Goal: Task Accomplishment & Management: Manage account settings

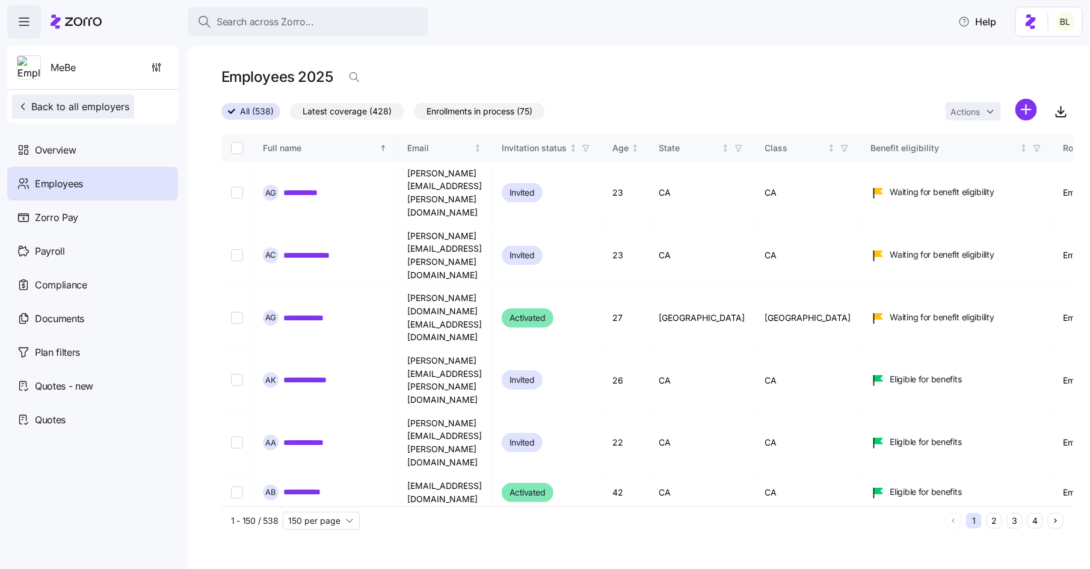
click at [109, 106] on span "Back to all employers" at bounding box center [73, 106] width 112 height 14
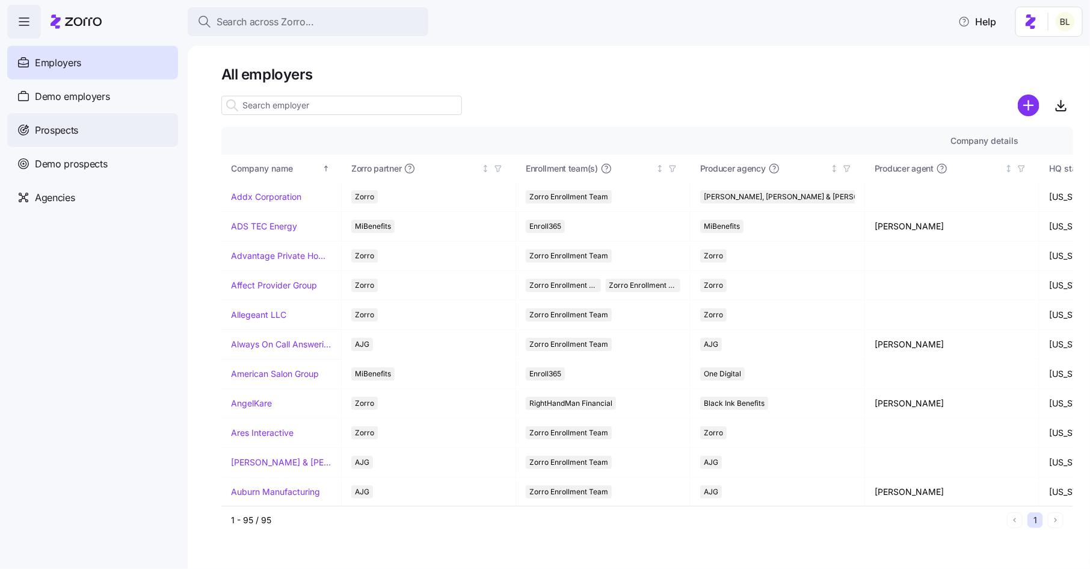
click at [73, 131] on span "Prospects" at bounding box center [56, 130] width 43 height 15
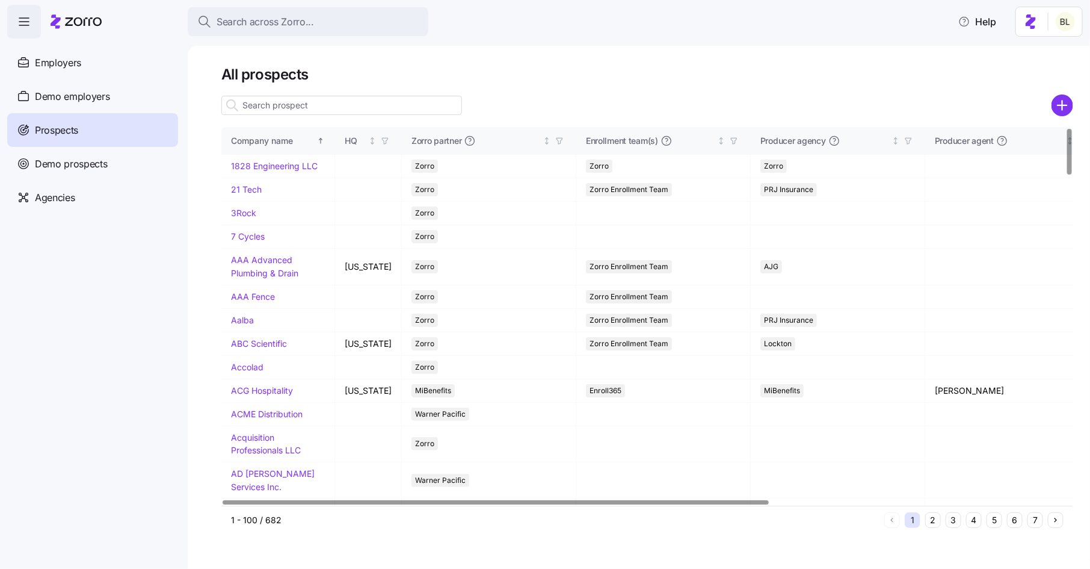
click at [304, 105] on input at bounding box center [341, 105] width 241 height 19
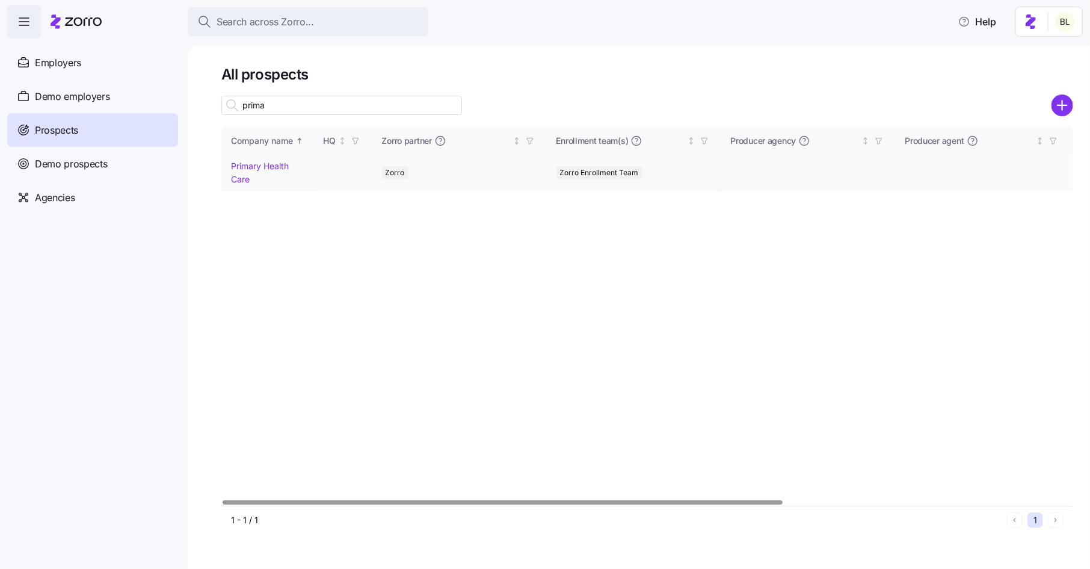
type input "prima"
click at [267, 164] on link "Primary Health Care" at bounding box center [260, 172] width 58 height 23
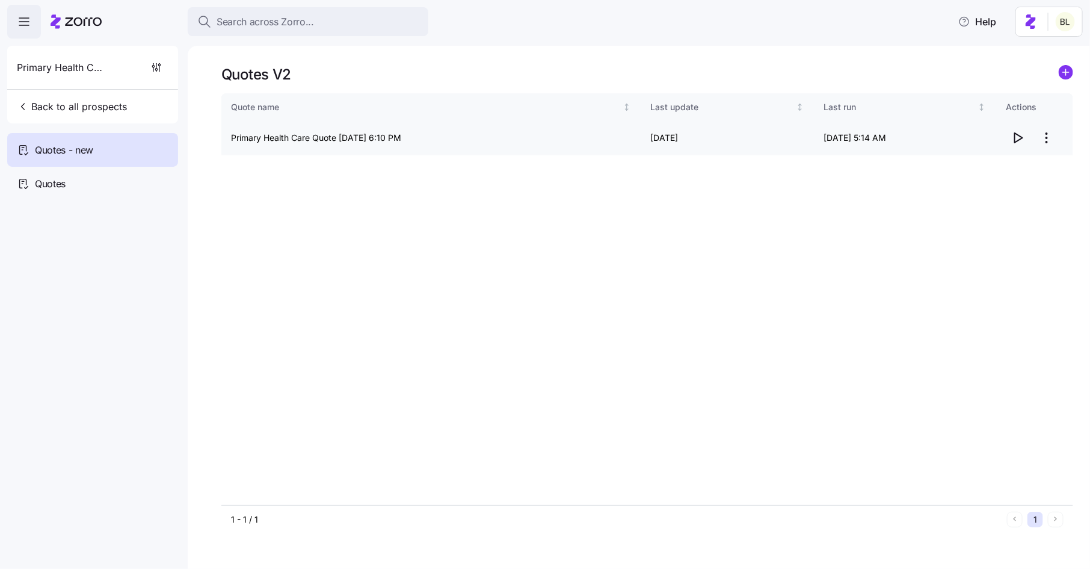
click at [1016, 140] on icon "button" at bounding box center [1018, 138] width 14 height 14
click at [80, 104] on span "Back to all prospects" at bounding box center [72, 106] width 110 height 14
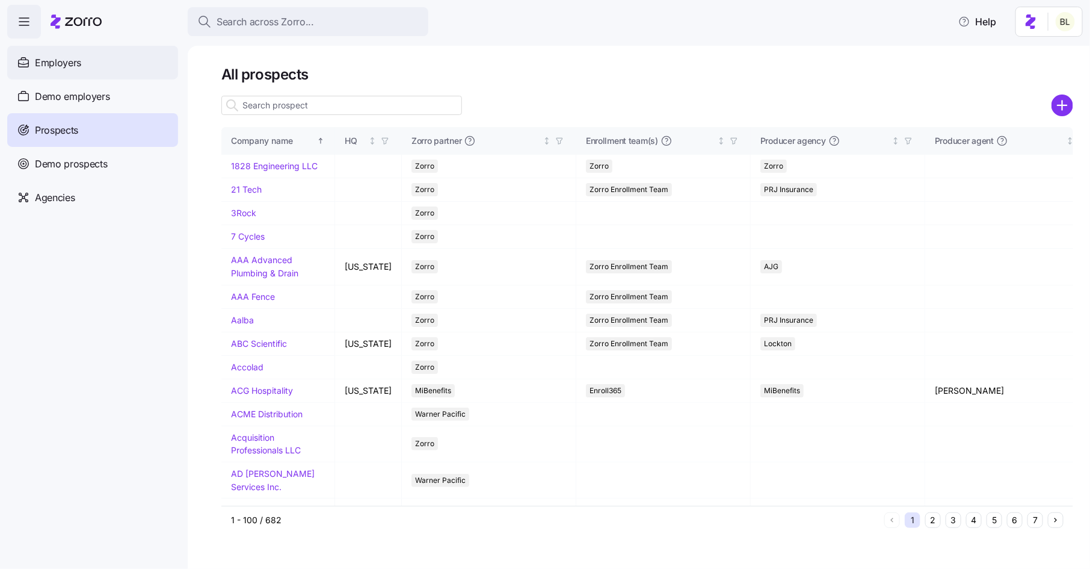
click at [70, 60] on span "Employers" at bounding box center [58, 62] width 46 height 15
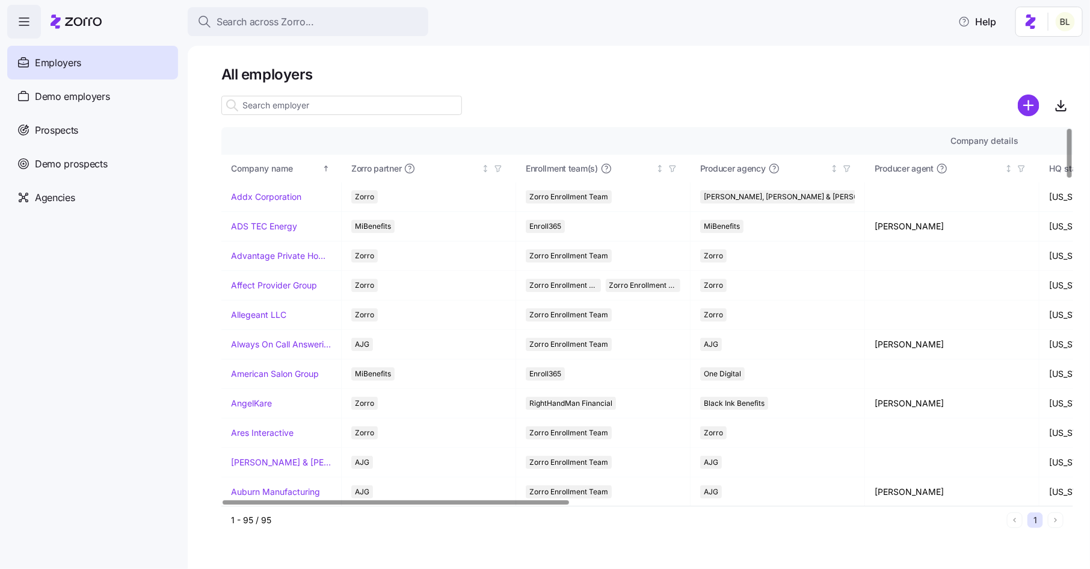
click at [317, 112] on input at bounding box center [341, 105] width 241 height 19
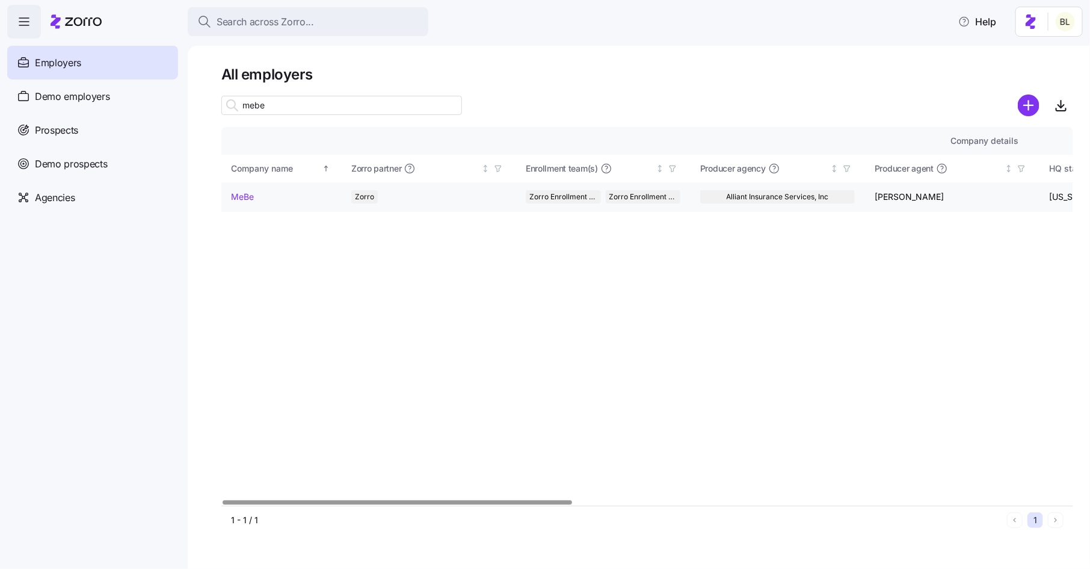
type input "mebe"
click at [241, 195] on link "MeBe" at bounding box center [242, 197] width 23 height 12
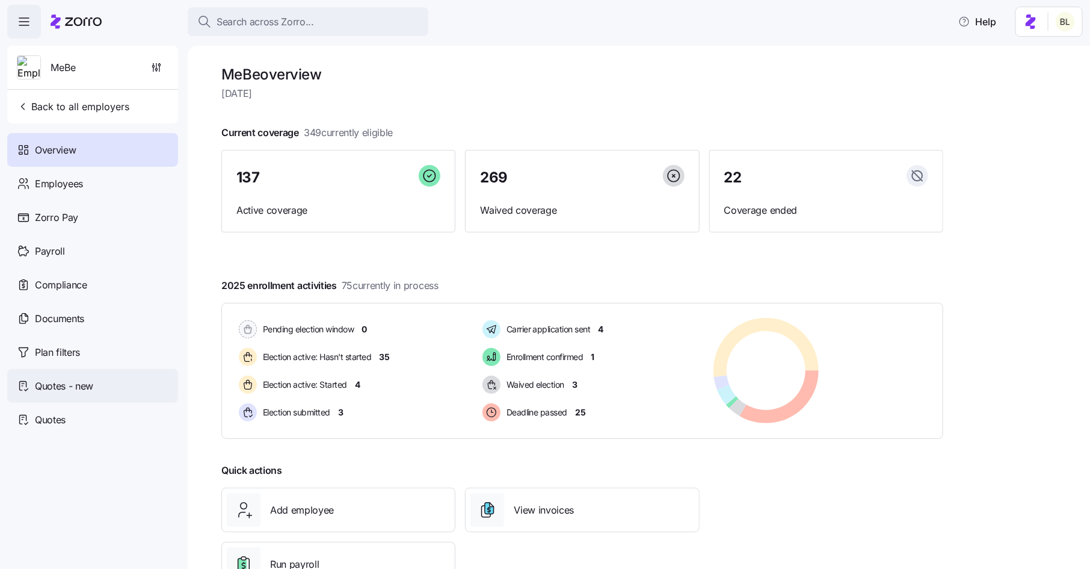
click at [76, 389] on span "Quotes - new" at bounding box center [64, 385] width 58 height 15
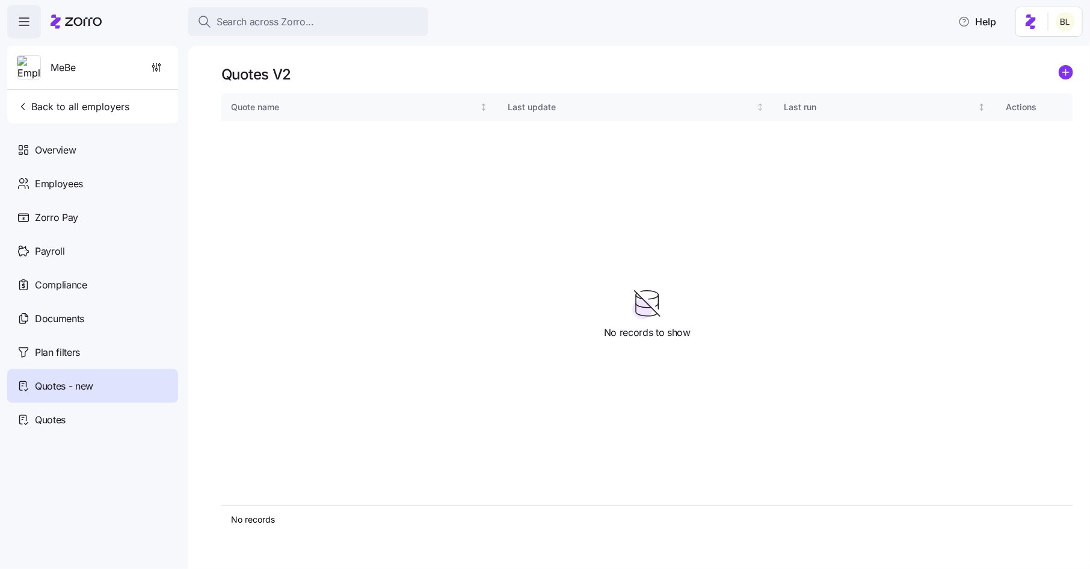
click at [1067, 72] on icon "add icon" at bounding box center [1066, 72] width 6 height 0
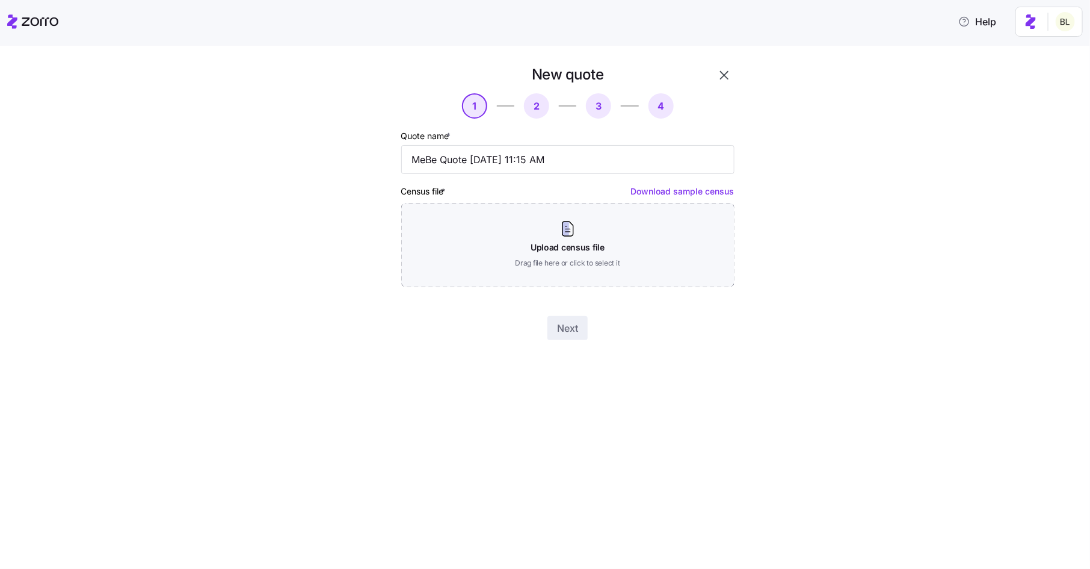
click at [727, 72] on icon "button" at bounding box center [724, 75] width 8 height 8
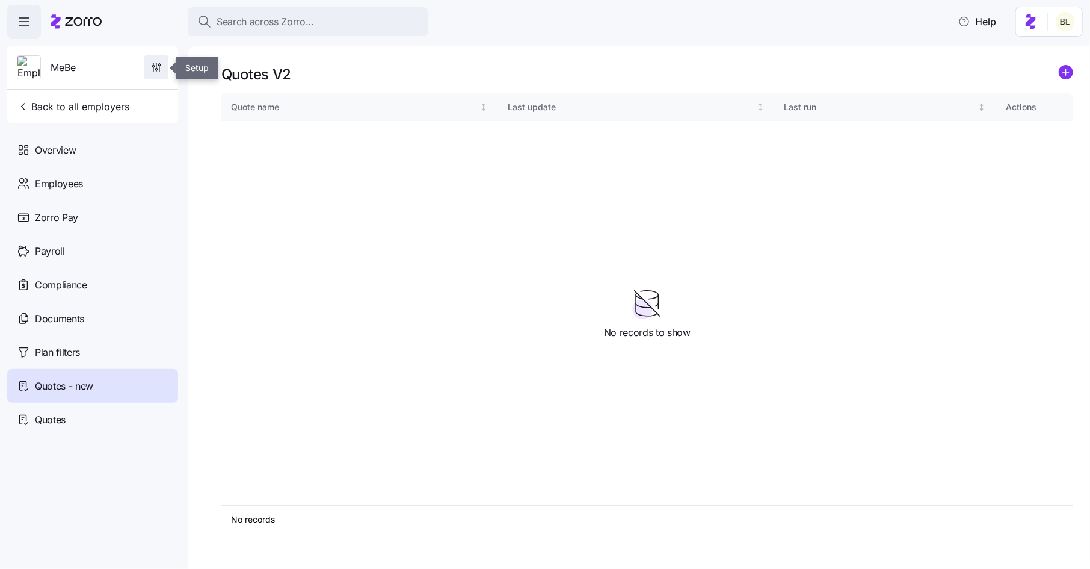
click at [159, 64] on icon "button" at bounding box center [156, 67] width 12 height 12
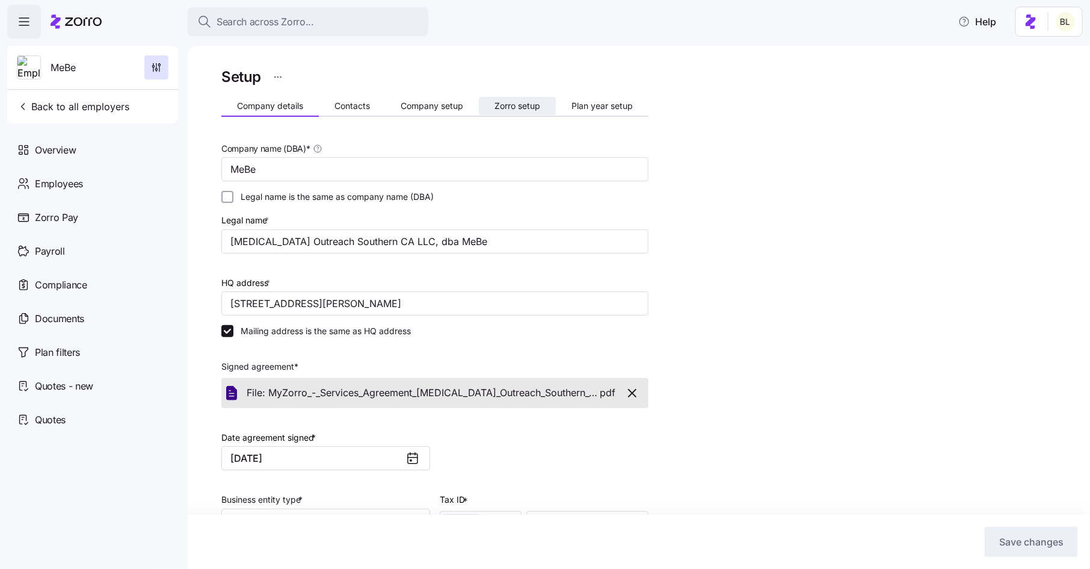
click at [536, 108] on span "Zorro setup" at bounding box center [518, 106] width 46 height 8
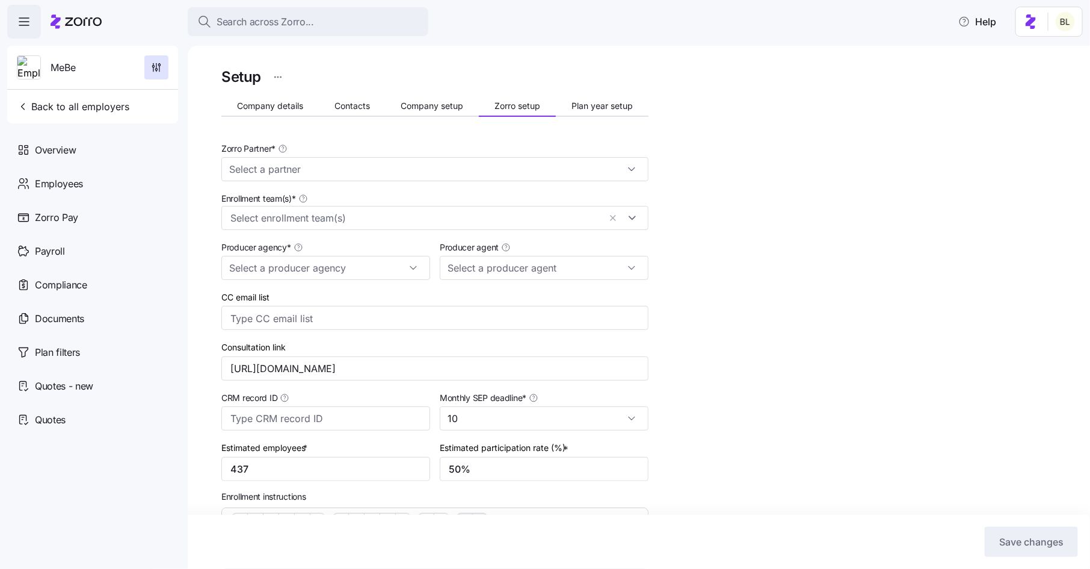
type input "Zorro"
type input "Alliant Insurance Services, Inc"
type input "Kandace McCrae (kandace.mccrae@alliant.com)"
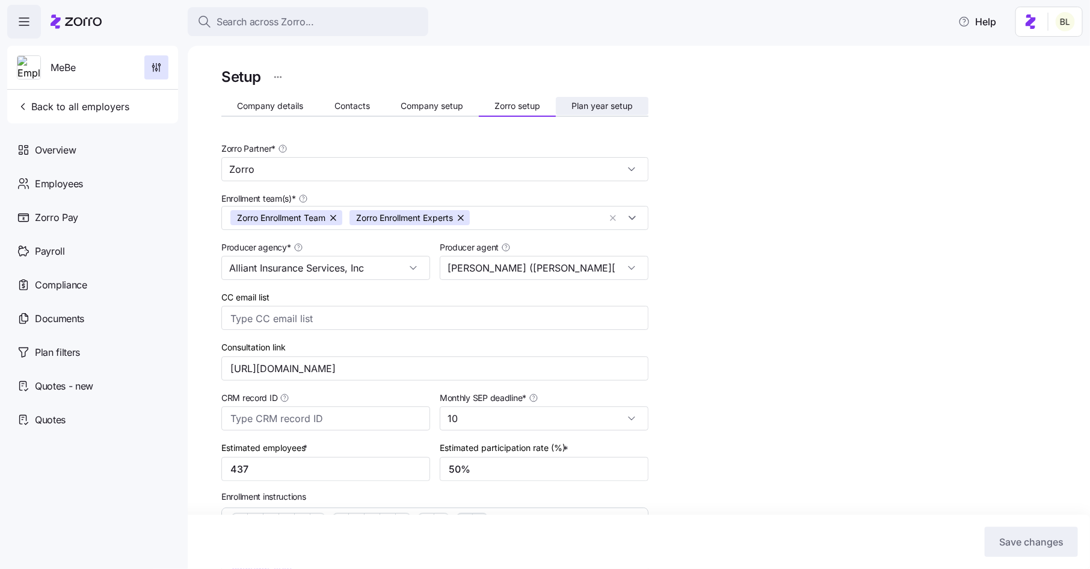
click at [605, 103] on span "Plan year setup" at bounding box center [602, 106] width 61 height 8
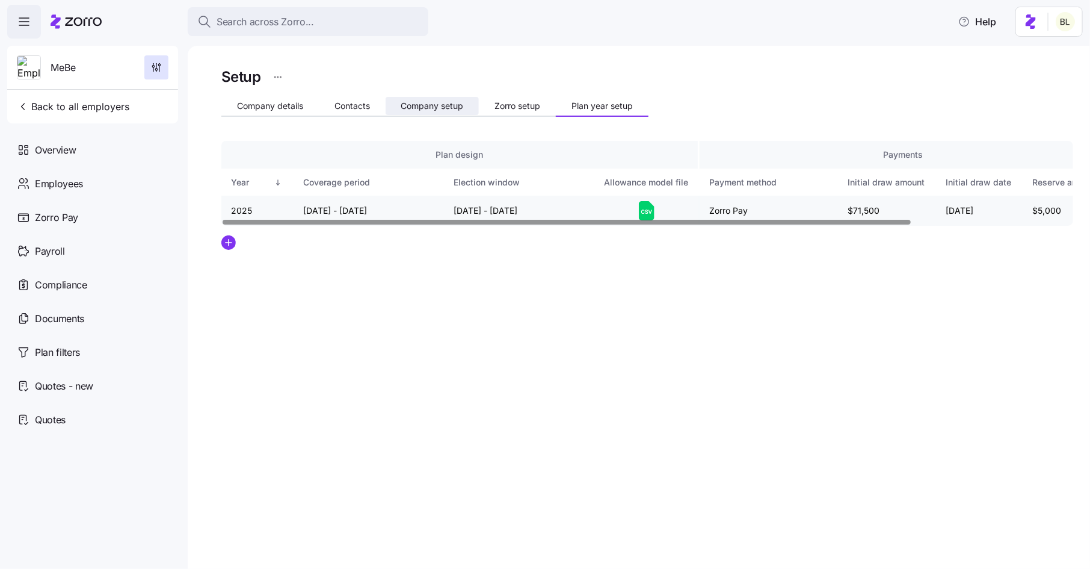
click at [435, 105] on span "Company setup" at bounding box center [432, 106] width 63 height 8
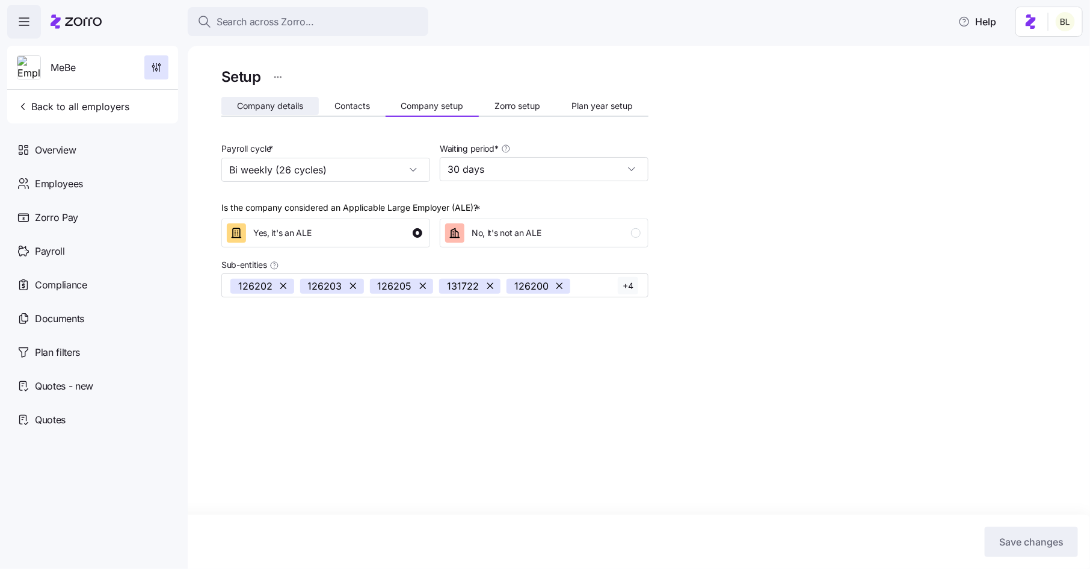
click at [243, 105] on span "Company details" at bounding box center [270, 106] width 66 height 8
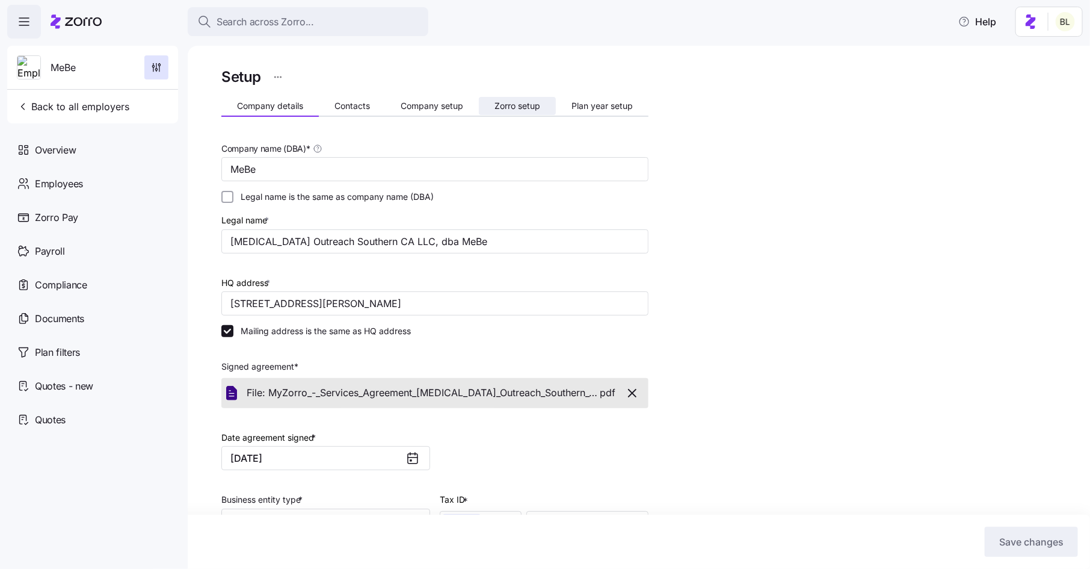
click at [516, 111] on button "Zorro setup" at bounding box center [517, 106] width 77 height 18
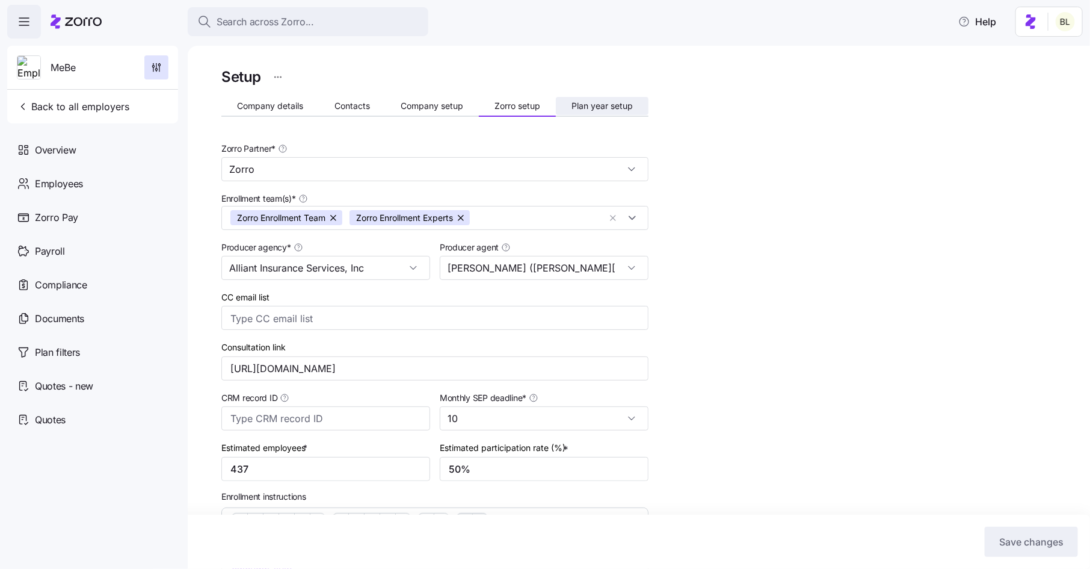
click at [603, 105] on span "Plan year setup" at bounding box center [602, 106] width 61 height 8
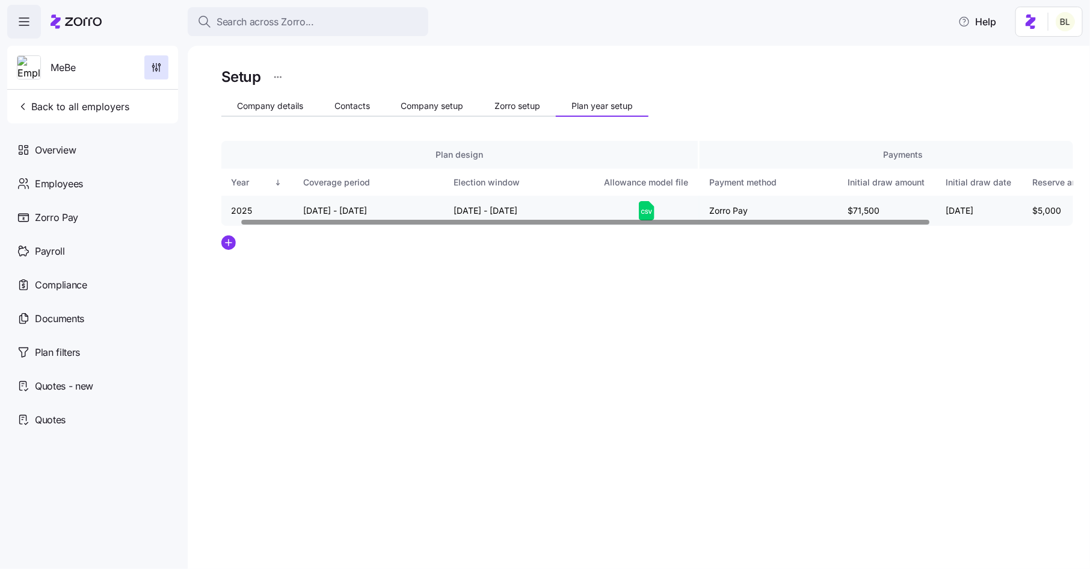
scroll to position [0, 202]
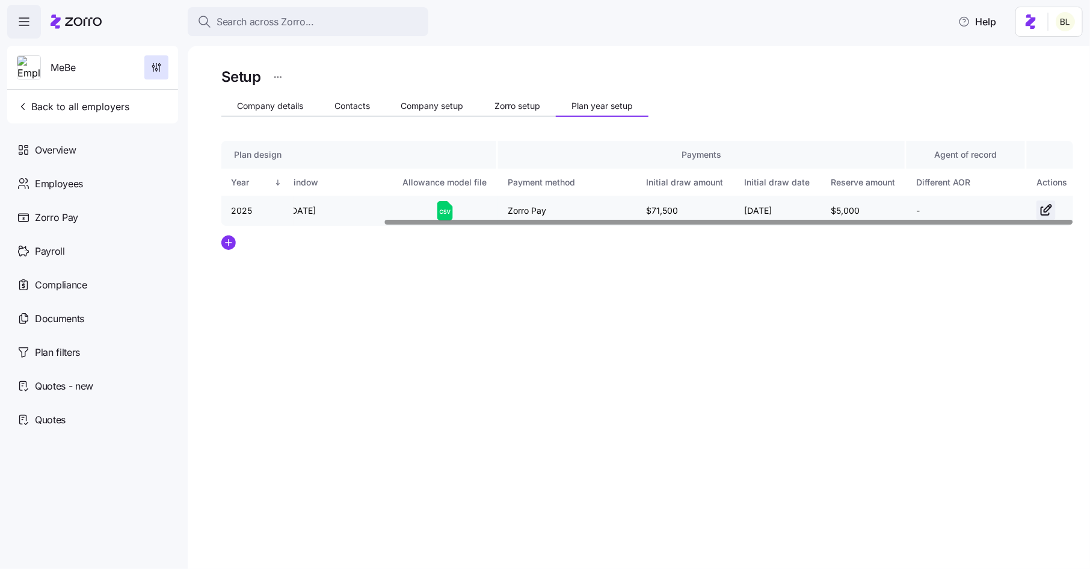
click at [1044, 209] on icon "button" at bounding box center [1046, 210] width 14 height 14
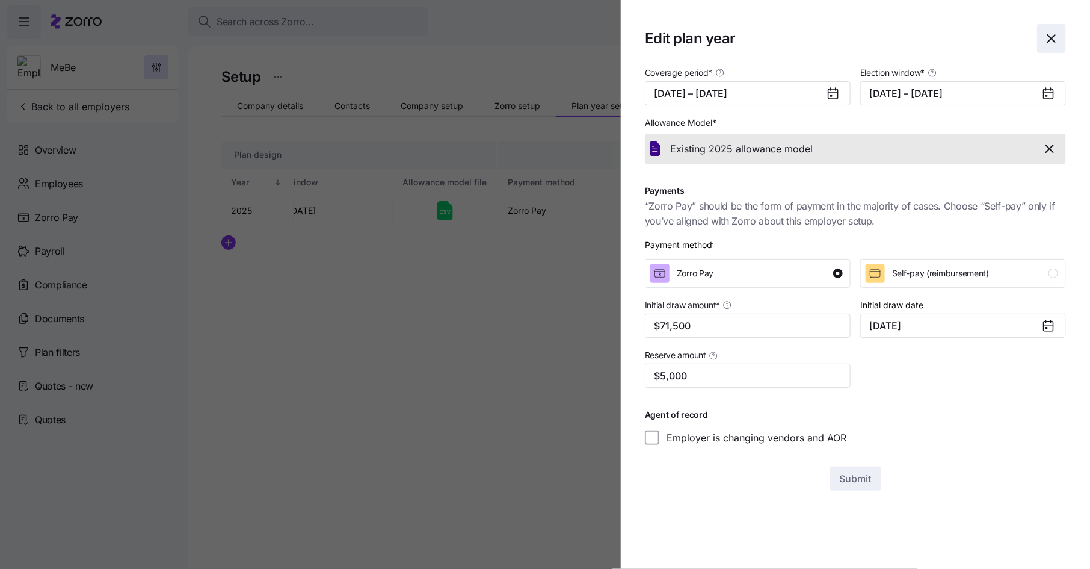
click at [1054, 39] on icon "button" at bounding box center [1051, 38] width 14 height 14
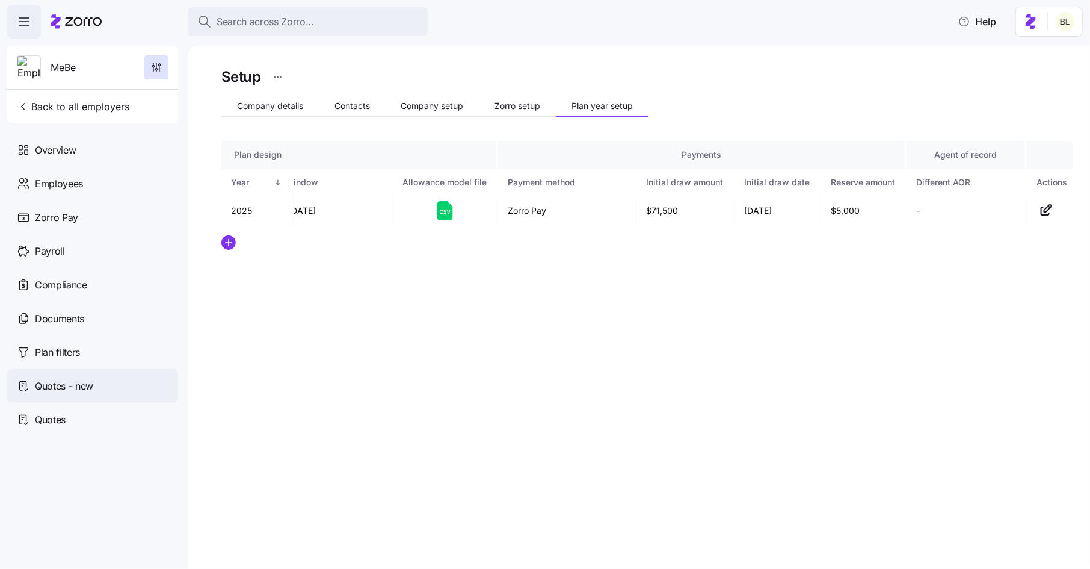
click at [57, 380] on span "Quotes - new" at bounding box center [64, 385] width 58 height 15
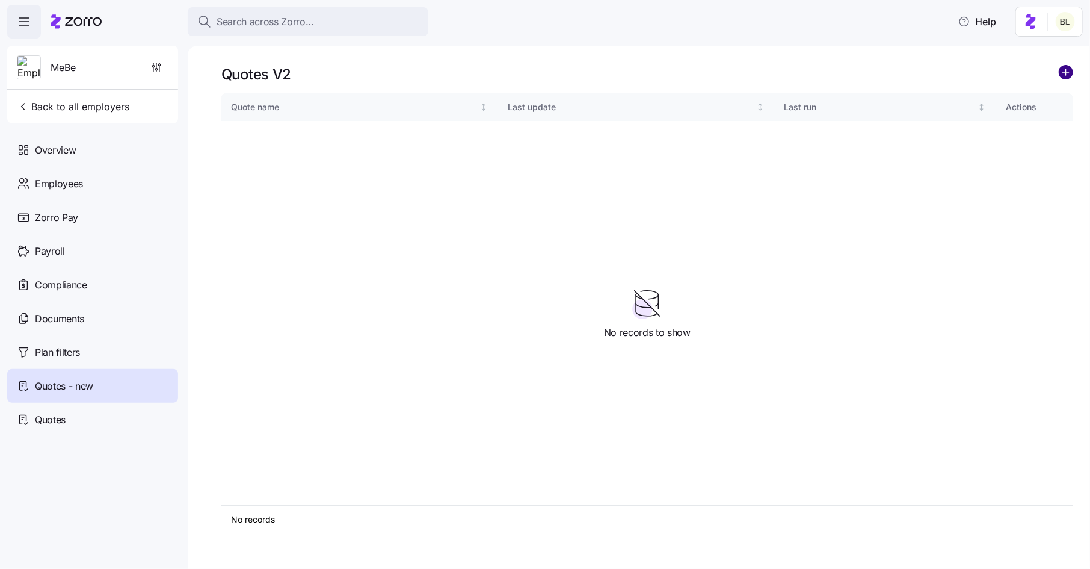
click at [1068, 73] on circle "add icon" at bounding box center [1065, 72] width 13 height 13
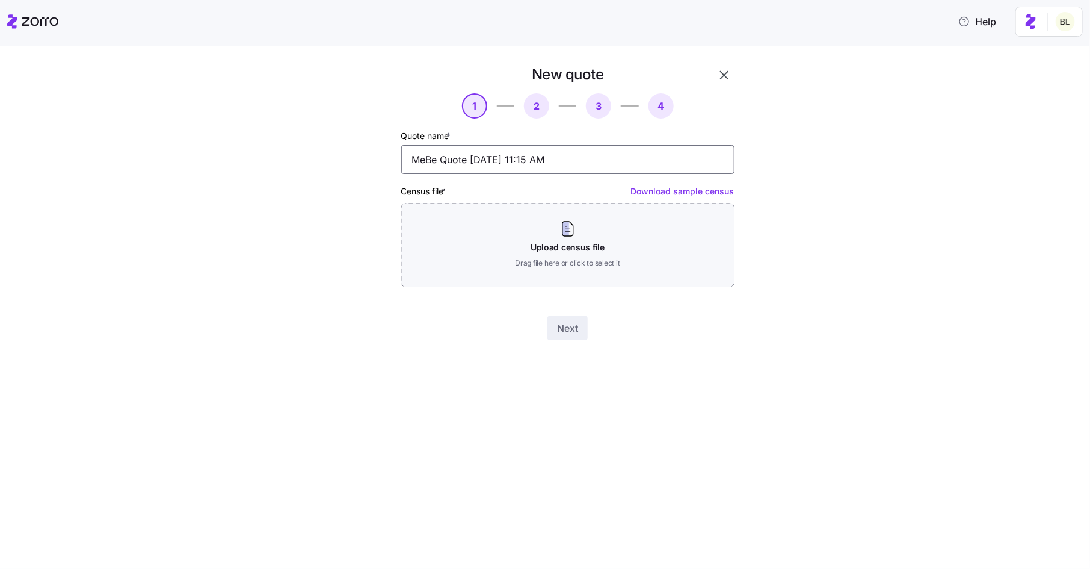
click at [442, 162] on input "MeBe Quote 09/18/2025 11:15 AM" at bounding box center [567, 159] width 333 height 29
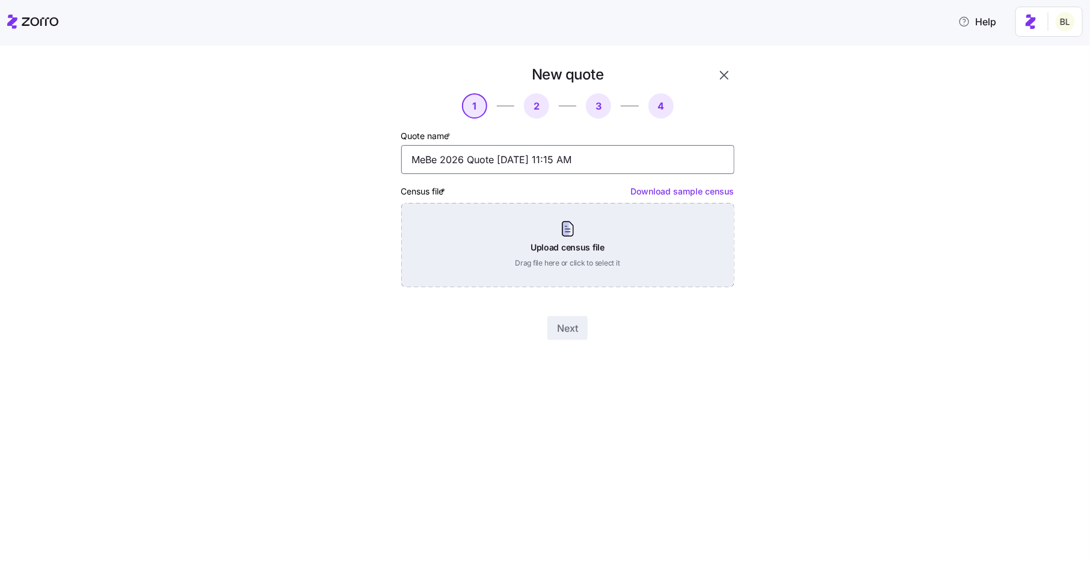
type input "MeBe 2026 Quote 09/18/2025 11:15 AM"
click at [520, 235] on div "Upload census file Drag file here or click to select it" at bounding box center [567, 245] width 333 height 84
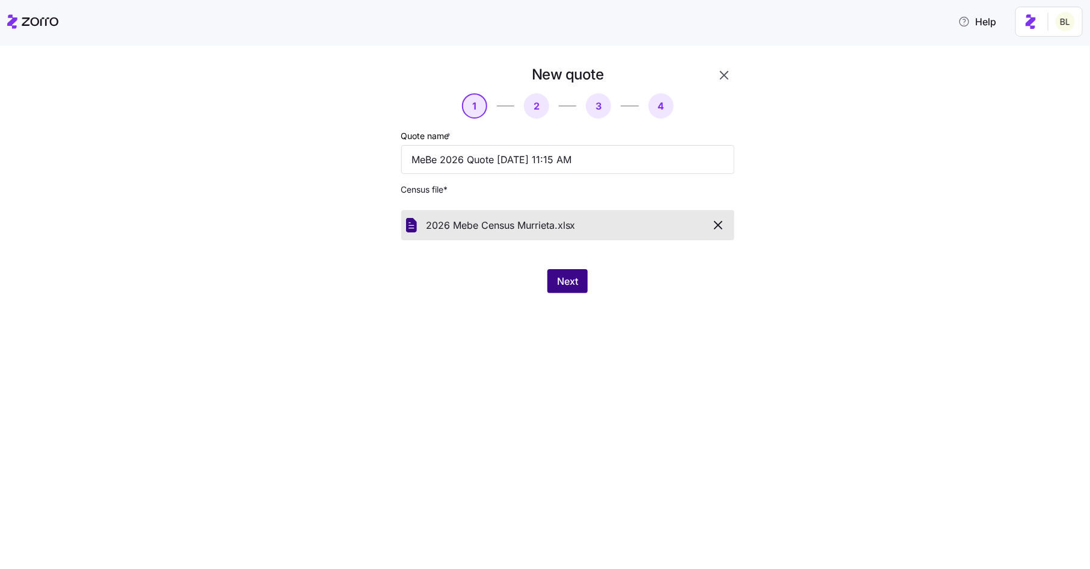
click at [574, 281] on span "Next" at bounding box center [567, 281] width 21 height 14
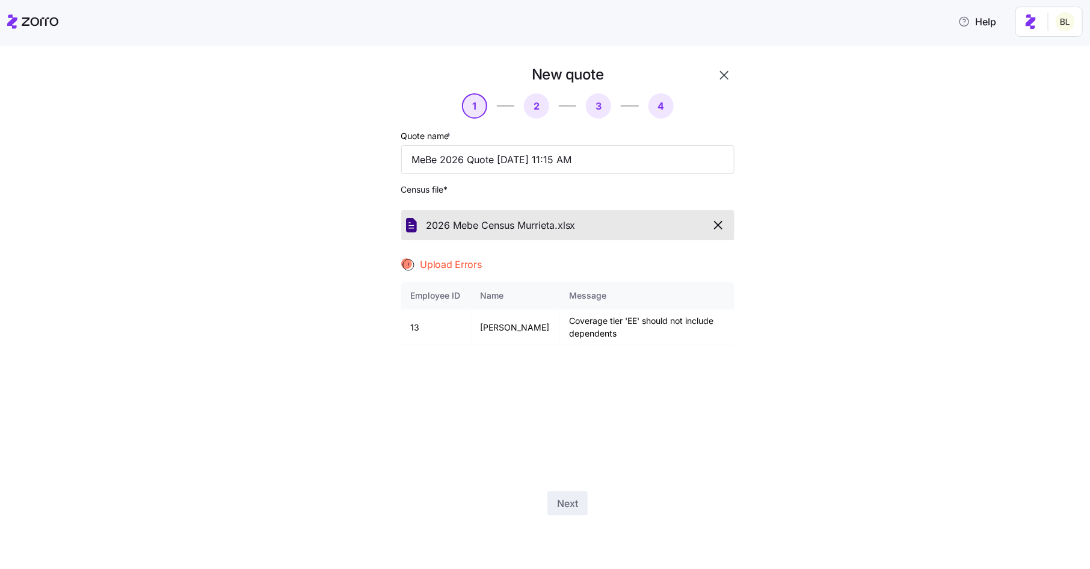
click at [721, 229] on icon "button" at bounding box center [718, 224] width 7 height 7
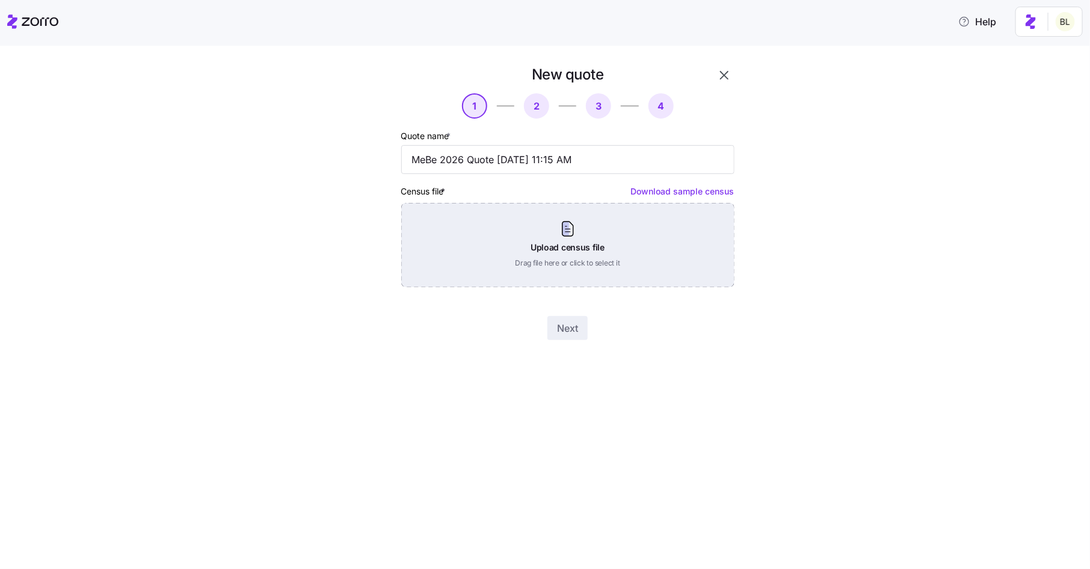
click at [617, 223] on div "Upload census file Drag file here or click to select it" at bounding box center [567, 245] width 333 height 84
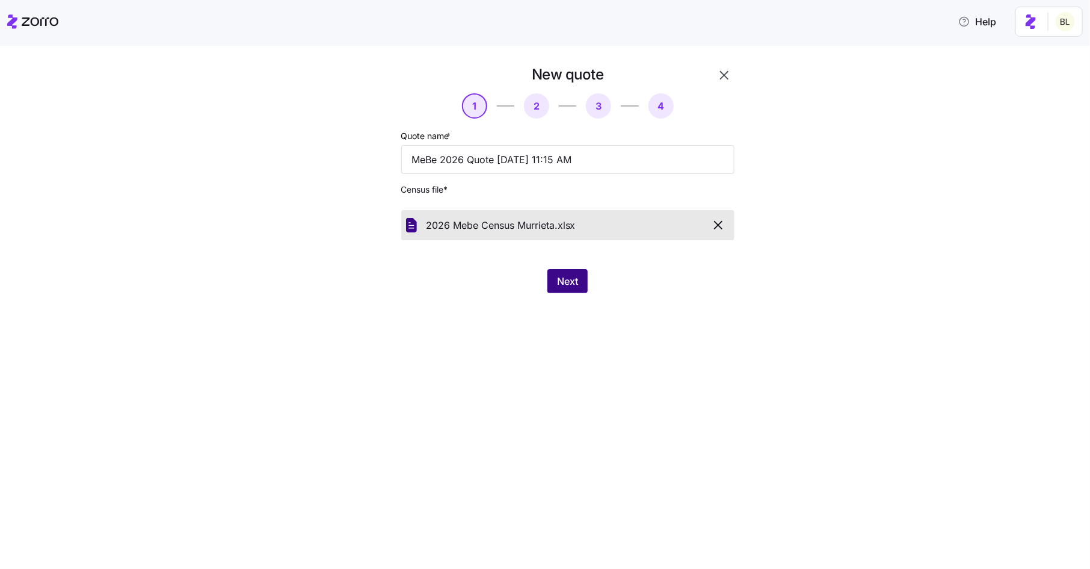
click at [574, 280] on span "Next" at bounding box center [567, 281] width 21 height 14
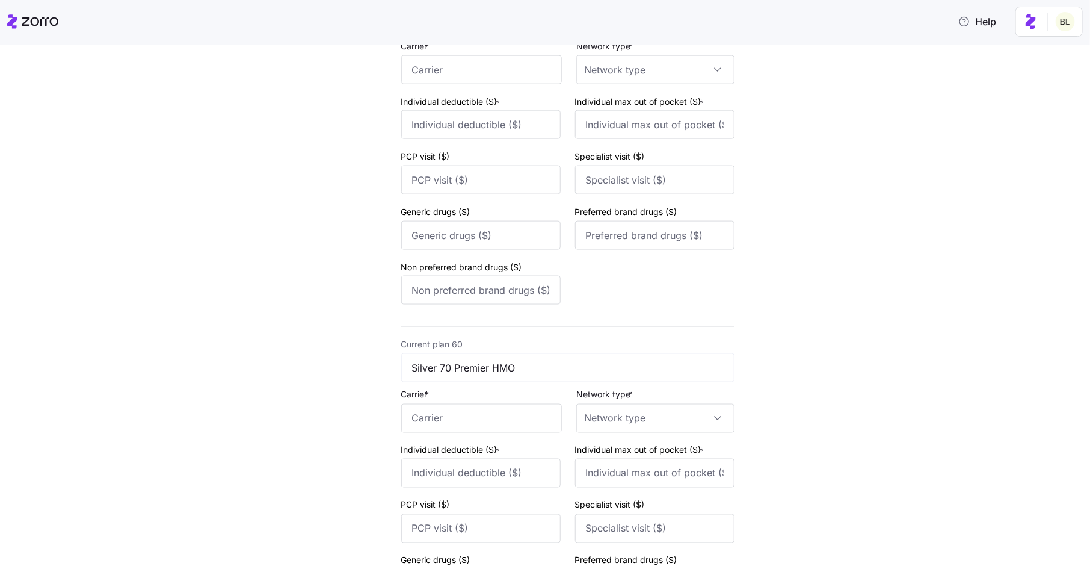
scroll to position [20705, 0]
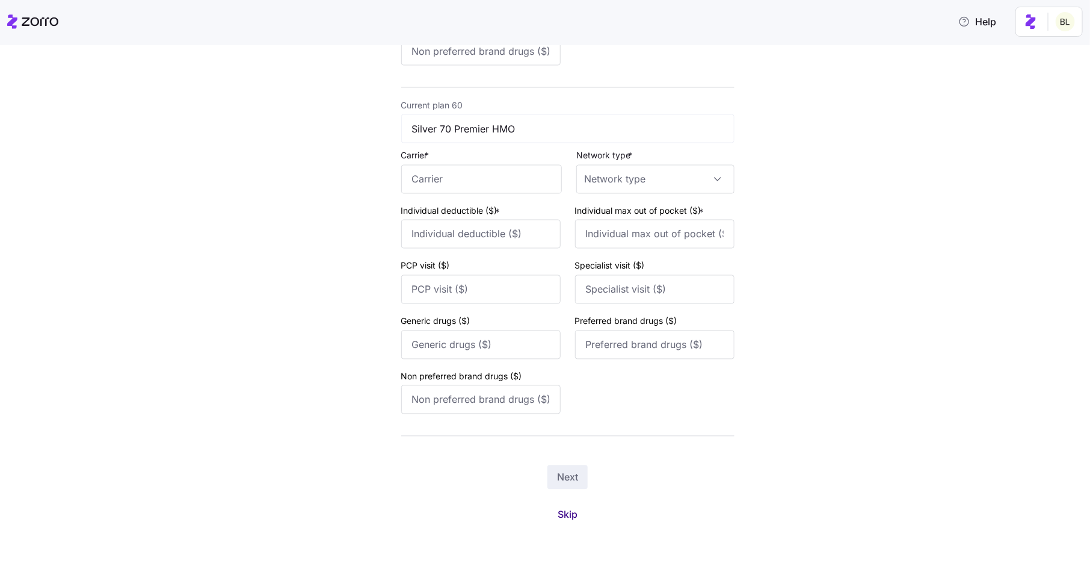
click at [563, 510] on span "Skip" at bounding box center [568, 514] width 20 height 14
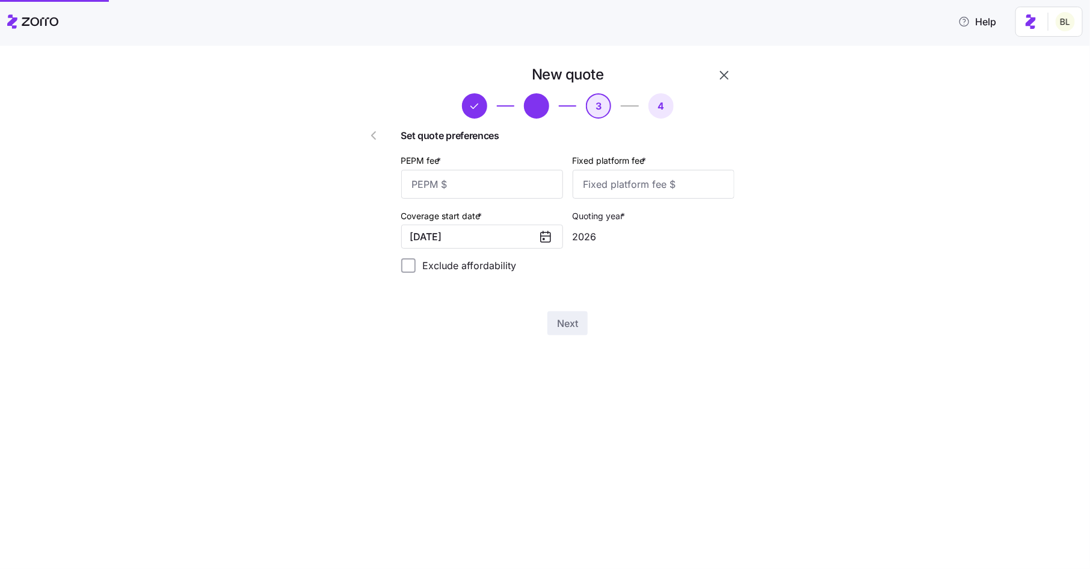
scroll to position [0, 0]
click at [510, 190] on input "PEPM fee *" at bounding box center [482, 184] width 162 height 29
type input "40"
type input "100"
click at [569, 320] on span "Next" at bounding box center [567, 323] width 21 height 14
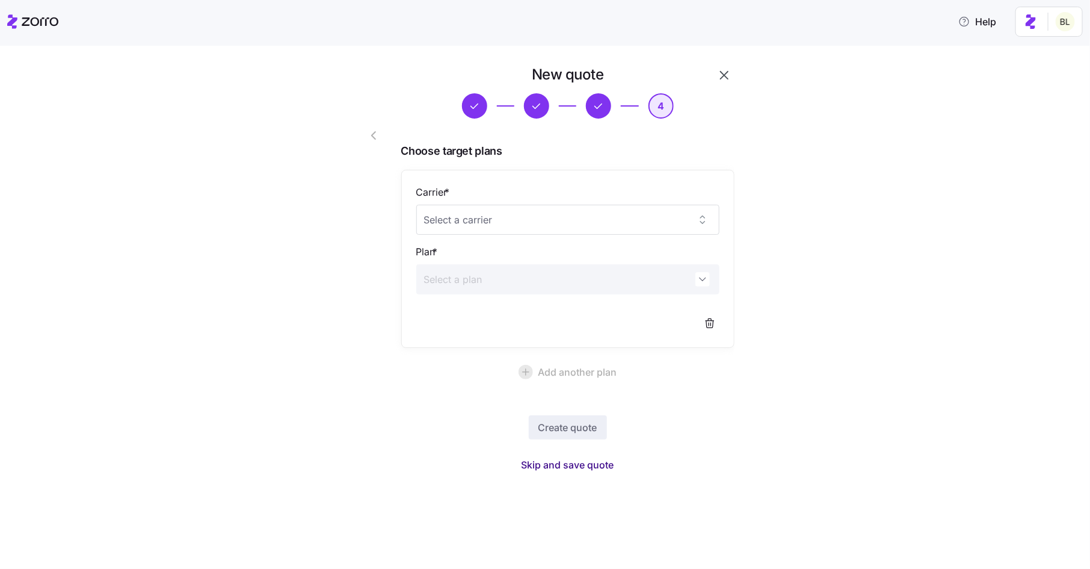
click at [568, 465] on span "Skip and save quote" at bounding box center [568, 464] width 93 height 14
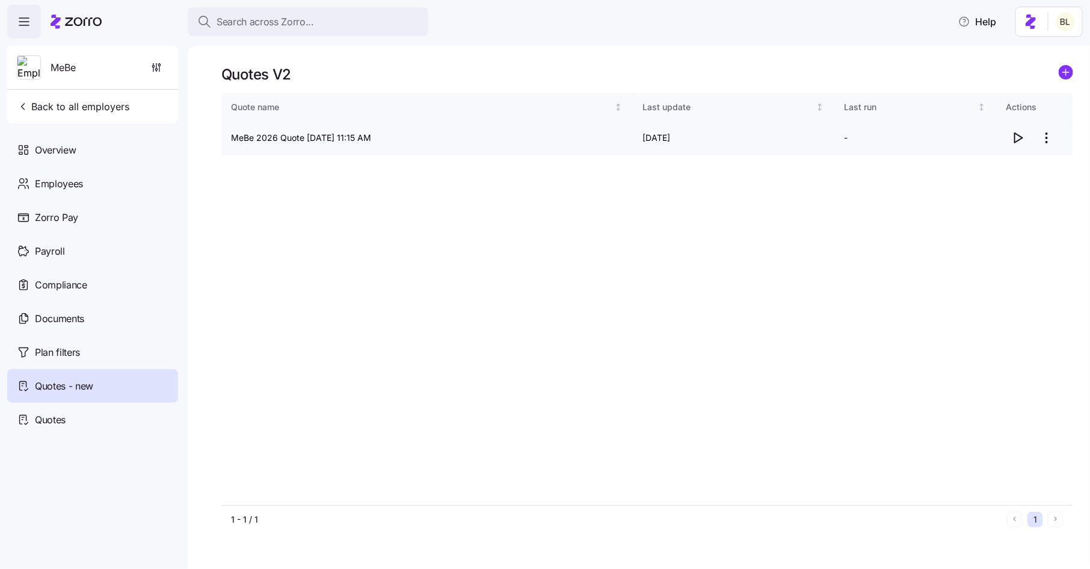
click at [1020, 139] on icon "button" at bounding box center [1018, 138] width 14 height 14
click at [1042, 140] on html "Search across Zorro... Help MeBe Back to all employers Overview Employees Zorro…" at bounding box center [545, 280] width 1090 height 561
click at [1037, 162] on div "Edit quote" at bounding box center [999, 167] width 111 height 19
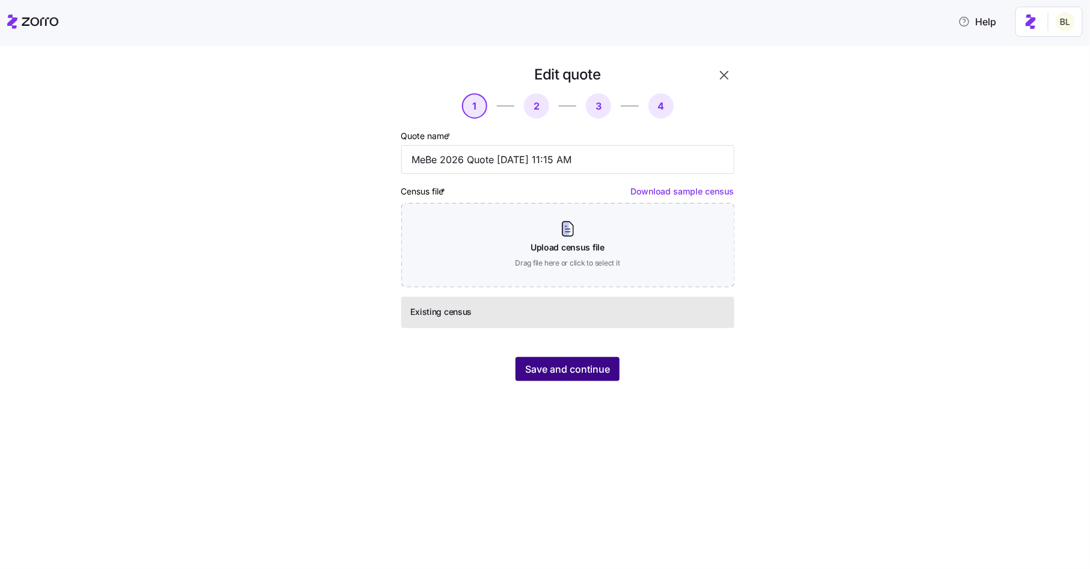
click at [580, 372] on span "Save and continue" at bounding box center [567, 369] width 85 height 14
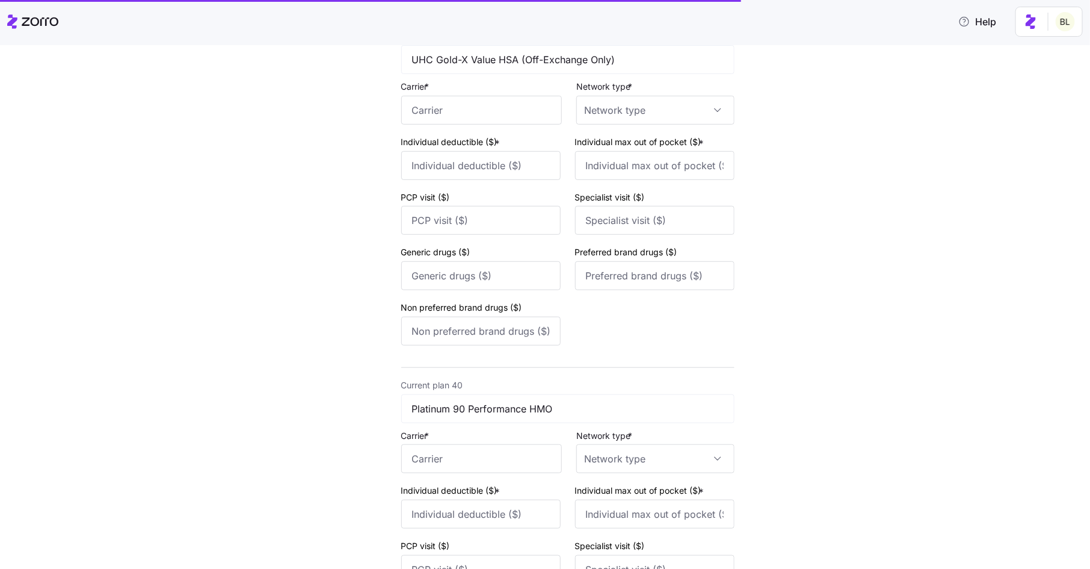
scroll to position [20705, 0]
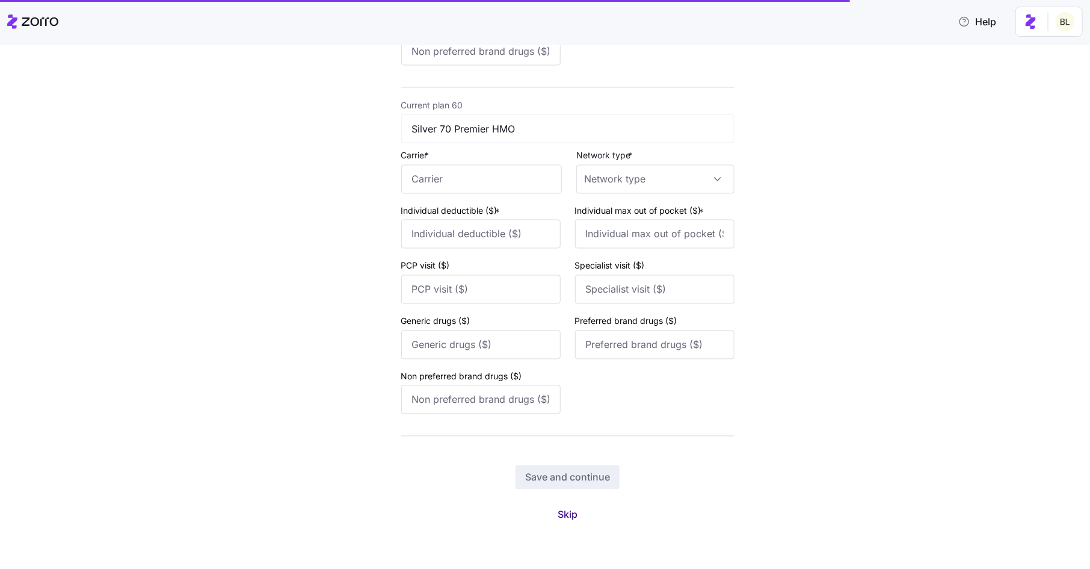
click at [570, 511] on span "Skip" at bounding box center [568, 514] width 20 height 14
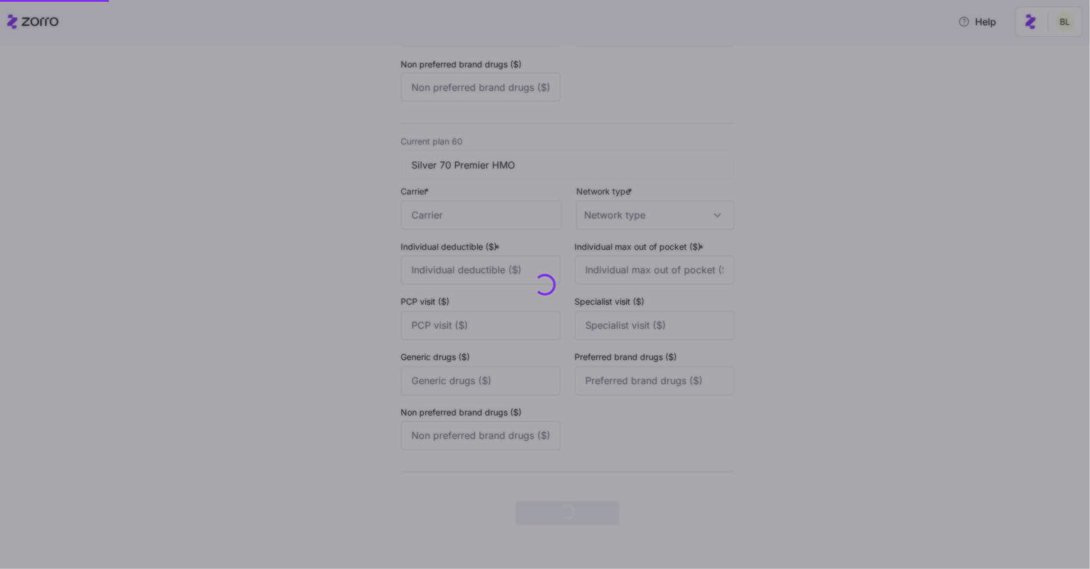
scroll to position [0, 0]
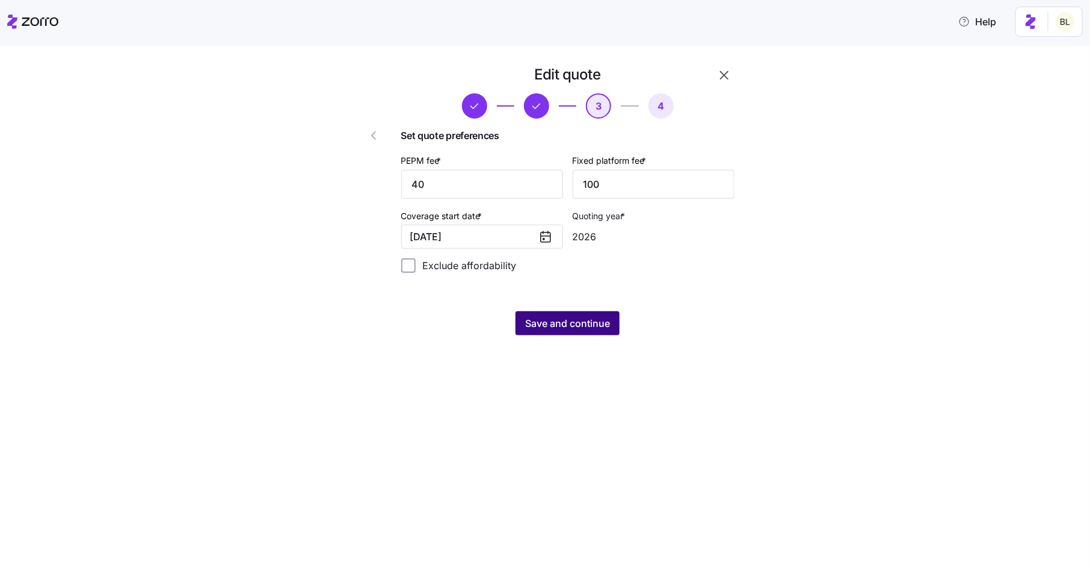
click at [567, 313] on button "Save and continue" at bounding box center [568, 323] width 104 height 24
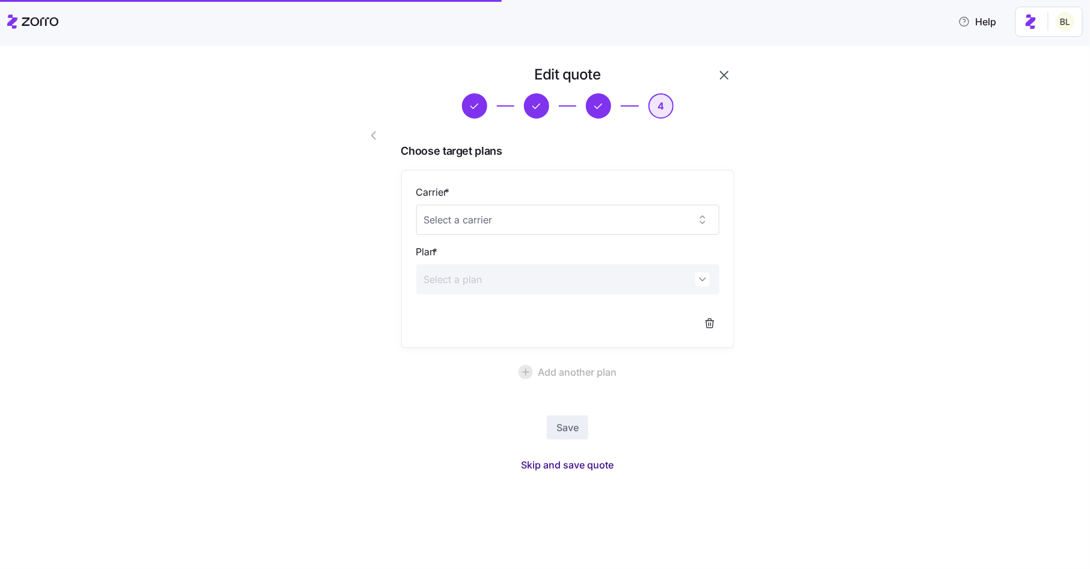
click at [590, 467] on span "Skip and save quote" at bounding box center [568, 464] width 93 height 14
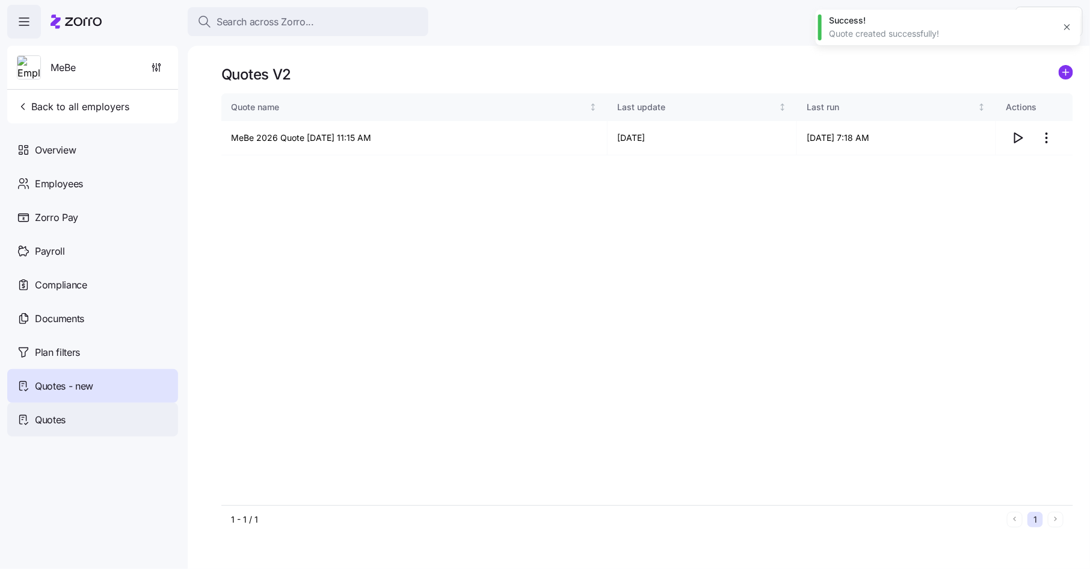
click at [66, 419] on div "Quotes" at bounding box center [92, 419] width 171 height 34
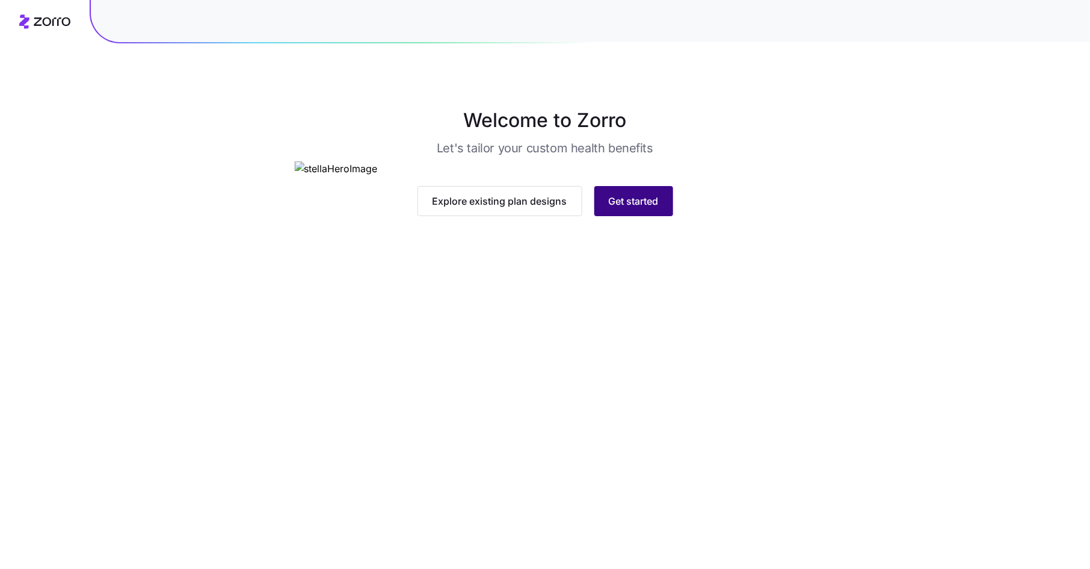
click at [659, 216] on button "Get started" at bounding box center [633, 201] width 79 height 30
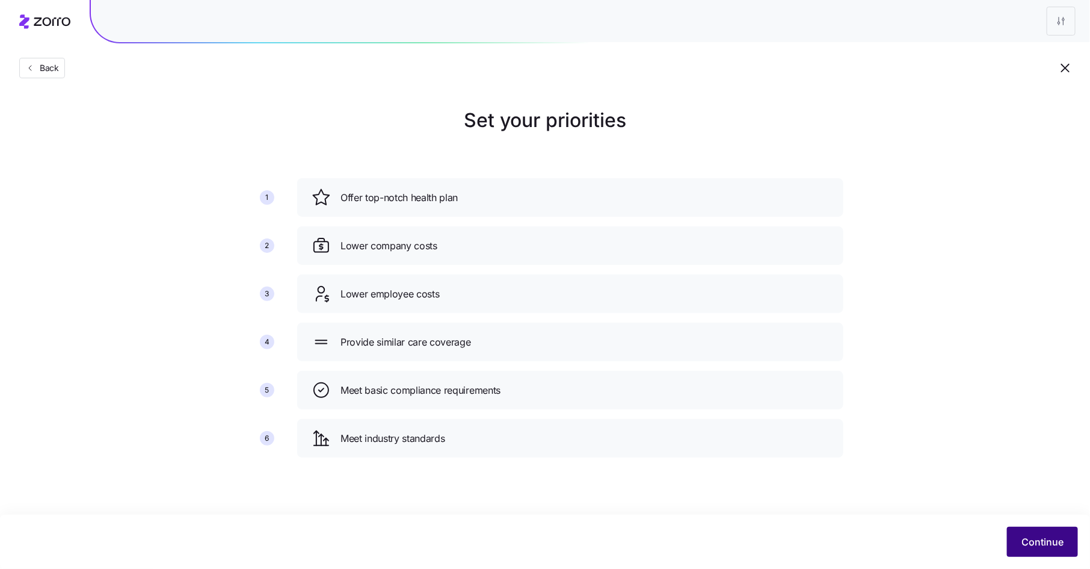
click at [1031, 538] on span "Continue" at bounding box center [1043, 541] width 42 height 14
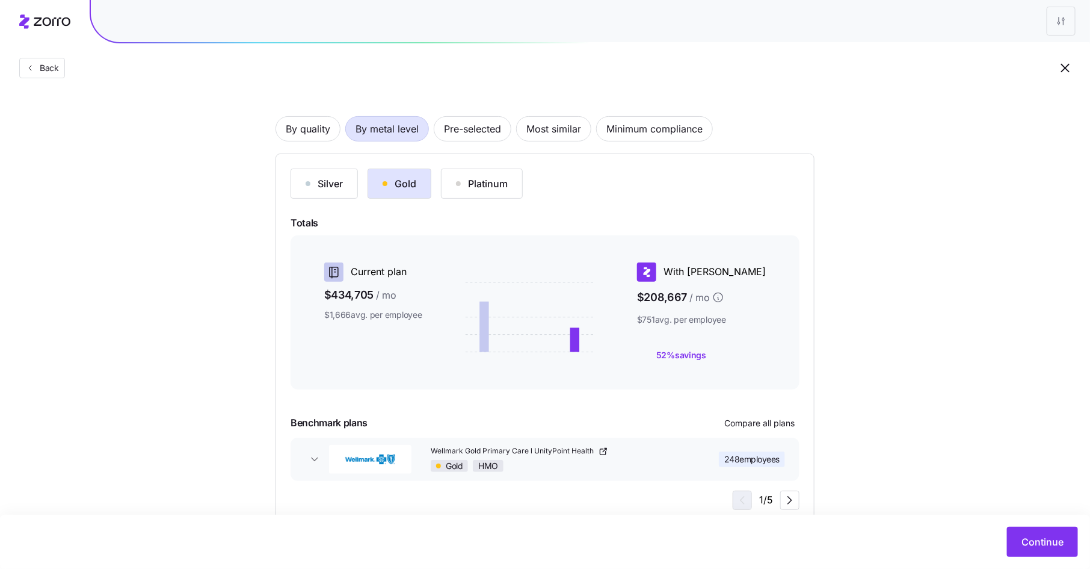
scroll to position [94, 0]
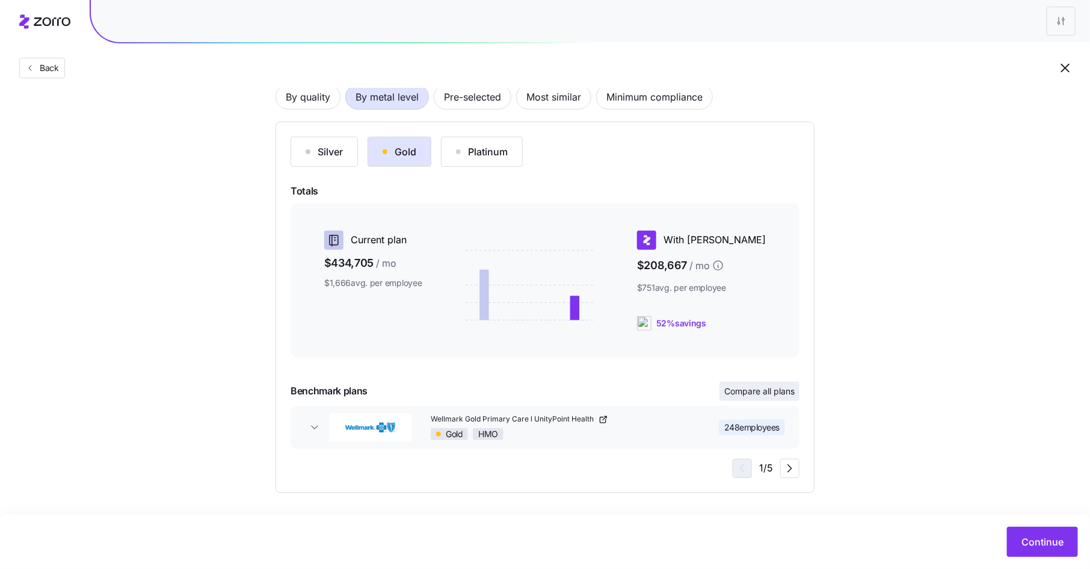
click at [767, 393] on span "Compare all plans" at bounding box center [759, 391] width 70 height 12
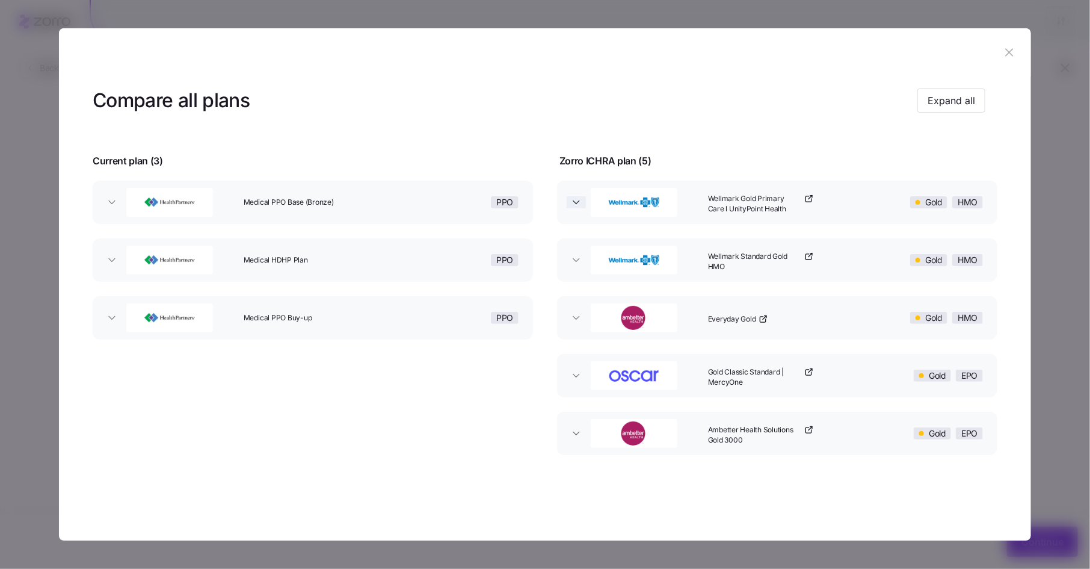
click at [573, 201] on icon "button" at bounding box center [576, 202] width 12 height 12
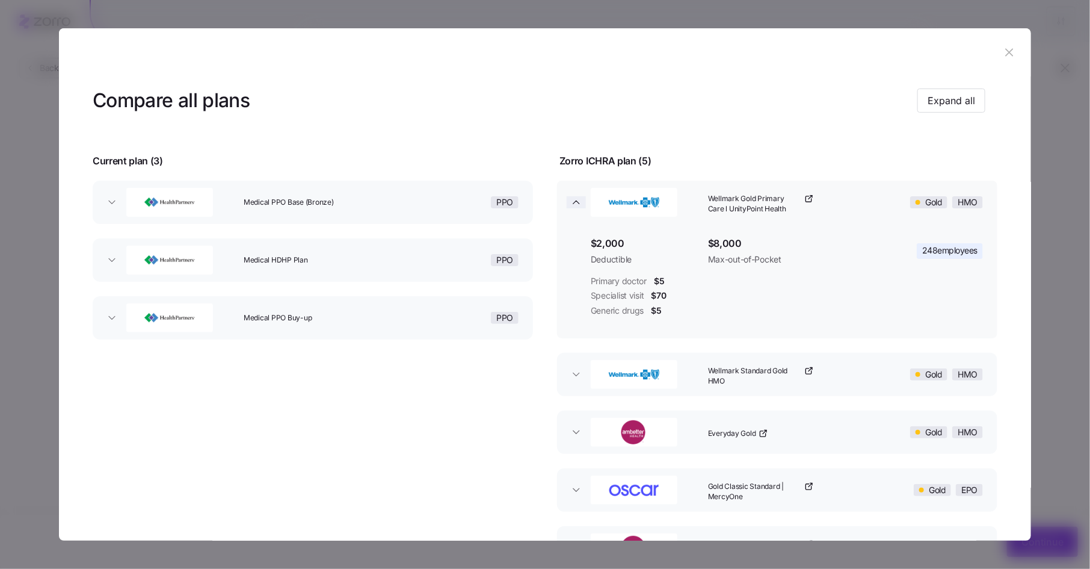
click at [574, 201] on icon "button" at bounding box center [576, 202] width 6 height 3
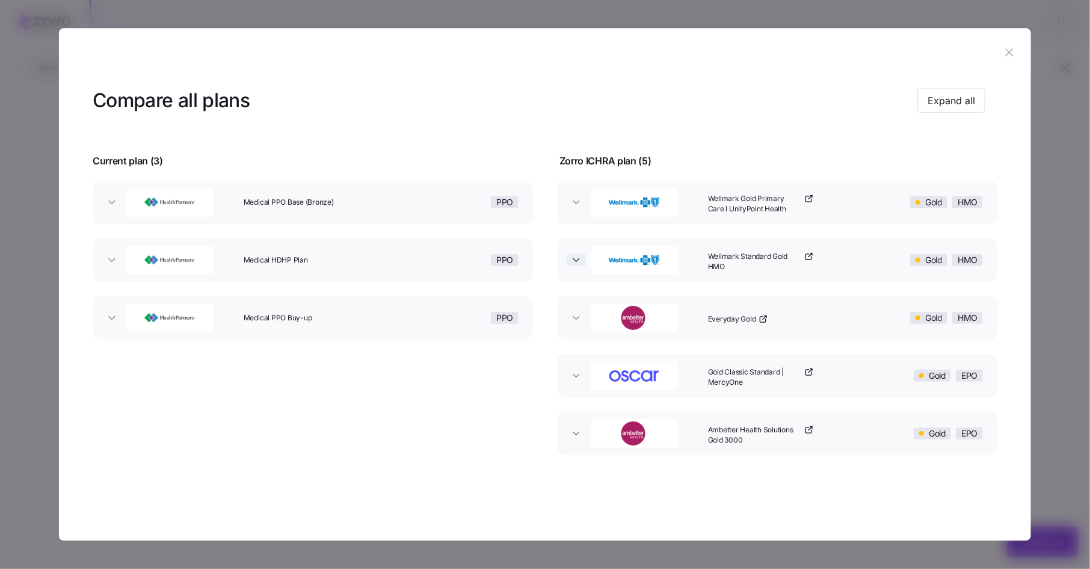
click at [579, 260] on icon "button" at bounding box center [576, 260] width 12 height 12
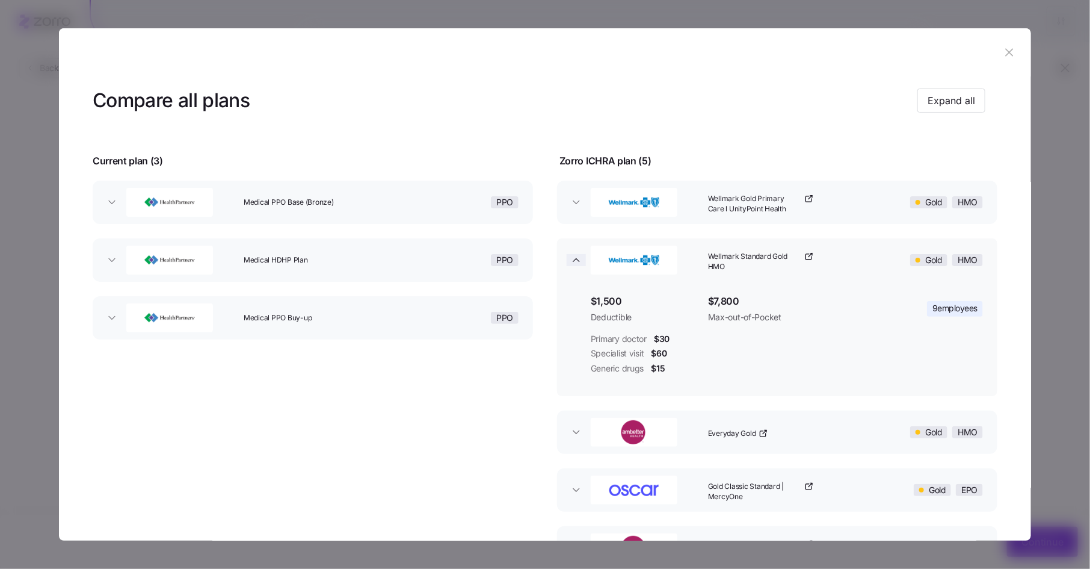
click at [573, 261] on icon "button" at bounding box center [576, 260] width 6 height 3
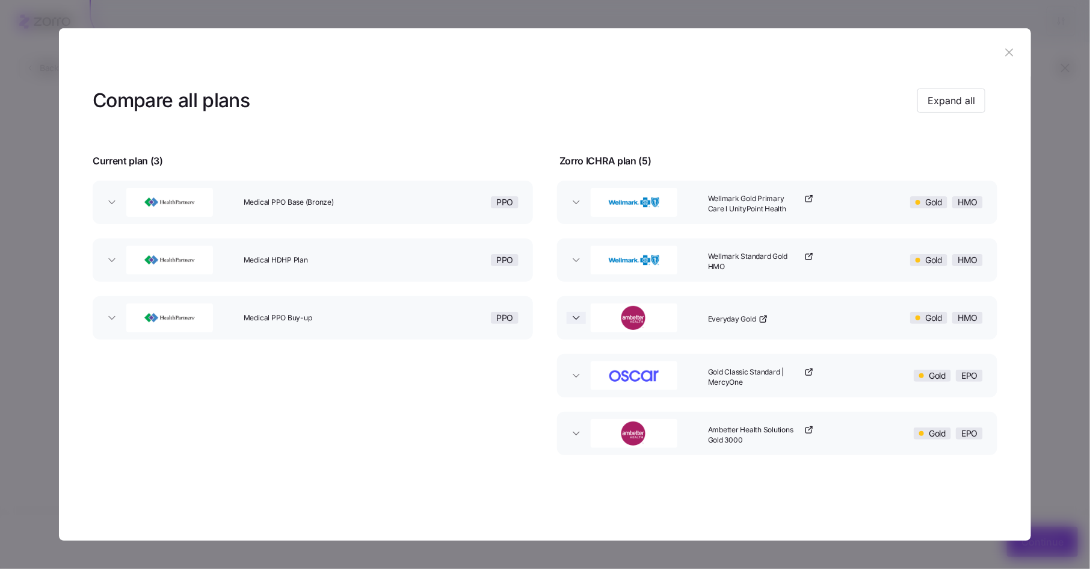
click at [577, 322] on icon "button" at bounding box center [576, 318] width 12 height 12
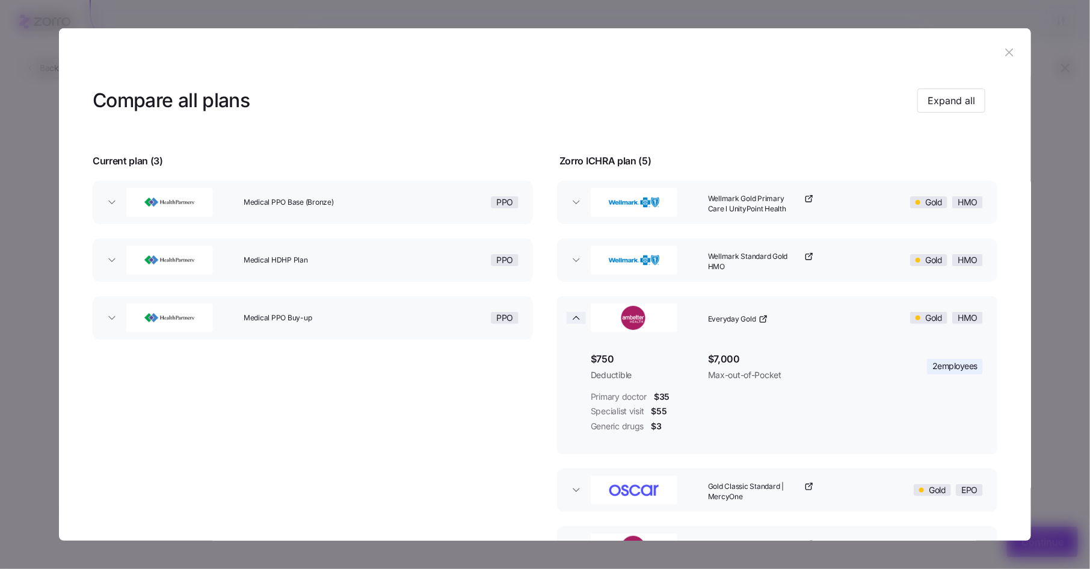
click at [575, 320] on icon "button" at bounding box center [576, 318] width 12 height 12
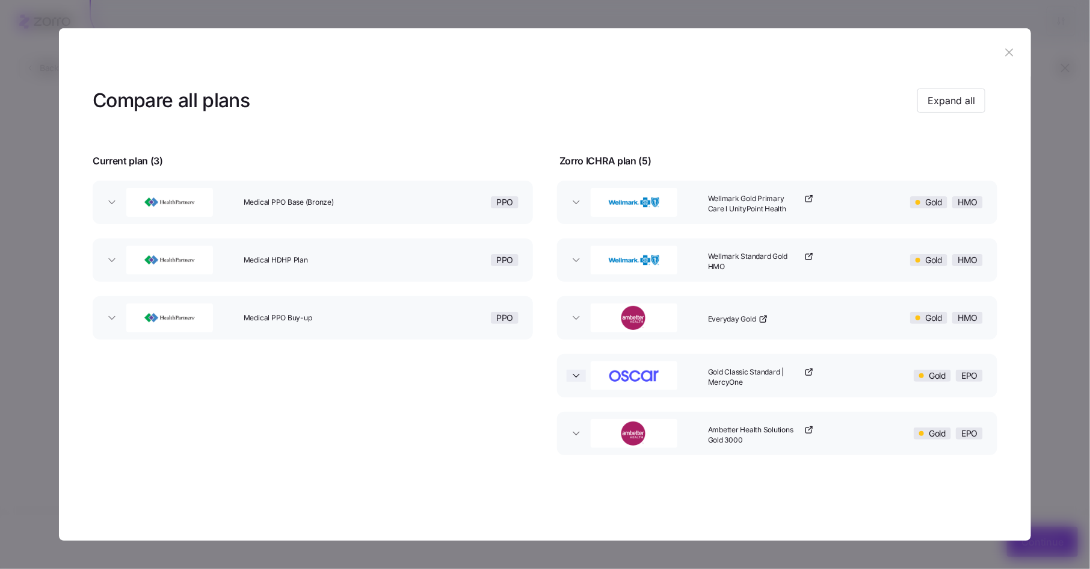
click at [576, 375] on icon "button" at bounding box center [576, 375] width 6 height 3
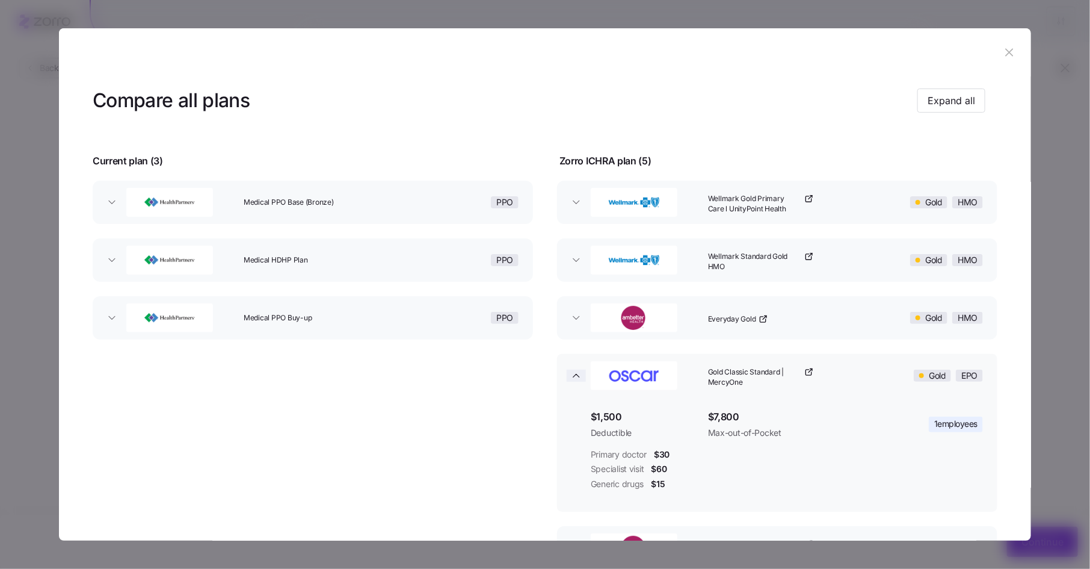
click at [576, 375] on icon "button" at bounding box center [576, 375] width 12 height 12
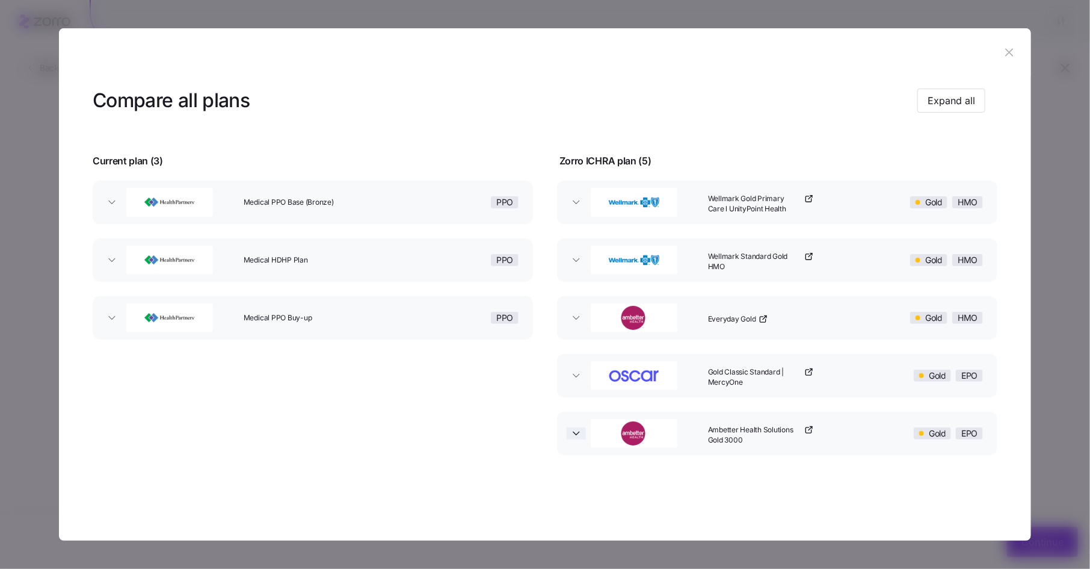
click at [581, 435] on icon "button" at bounding box center [576, 433] width 12 height 12
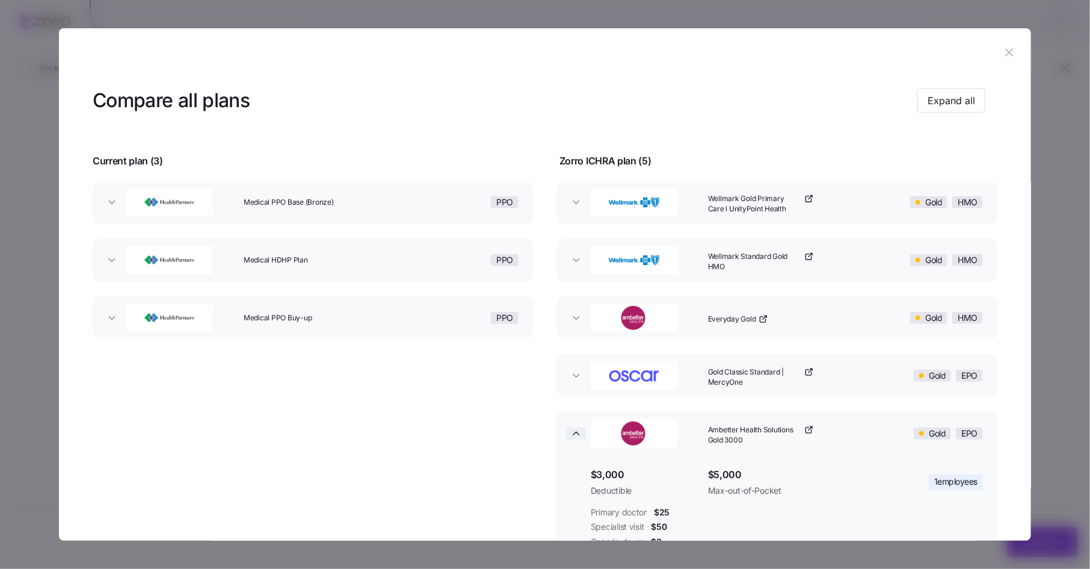
click at [573, 434] on icon "button" at bounding box center [576, 433] width 12 height 12
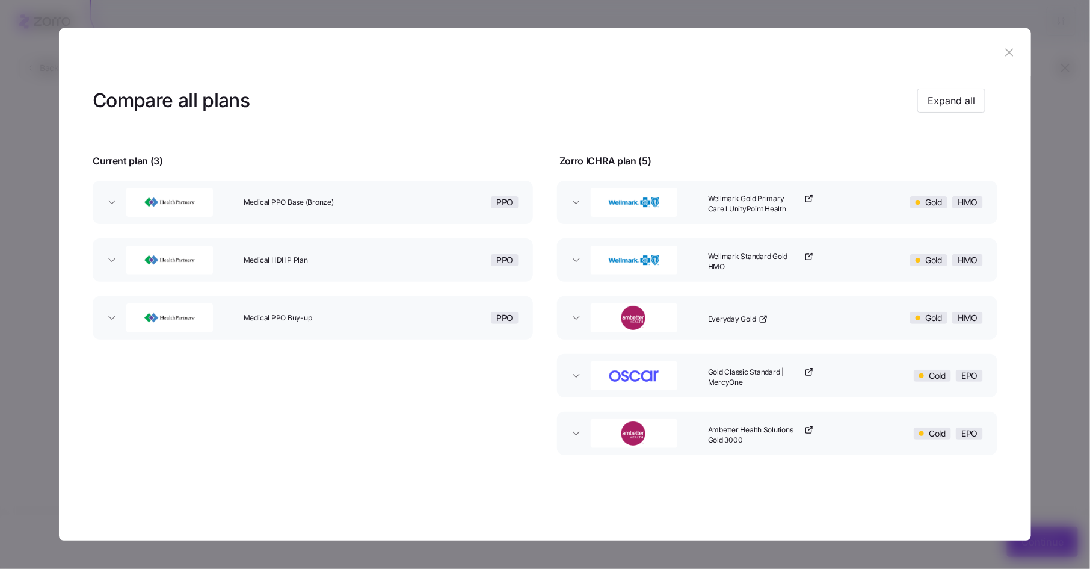
click at [1006, 53] on icon "button" at bounding box center [1009, 52] width 13 height 13
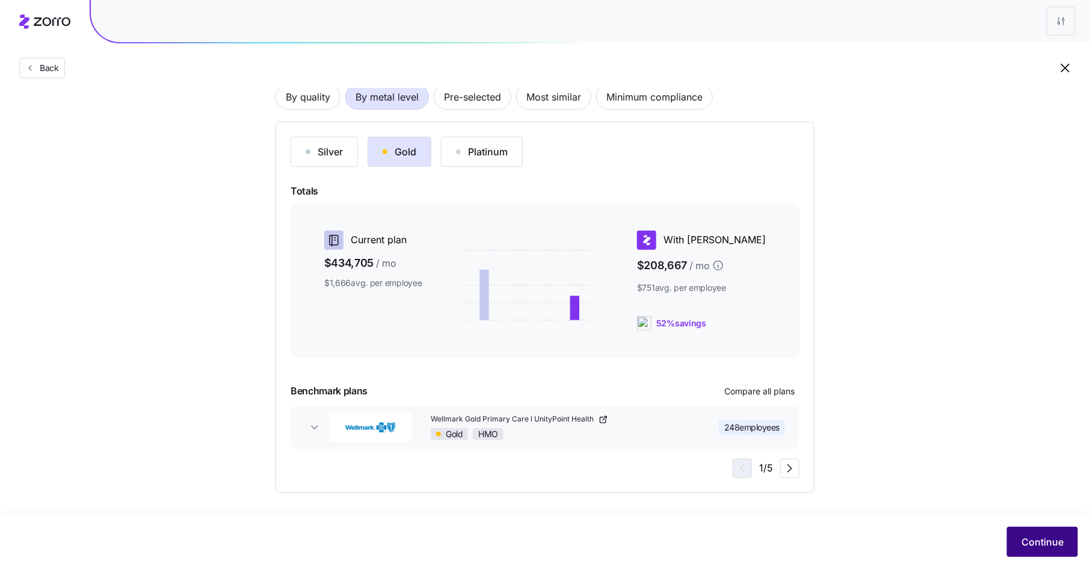
click at [1035, 541] on span "Continue" at bounding box center [1043, 541] width 42 height 14
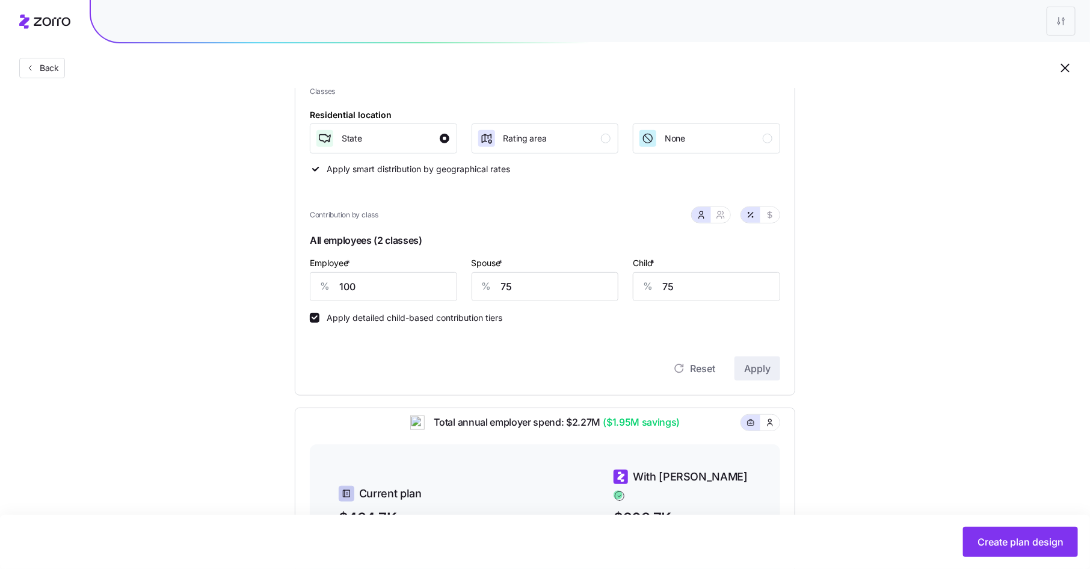
scroll to position [181, 0]
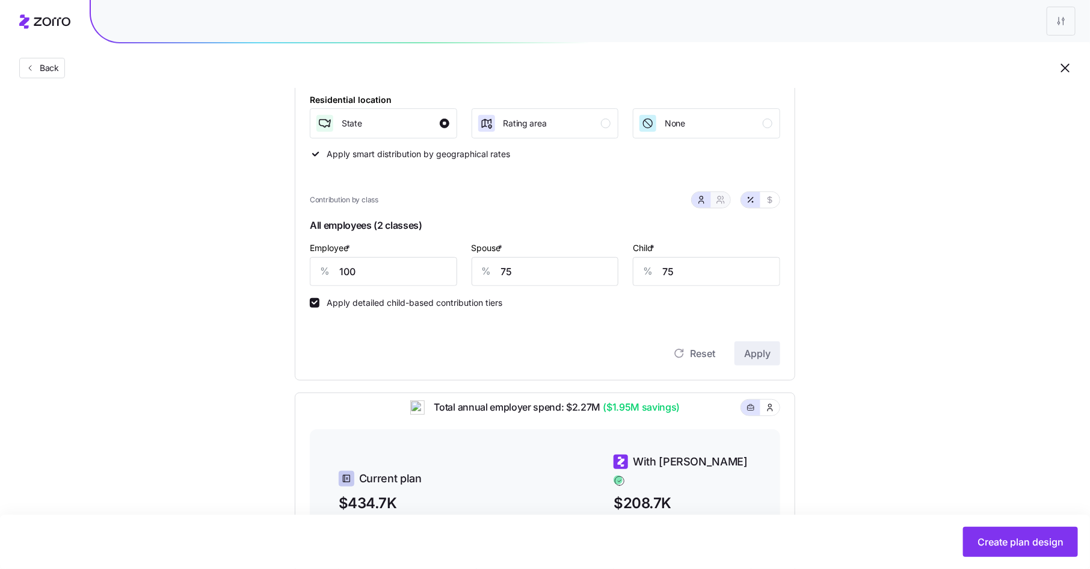
click at [727, 200] on button "button" at bounding box center [720, 200] width 19 height 16
type input "88"
type input "89"
click at [704, 201] on icon "button" at bounding box center [701, 202] width 5 height 2
type input "75"
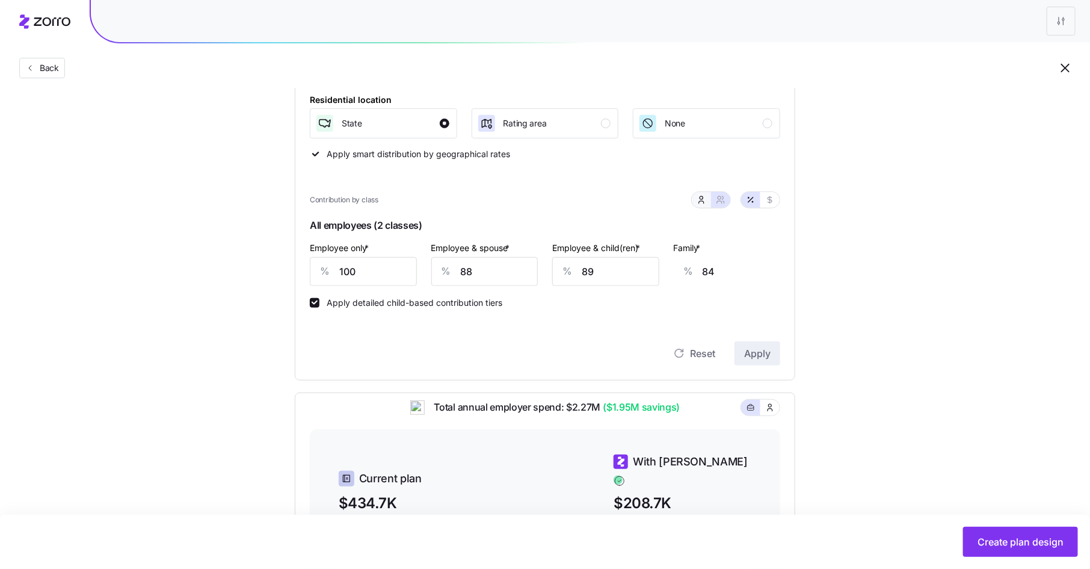
type input "75"
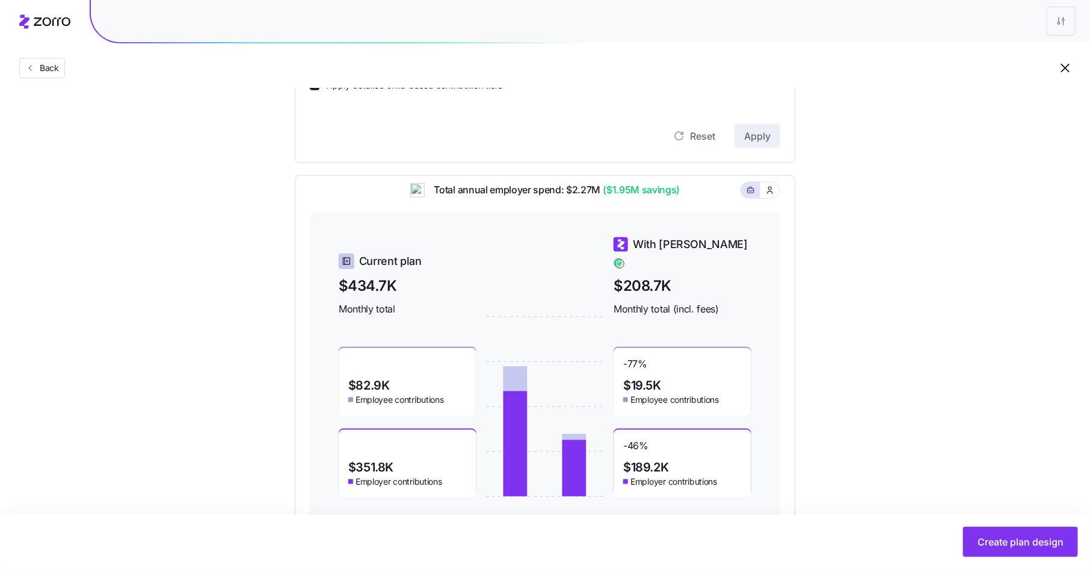
scroll to position [435, 0]
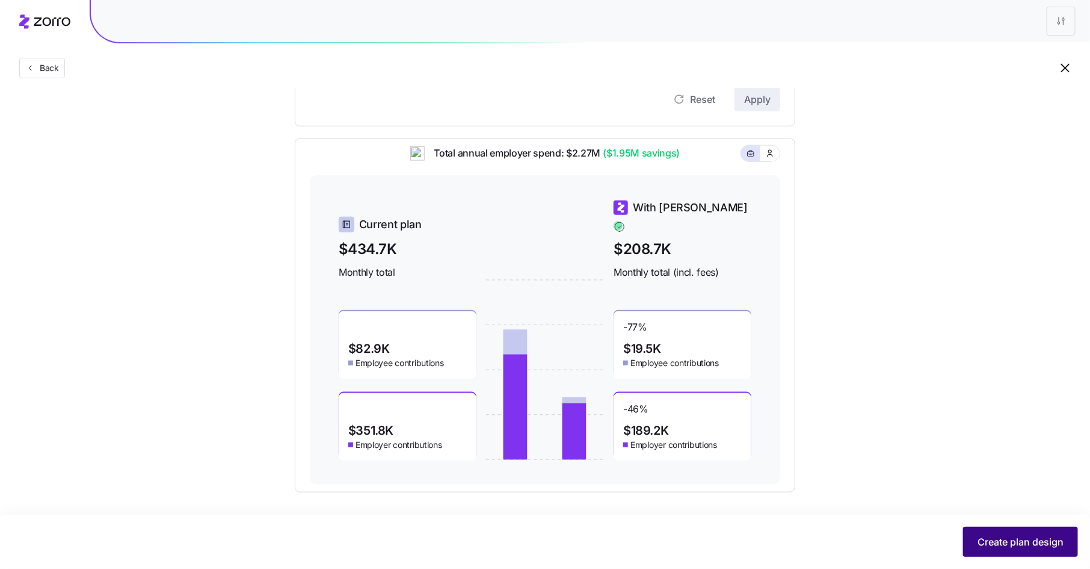
click at [1020, 539] on span "Create plan design" at bounding box center [1021, 541] width 86 height 14
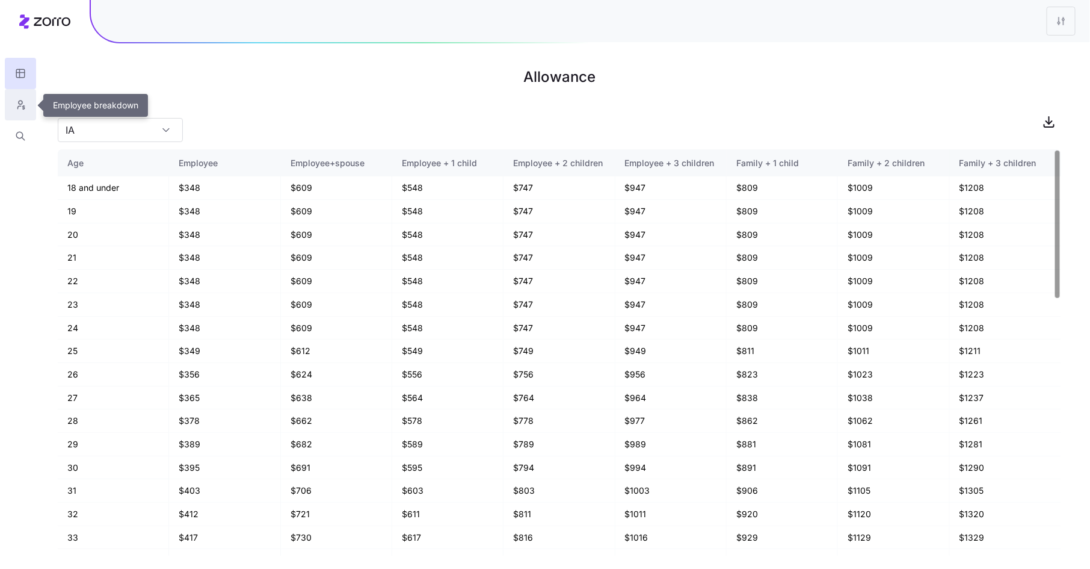
click at [21, 100] on icon "button" at bounding box center [20, 105] width 11 height 12
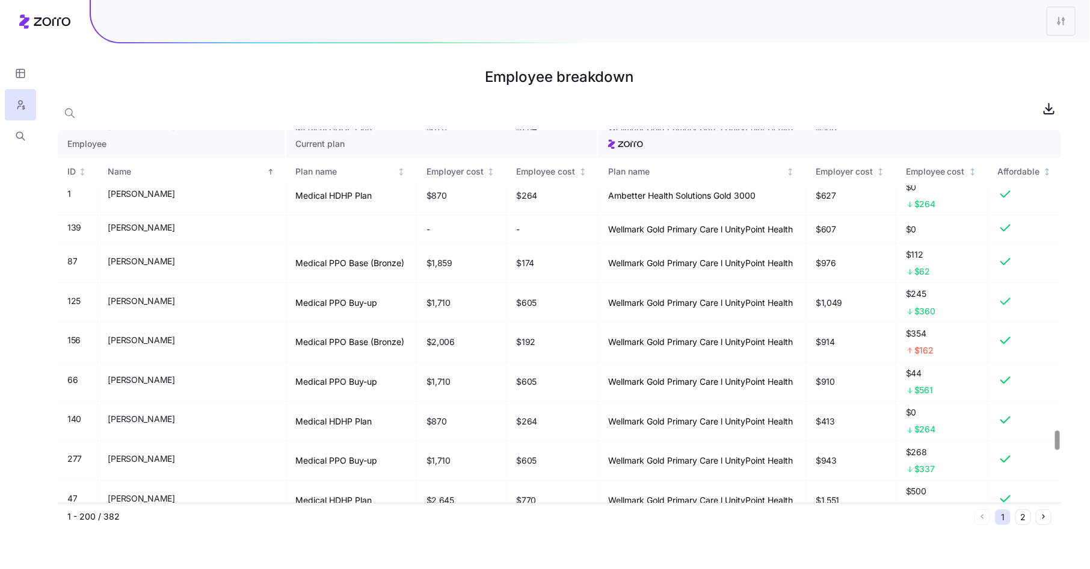
scroll to position [5583, 0]
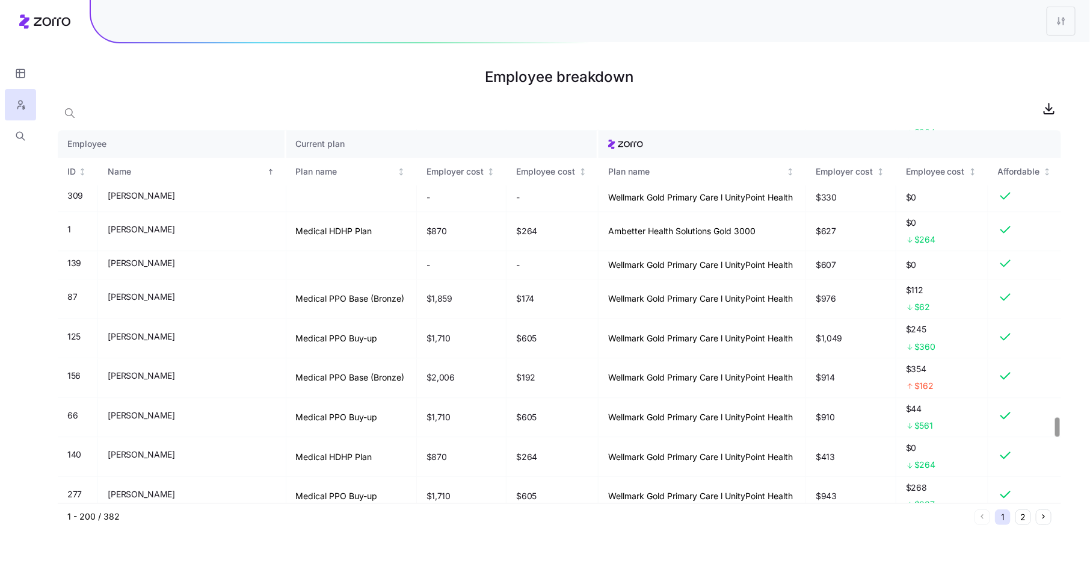
click at [1059, 430] on div at bounding box center [1057, 427] width 4 height 19
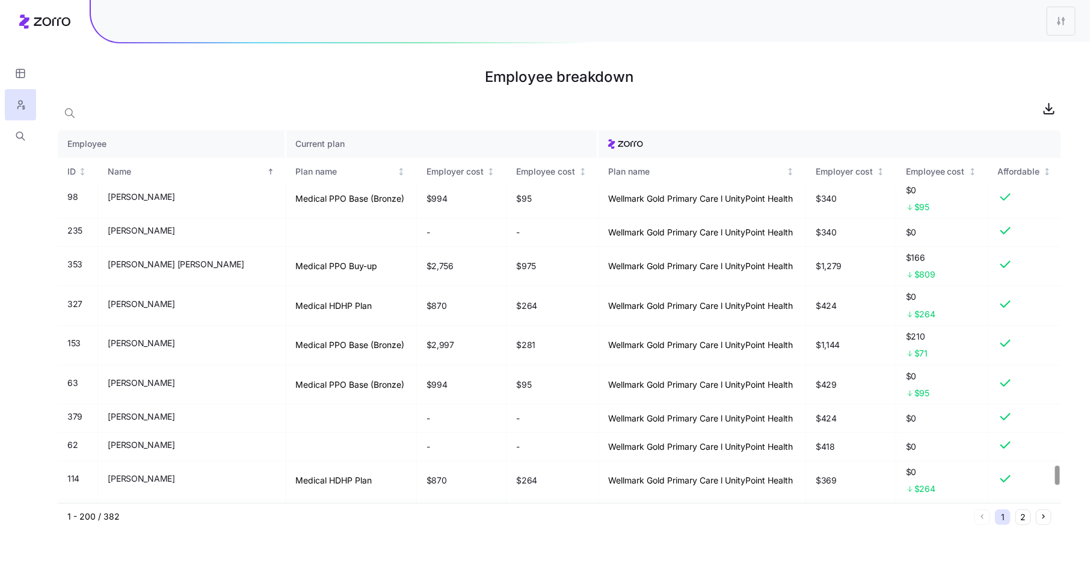
scroll to position [6849, 0]
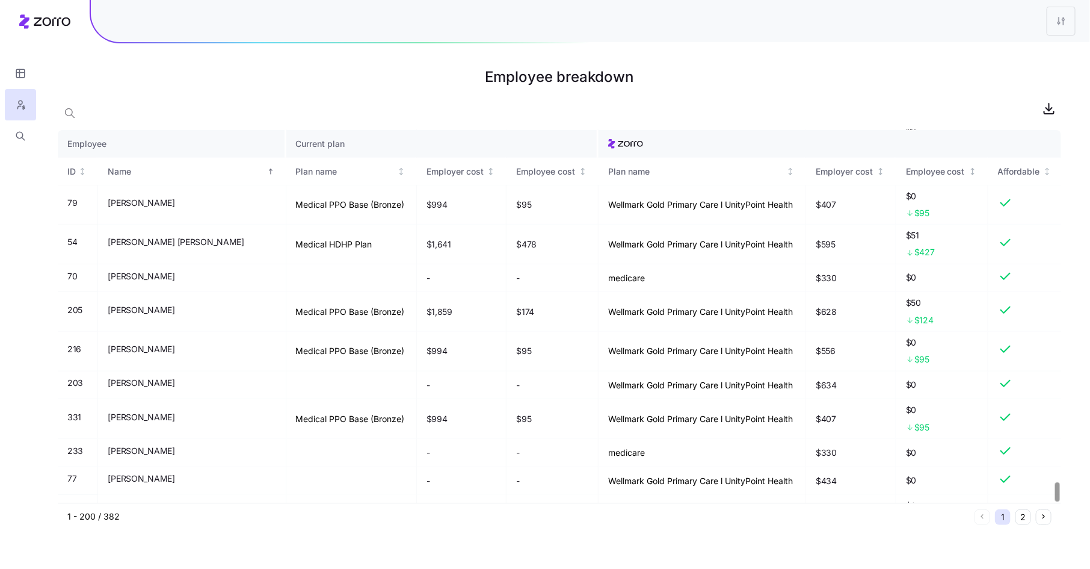
click at [1059, 502] on div at bounding box center [1057, 491] width 4 height 19
click at [1022, 519] on button "2" at bounding box center [1024, 517] width 16 height 16
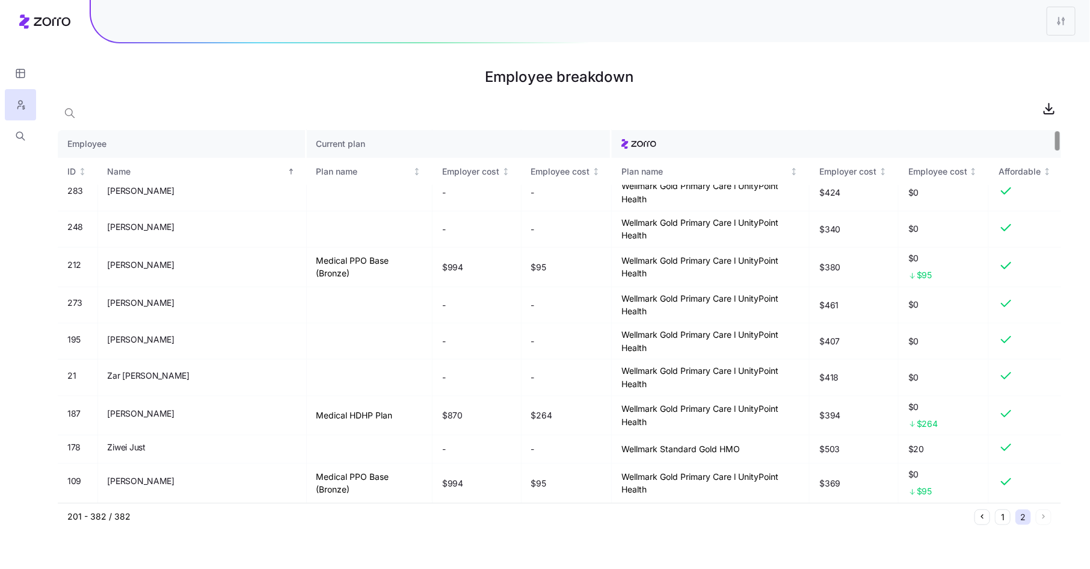
scroll to position [0, 0]
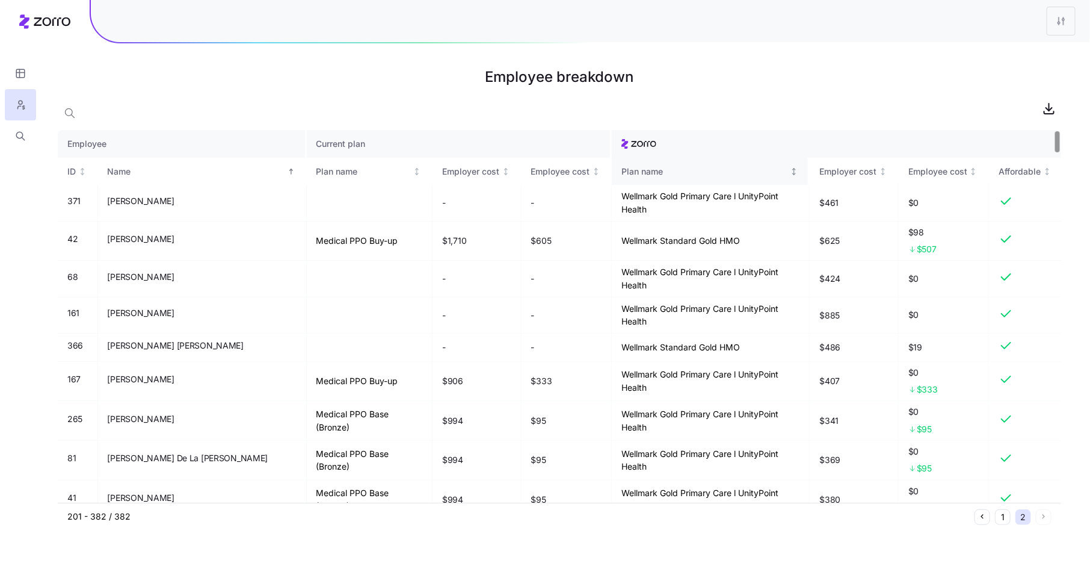
click at [624, 168] on div "Plan name" at bounding box center [704, 171] width 167 height 13
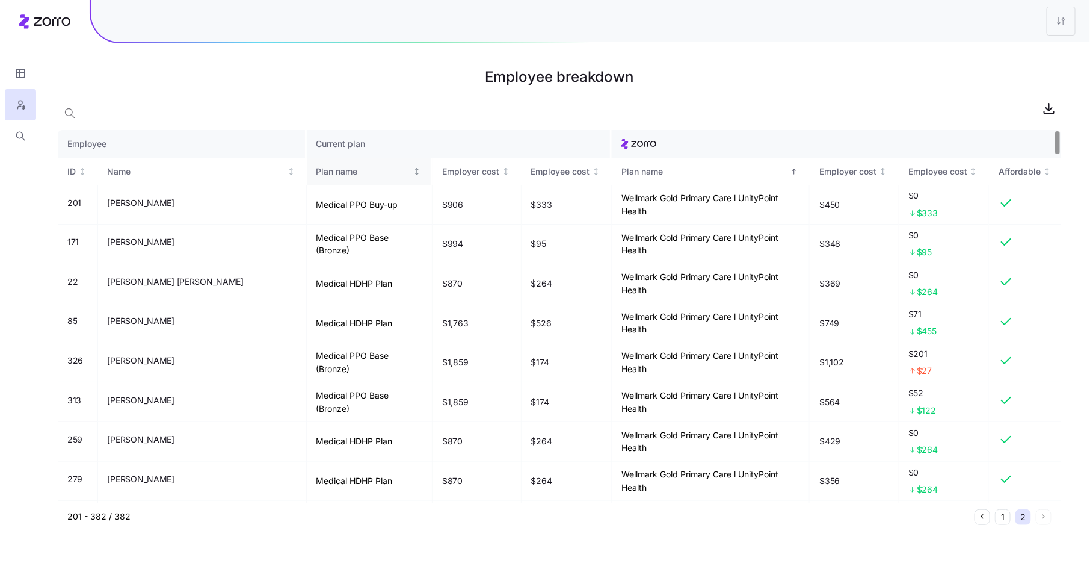
click at [316, 170] on div "Plan name" at bounding box center [363, 171] width 94 height 13
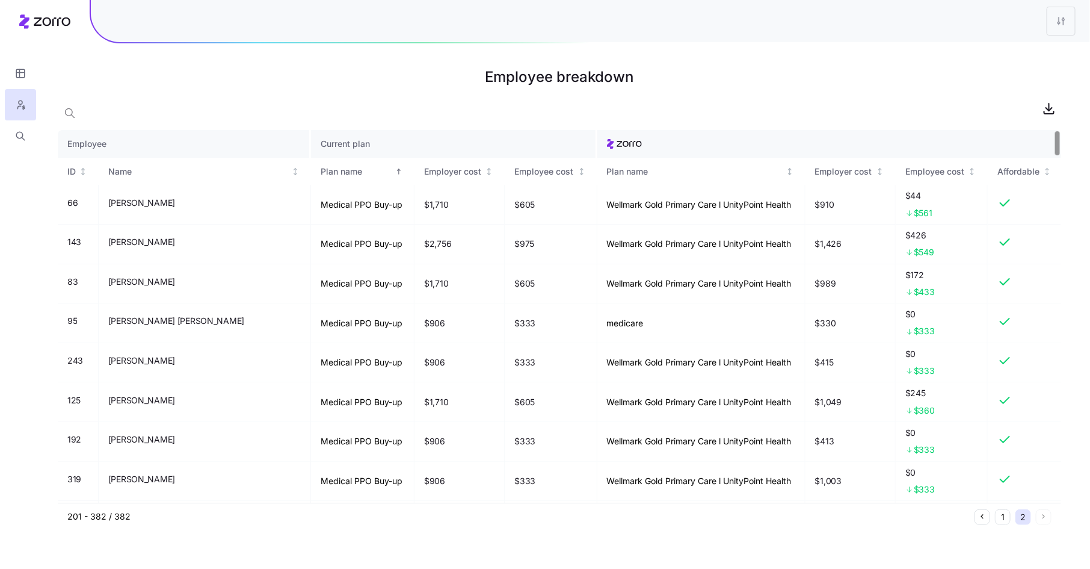
click at [1005, 514] on button "1" at bounding box center [1003, 517] width 16 height 16
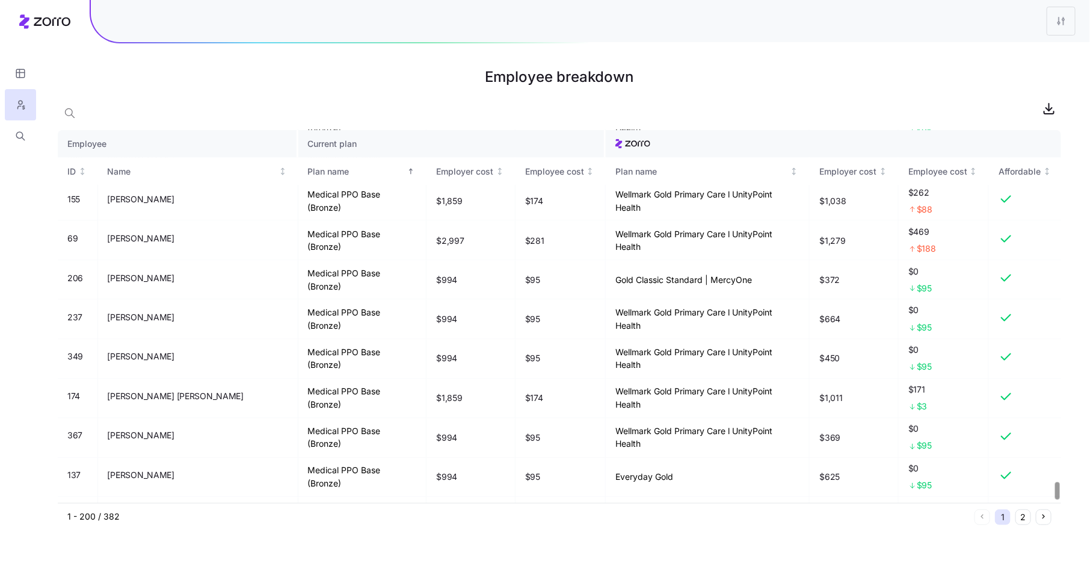
scroll to position [7530, 0]
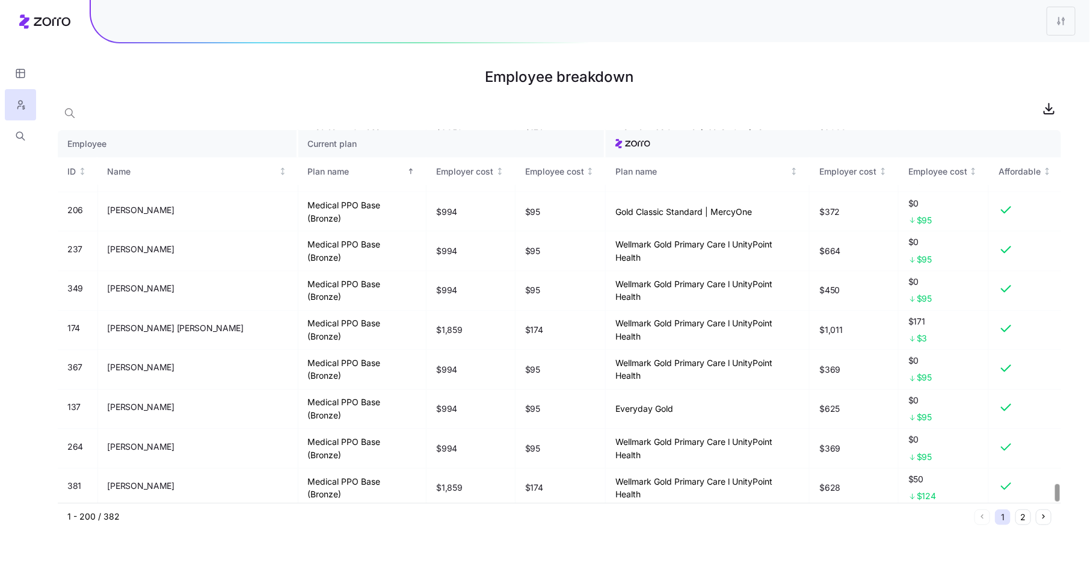
click at [1028, 517] on button "2" at bounding box center [1024, 517] width 16 height 16
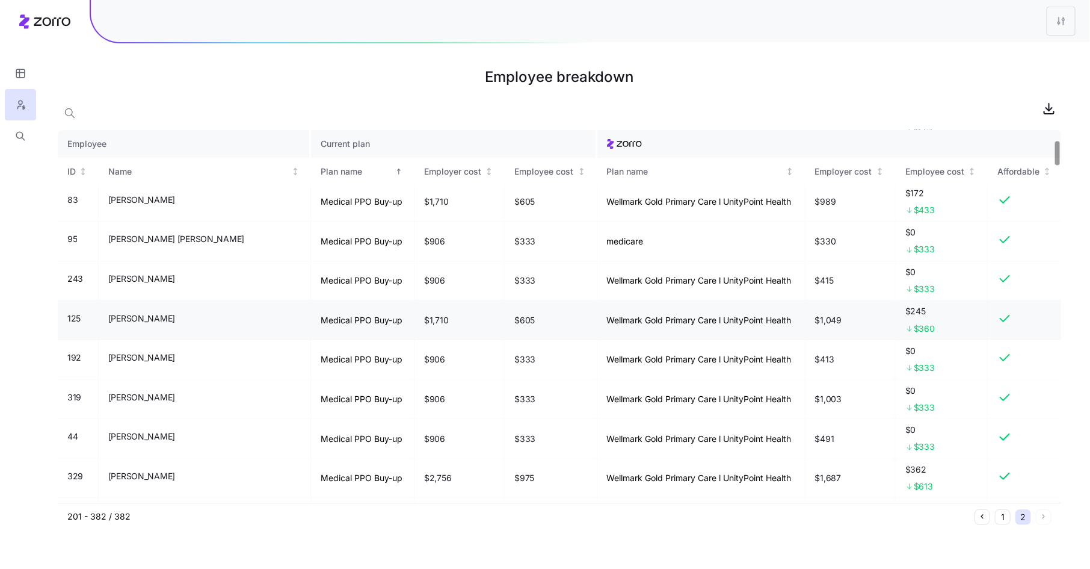
scroll to position [0, 0]
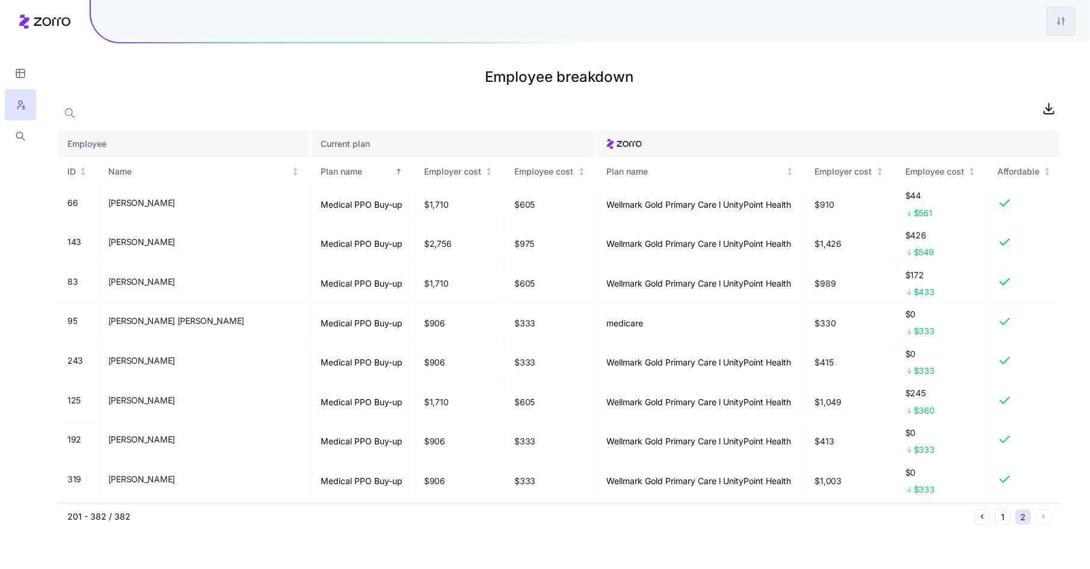
click at [1066, 23] on html "Employee breakdown Employee Current plan ID Name Plan name Employer cost Employ…" at bounding box center [545, 284] width 1090 height 569
click at [1048, 52] on div "Edit plan design" at bounding box center [1012, 53] width 120 height 19
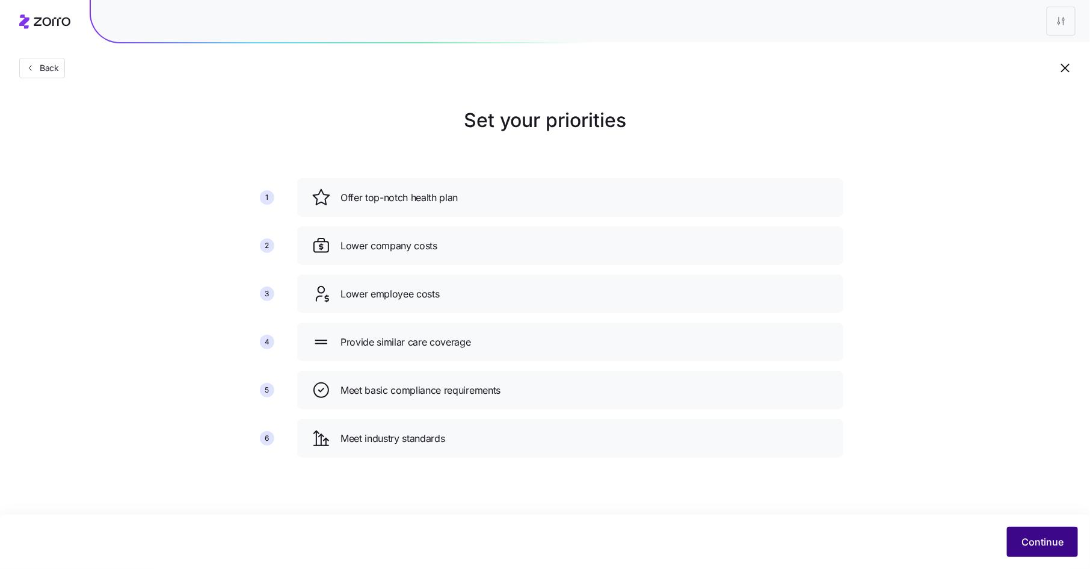
click at [1053, 540] on span "Continue" at bounding box center [1043, 541] width 42 height 14
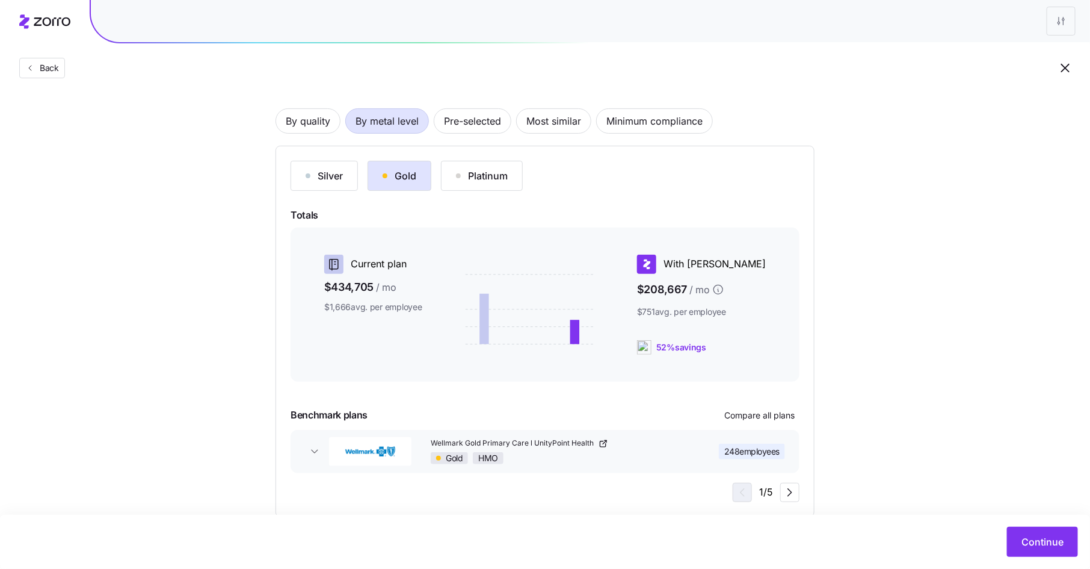
scroll to position [94, 0]
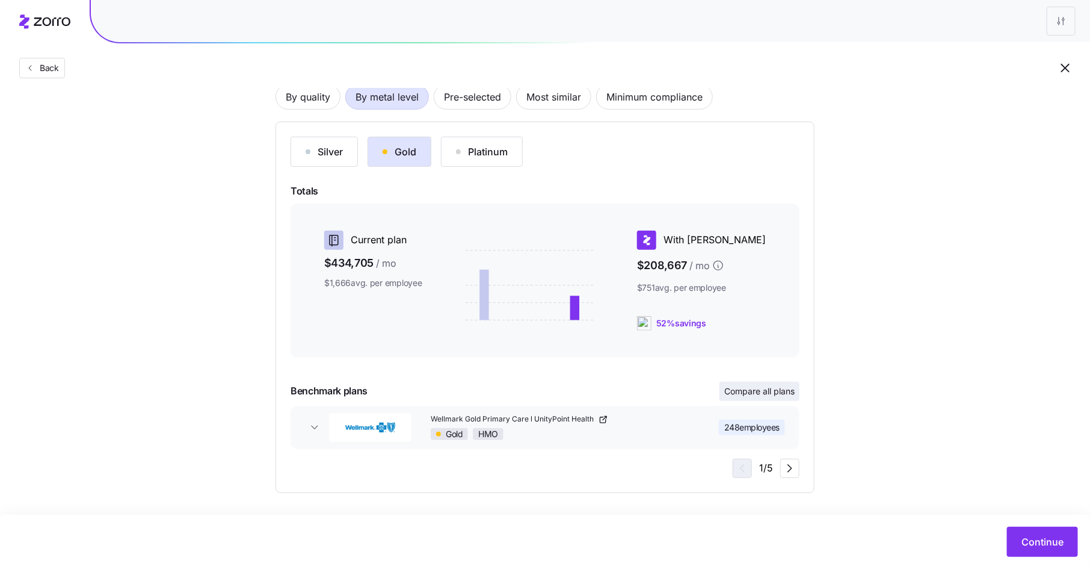
click at [774, 387] on span "Compare all plans" at bounding box center [759, 391] width 70 height 12
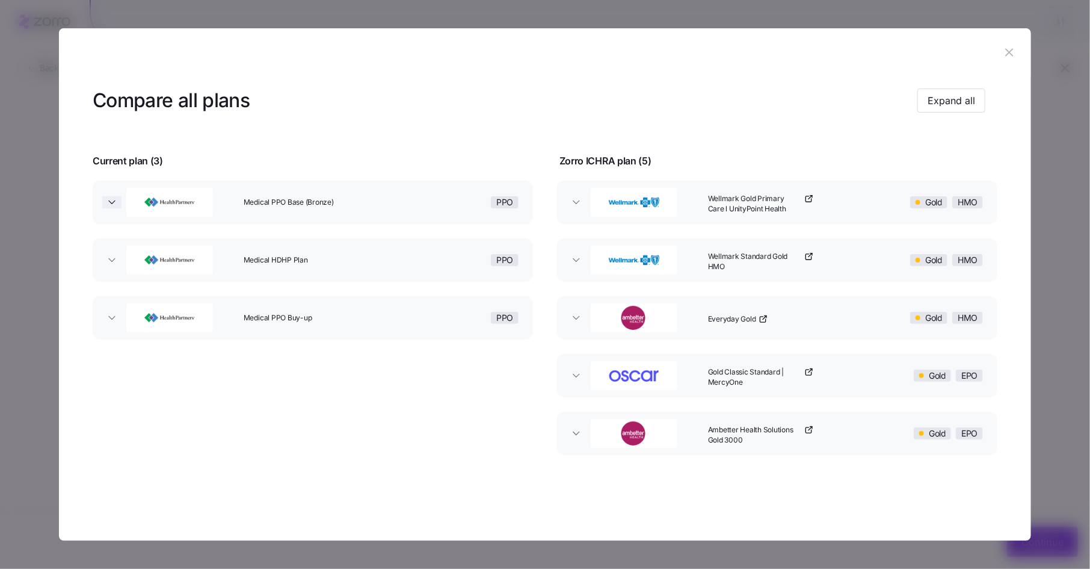
click at [106, 205] on icon "button" at bounding box center [112, 202] width 12 height 12
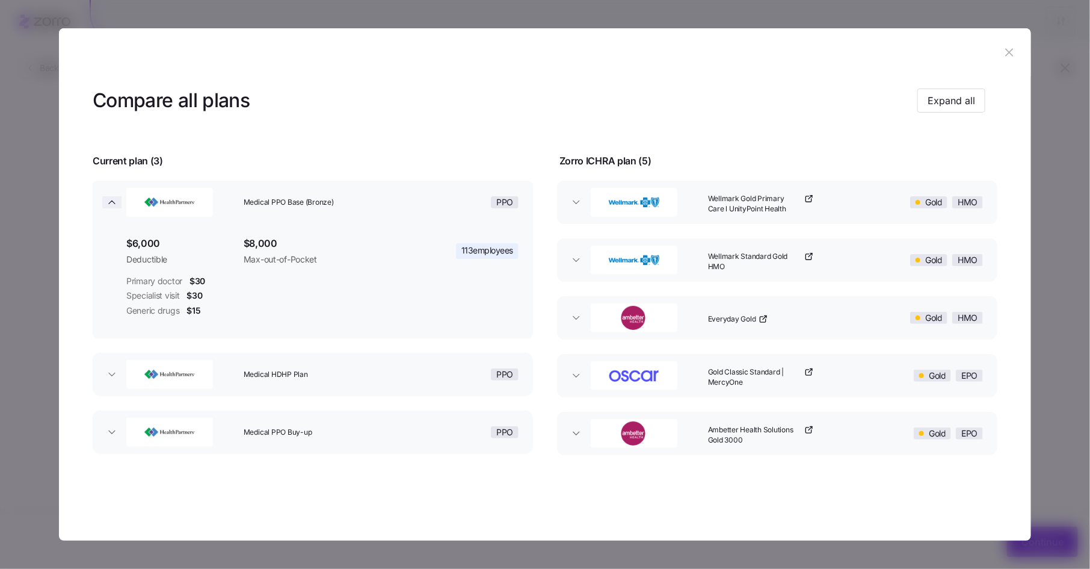
click at [106, 205] on icon "button" at bounding box center [112, 202] width 12 height 12
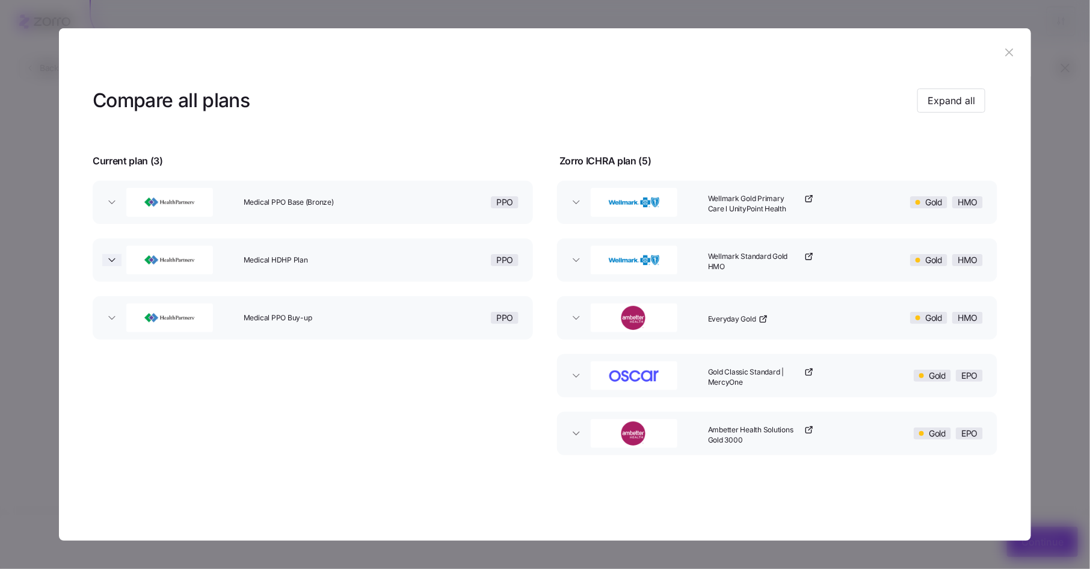
click at [112, 259] on icon "button" at bounding box center [112, 260] width 6 height 3
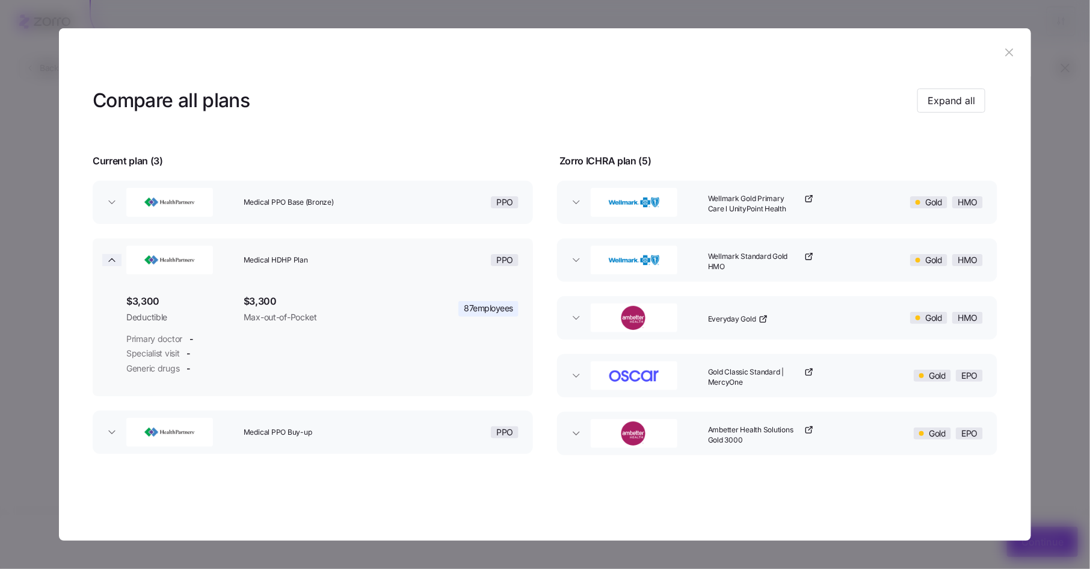
click at [112, 259] on icon "button" at bounding box center [112, 260] width 6 height 3
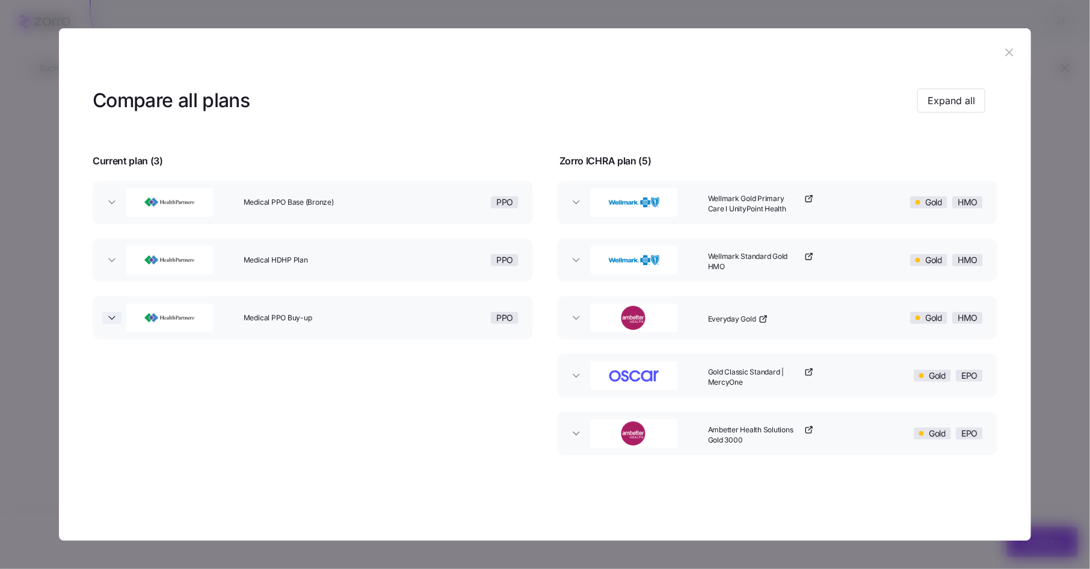
click at [115, 320] on icon "button" at bounding box center [112, 318] width 12 height 12
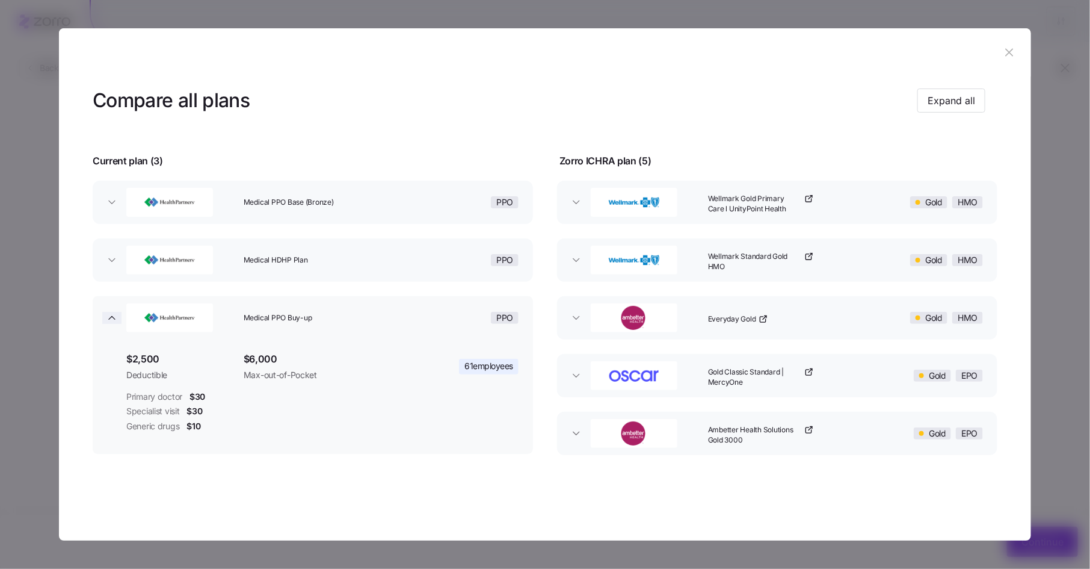
click at [111, 319] on icon "button" at bounding box center [112, 318] width 12 height 12
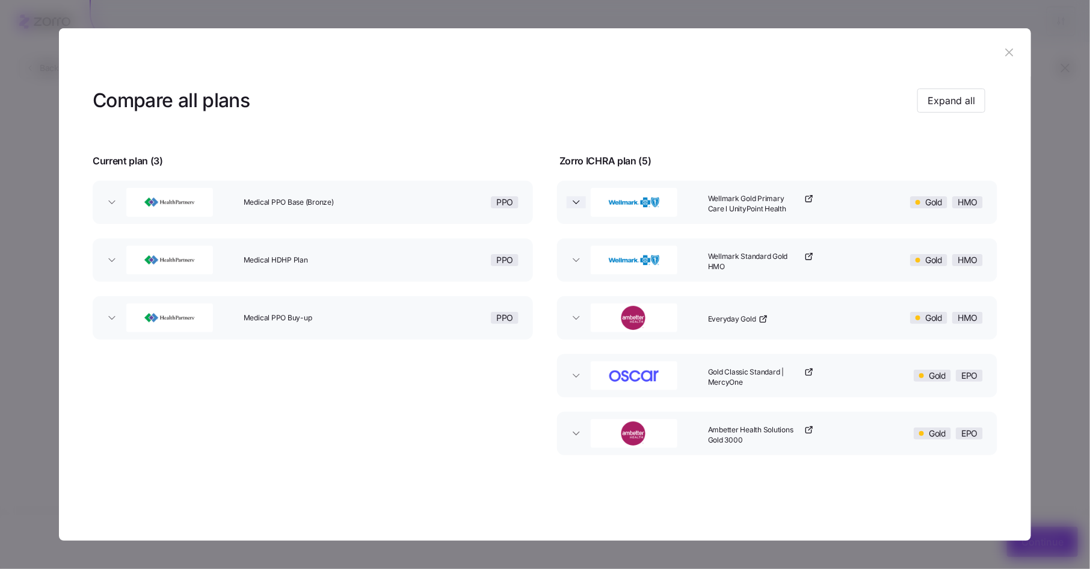
click at [577, 205] on icon "button" at bounding box center [576, 202] width 12 height 12
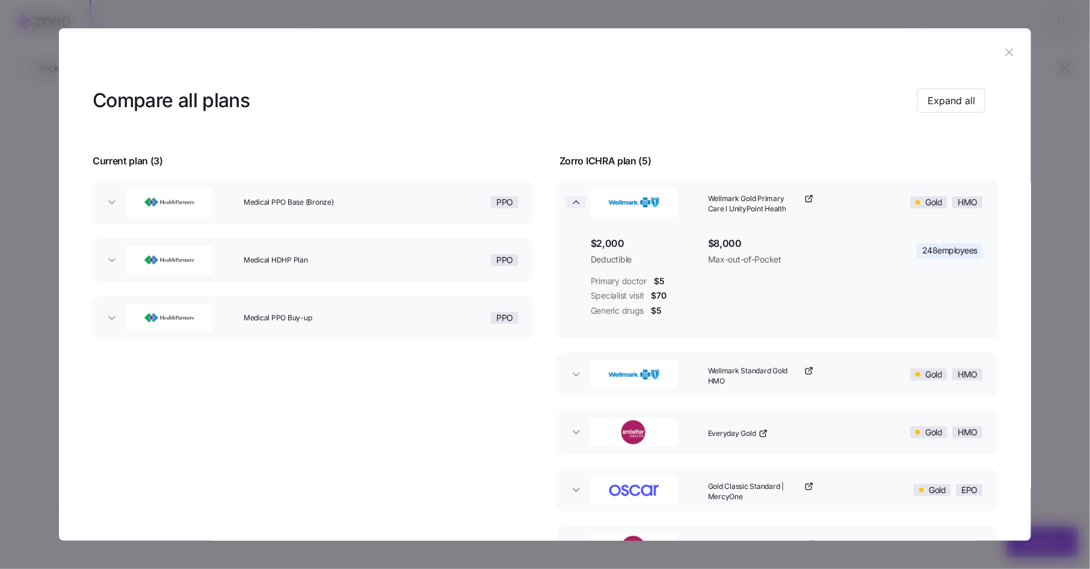
click at [577, 204] on icon "button" at bounding box center [576, 202] width 12 height 12
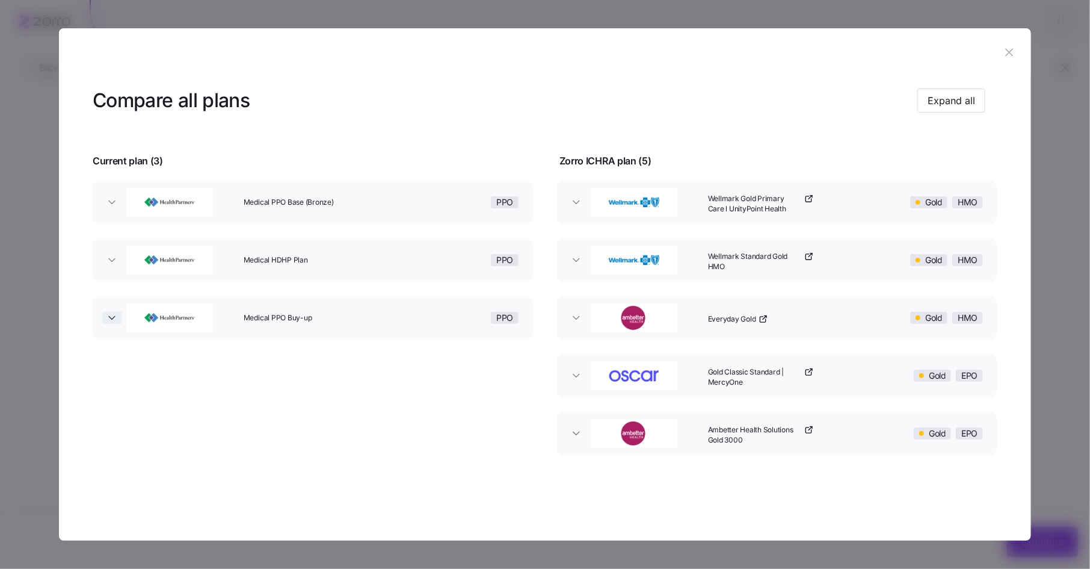
click at [111, 321] on icon "button" at bounding box center [112, 318] width 12 height 12
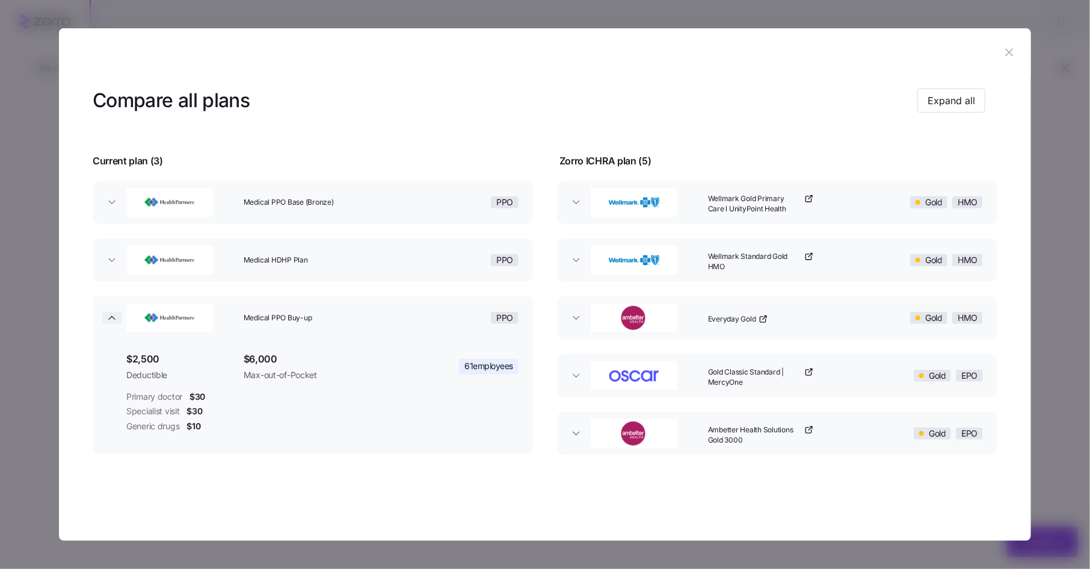
click at [109, 319] on icon "button" at bounding box center [112, 318] width 12 height 12
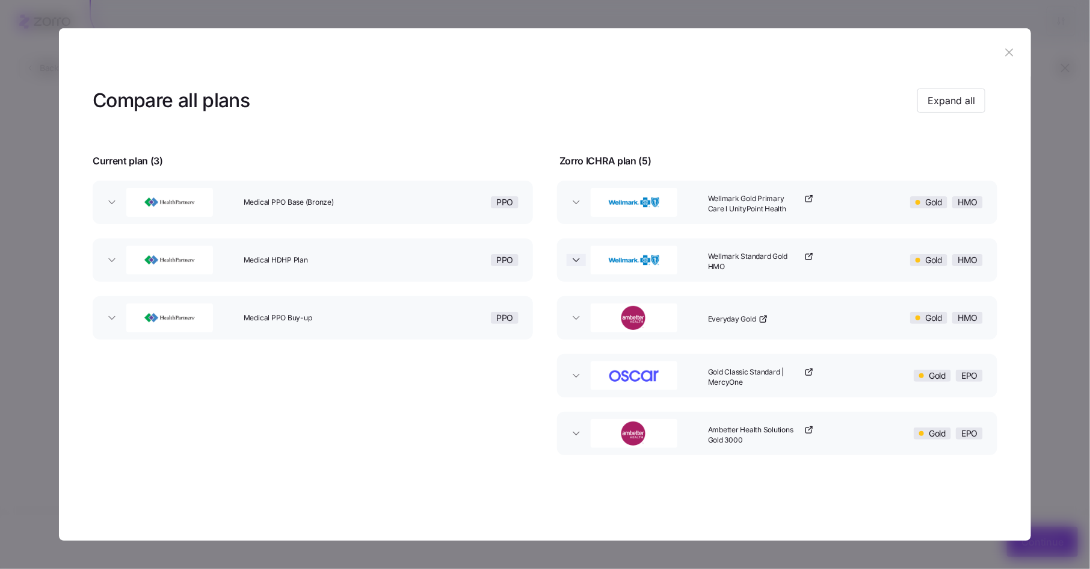
click at [574, 259] on icon "button" at bounding box center [576, 260] width 6 height 3
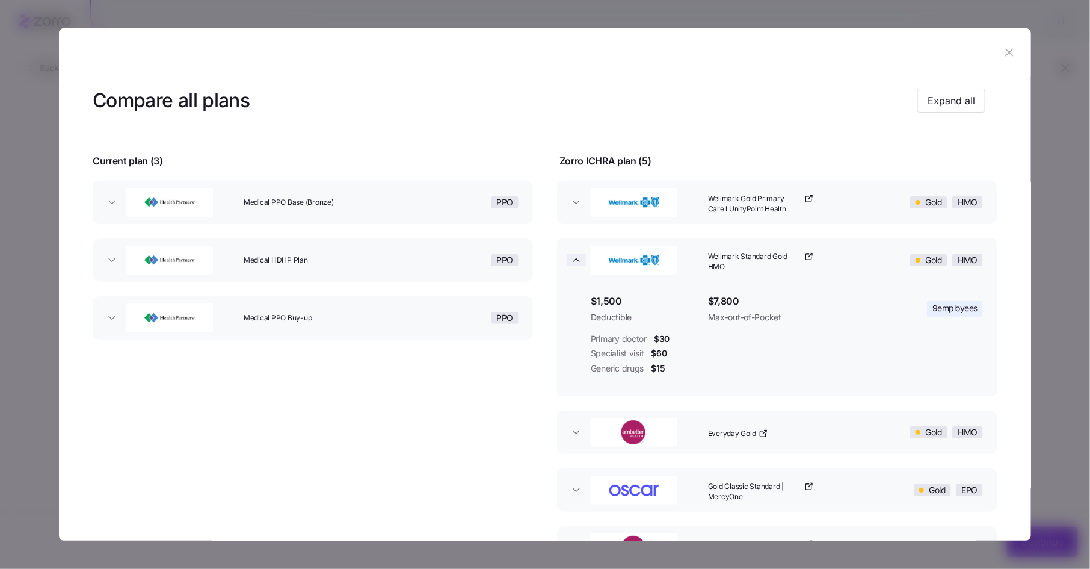
click at [575, 259] on icon "button" at bounding box center [576, 260] width 6 height 3
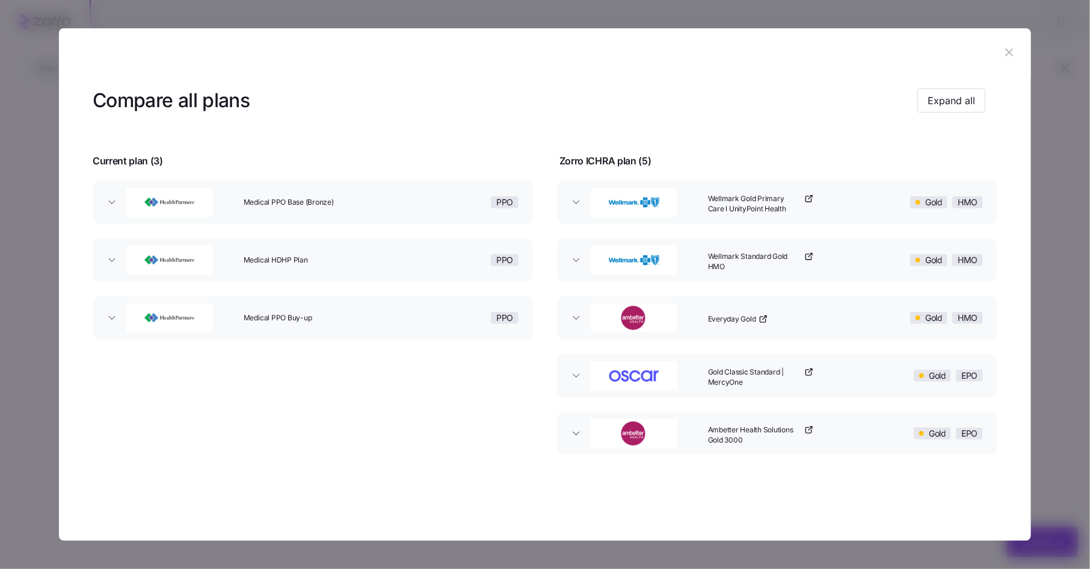
click at [575, 208] on button "Wellmark Gold Primary Care l UnityPoint Health Gold HMO" at bounding box center [777, 201] width 440 height 43
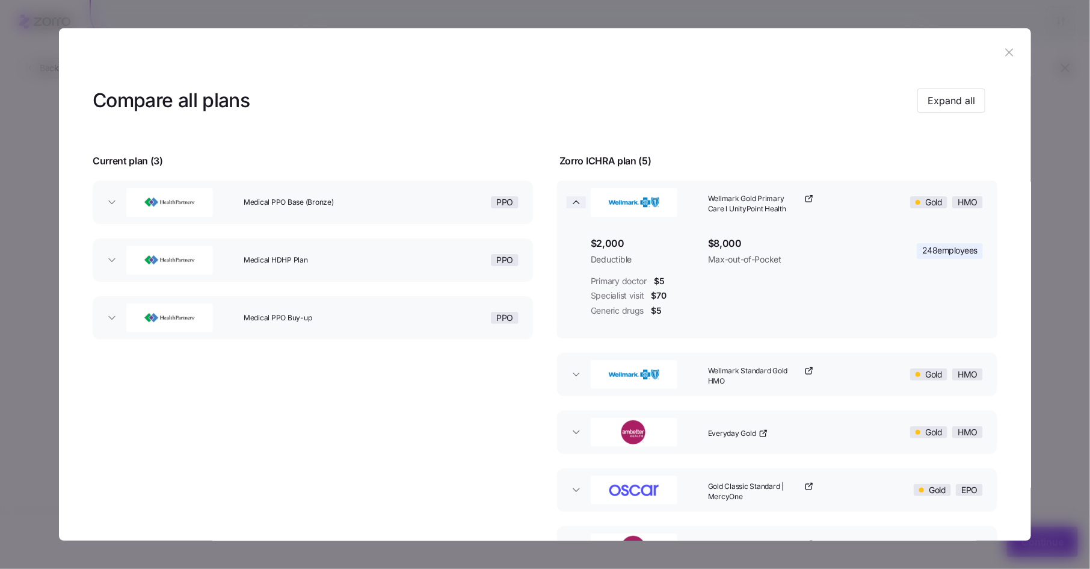
click at [578, 203] on icon "button" at bounding box center [576, 202] width 12 height 12
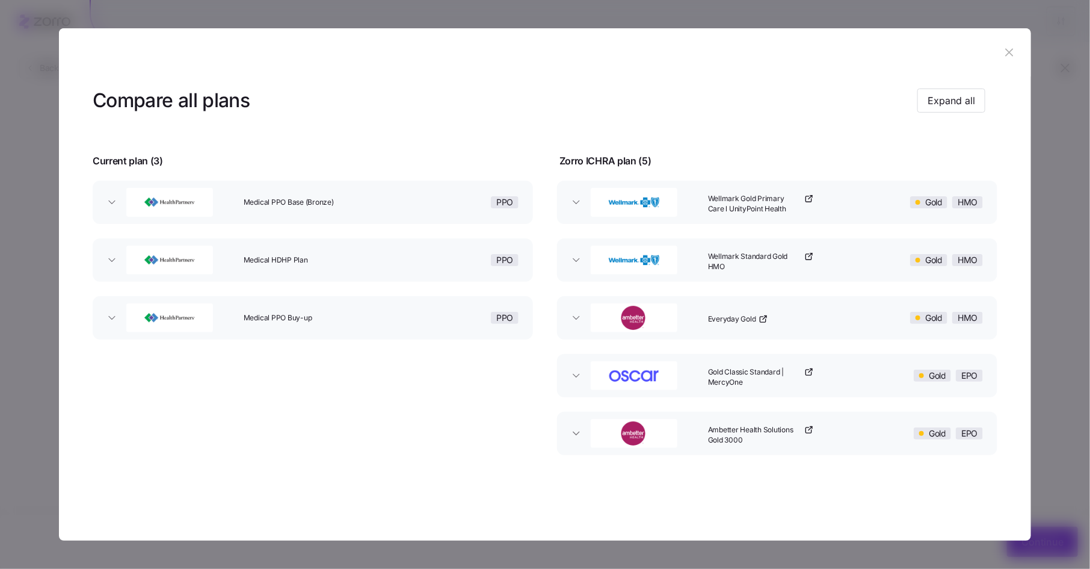
click at [1007, 54] on icon "button" at bounding box center [1009, 53] width 8 height 8
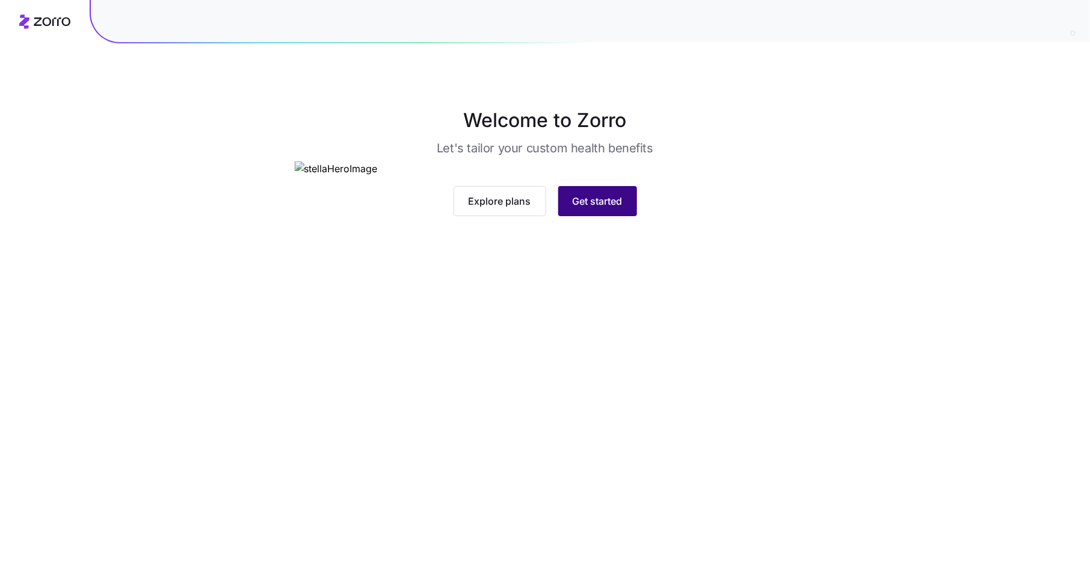
click at [620, 208] on span "Get started" at bounding box center [598, 201] width 50 height 14
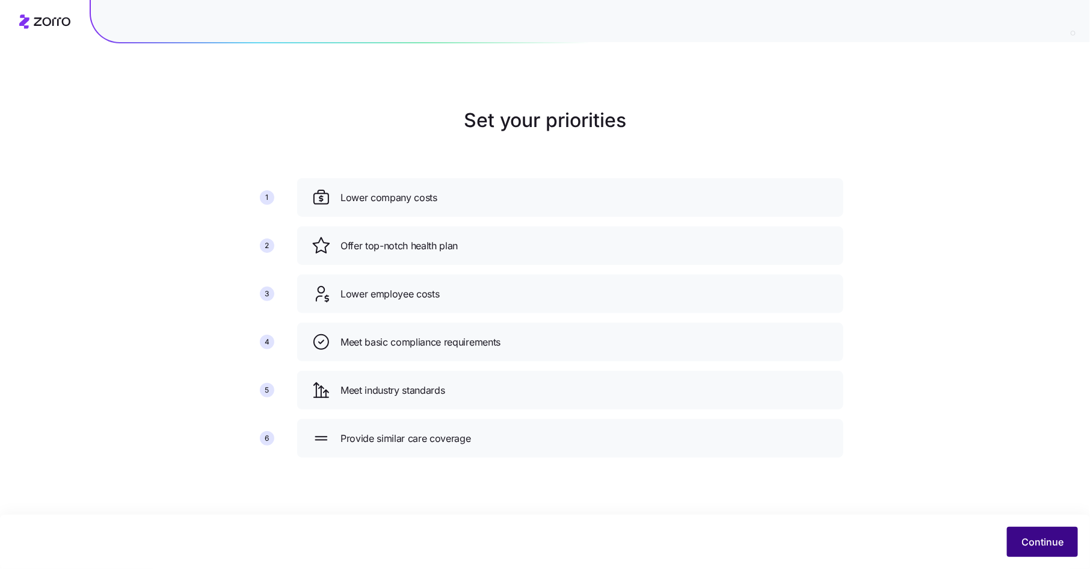
click at [1029, 535] on span "Continue" at bounding box center [1043, 541] width 42 height 14
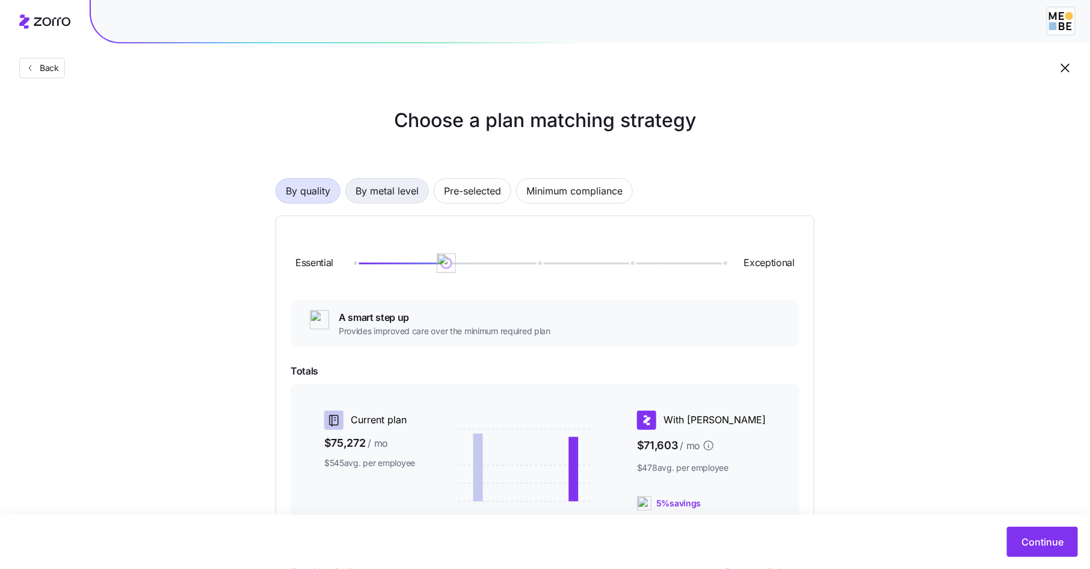
click at [391, 192] on span "By metal level" at bounding box center [387, 191] width 63 height 24
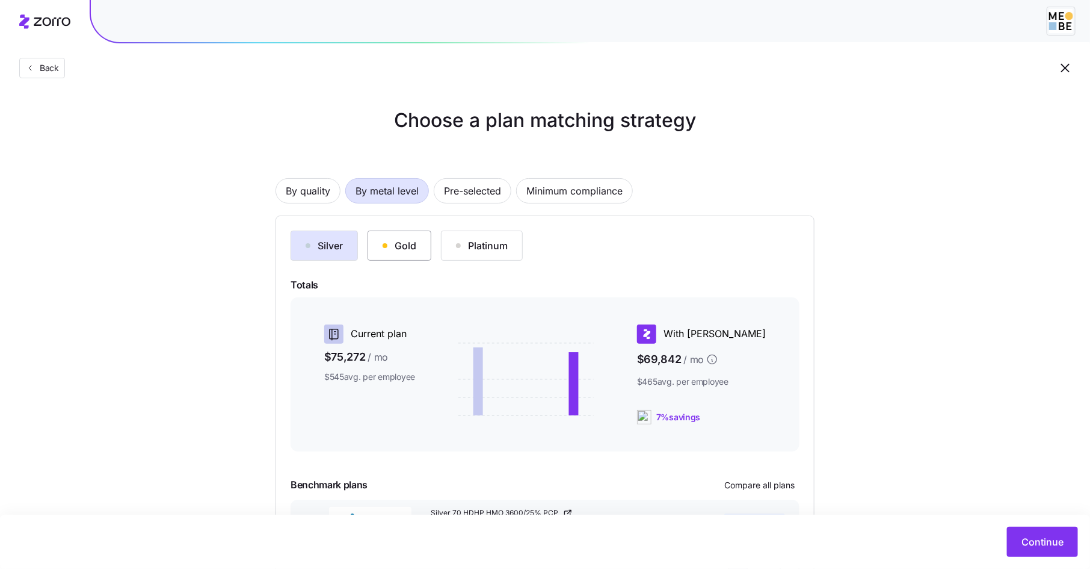
click at [399, 235] on button "Gold" at bounding box center [400, 245] width 64 height 30
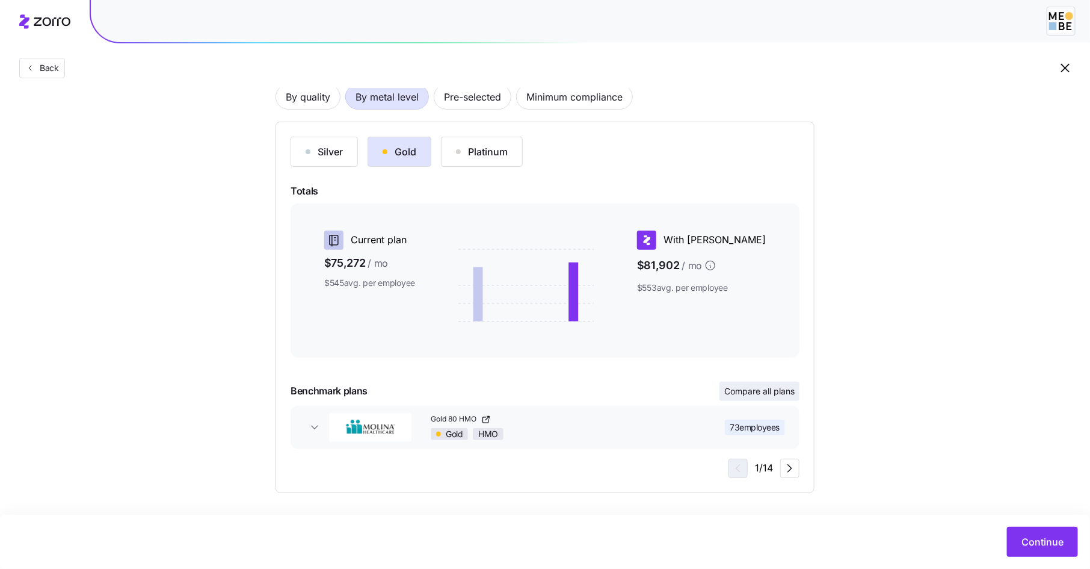
click at [775, 393] on span "Compare all plans" at bounding box center [759, 391] width 70 height 12
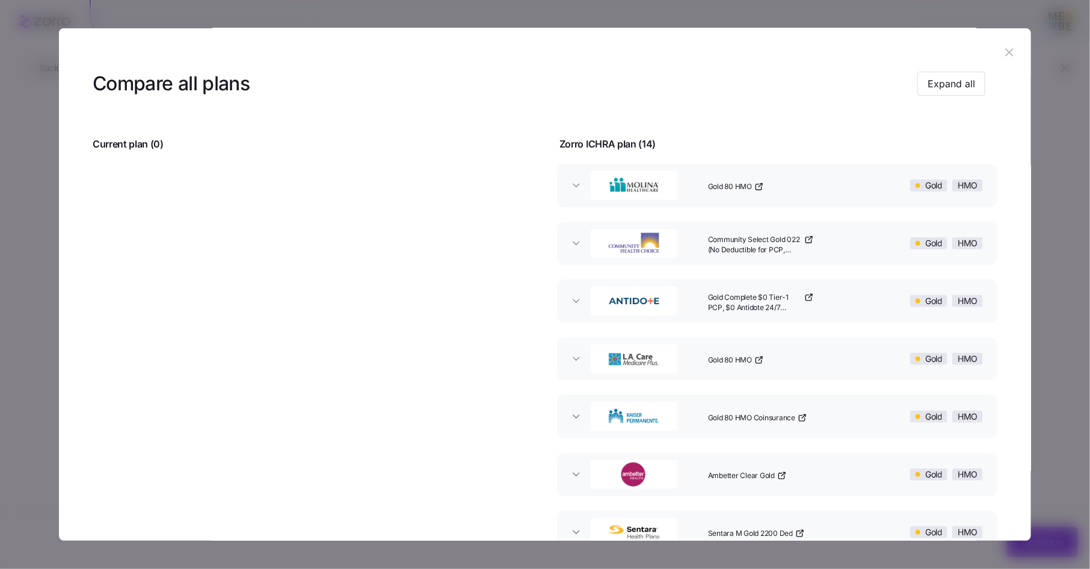
scroll to position [0, 0]
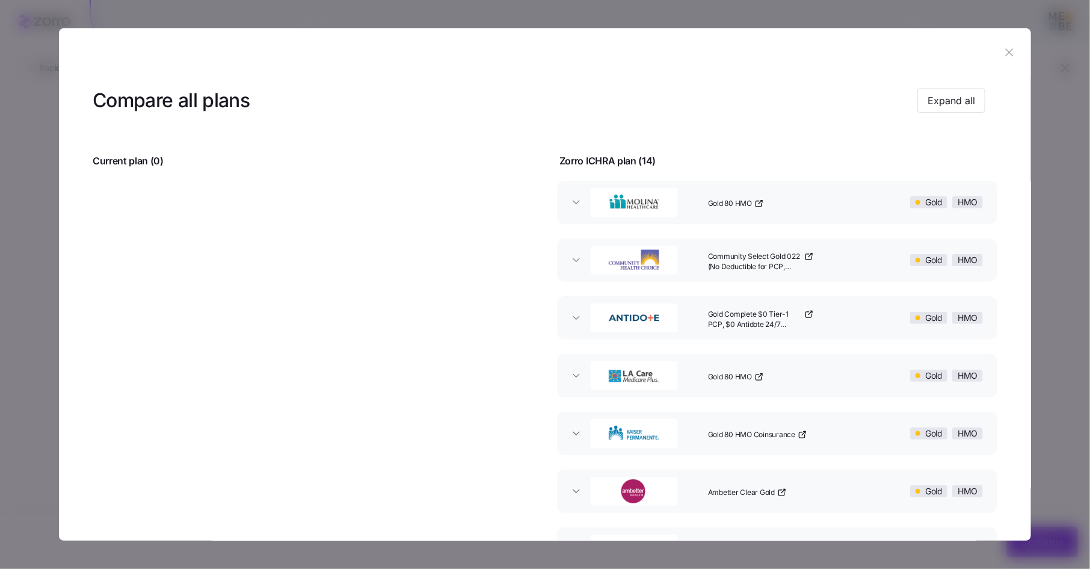
click at [1005, 52] on icon "button" at bounding box center [1009, 53] width 8 height 8
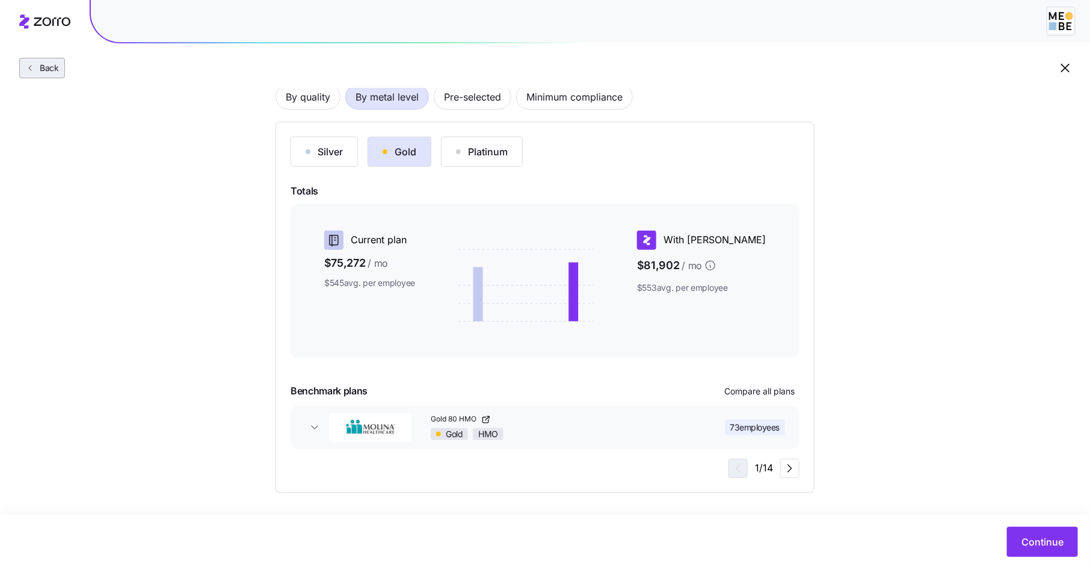
click at [42, 70] on span "Back" at bounding box center [47, 68] width 24 height 12
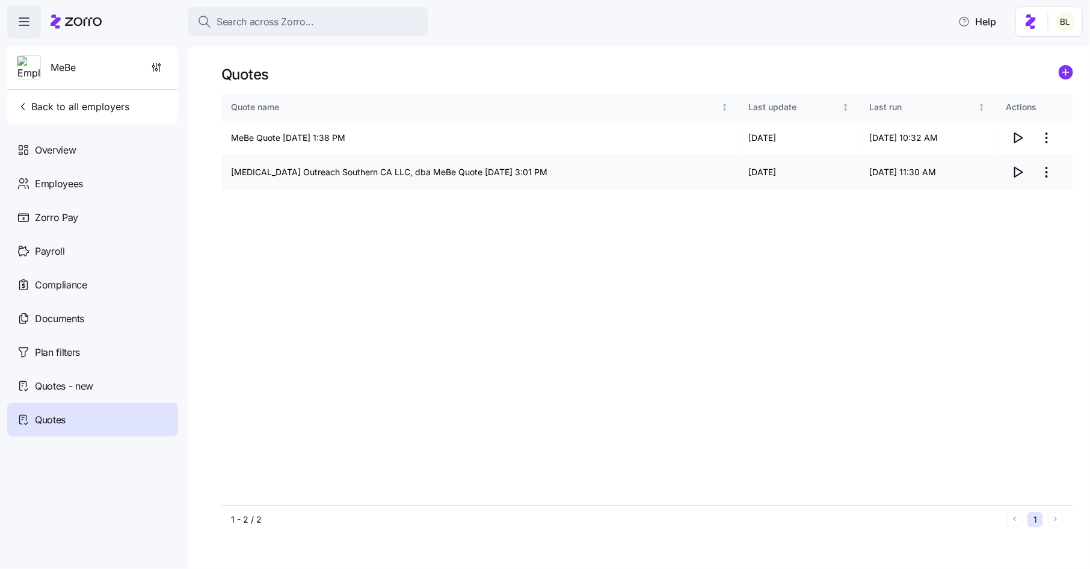
click at [1019, 172] on icon "button" at bounding box center [1018, 172] width 14 height 14
click at [100, 388] on div "Quotes - new" at bounding box center [92, 386] width 171 height 34
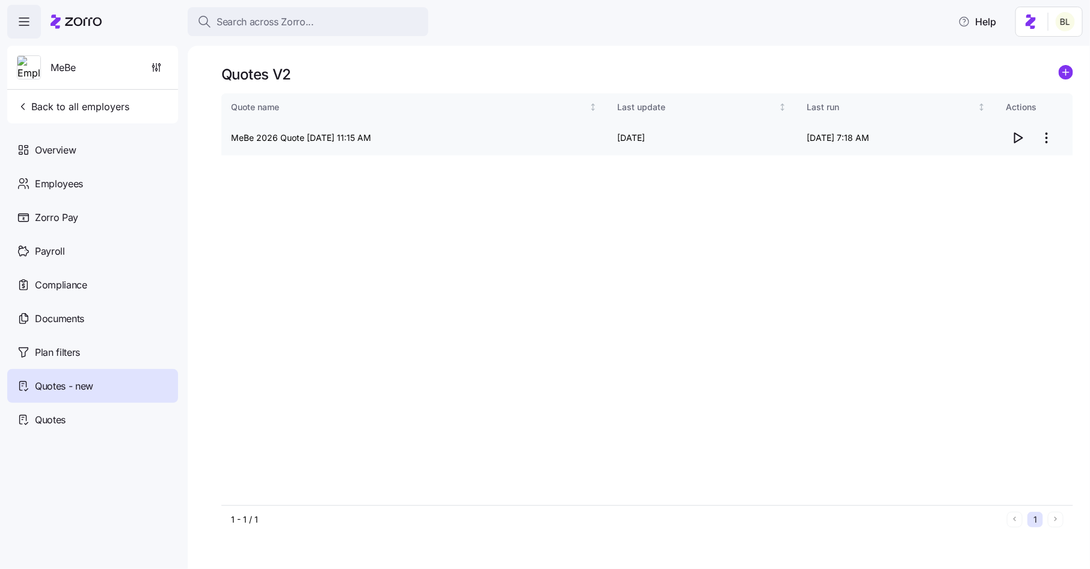
click at [1015, 135] on icon "button" at bounding box center [1019, 138] width 8 height 10
click at [81, 411] on div "Quotes" at bounding box center [92, 419] width 171 height 34
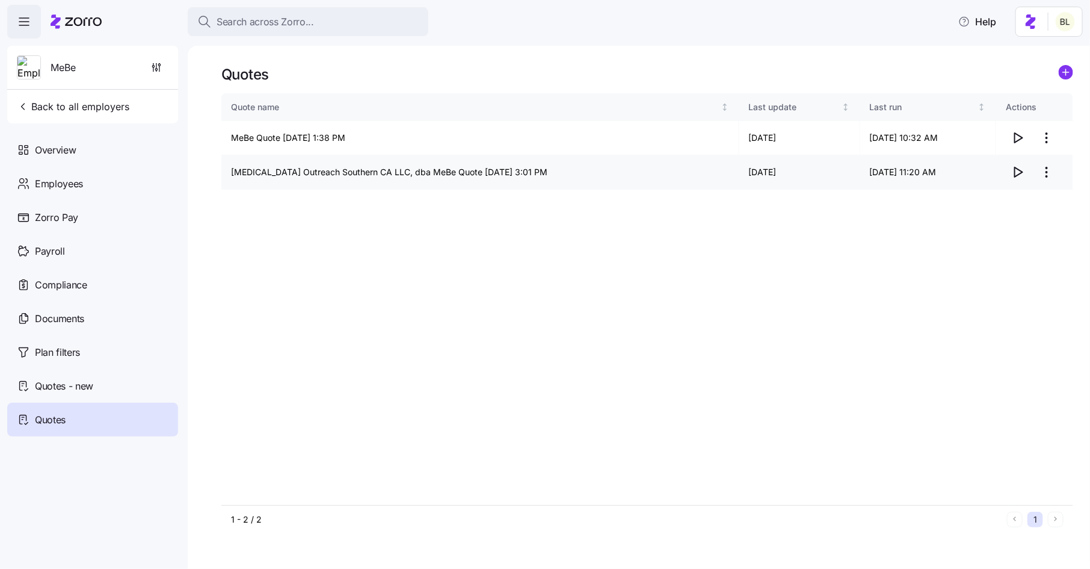
click at [1019, 173] on icon "button" at bounding box center [1018, 172] width 14 height 14
click at [100, 105] on span "Back to all employers" at bounding box center [73, 106] width 112 height 14
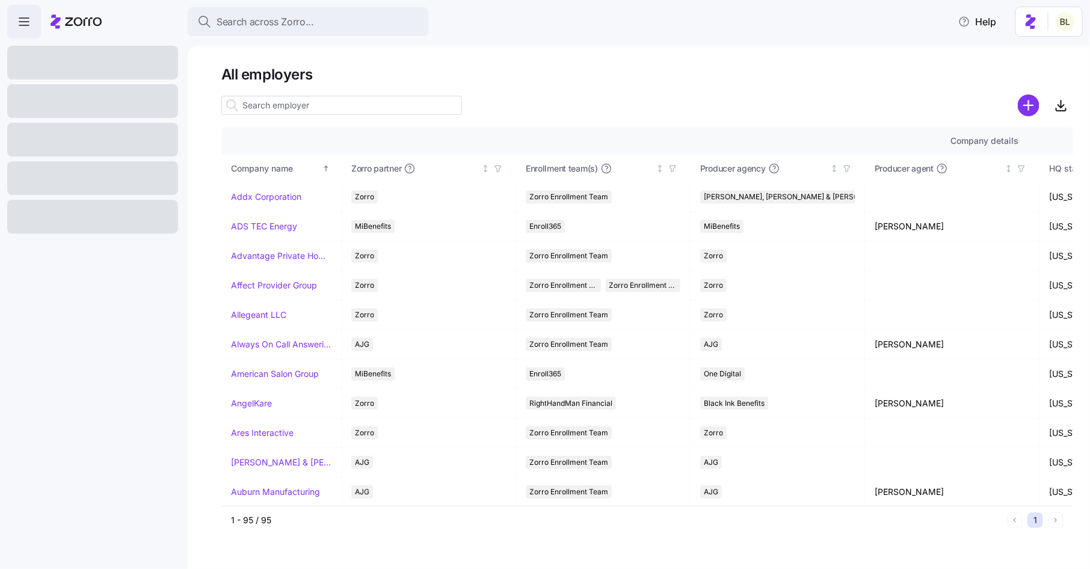
click at [92, 137] on div at bounding box center [92, 140] width 171 height 34
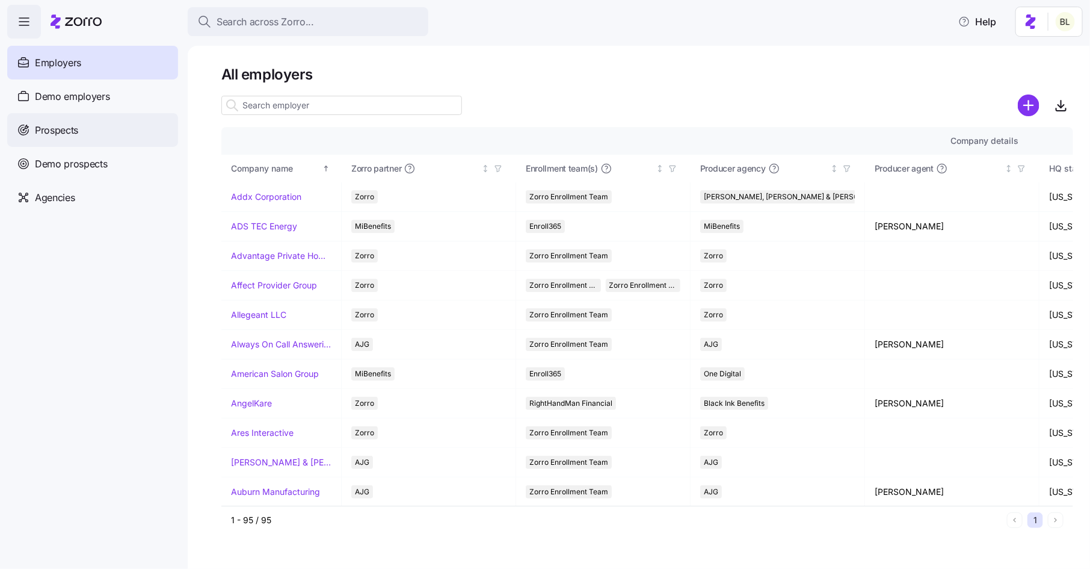
click at [64, 133] on span "Prospects" at bounding box center [56, 130] width 43 height 15
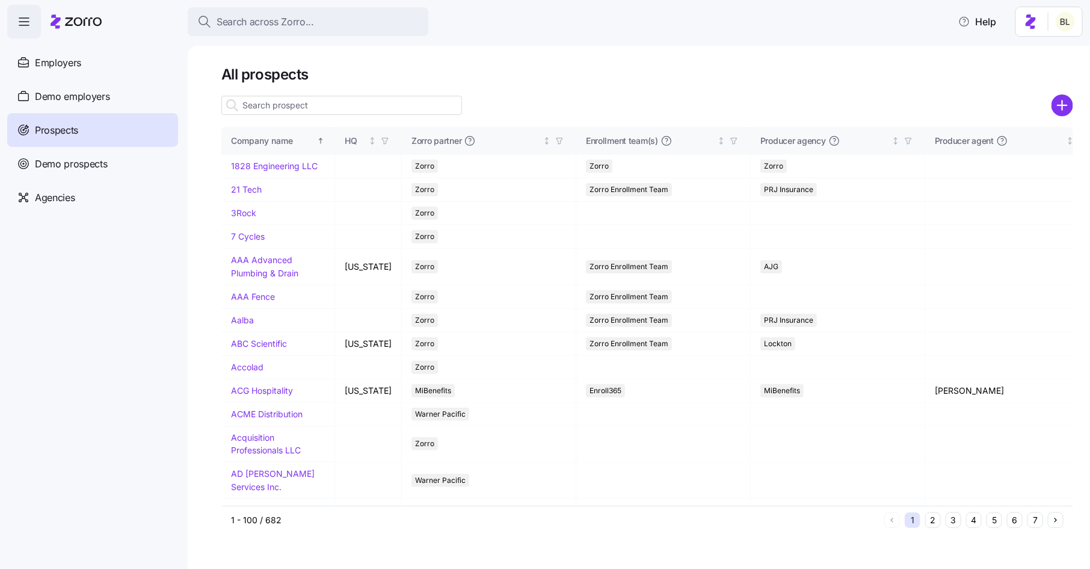
click at [311, 108] on input at bounding box center [341, 105] width 241 height 19
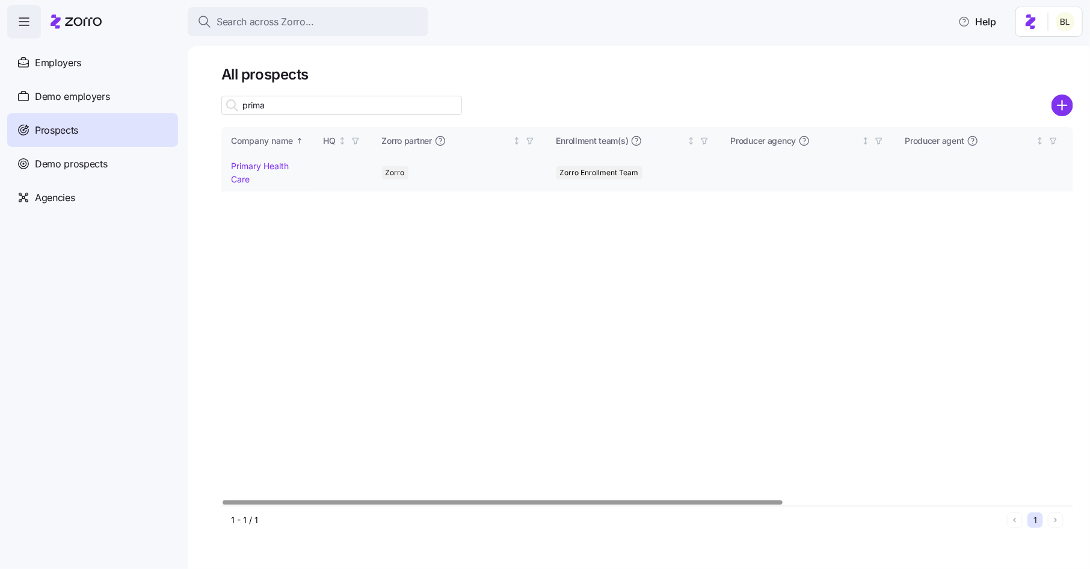
type input "prima"
click at [264, 165] on link "Primary Health Care" at bounding box center [260, 172] width 58 height 23
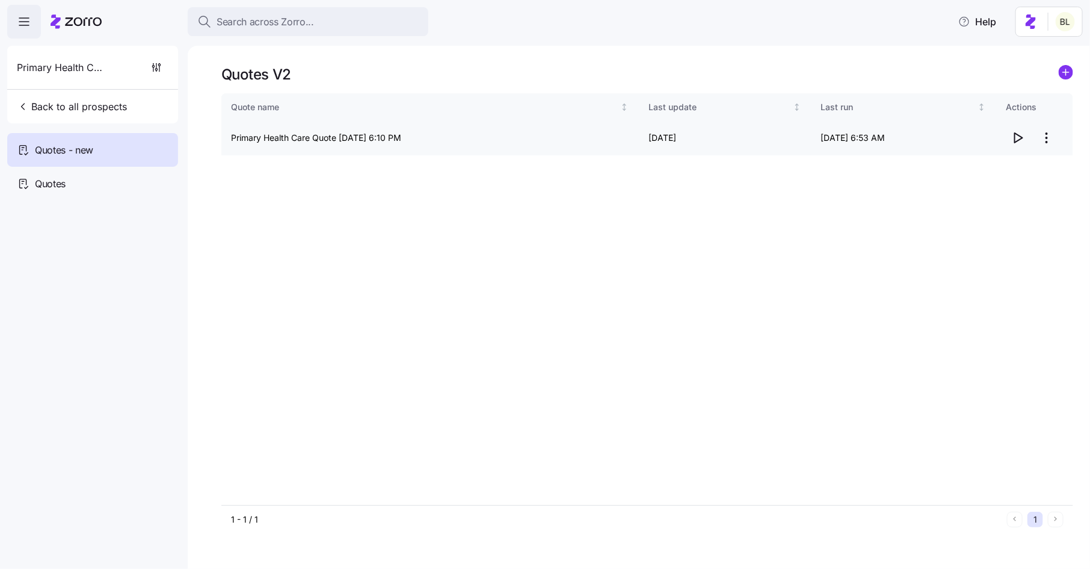
click at [1024, 137] on icon "button" at bounding box center [1018, 138] width 14 height 14
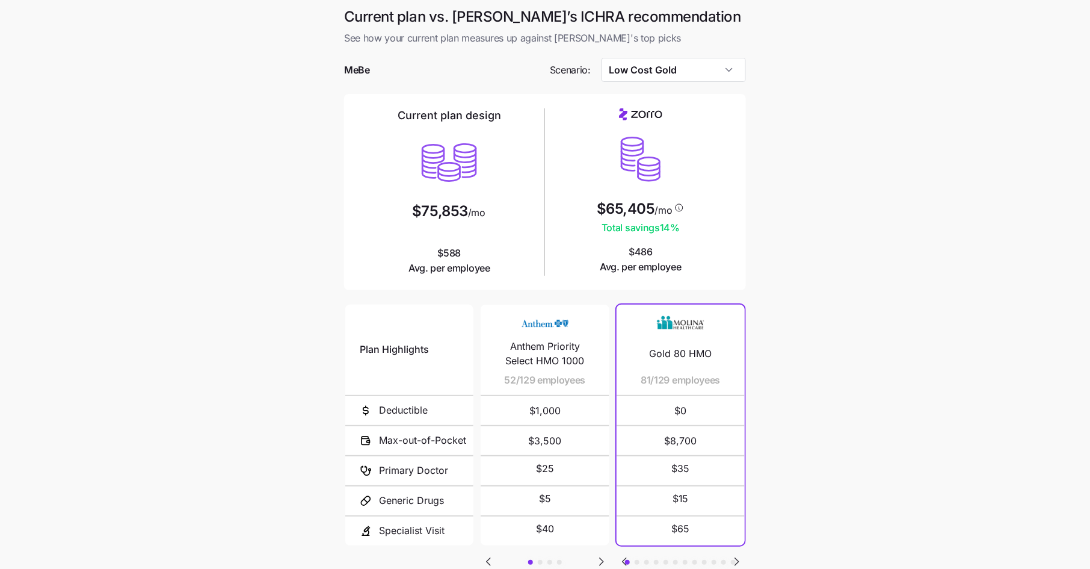
scroll to position [88, 0]
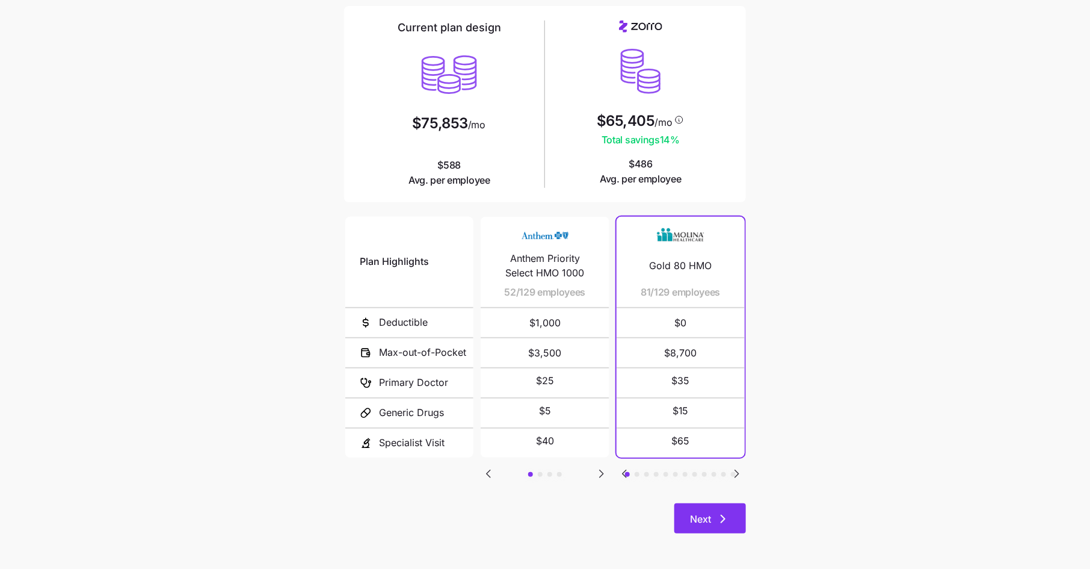
click at [714, 508] on button "Next" at bounding box center [710, 518] width 72 height 30
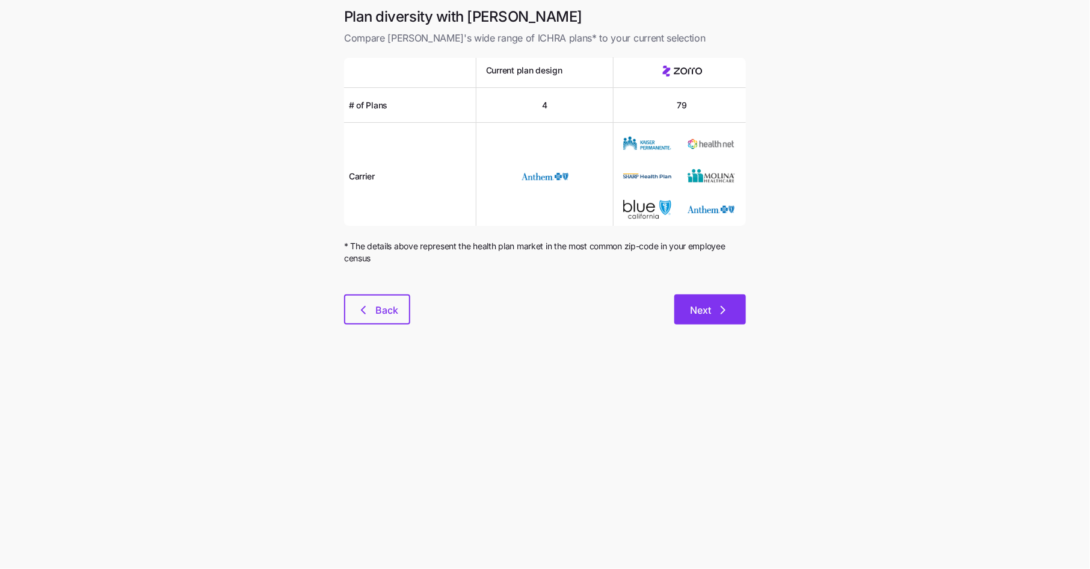
click at [716, 309] on icon "button" at bounding box center [723, 310] width 14 height 14
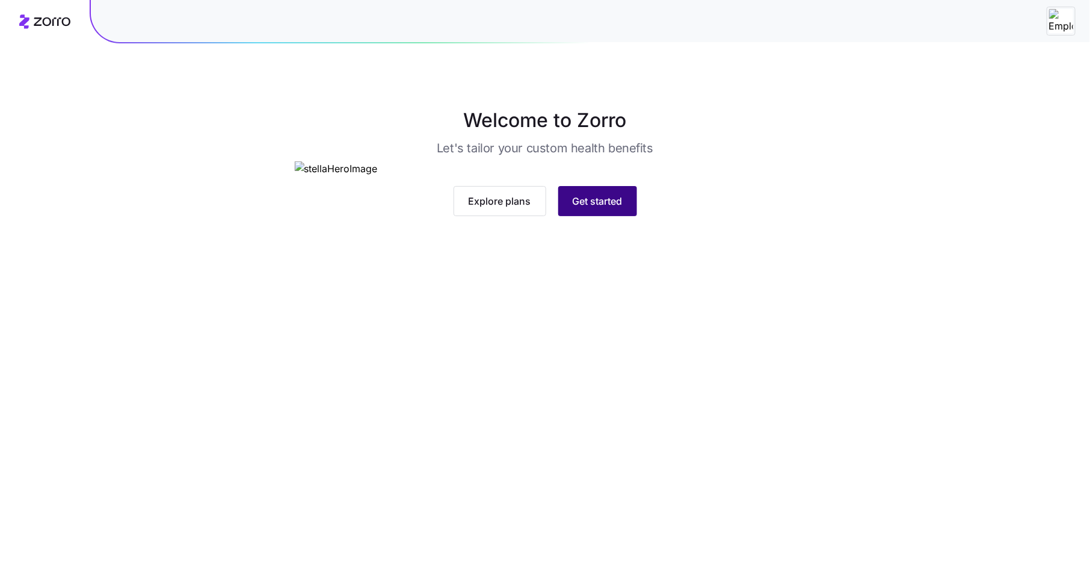
click at [590, 208] on span "Get started" at bounding box center [598, 201] width 50 height 14
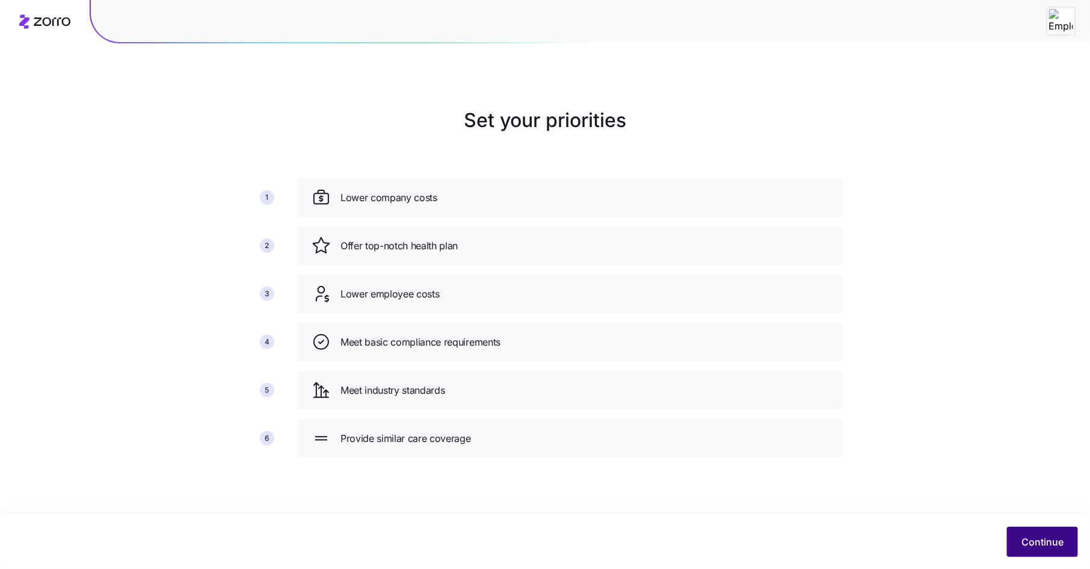
click at [1055, 541] on span "Continue" at bounding box center [1043, 541] width 42 height 14
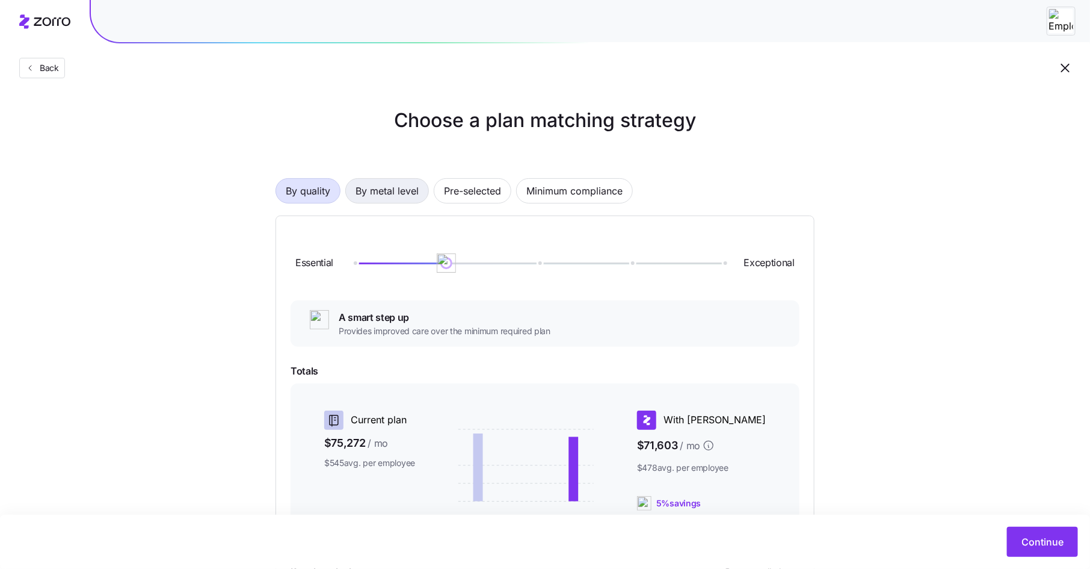
click at [404, 193] on span "By metal level" at bounding box center [387, 191] width 63 height 24
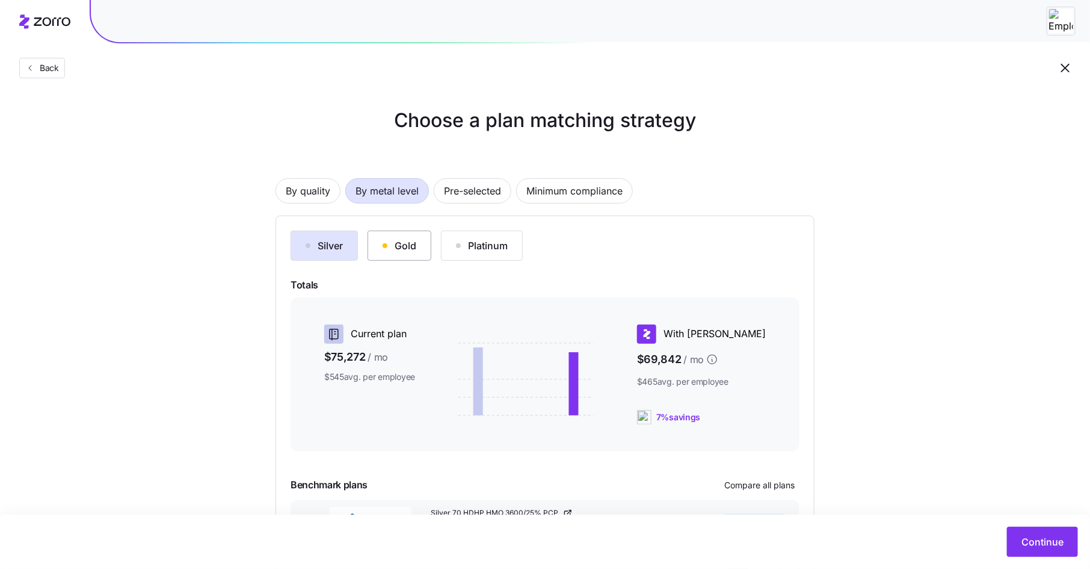
click at [419, 232] on button "Gold" at bounding box center [400, 245] width 64 height 30
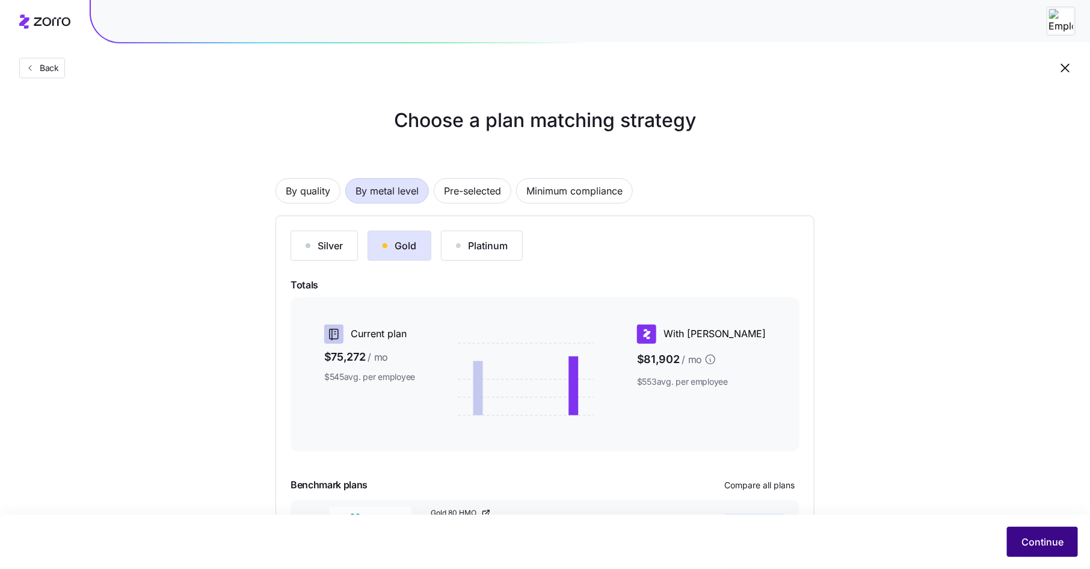
click at [1029, 544] on span "Continue" at bounding box center [1043, 541] width 42 height 14
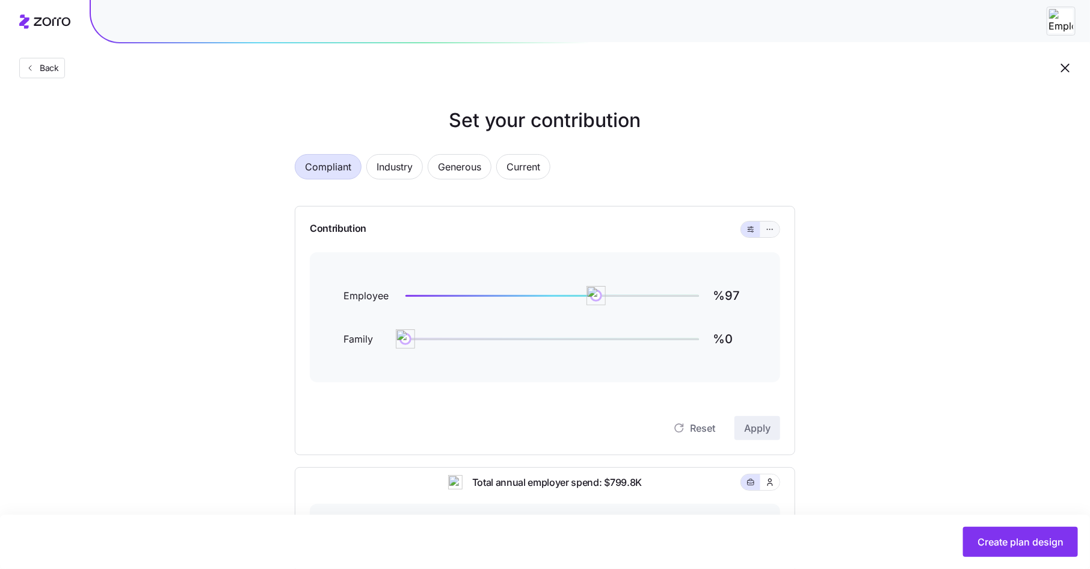
click at [771, 233] on icon "button" at bounding box center [770, 229] width 8 height 14
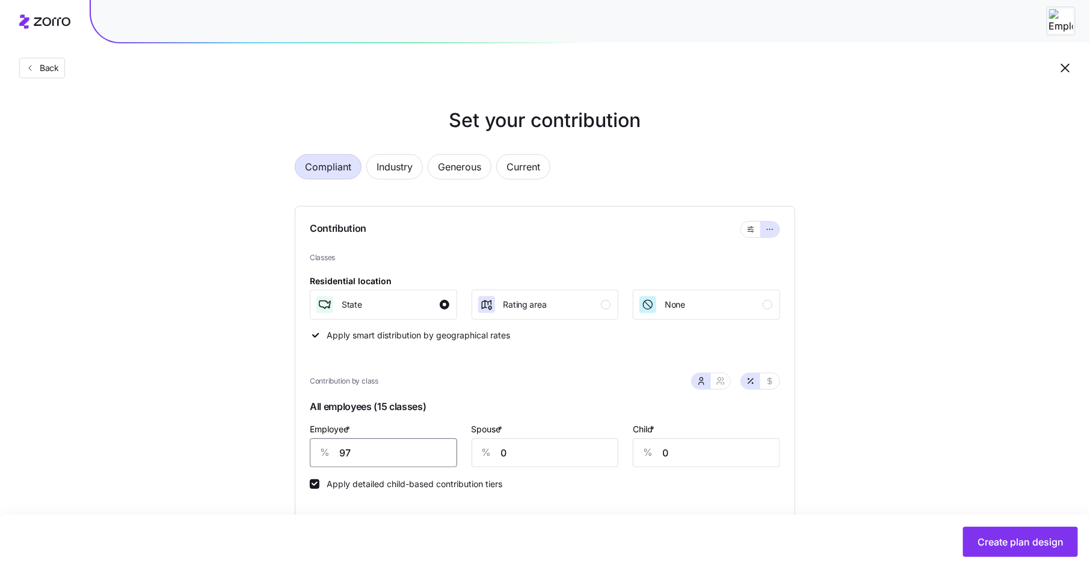
drag, startPoint x: 366, startPoint y: 447, endPoint x: 325, endPoint y: 444, distance: 41.0
click at [325, 444] on div "% 97" at bounding box center [383, 452] width 147 height 29
type input "70"
type input "50"
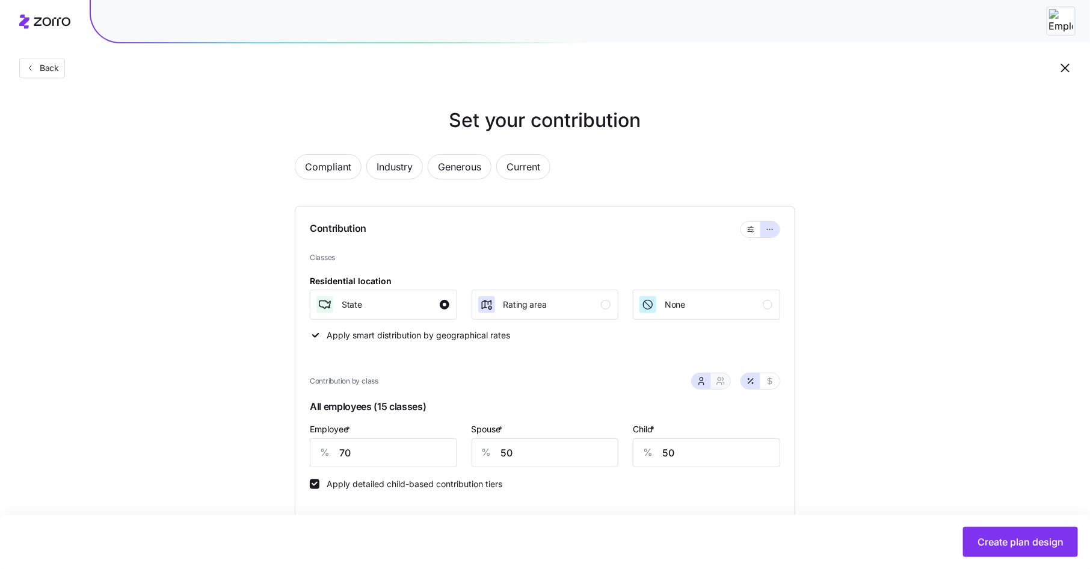
click at [718, 384] on icon "button" at bounding box center [719, 383] width 5 height 2
type input "60"
drag, startPoint x: 475, startPoint y: 455, endPoint x: 419, endPoint y: 451, distance: 55.6
click at [419, 451] on div "Employee only * % 70 Employee & spouse * % 60 Employee & child(ren) * % 60 Fami…" at bounding box center [545, 444] width 485 height 60
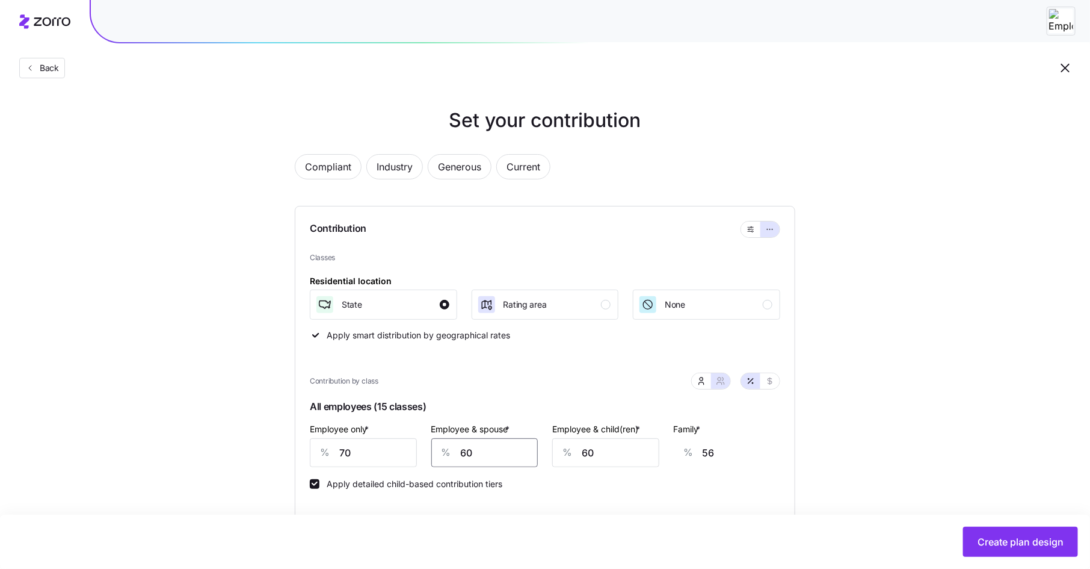
type input "5"
type input "21"
type input "50"
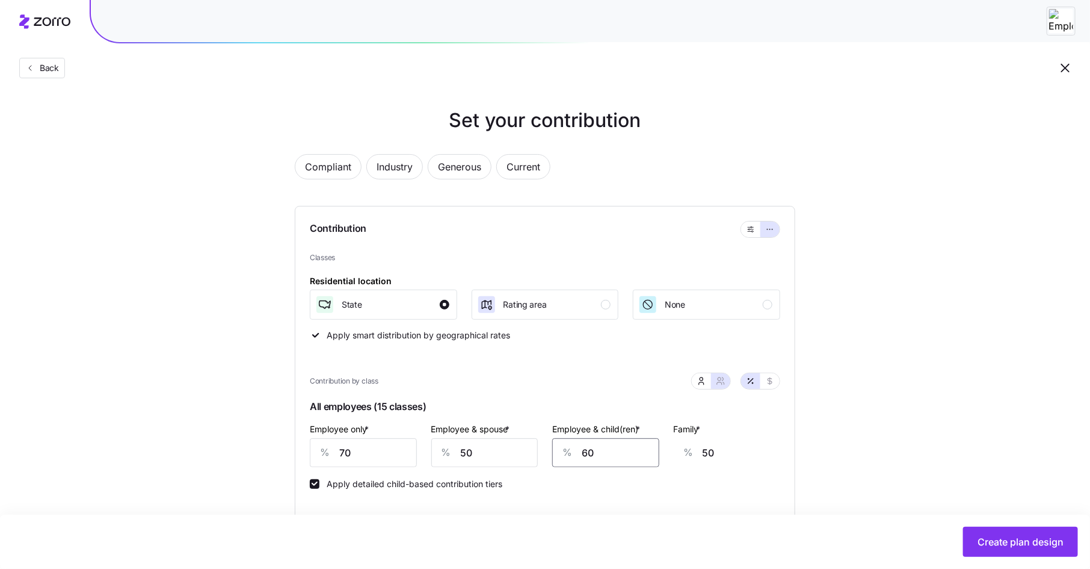
type input "5"
type input "13"
type input "50"
type input "44"
type input "50"
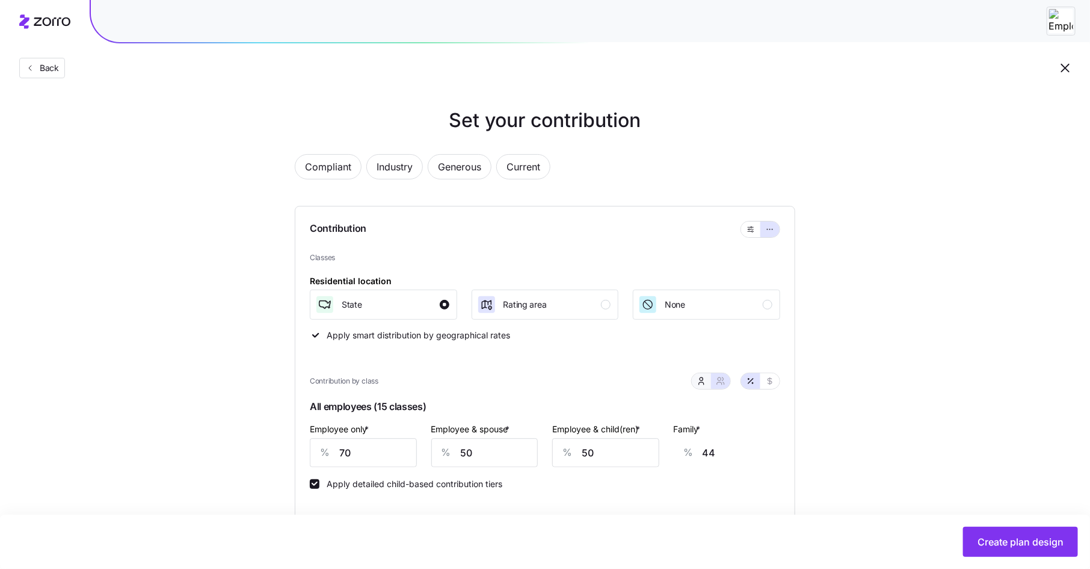
click at [703, 384] on button "button" at bounding box center [702, 381] width 10 height 10
type input "30"
type input "31"
drag, startPoint x: 513, startPoint y: 452, endPoint x: 493, endPoint y: 452, distance: 19.9
click at [493, 452] on div "% 30" at bounding box center [545, 452] width 147 height 29
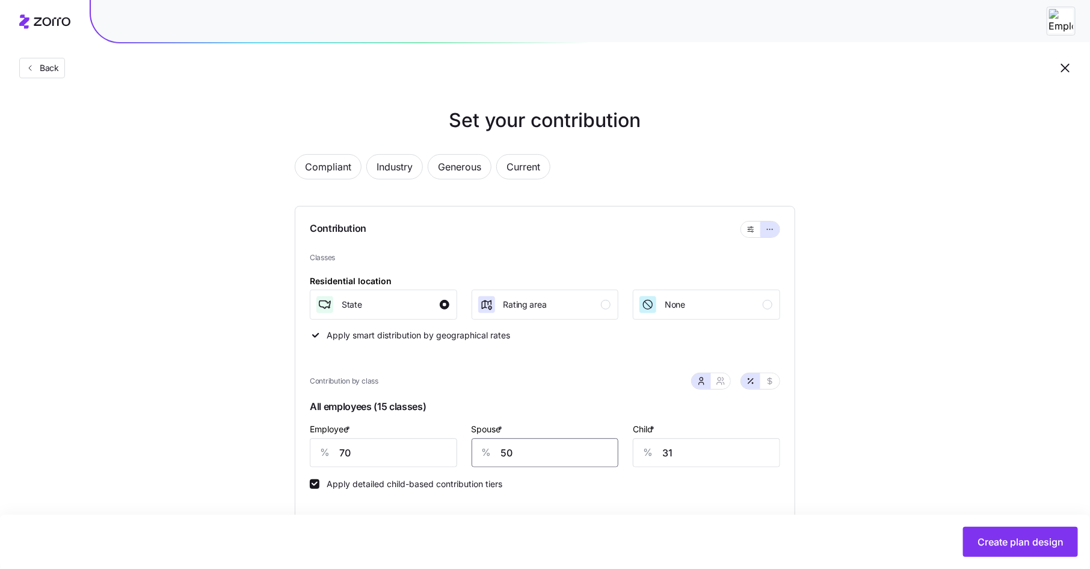
type input "50"
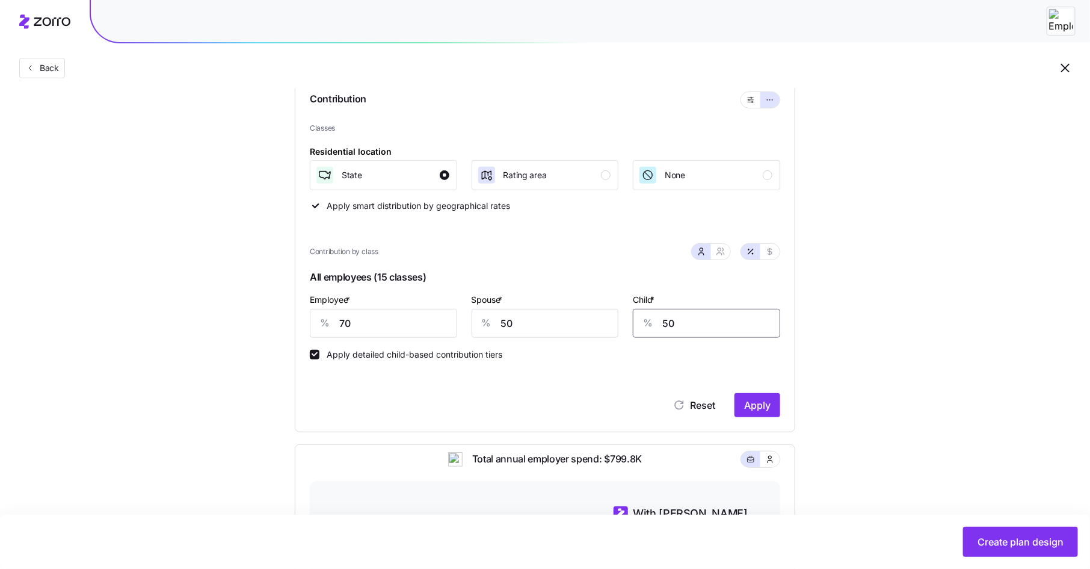
scroll to position [132, 0]
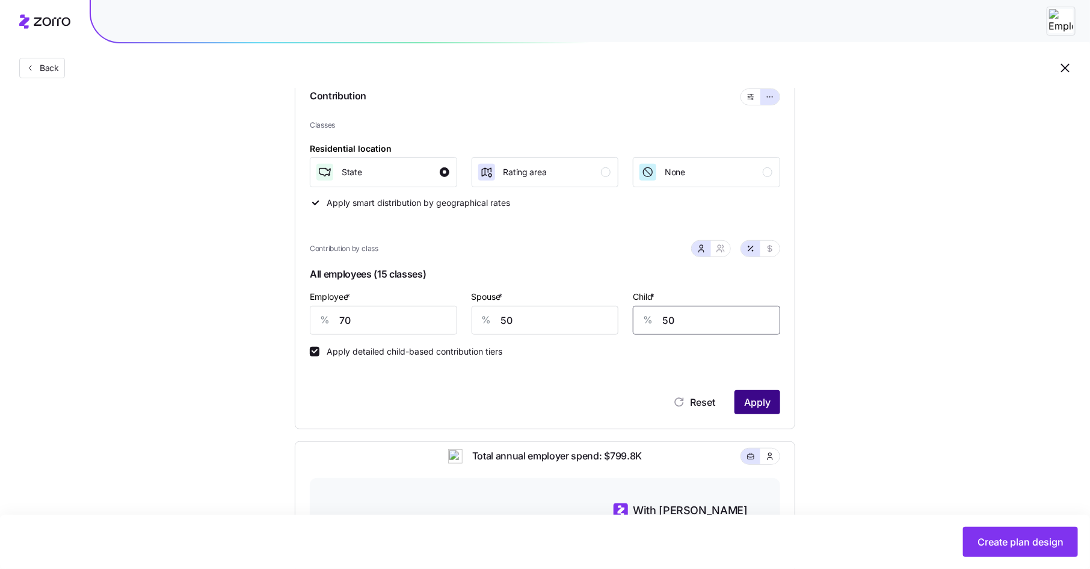
type input "50"
click at [760, 405] on span "Apply" at bounding box center [757, 402] width 26 height 14
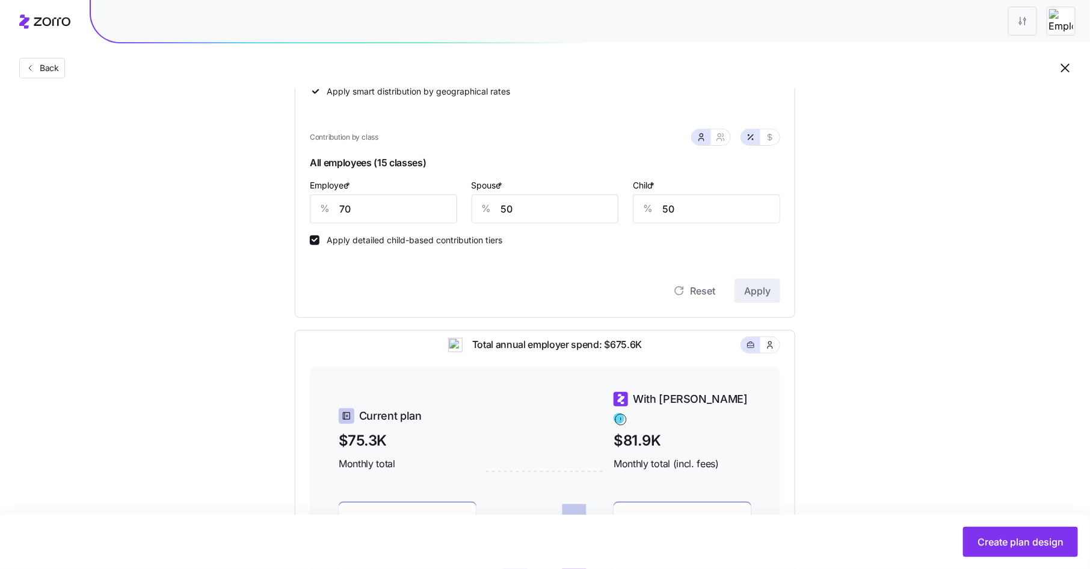
scroll to position [207, 0]
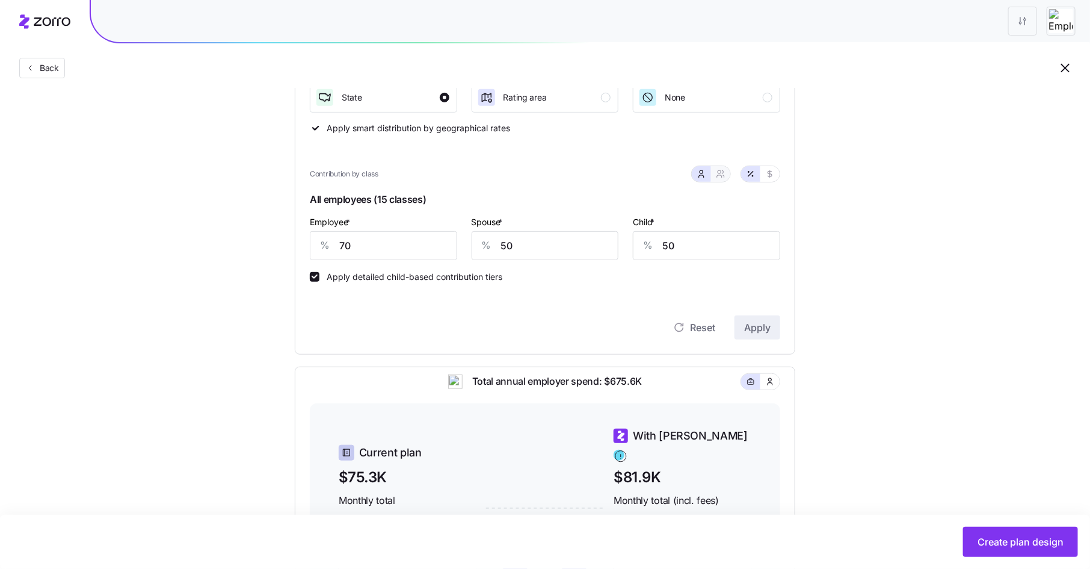
click at [726, 170] on button "button" at bounding box center [721, 174] width 10 height 10
type input "60"
drag, startPoint x: 498, startPoint y: 240, endPoint x: 449, endPoint y: 240, distance: 49.3
click at [449, 240] on div "% 60" at bounding box center [484, 245] width 107 height 29
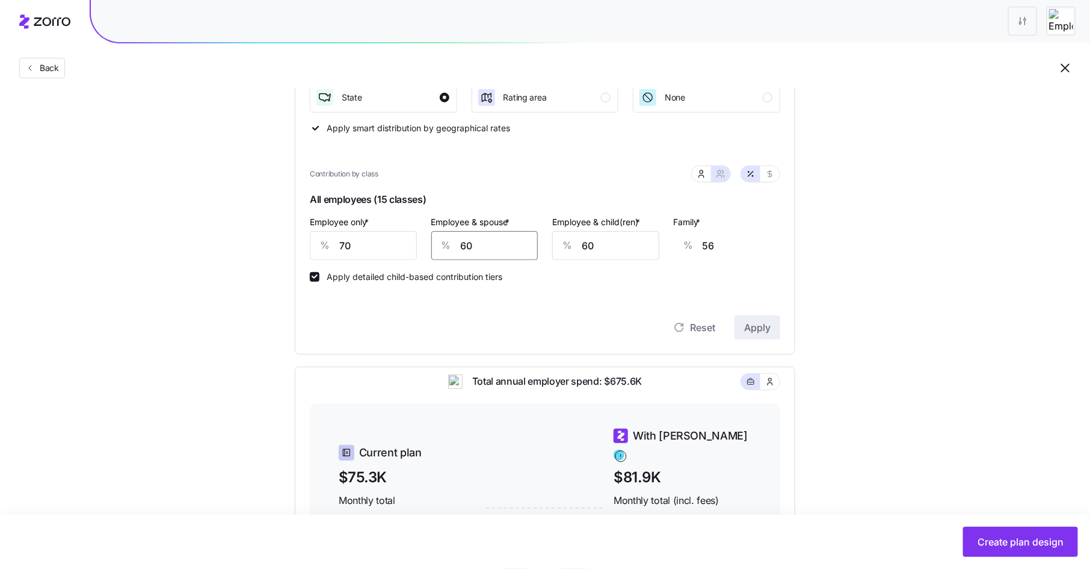
type input "5"
type input "21"
type input "50"
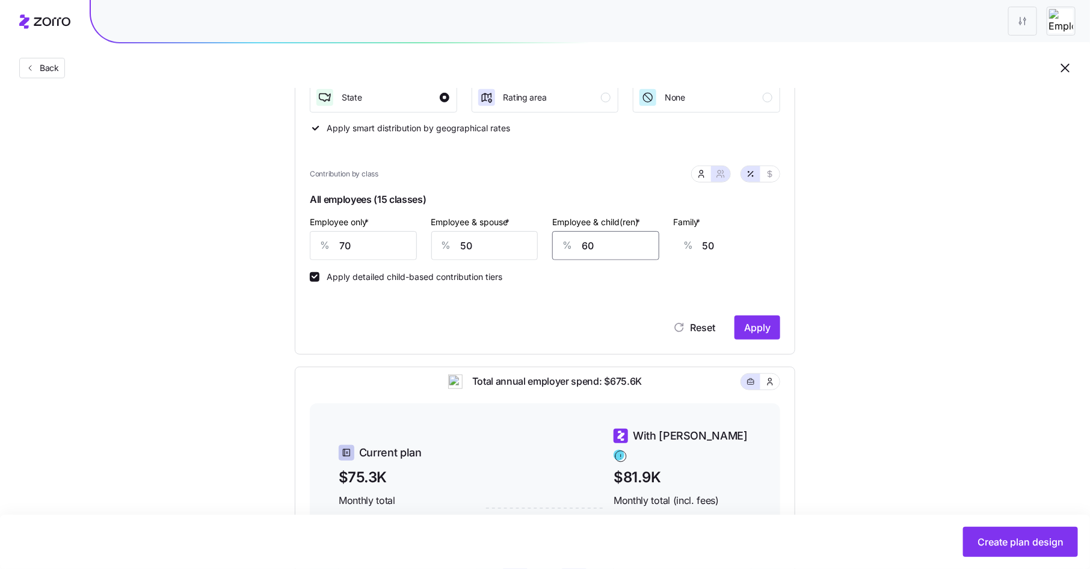
type input "5"
type input "13"
type input "50"
type input "44"
type input "50"
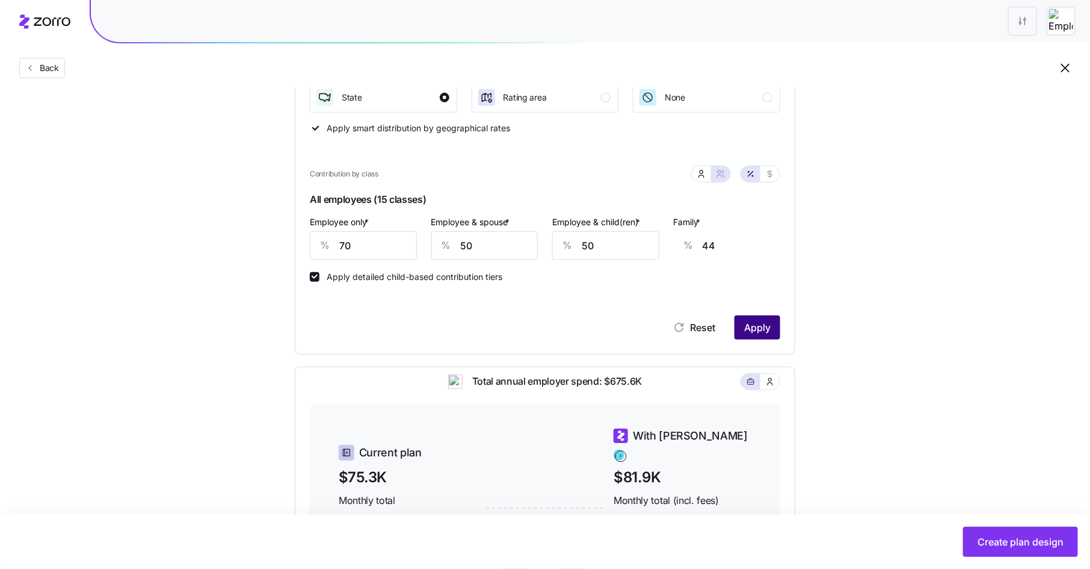
click at [749, 334] on button "Apply" at bounding box center [758, 327] width 46 height 24
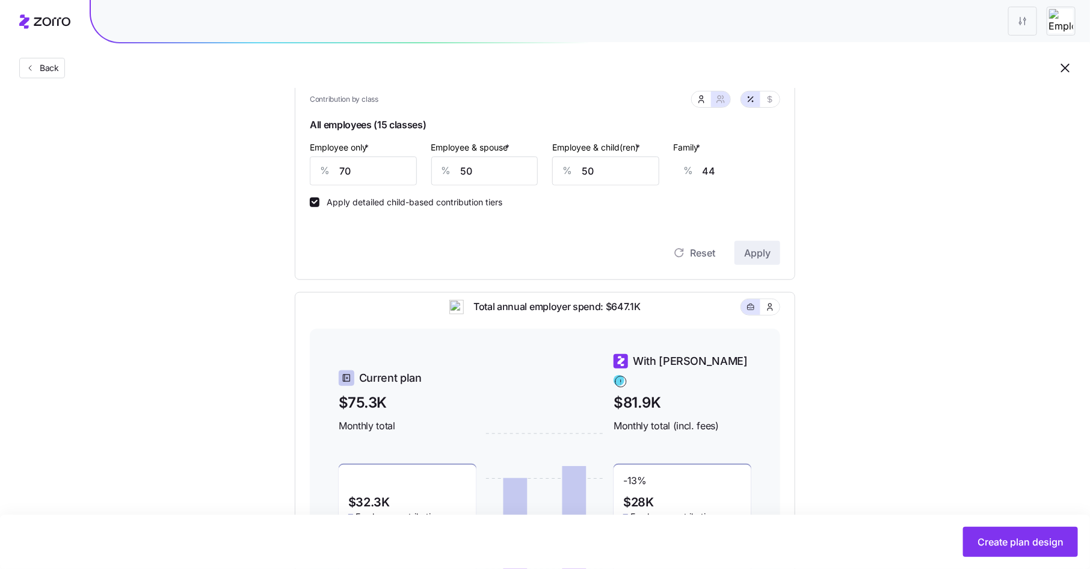
scroll to position [262, 0]
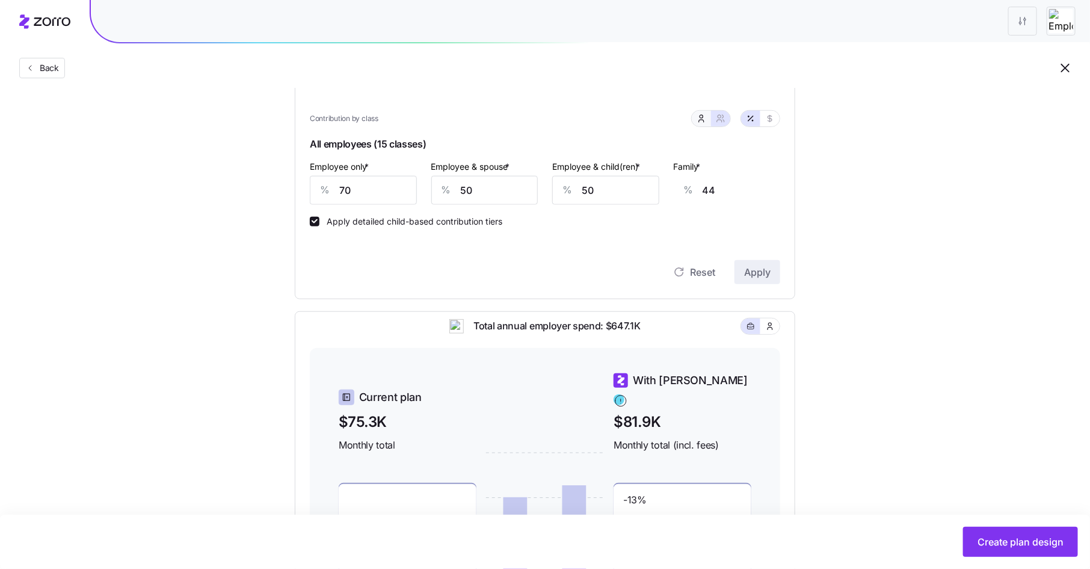
click at [704, 120] on icon "button" at bounding box center [702, 119] width 10 height 10
type input "30"
type input "31"
click at [724, 122] on button "button" at bounding box center [720, 119] width 19 height 16
type input "50"
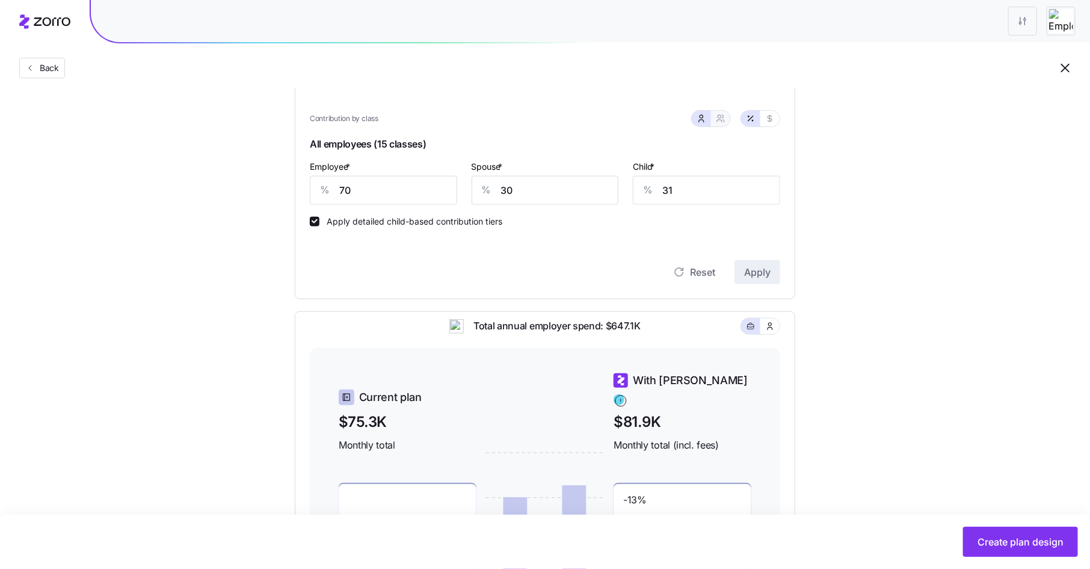
type input "50"
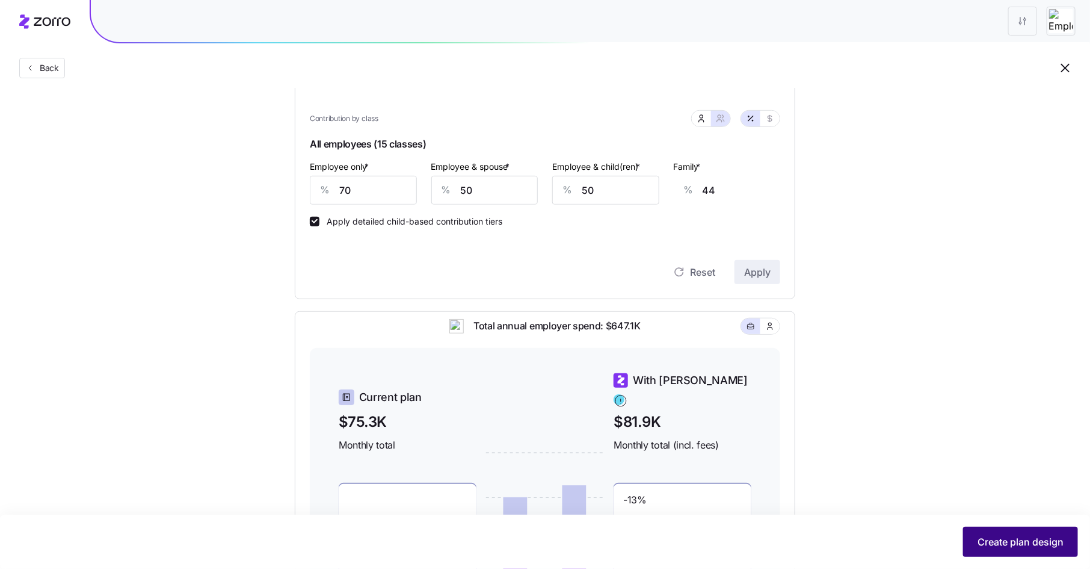
click at [993, 540] on span "Create plan design" at bounding box center [1021, 541] width 86 height 14
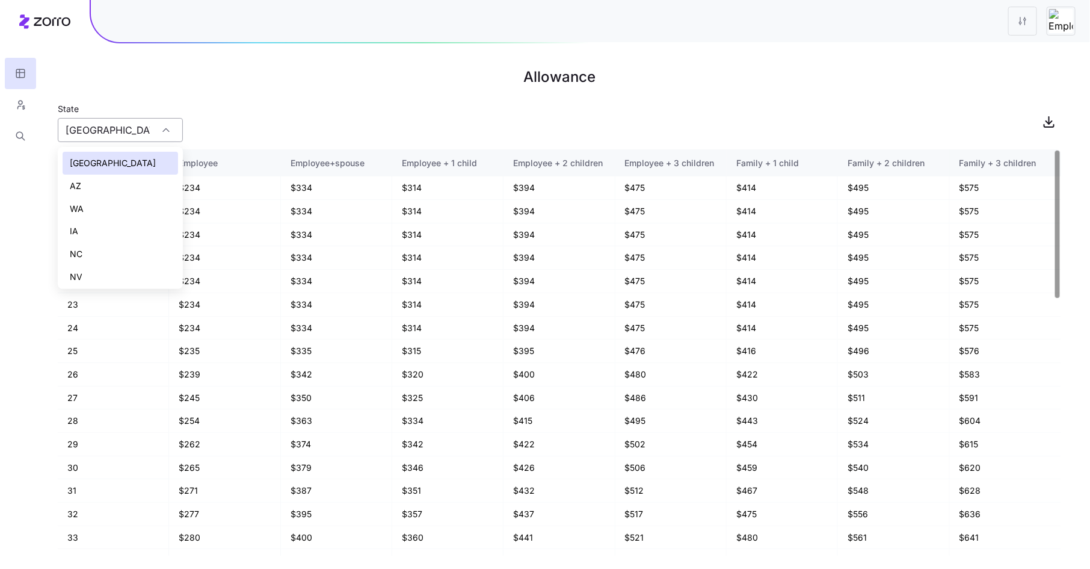
click at [117, 129] on input "TX" at bounding box center [120, 130] width 125 height 24
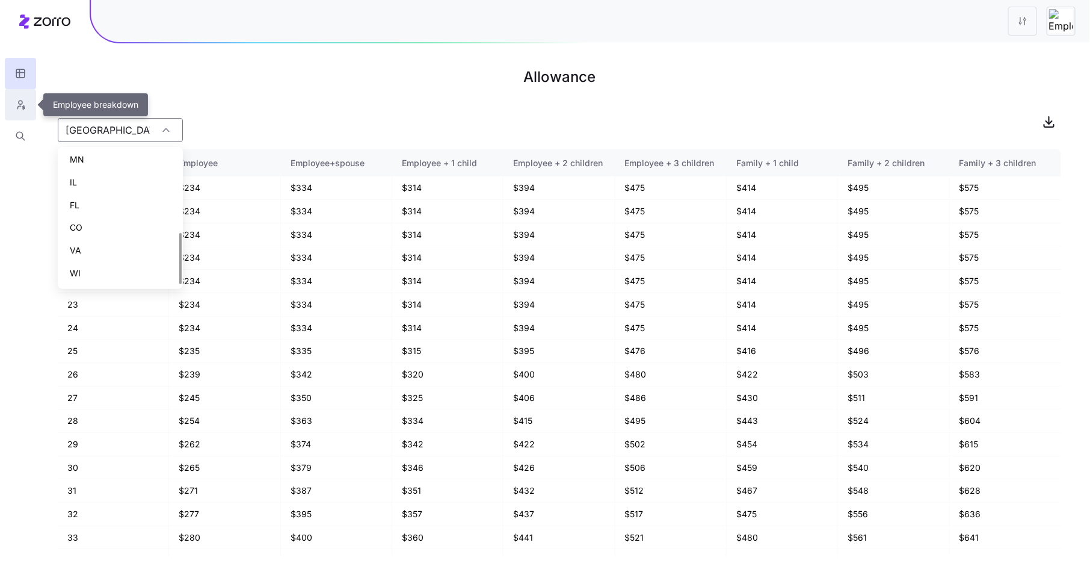
click at [20, 106] on icon "button" at bounding box center [20, 105] width 11 height 12
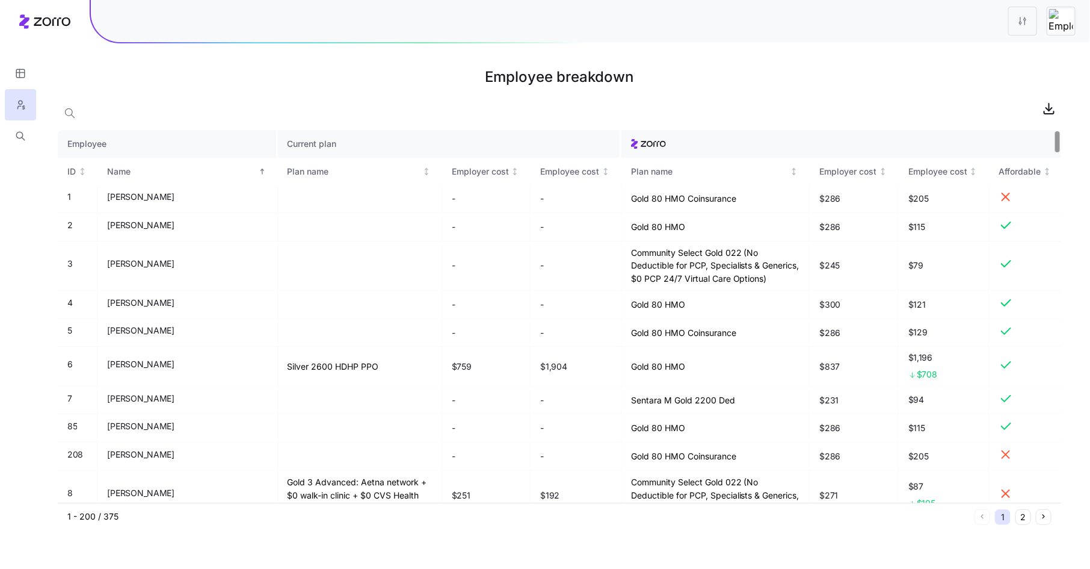
click at [295, 143] on th "Current plan" at bounding box center [450, 144] width 344 height 28
click at [288, 165] on div "Plan name" at bounding box center [354, 171] width 133 height 13
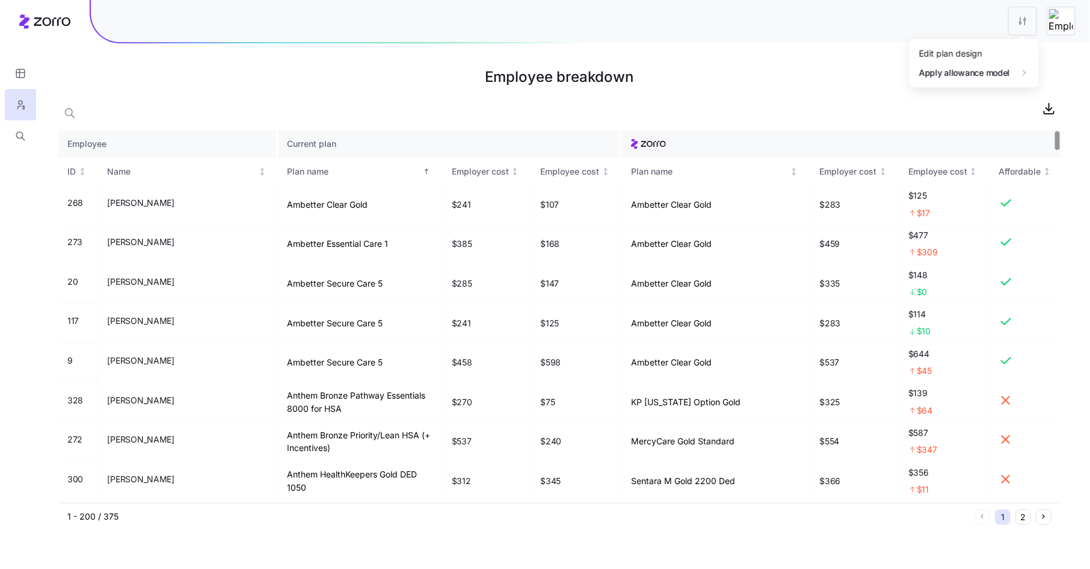
click at [1020, 13] on html "Employee breakdown Employee Current plan ID Name Plan name Employer cost Employ…" at bounding box center [545, 284] width 1090 height 569
click at [997, 54] on div "Edit plan design" at bounding box center [974, 53] width 120 height 19
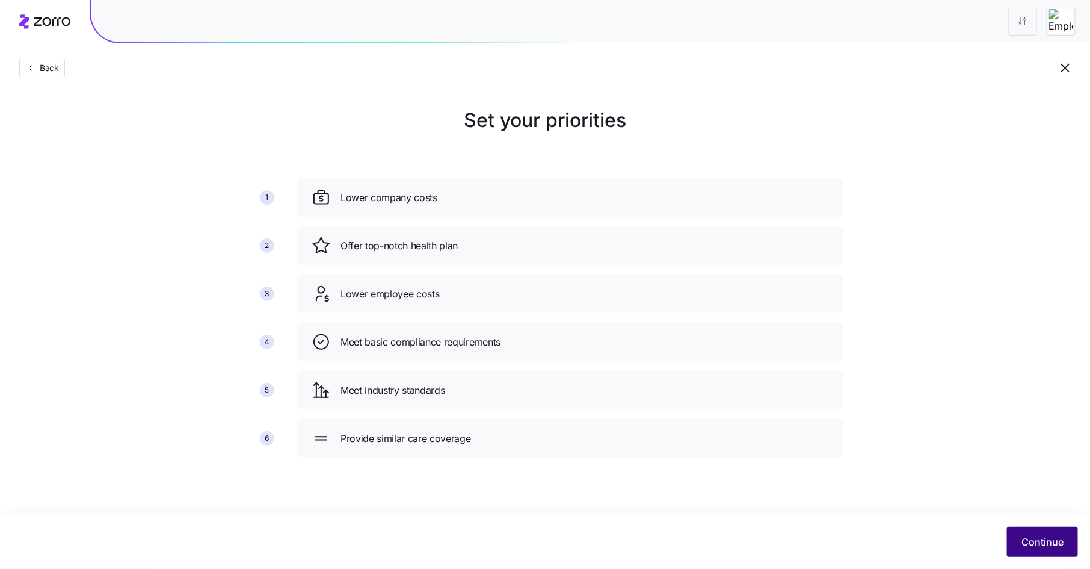
click at [1040, 549] on button "Continue" at bounding box center [1042, 541] width 71 height 30
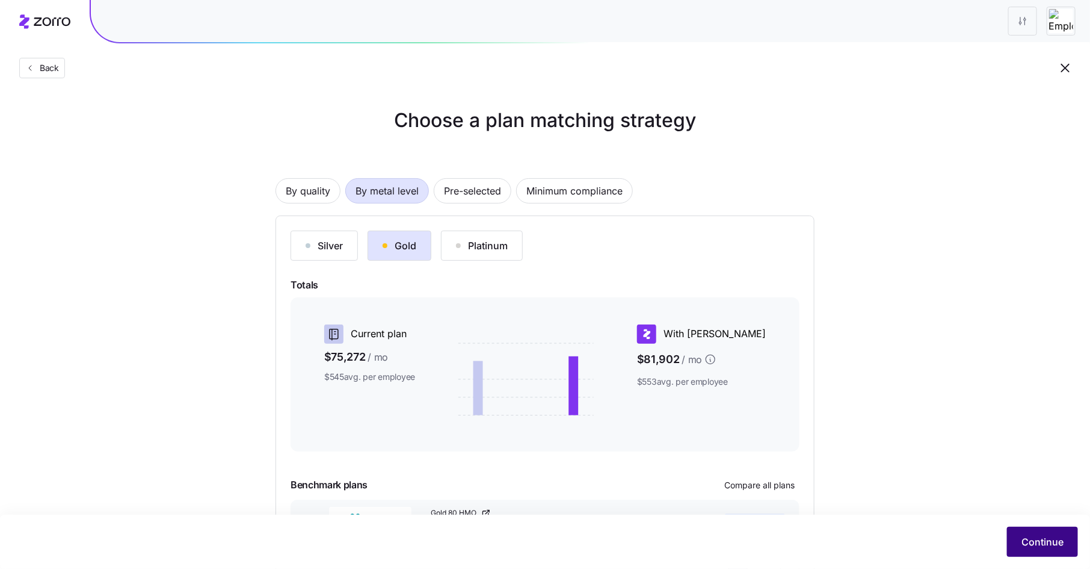
click at [1038, 541] on span "Continue" at bounding box center [1043, 541] width 42 height 14
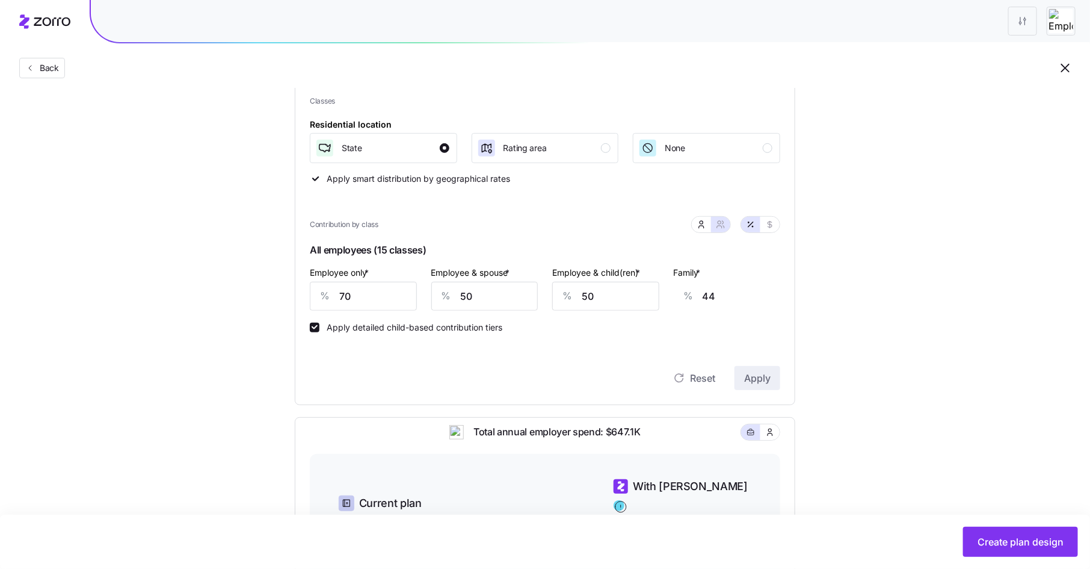
scroll to position [134, 0]
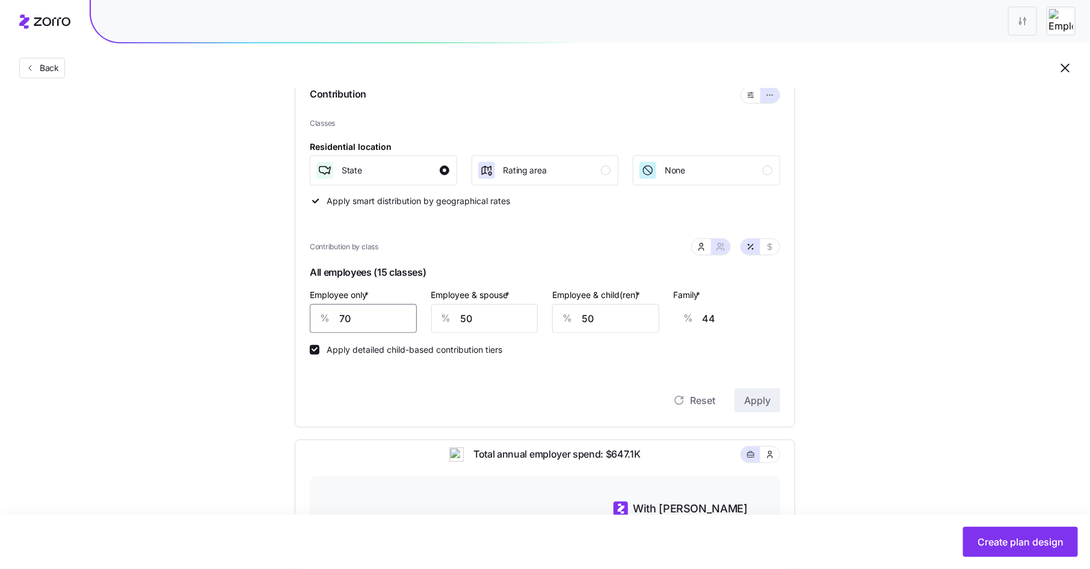
drag, startPoint x: 353, startPoint y: 315, endPoint x: 335, endPoint y: 315, distance: 18.0
click at [335, 315] on div "% 70" at bounding box center [363, 318] width 107 height 29
type input "7"
type input "64"
type input "75"
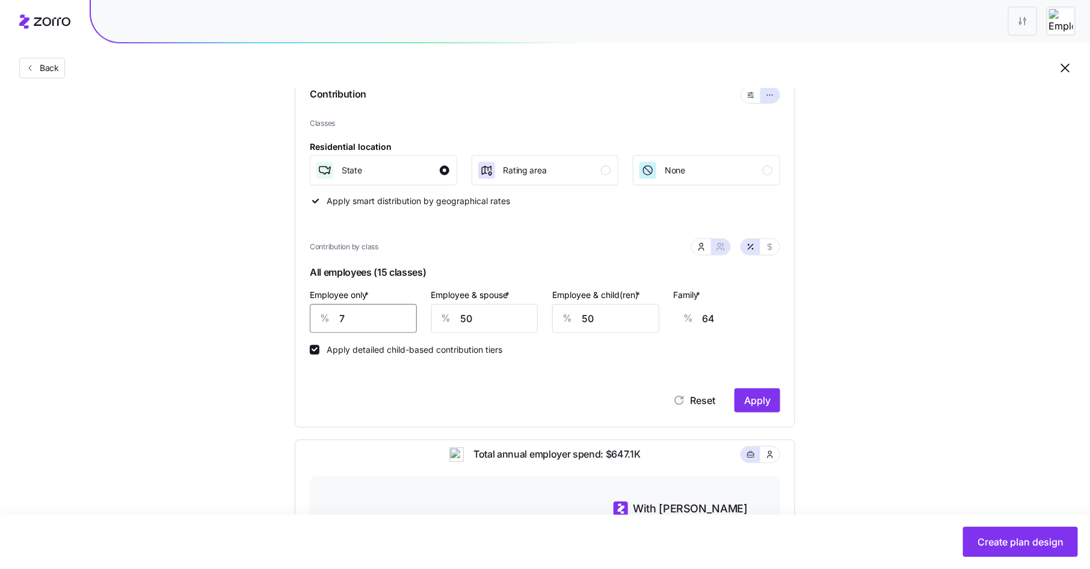
type input "42"
type input "75"
click at [753, 392] on button "Apply" at bounding box center [758, 400] width 46 height 24
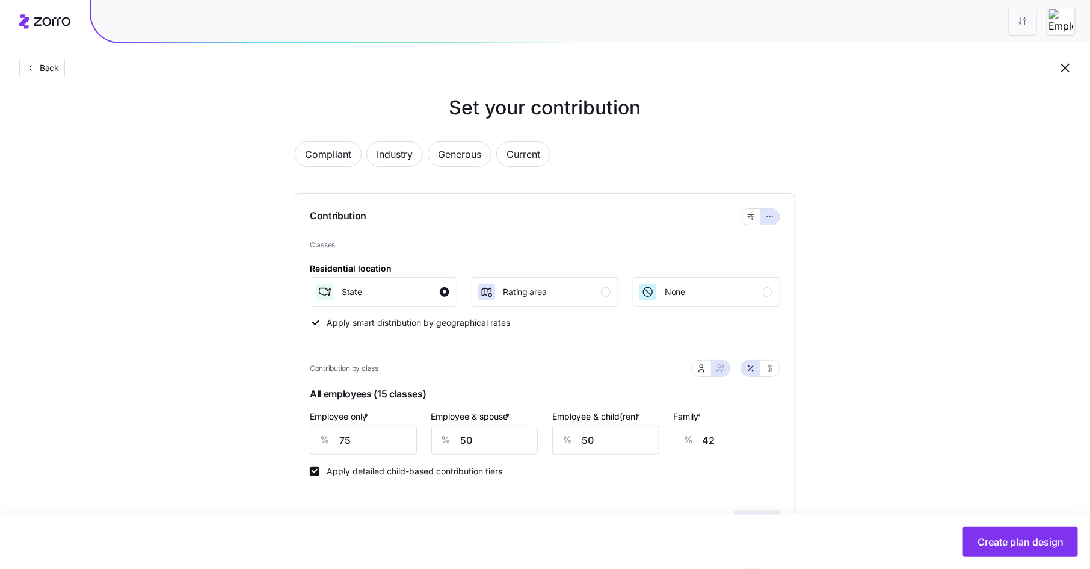
scroll to position [0, 0]
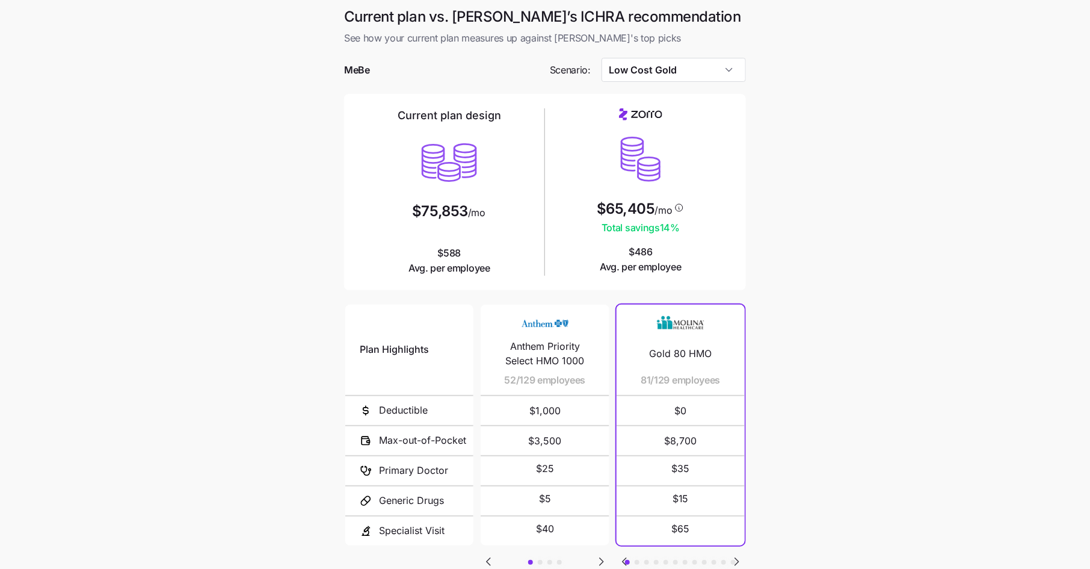
scroll to position [88, 0]
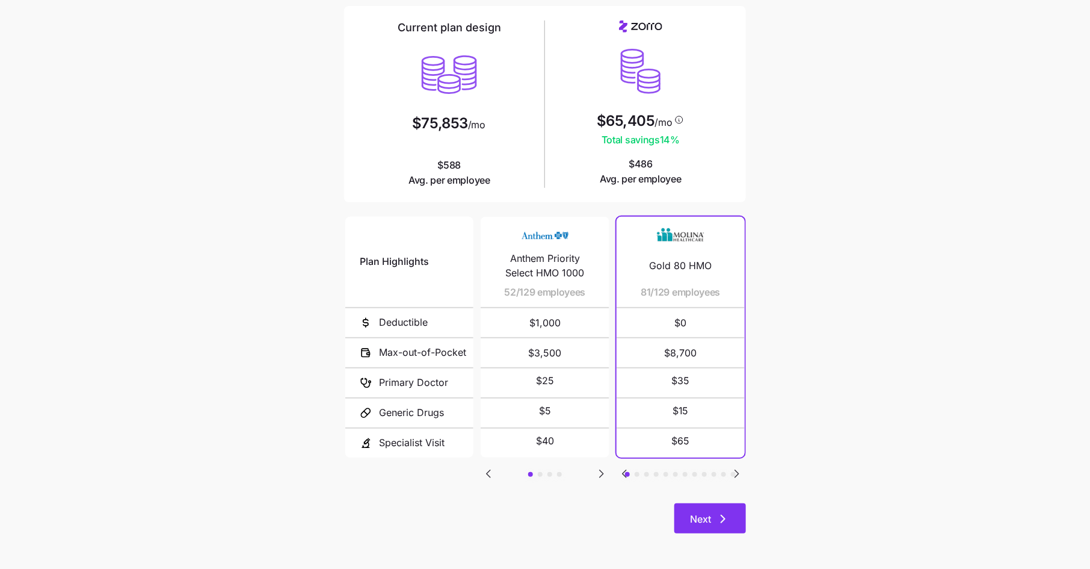
click at [724, 521] on icon "button" at bounding box center [723, 518] width 14 height 14
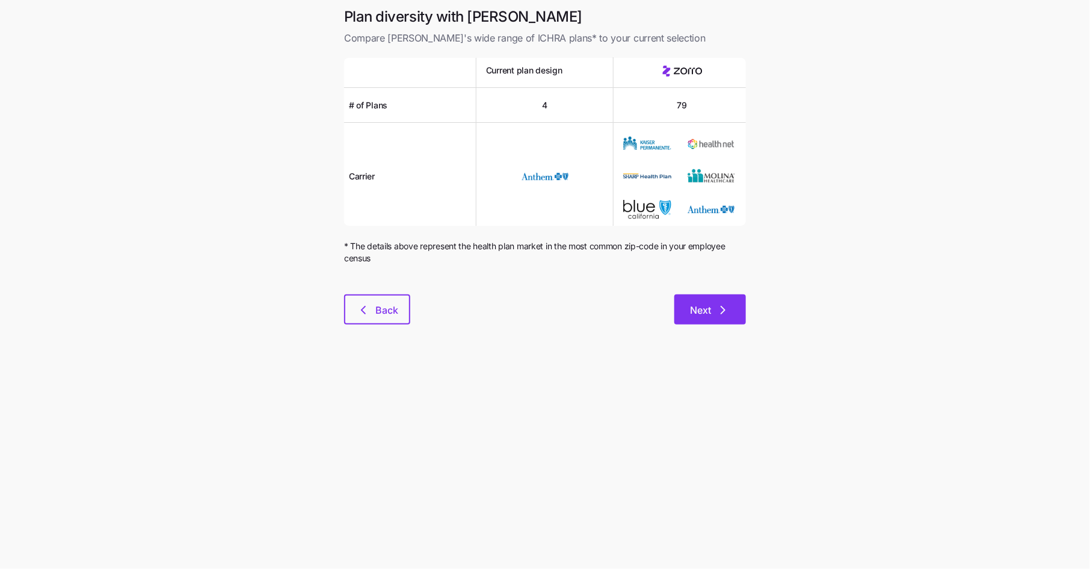
click at [720, 315] on icon "button" at bounding box center [723, 310] width 14 height 14
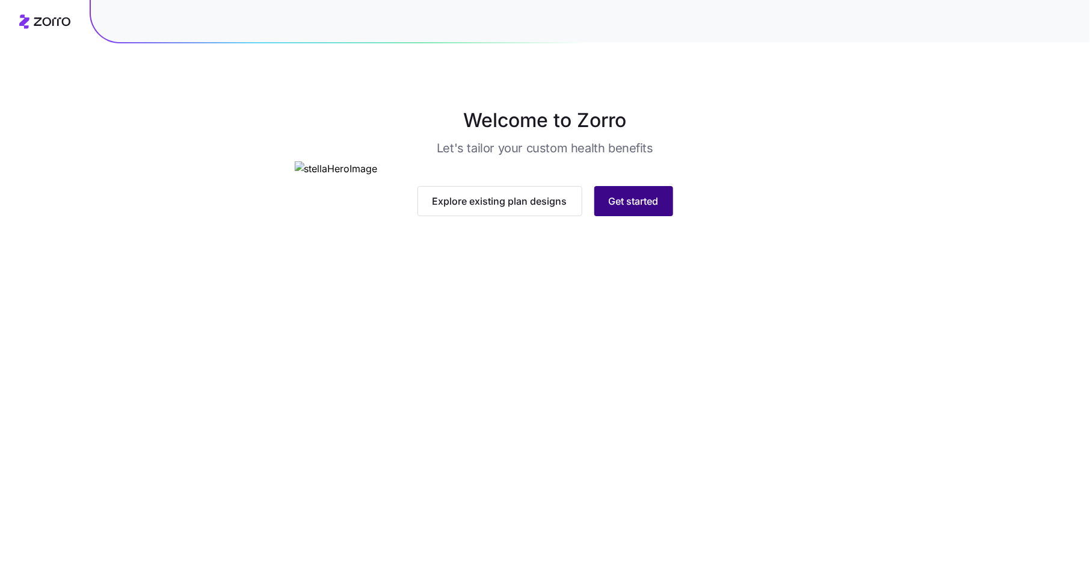
click at [635, 208] on span "Get started" at bounding box center [634, 201] width 50 height 14
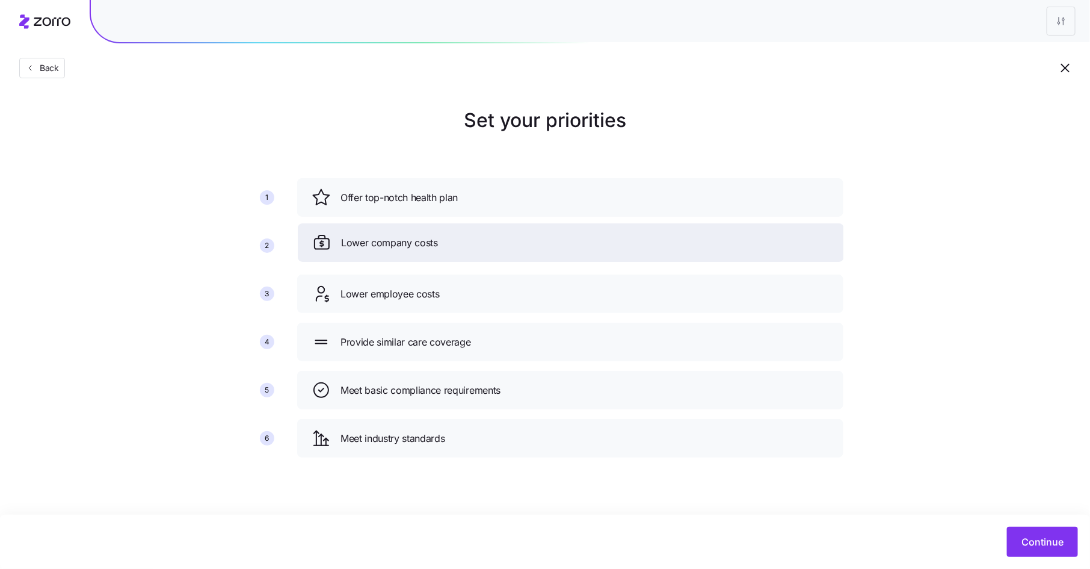
drag, startPoint x: 465, startPoint y: 250, endPoint x: 467, endPoint y: 212, distance: 38.5
click at [467, 233] on div "Lower company costs" at bounding box center [570, 242] width 517 height 19
drag, startPoint x: 449, startPoint y: 292, endPoint x: 449, endPoint y: 244, distance: 48.1
click at [449, 244] on div "Lower employee costs" at bounding box center [570, 245] width 517 height 19
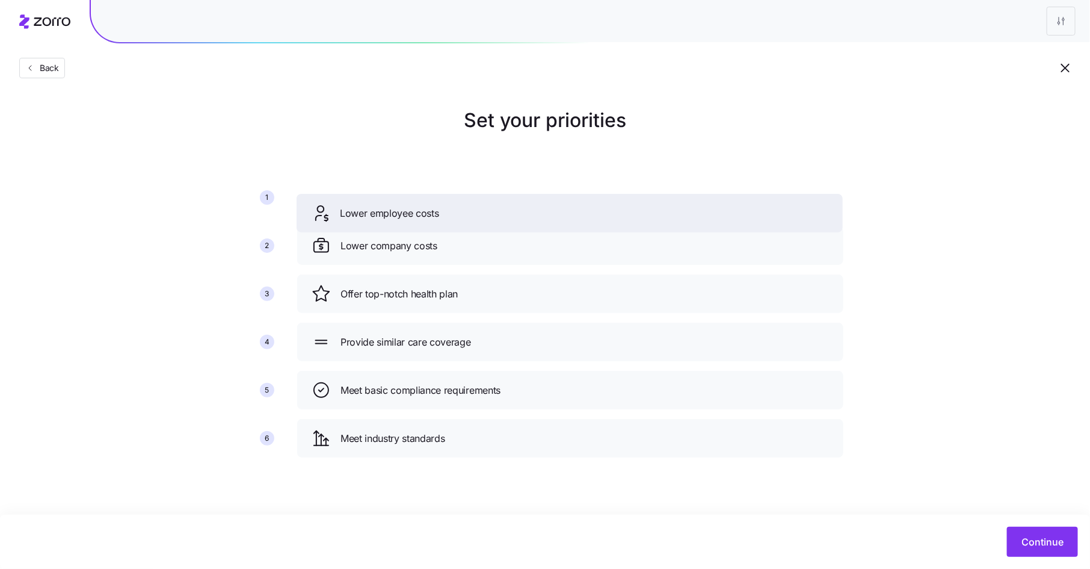
drag, startPoint x: 457, startPoint y: 245, endPoint x: 456, endPoint y: 212, distance: 33.1
click at [456, 212] on div "Lower employee costs" at bounding box center [569, 212] width 517 height 19
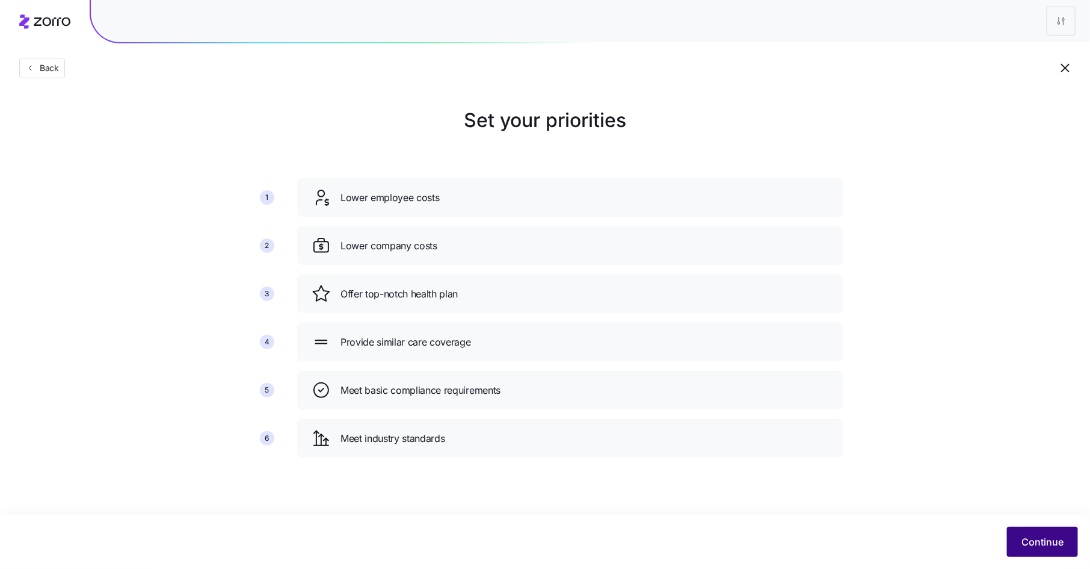
click at [1050, 550] on button "Continue" at bounding box center [1042, 541] width 71 height 30
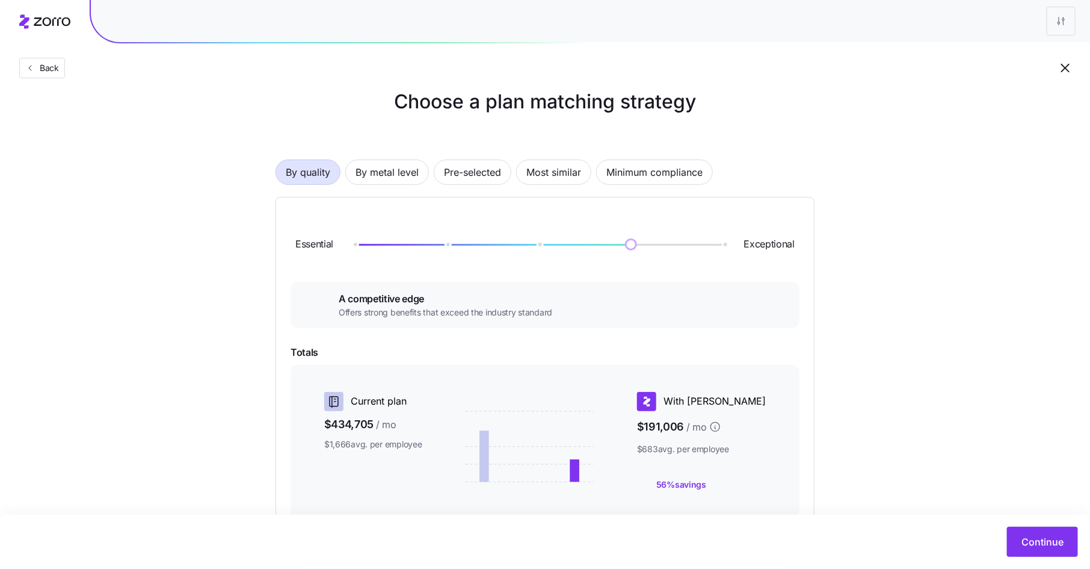
scroll to position [16, 0]
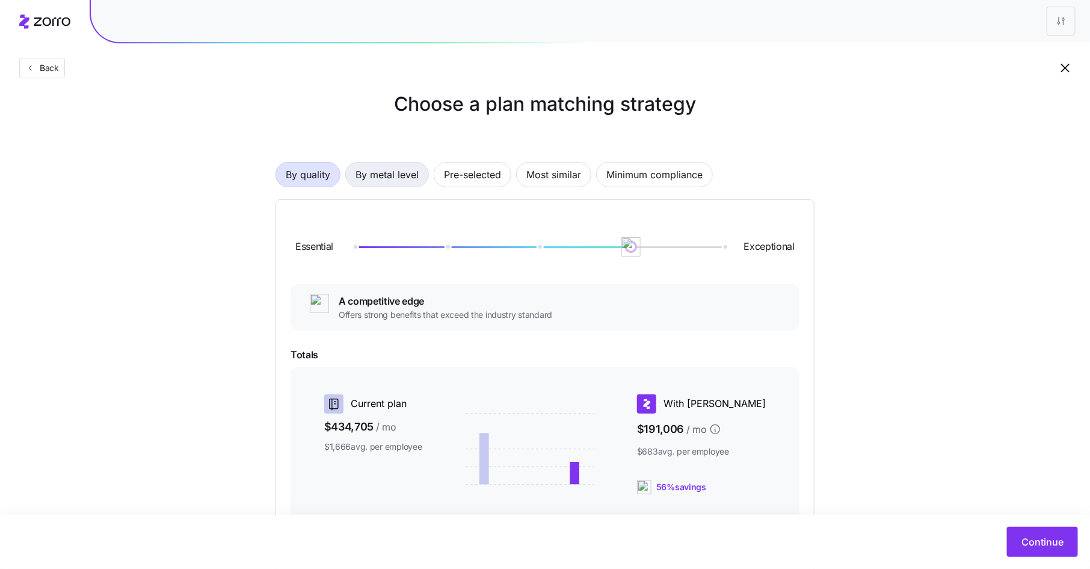
click at [405, 178] on span "By metal level" at bounding box center [387, 174] width 63 height 24
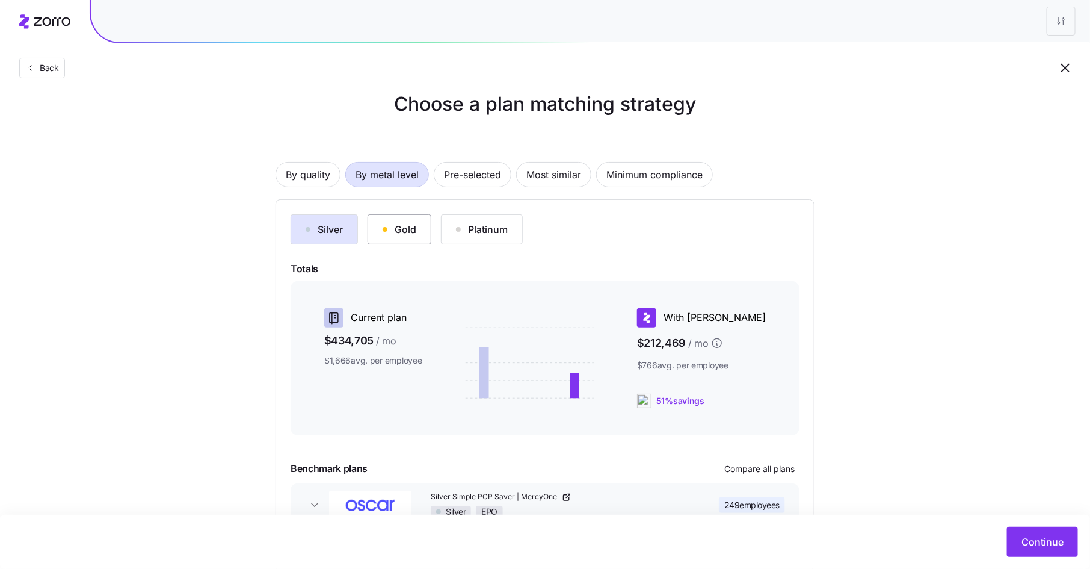
click at [413, 236] on button "Gold" at bounding box center [400, 229] width 64 height 30
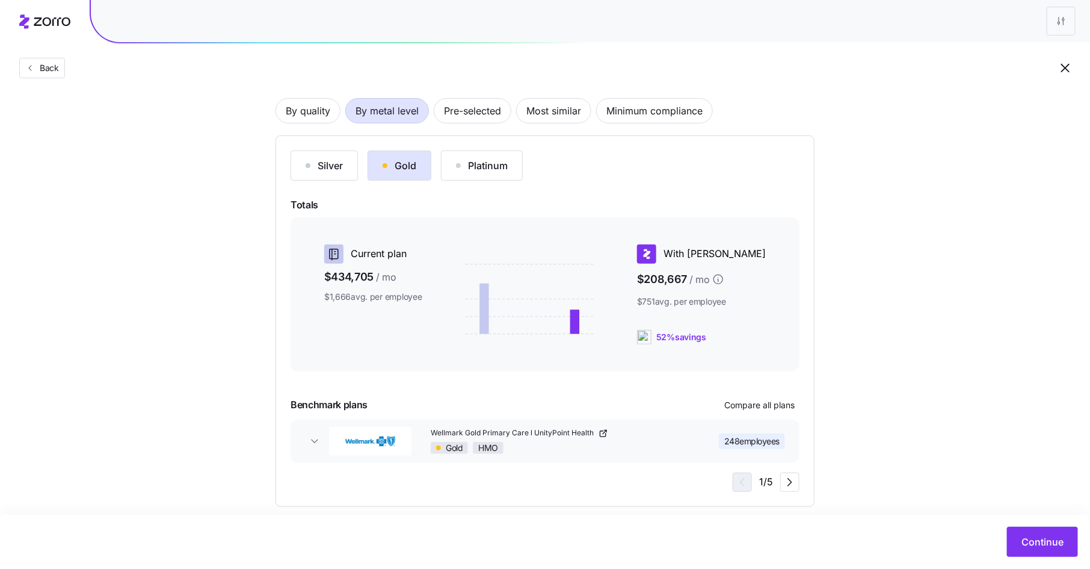
scroll to position [81, 0]
click at [760, 402] on span "Compare all plans" at bounding box center [759, 404] width 70 height 12
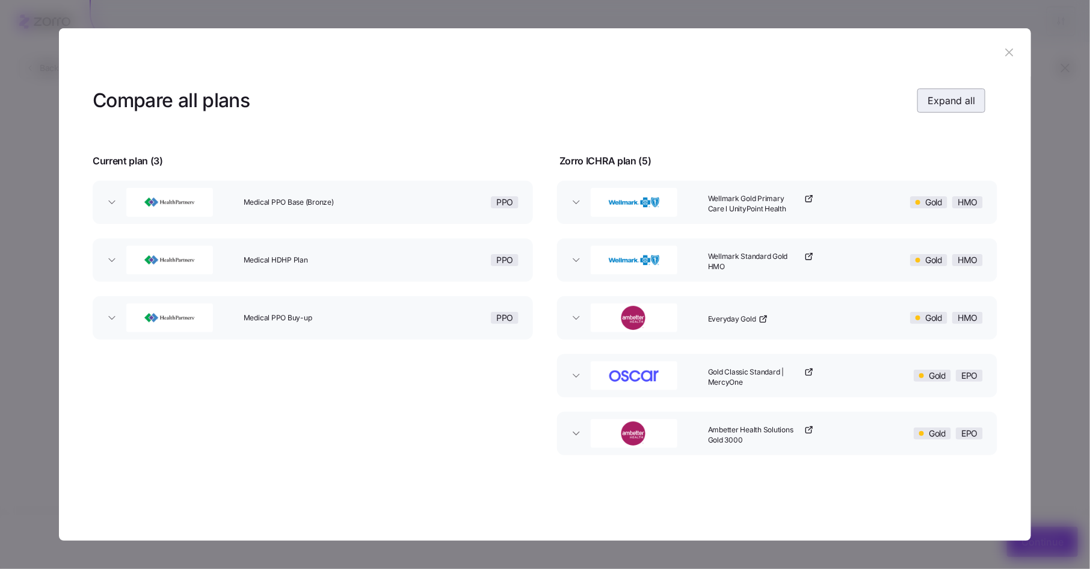
click at [948, 103] on span "Expand all" at bounding box center [952, 100] width 48 height 14
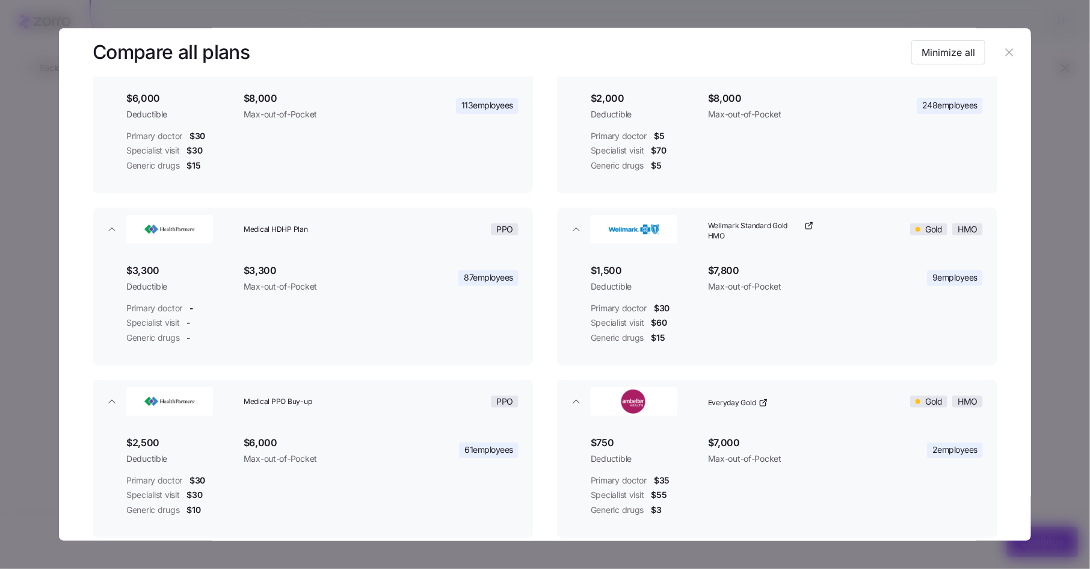
scroll to position [61, 0]
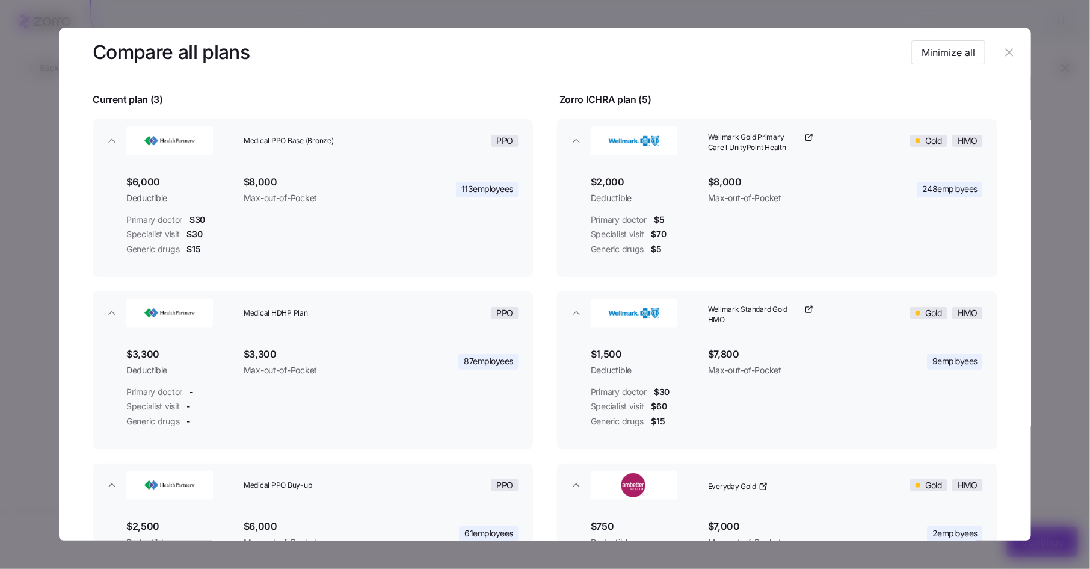
click at [1006, 55] on icon "button" at bounding box center [1009, 53] width 8 height 8
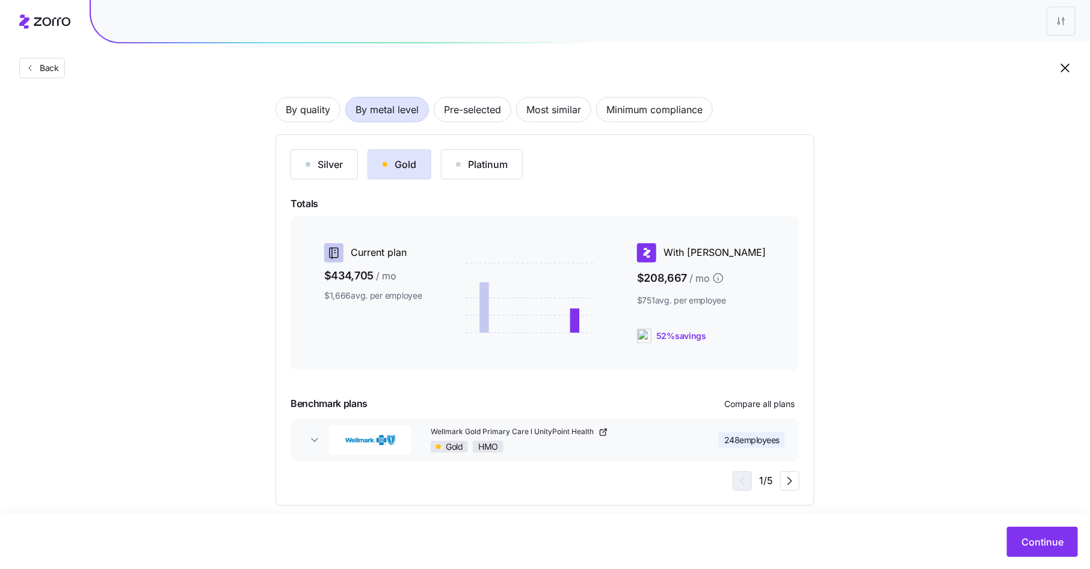
scroll to position [94, 0]
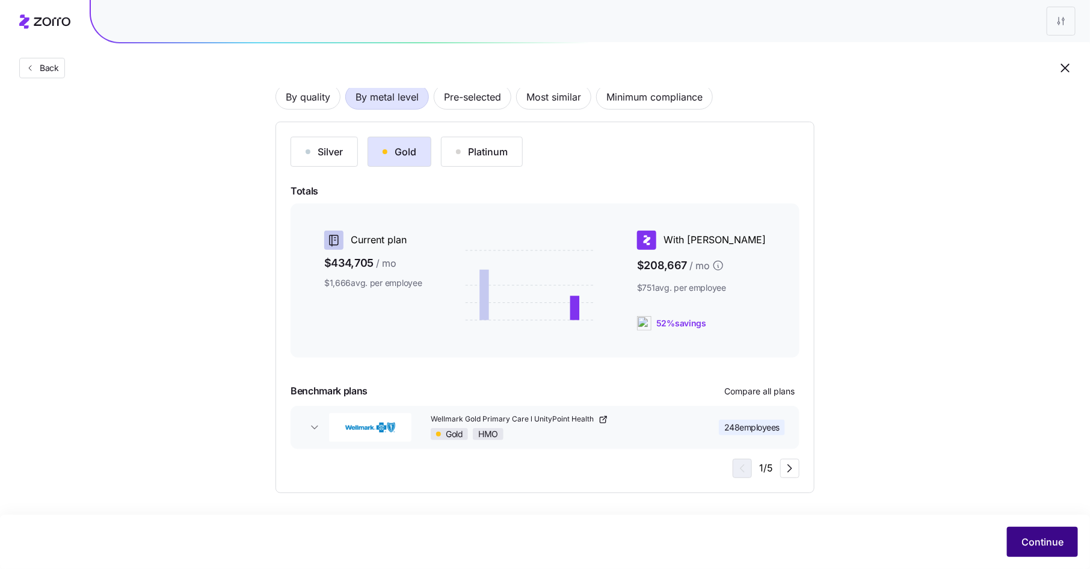
click at [1023, 534] on button "Continue" at bounding box center [1042, 541] width 71 height 30
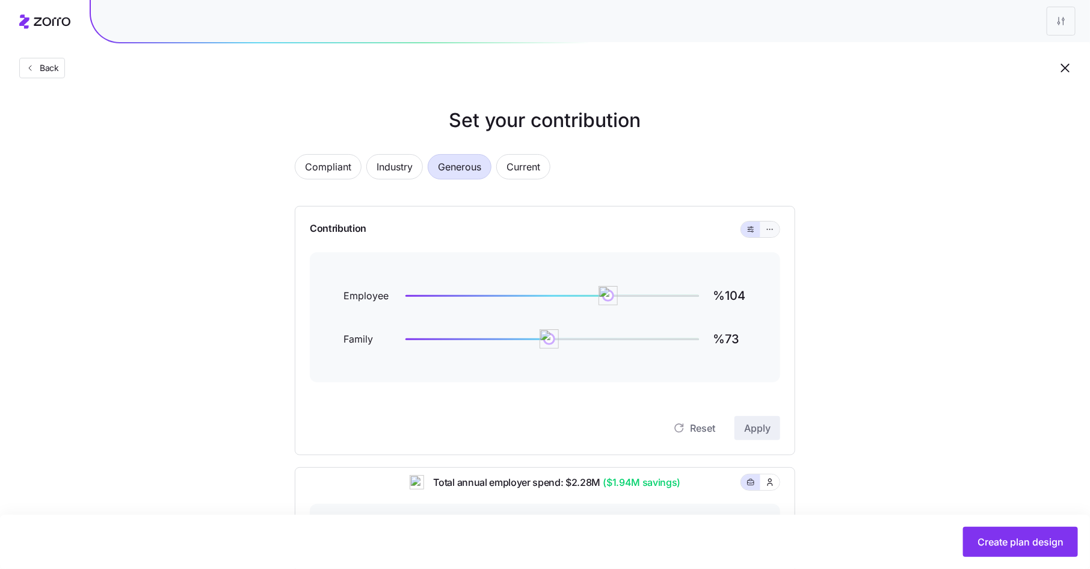
click at [769, 234] on button "button" at bounding box center [769, 229] width 19 height 16
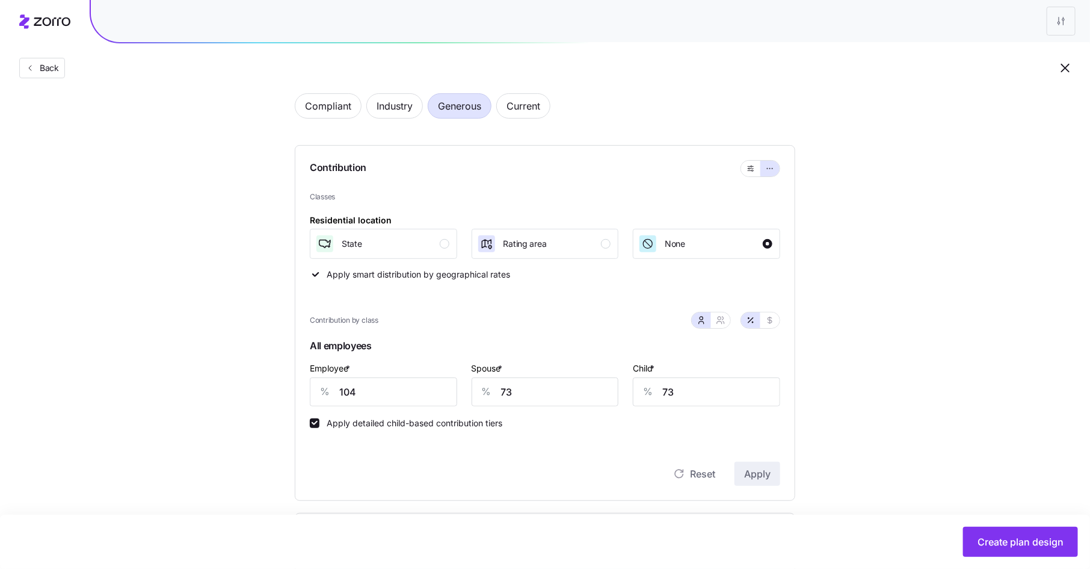
scroll to position [66, 0]
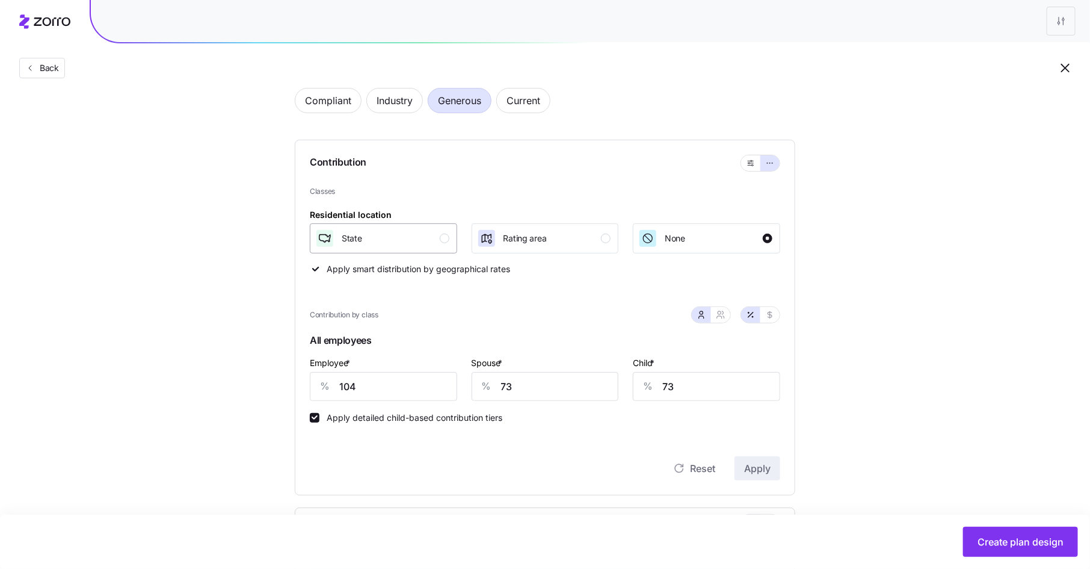
click at [444, 240] on div "button" at bounding box center [445, 238] width 10 height 10
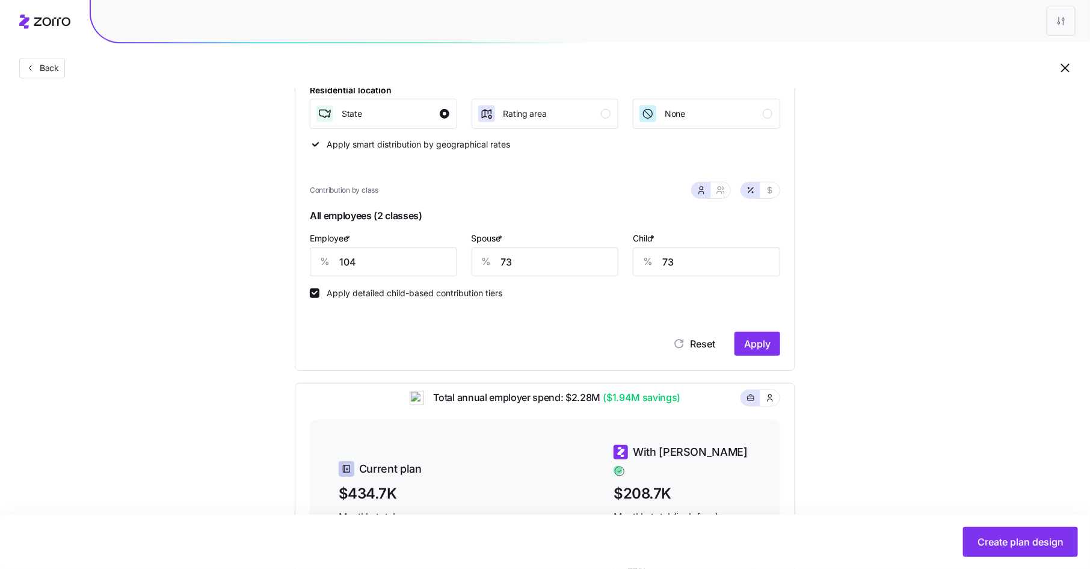
scroll to position [196, 0]
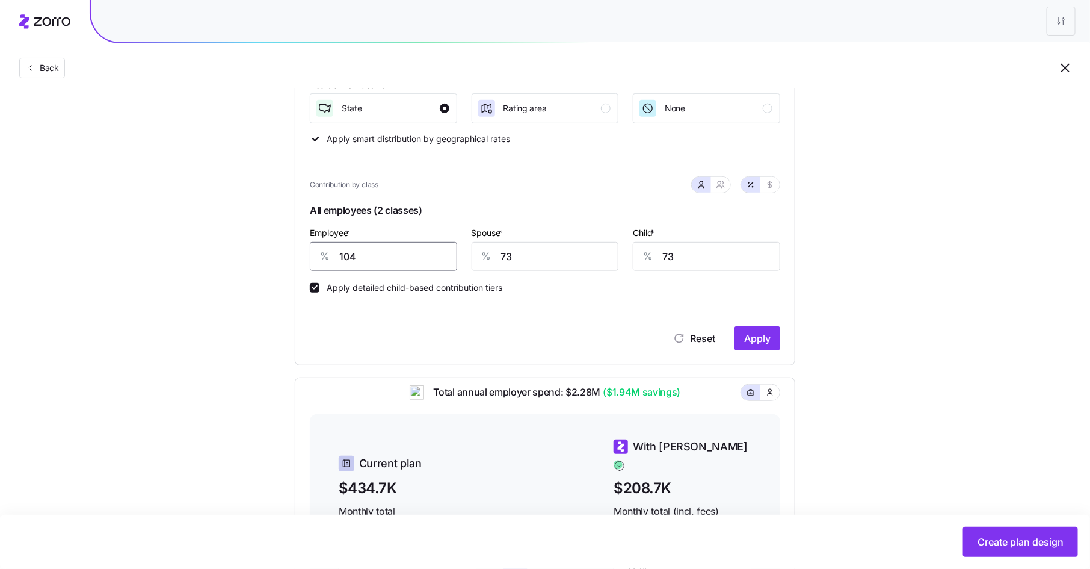
drag, startPoint x: 354, startPoint y: 259, endPoint x: 313, endPoint y: 254, distance: 41.8
click at [313, 254] on div "% 104" at bounding box center [383, 256] width 147 height 29
type input "100"
type input "75"
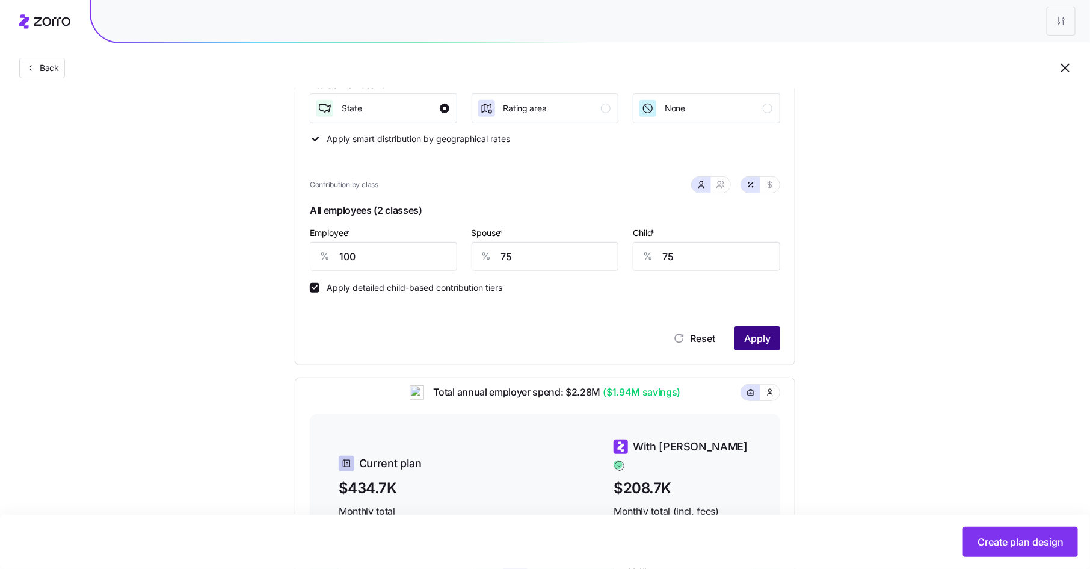
click at [779, 339] on button "Apply" at bounding box center [758, 338] width 46 height 24
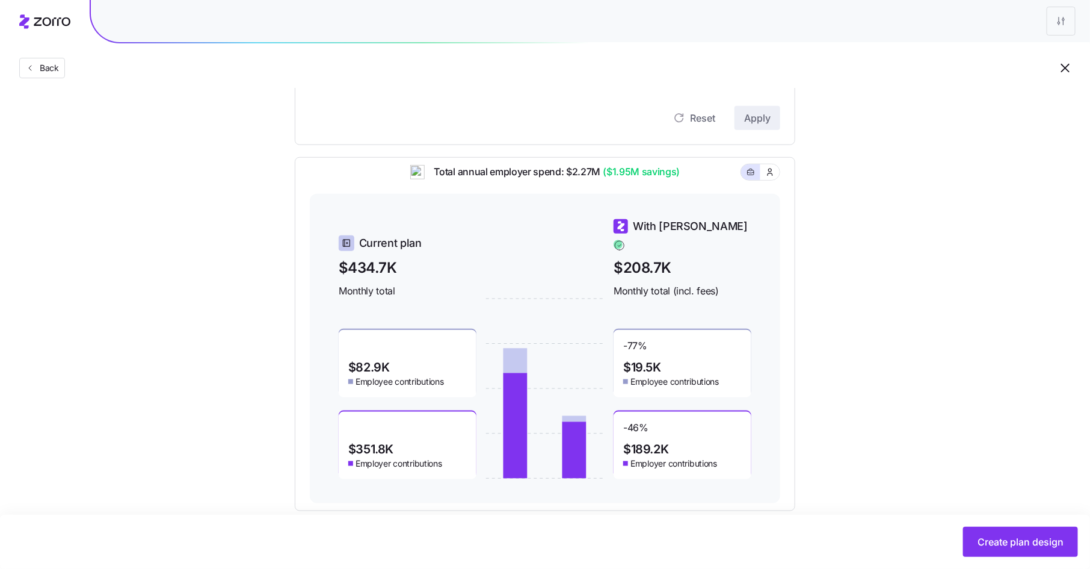
scroll to position [435, 0]
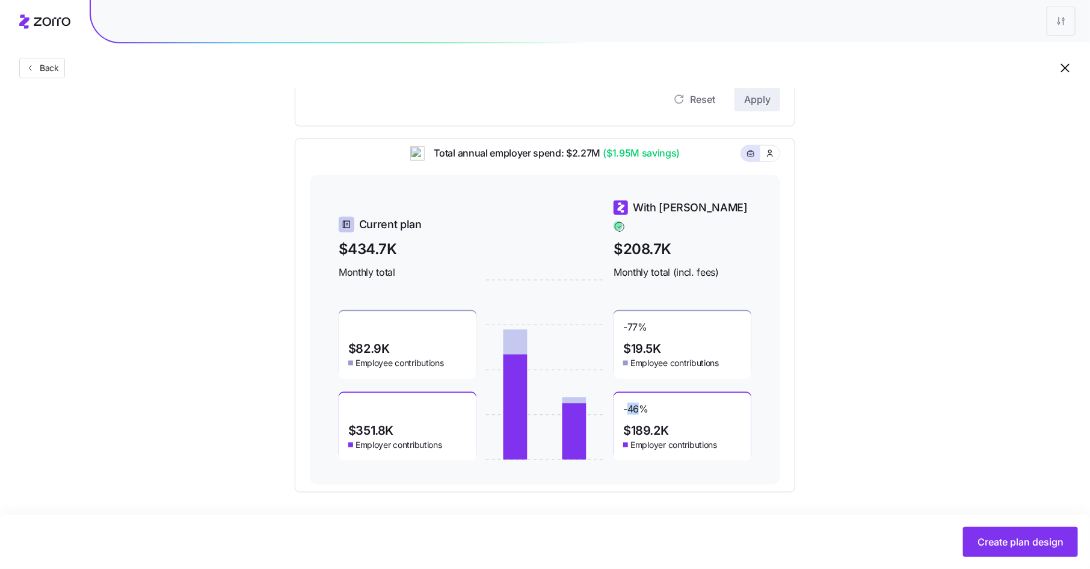
drag, startPoint x: 627, startPoint y: 399, endPoint x: 640, endPoint y: 402, distance: 13.6
click at [640, 402] on span "-46 %" at bounding box center [635, 411] width 25 height 19
drag, startPoint x: 631, startPoint y: 321, endPoint x: 638, endPoint y: 322, distance: 7.3
click at [638, 322] on span "-77 %" at bounding box center [635, 330] width 24 height 19
click at [649, 402] on span "-46 %" at bounding box center [635, 411] width 25 height 19
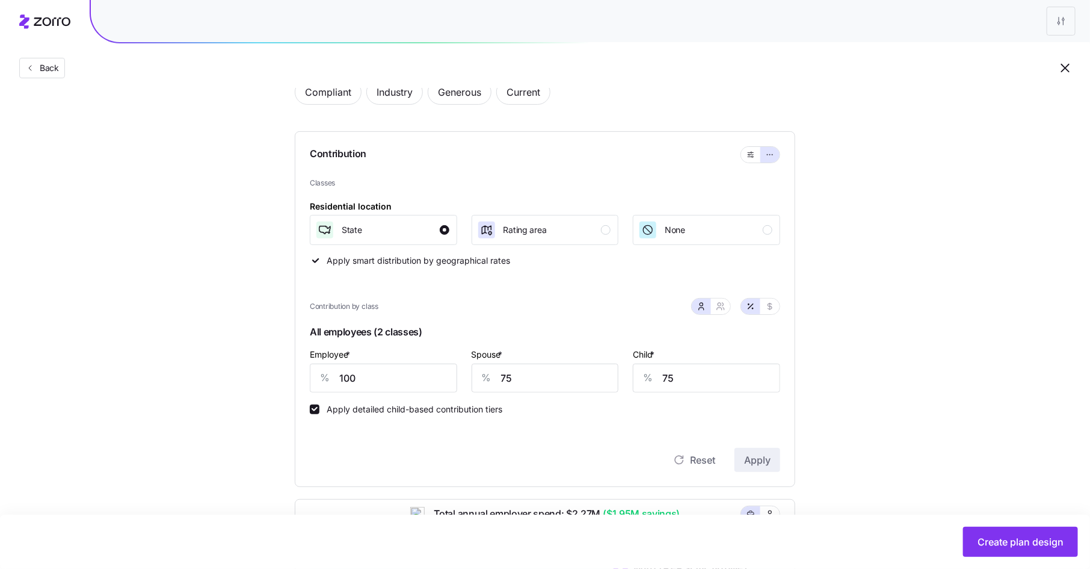
scroll to position [74, 0]
click at [769, 304] on icon "button" at bounding box center [770, 307] width 10 height 10
type input "519"
type input "389"
type input "201"
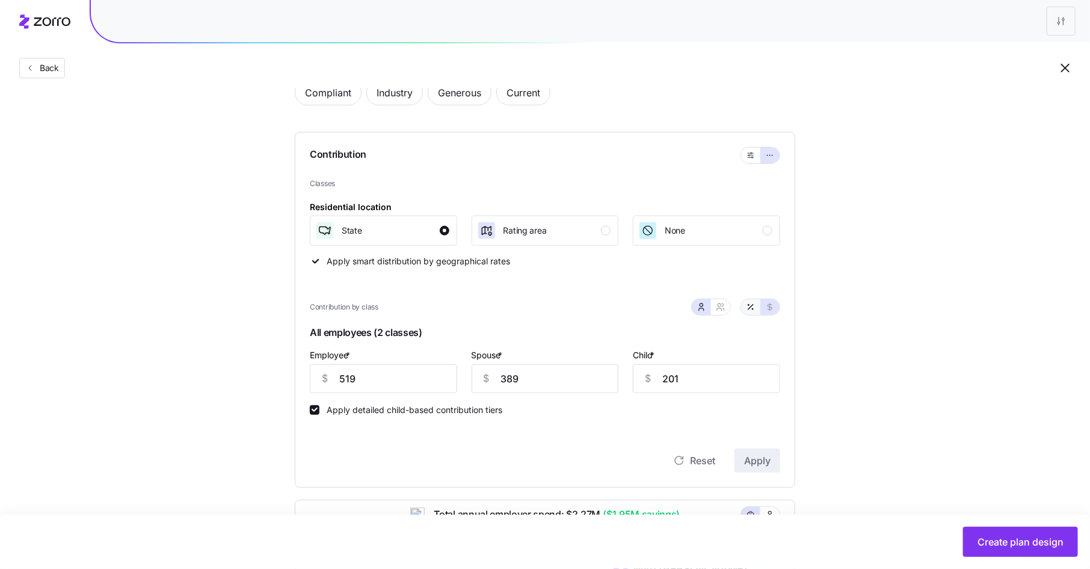
click at [756, 306] on button "button" at bounding box center [750, 307] width 19 height 16
type input "100"
type input "75"
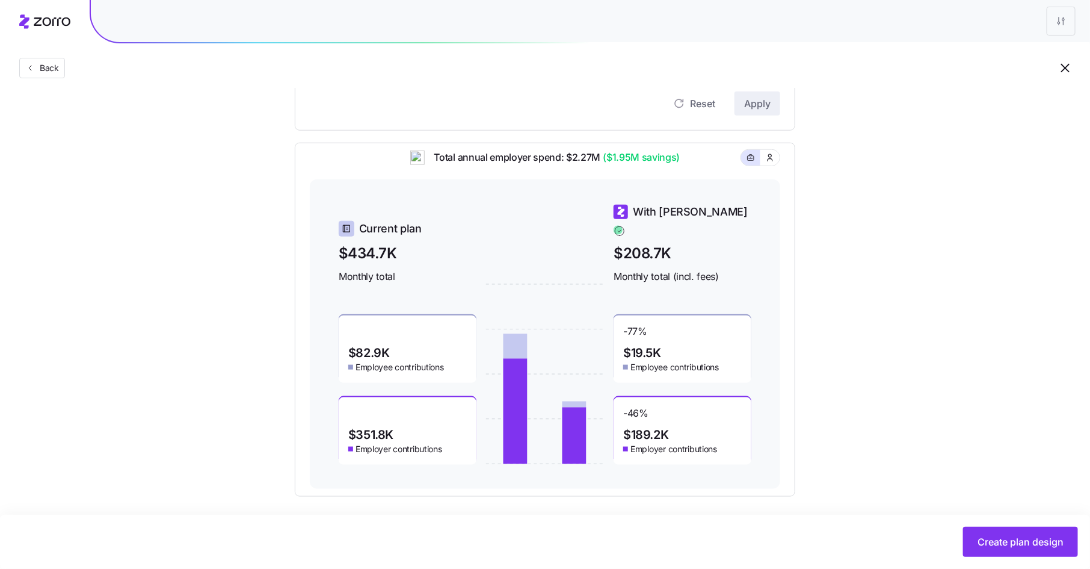
scroll to position [435, 0]
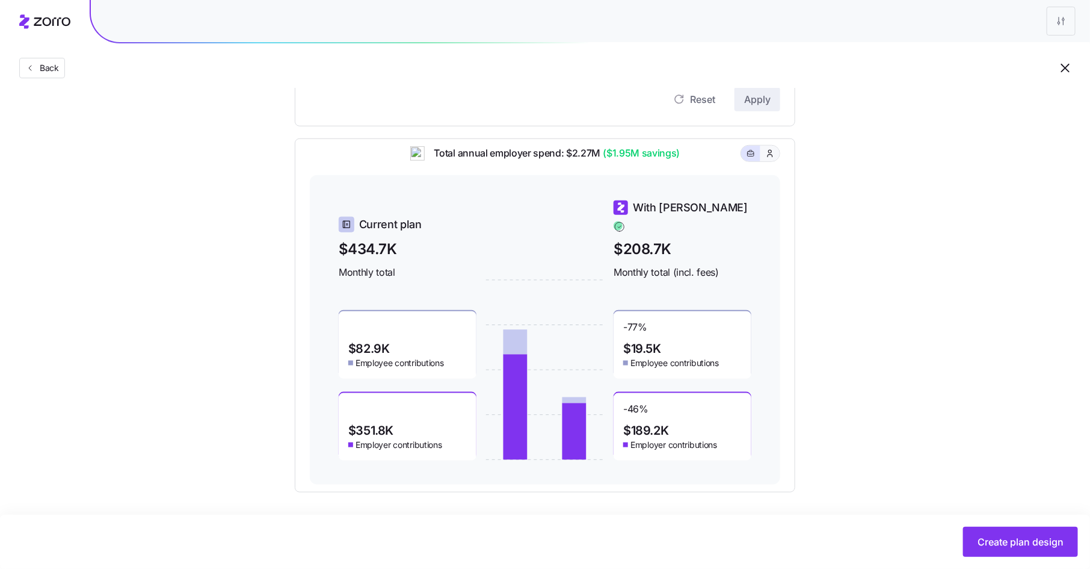
click at [771, 161] on button "button" at bounding box center [769, 154] width 19 height 16
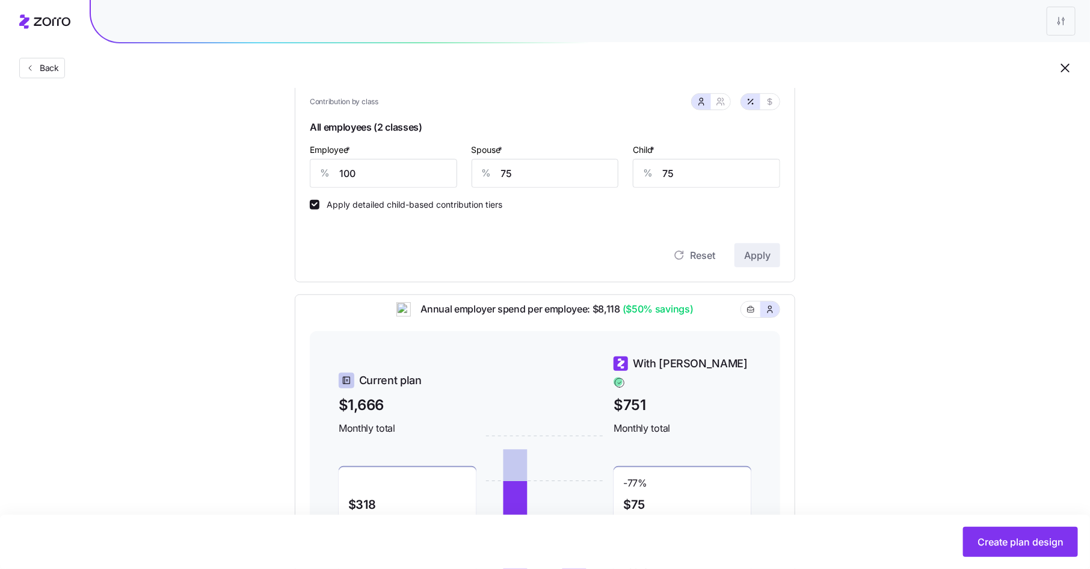
scroll to position [244, 0]
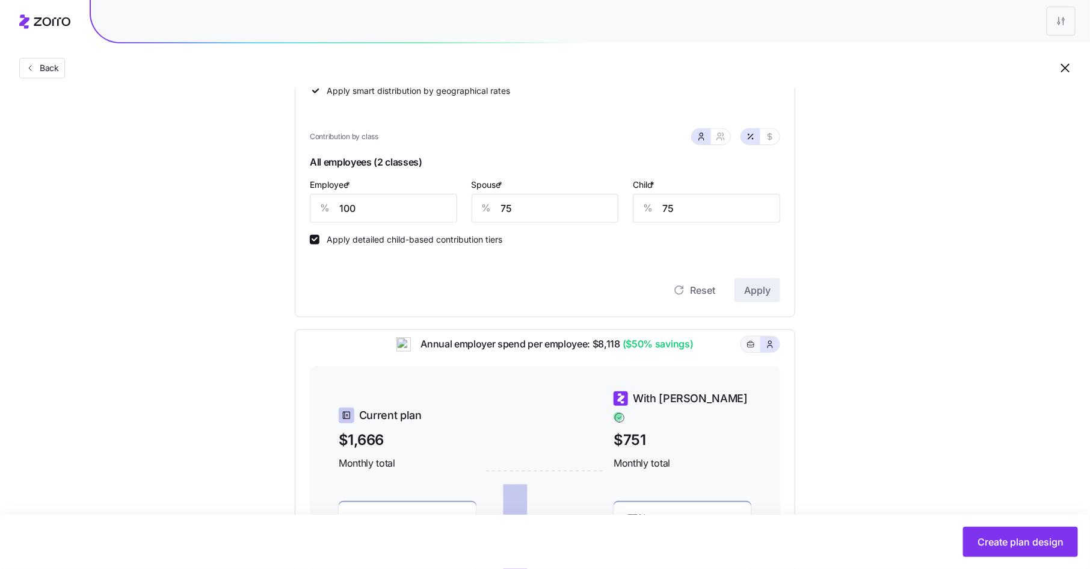
click at [747, 349] on icon "button" at bounding box center [751, 344] width 8 height 14
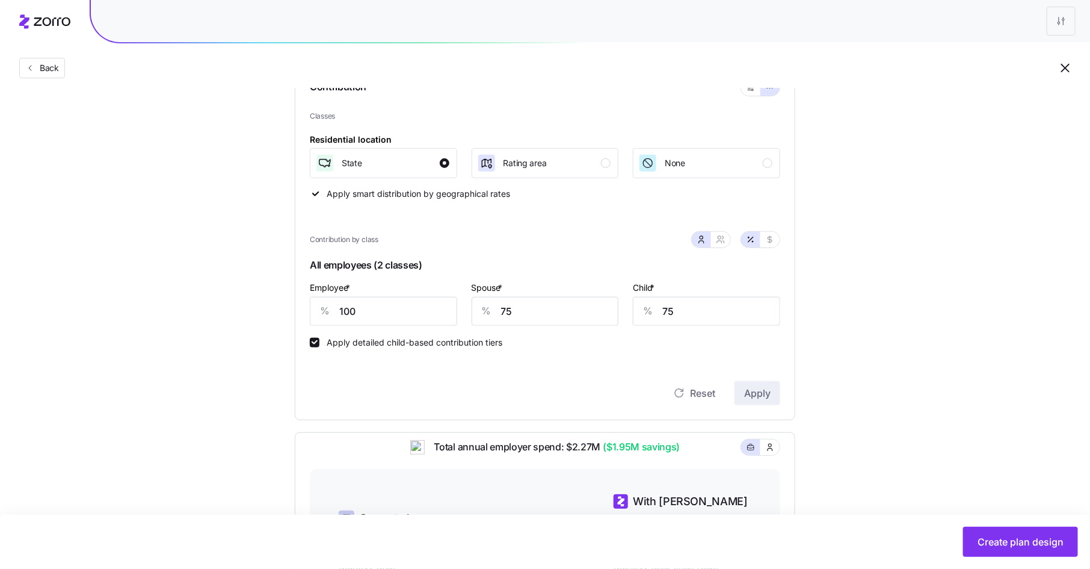
scroll to position [177, 0]
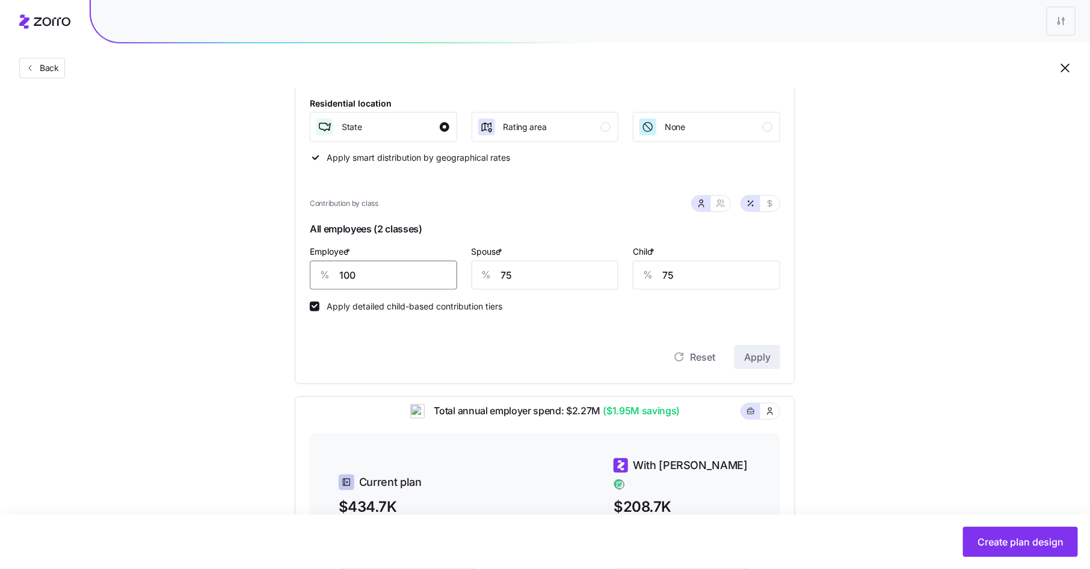
drag, startPoint x: 357, startPoint y: 277, endPoint x: 309, endPoint y: 277, distance: 48.1
click at [310, 277] on input "100" at bounding box center [383, 274] width 147 height 29
type input "50"
type input "25"
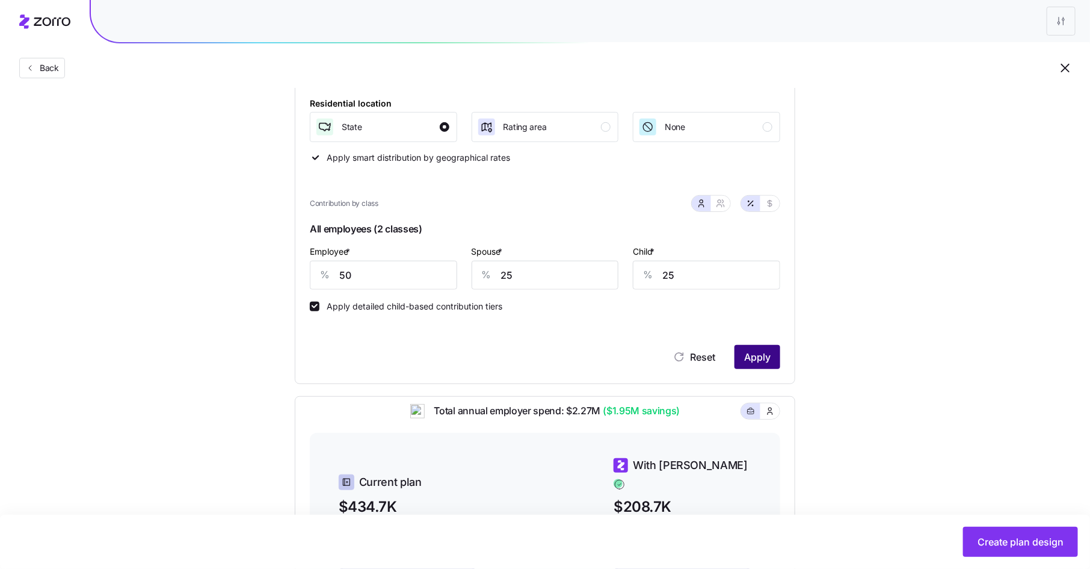
click at [746, 356] on span "Apply" at bounding box center [757, 357] width 26 height 14
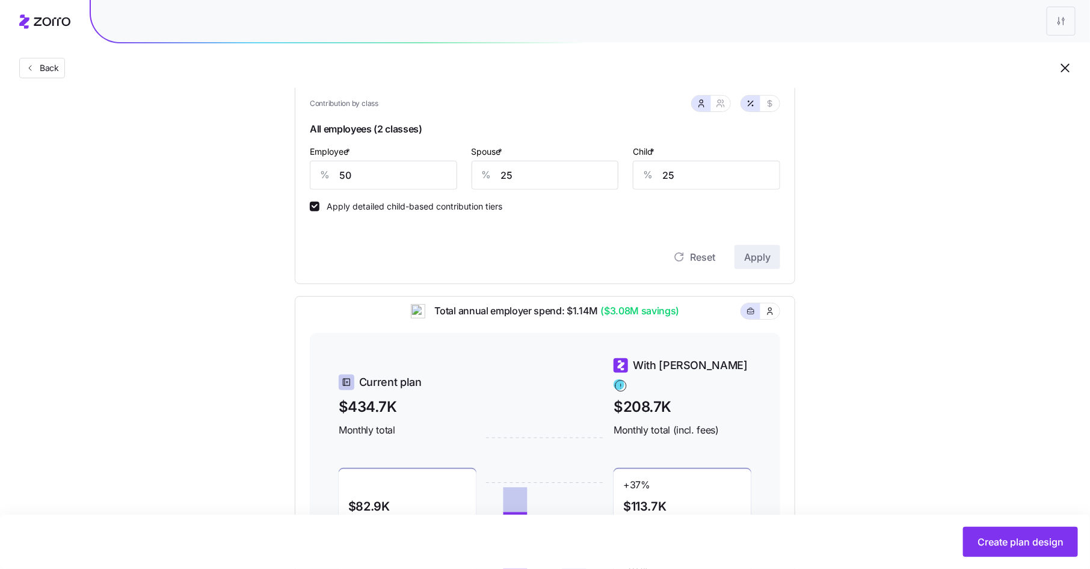
scroll to position [267, 0]
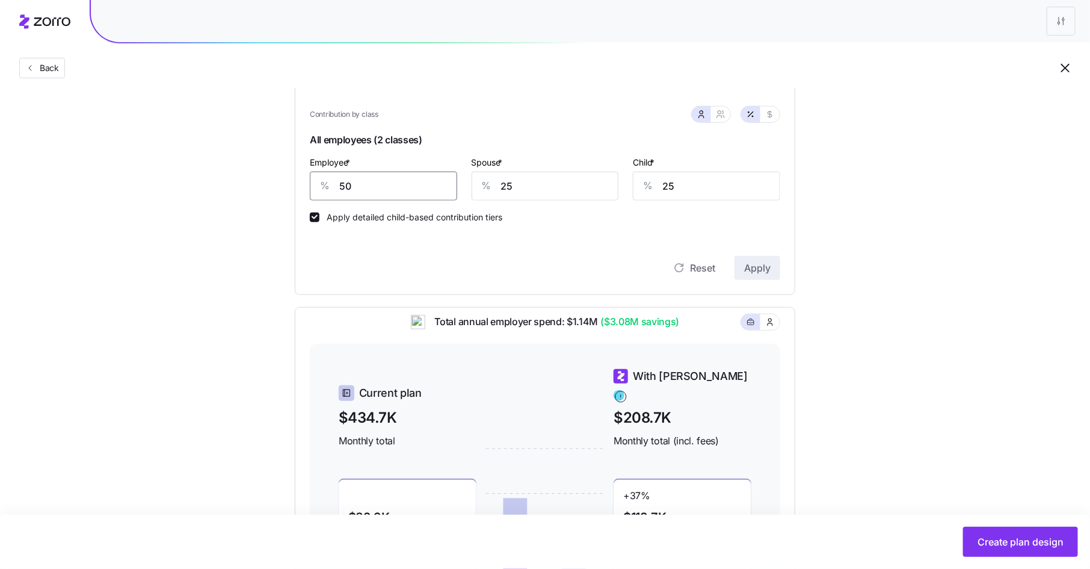
drag, startPoint x: 366, startPoint y: 176, endPoint x: 365, endPoint y: 184, distance: 7.8
click at [365, 184] on input "50" at bounding box center [383, 185] width 147 height 29
type input "100"
type input "75"
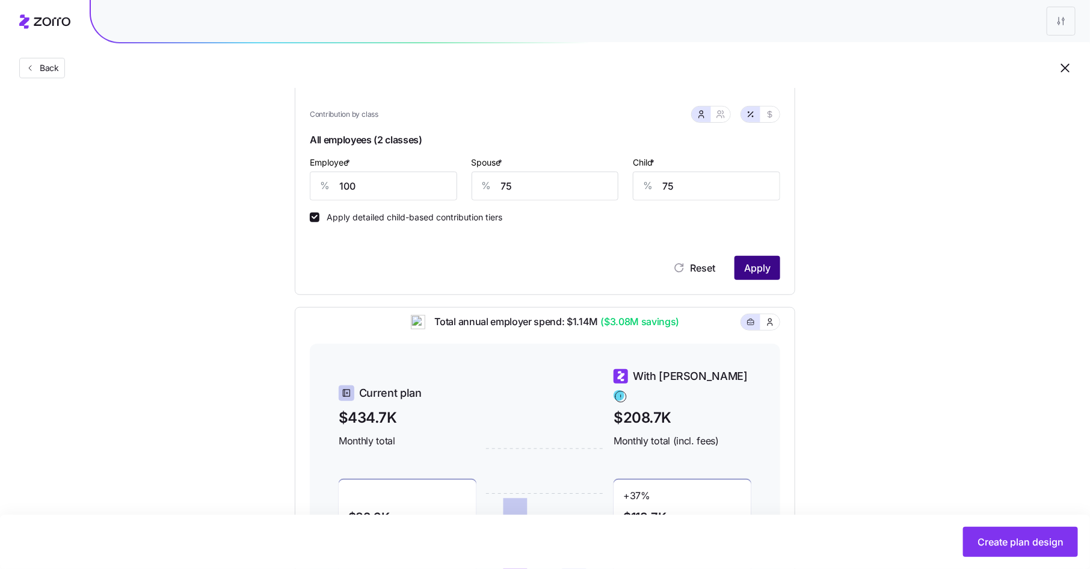
click at [756, 258] on button "Apply" at bounding box center [758, 268] width 46 height 24
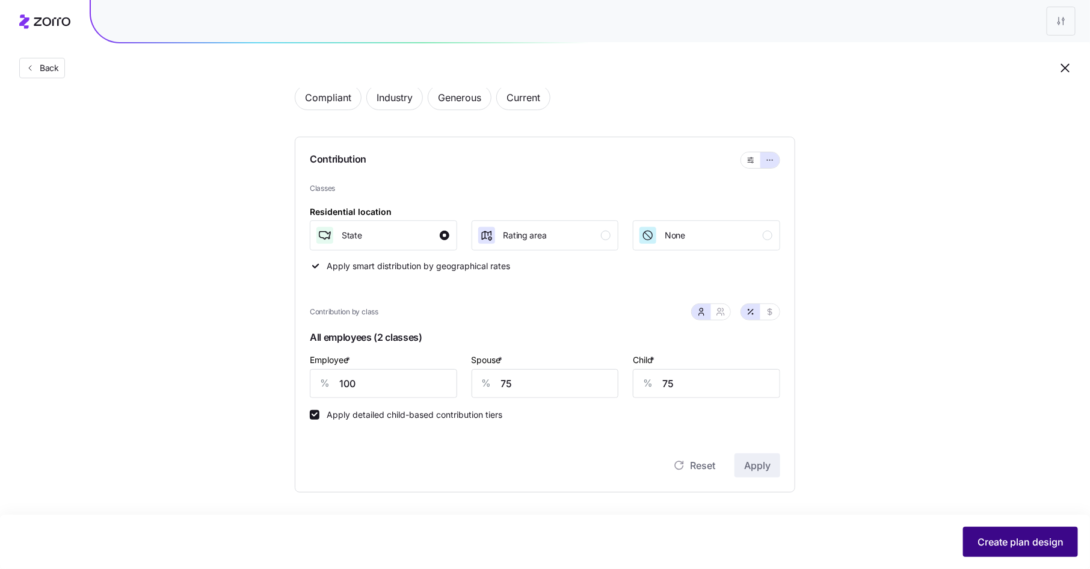
click at [1005, 543] on span "Create plan design" at bounding box center [1021, 541] width 86 height 14
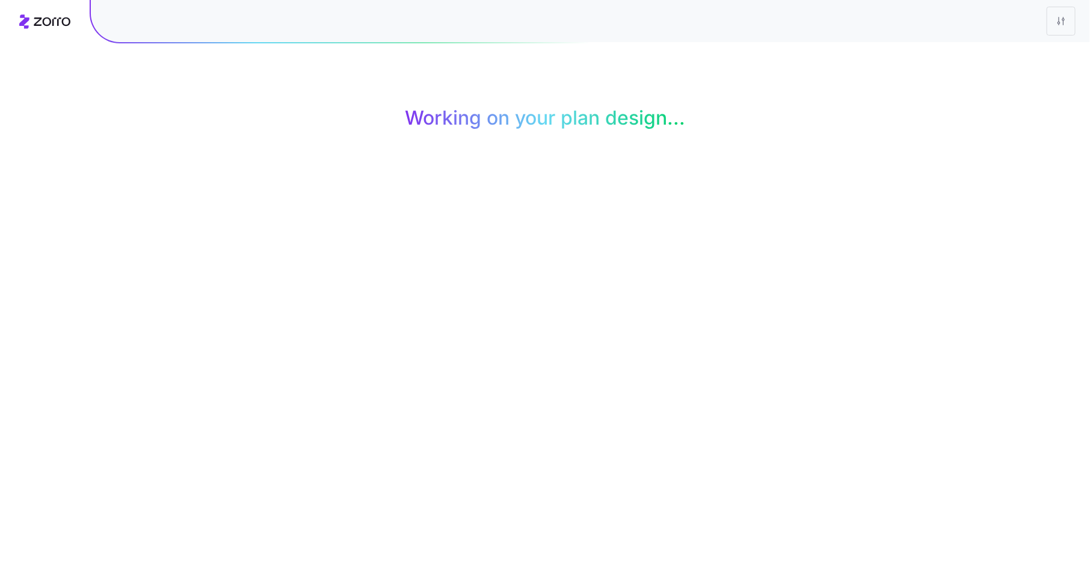
scroll to position [0, 0]
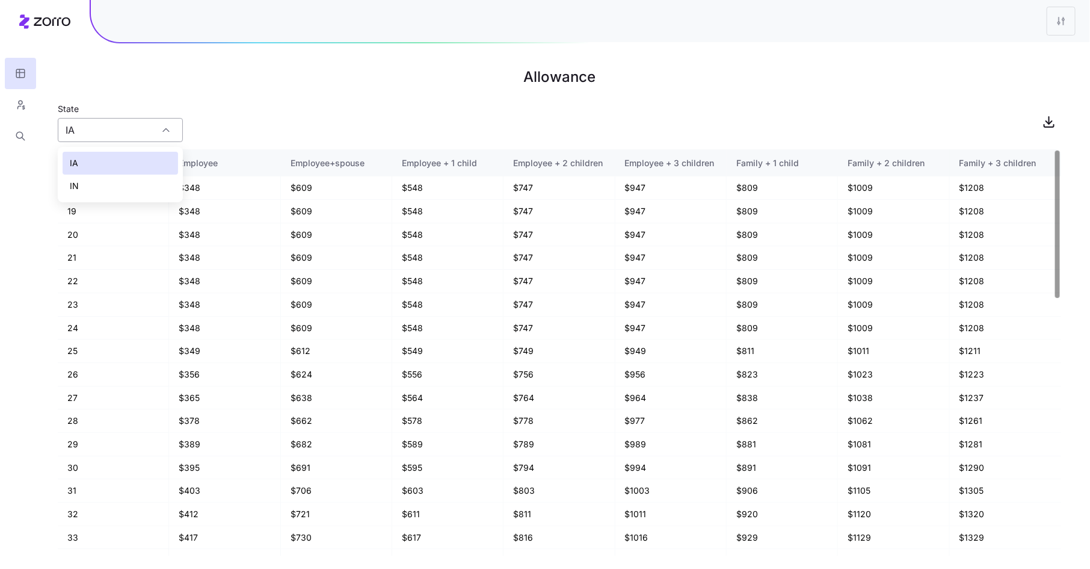
click at [168, 138] on input "IA" at bounding box center [120, 130] width 125 height 24
click at [238, 189] on td "$348" at bounding box center [224, 187] width 111 height 23
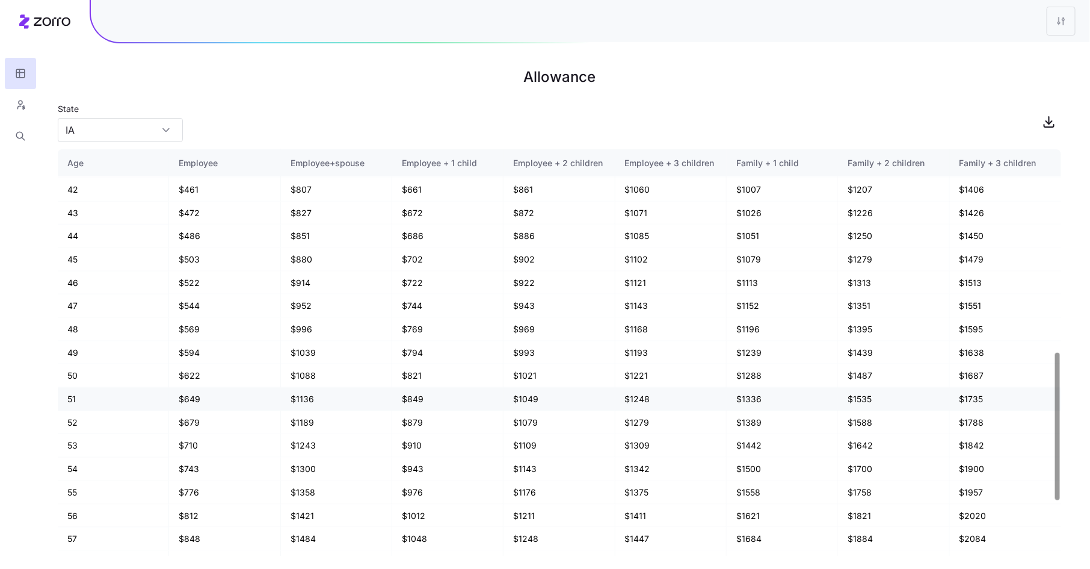
scroll to position [555, 0]
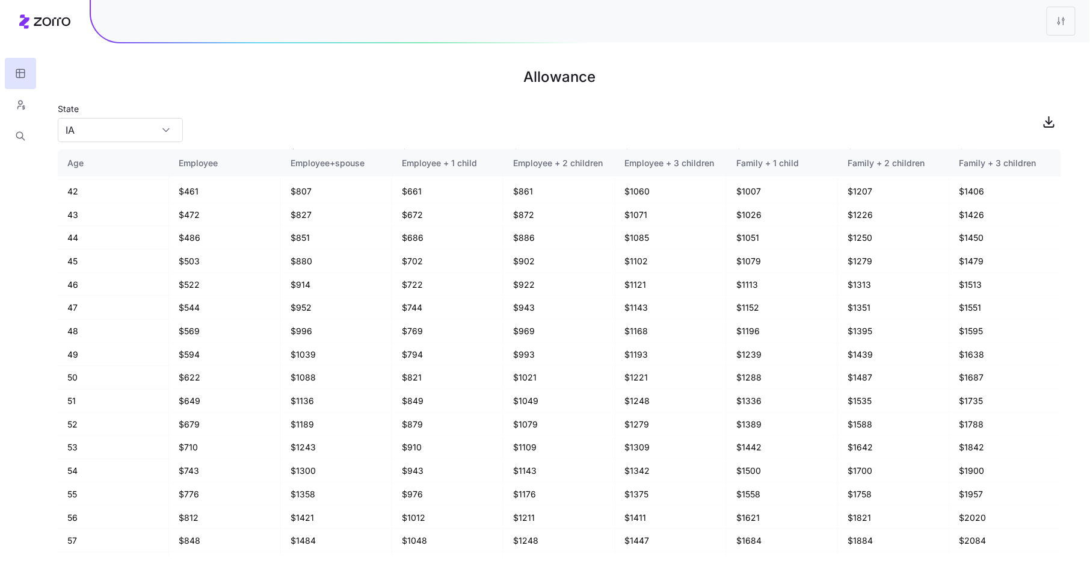
click at [933, 88] on h1 "Allowance" at bounding box center [559, 77] width 1003 height 29
click at [23, 105] on icon "button" at bounding box center [20, 105] width 11 height 12
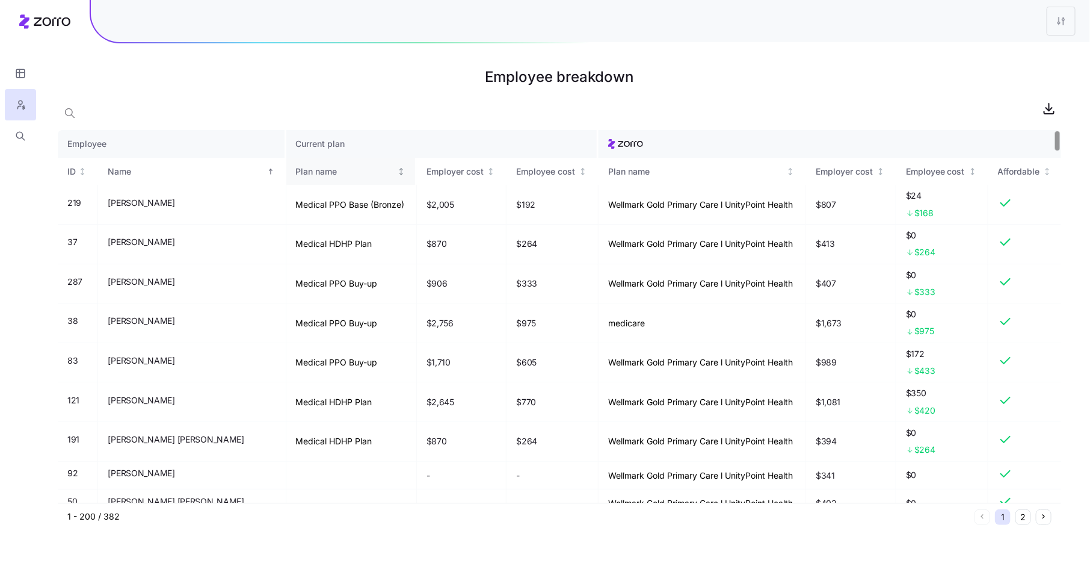
click at [296, 173] on div "Plan name" at bounding box center [345, 171] width 99 height 13
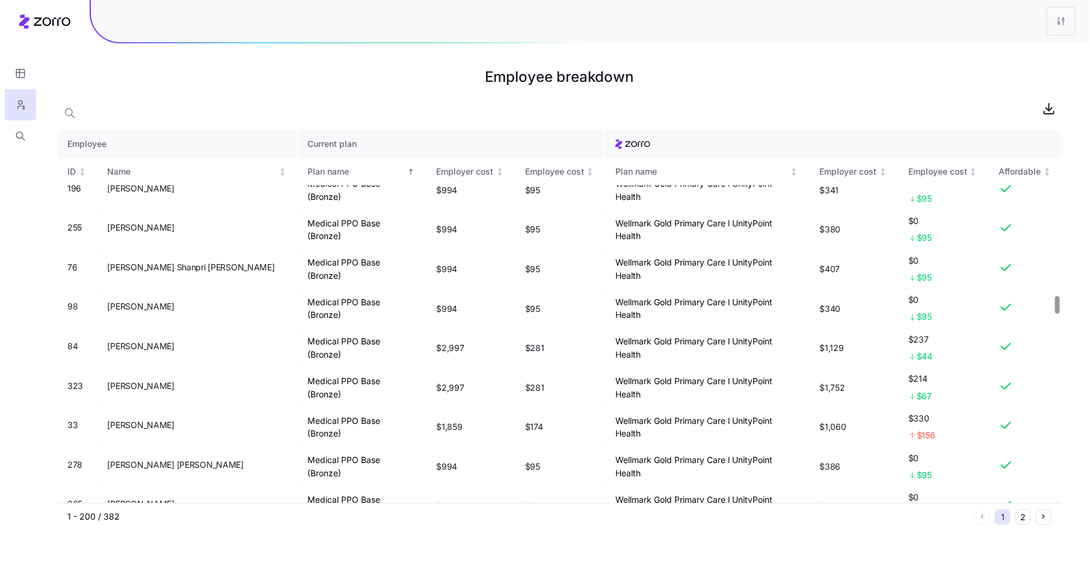
scroll to position [3620, 0]
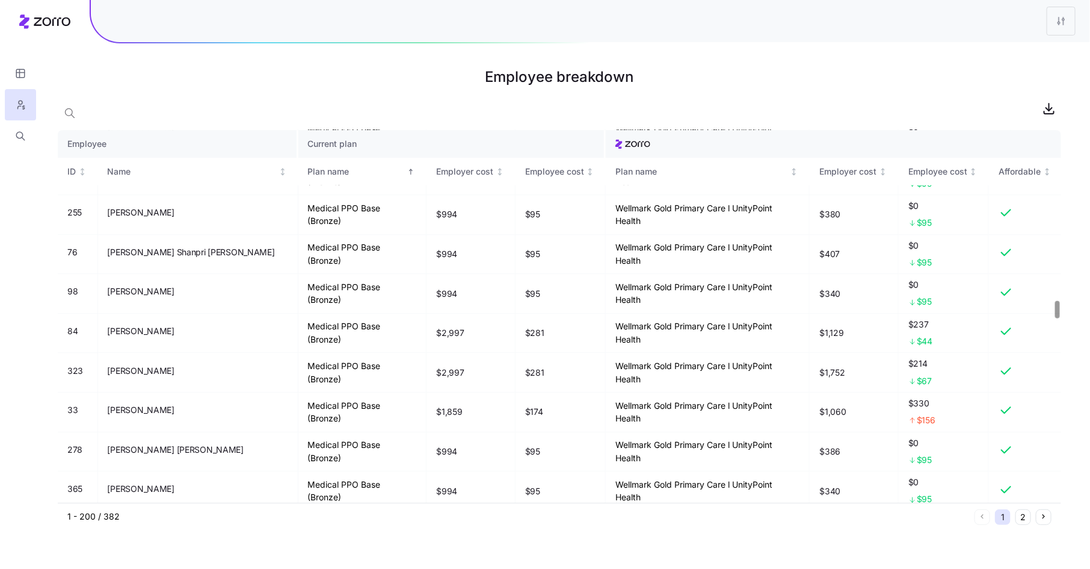
click at [1059, 312] on div at bounding box center [1057, 309] width 4 height 17
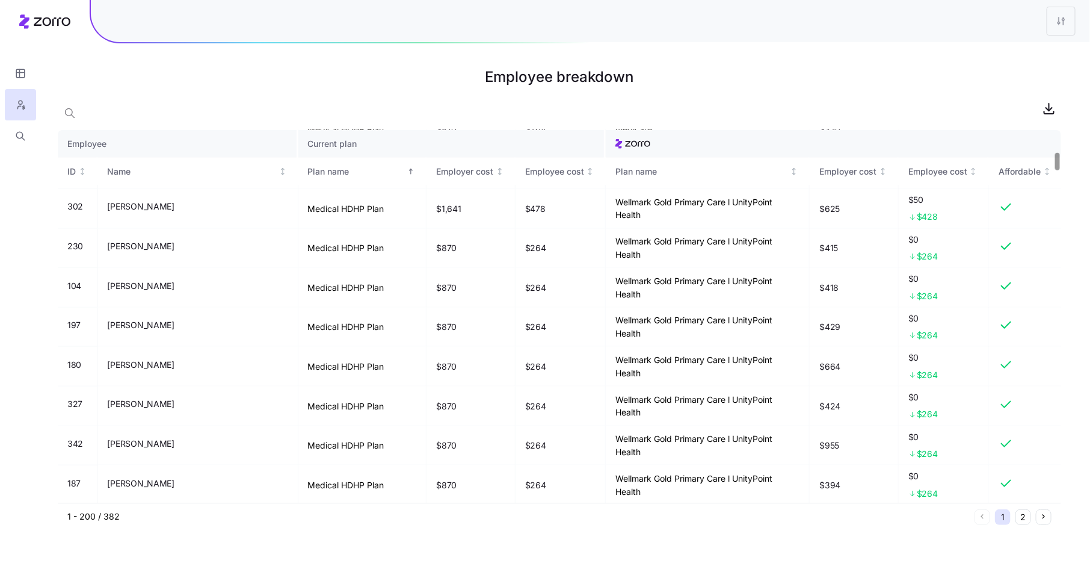
scroll to position [0, 0]
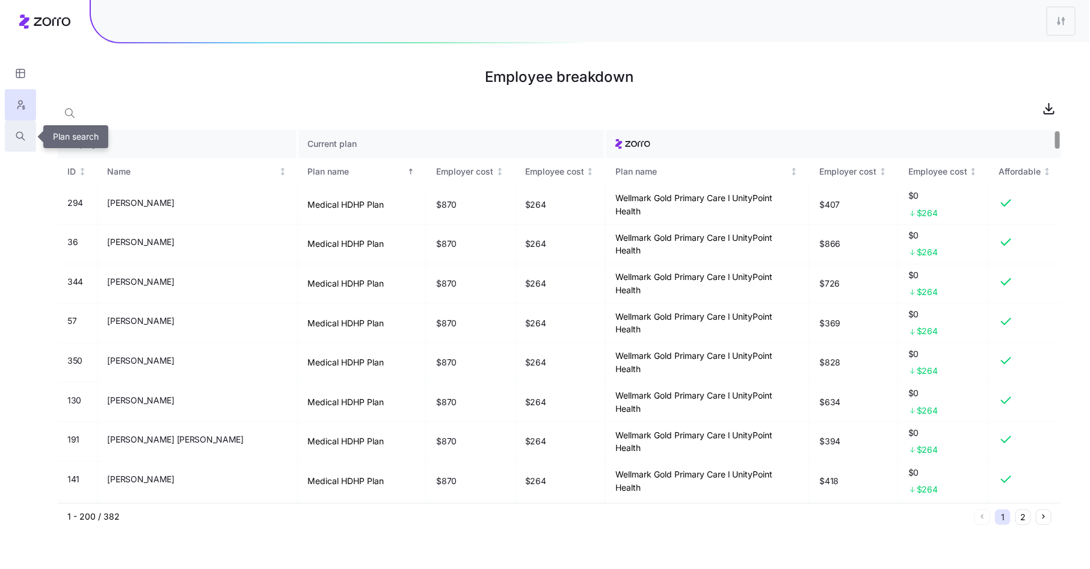
click at [19, 133] on icon "button" at bounding box center [20, 136] width 11 height 12
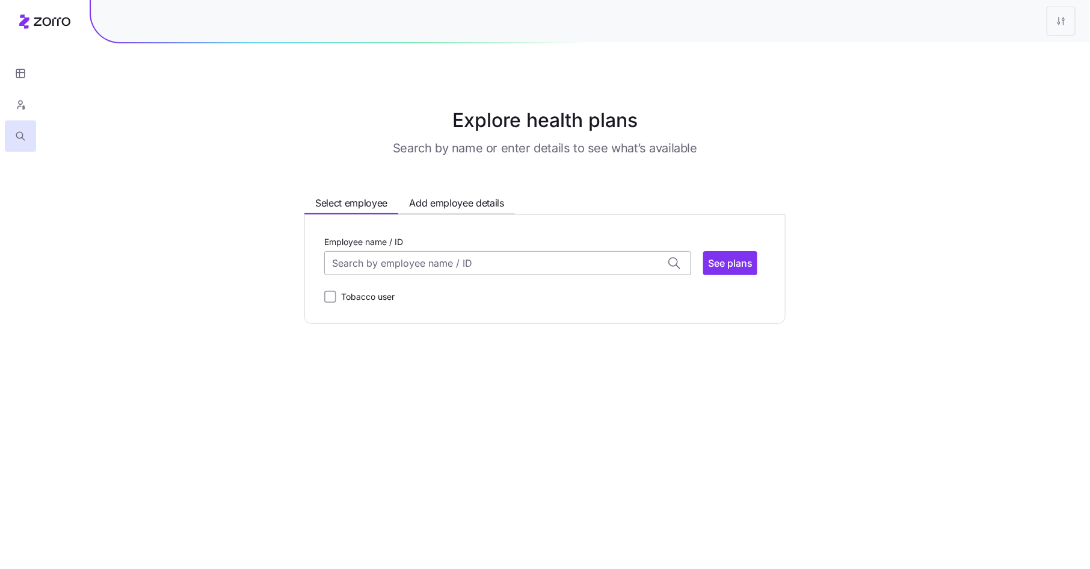
click at [373, 264] on input "Employee name / ID" at bounding box center [507, 263] width 367 height 24
click at [377, 297] on span "Elva M Regalado (33)" at bounding box center [382, 294] width 97 height 15
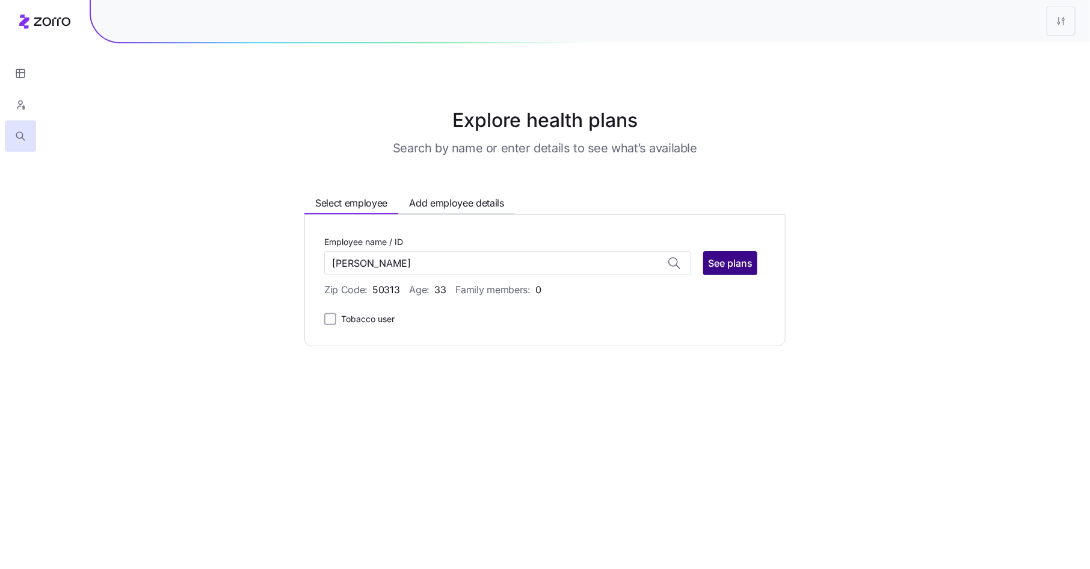
click at [730, 265] on span "See plans" at bounding box center [730, 263] width 45 height 14
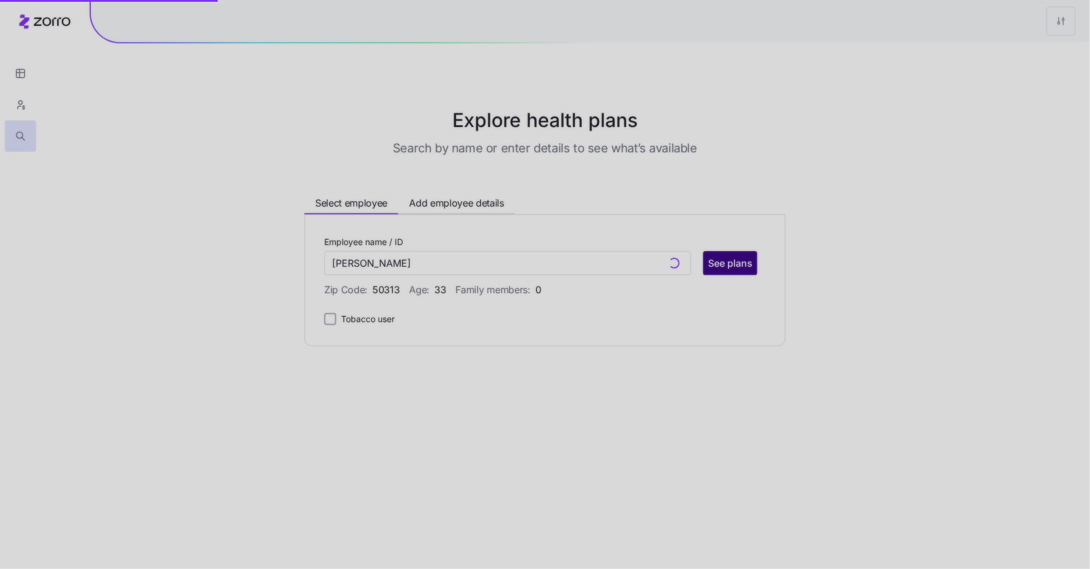
type input "Elva M Regalado (ID: 294)"
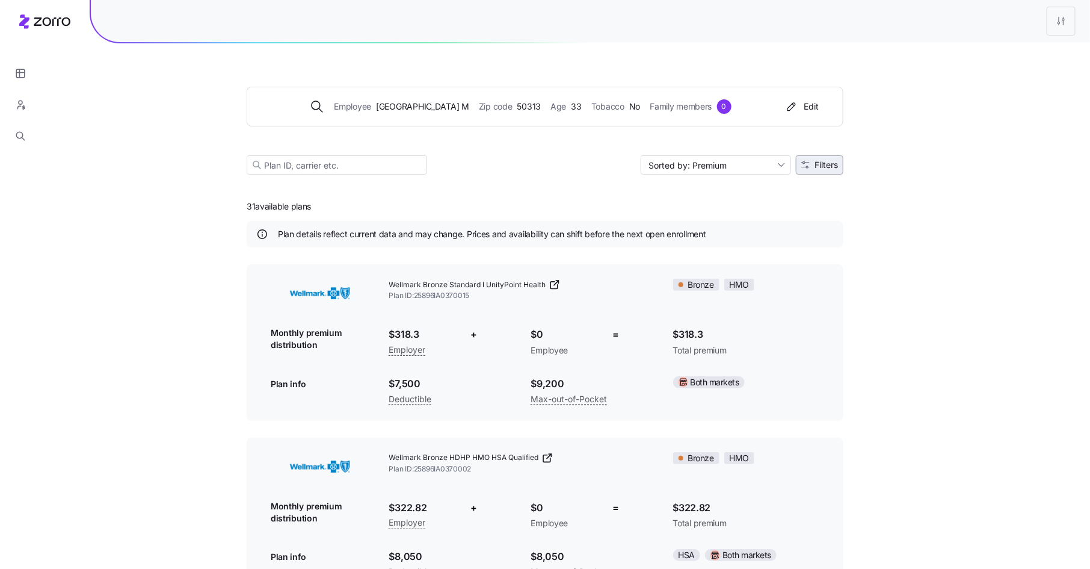
click at [830, 164] on span "Filters" at bounding box center [826, 165] width 23 height 8
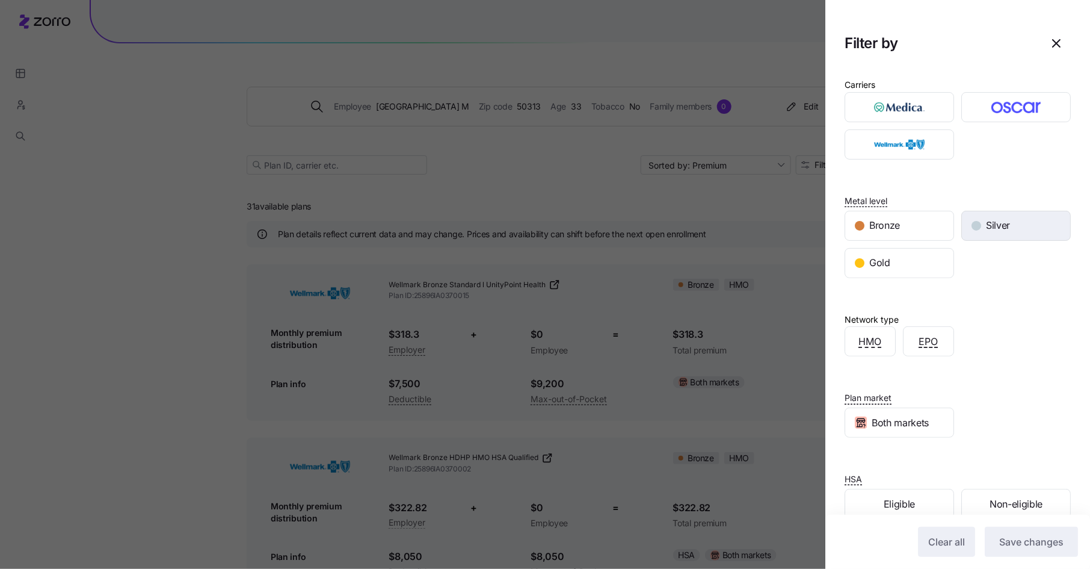
click at [1008, 229] on span "Silver" at bounding box center [998, 225] width 24 height 15
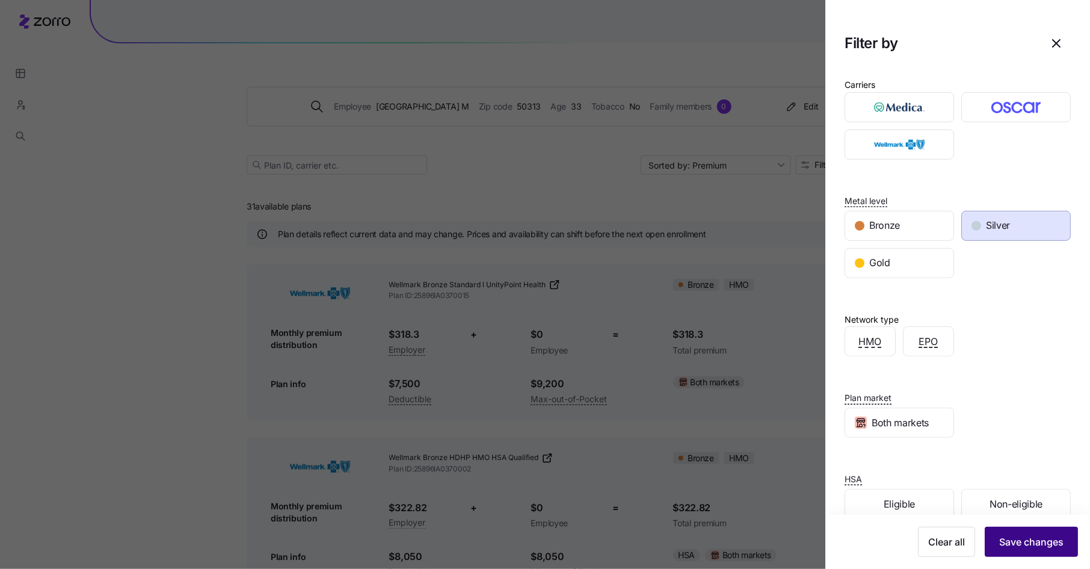
click at [1035, 540] on span "Save changes" at bounding box center [1031, 541] width 64 height 14
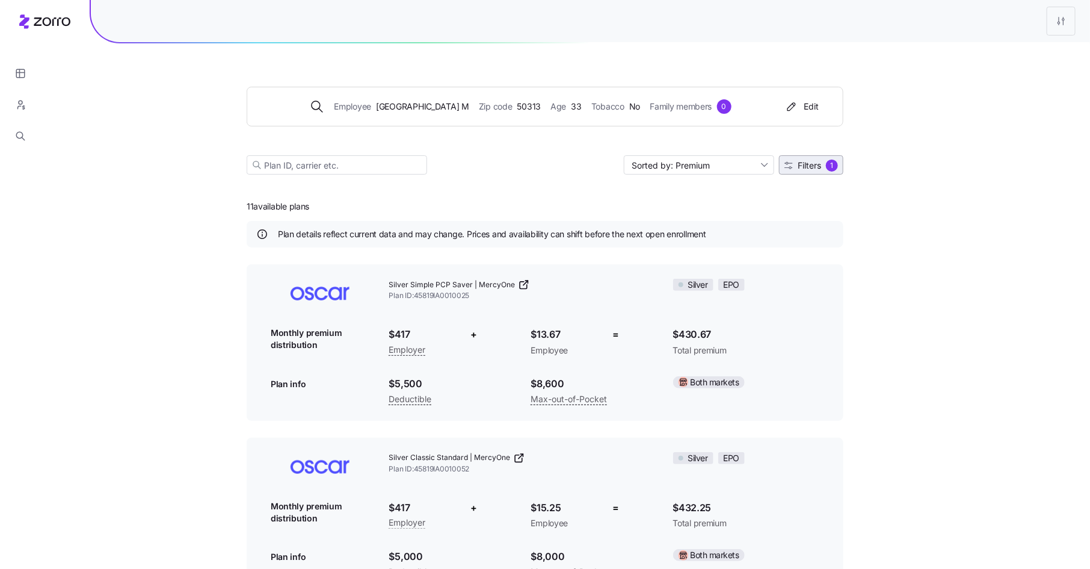
click at [813, 164] on span "Filters" at bounding box center [809, 165] width 23 height 8
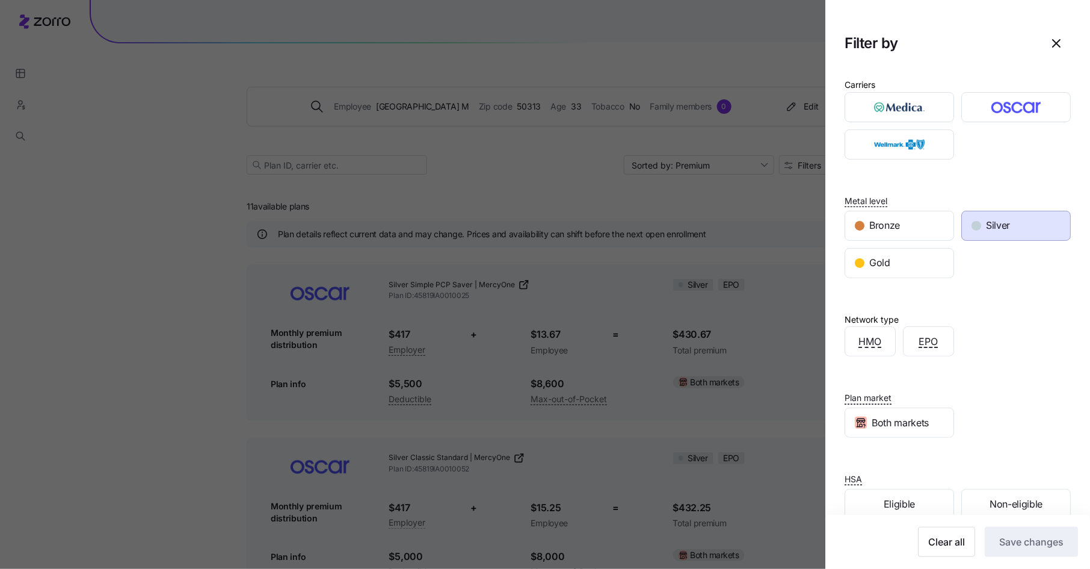
click at [1020, 221] on div "Silver" at bounding box center [1016, 225] width 108 height 29
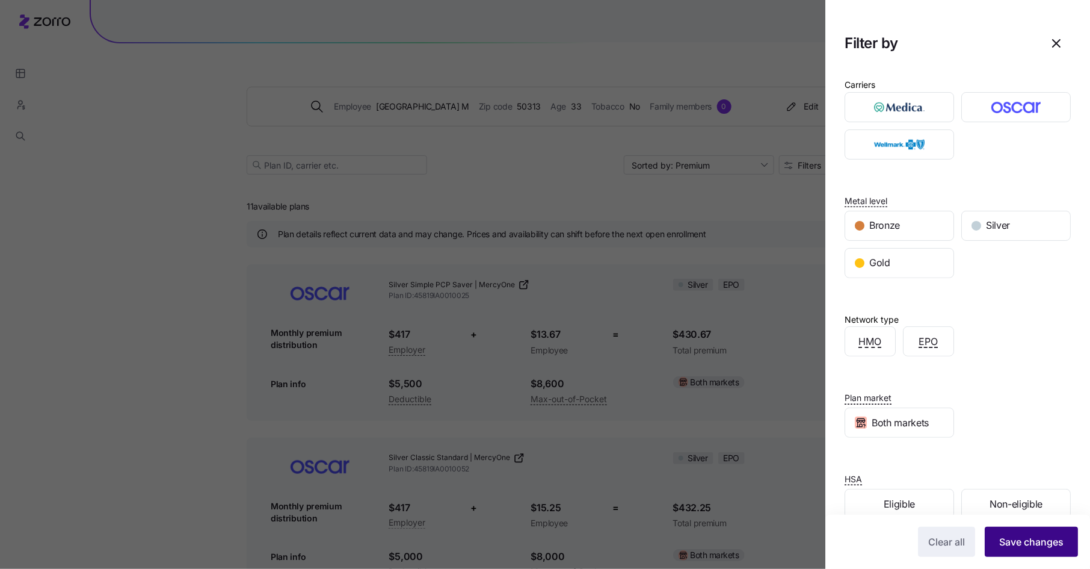
click at [1037, 538] on span "Save changes" at bounding box center [1031, 541] width 64 height 14
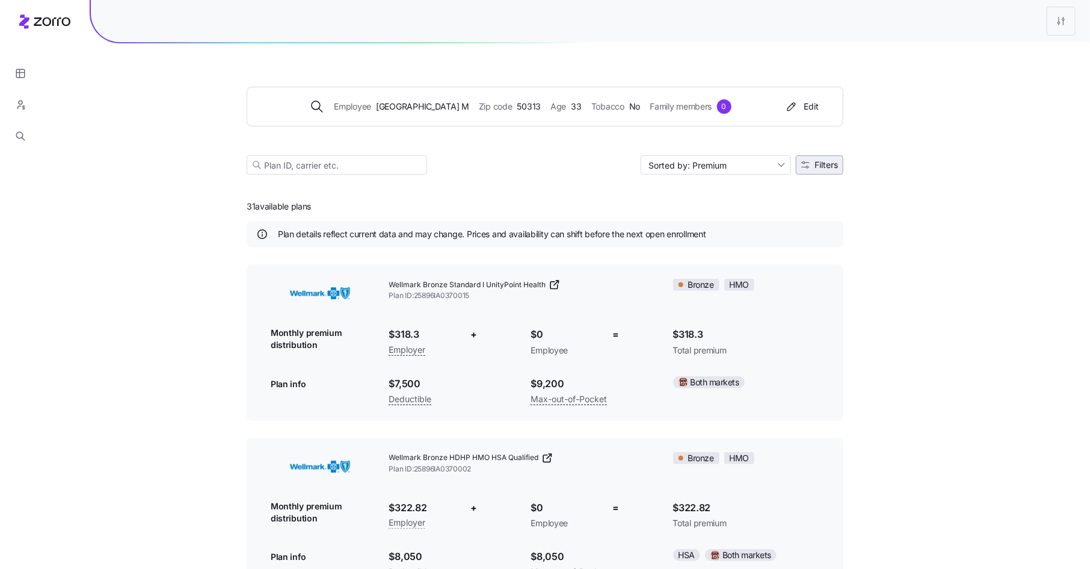
click at [829, 165] on span "Filters" at bounding box center [826, 165] width 23 height 8
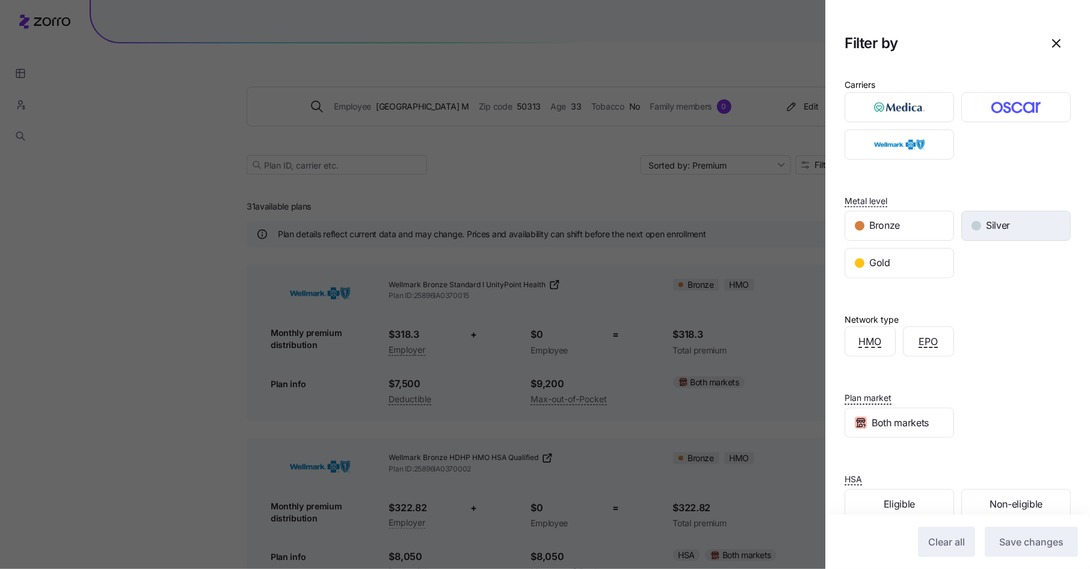
click at [1009, 226] on span "Silver" at bounding box center [998, 225] width 24 height 15
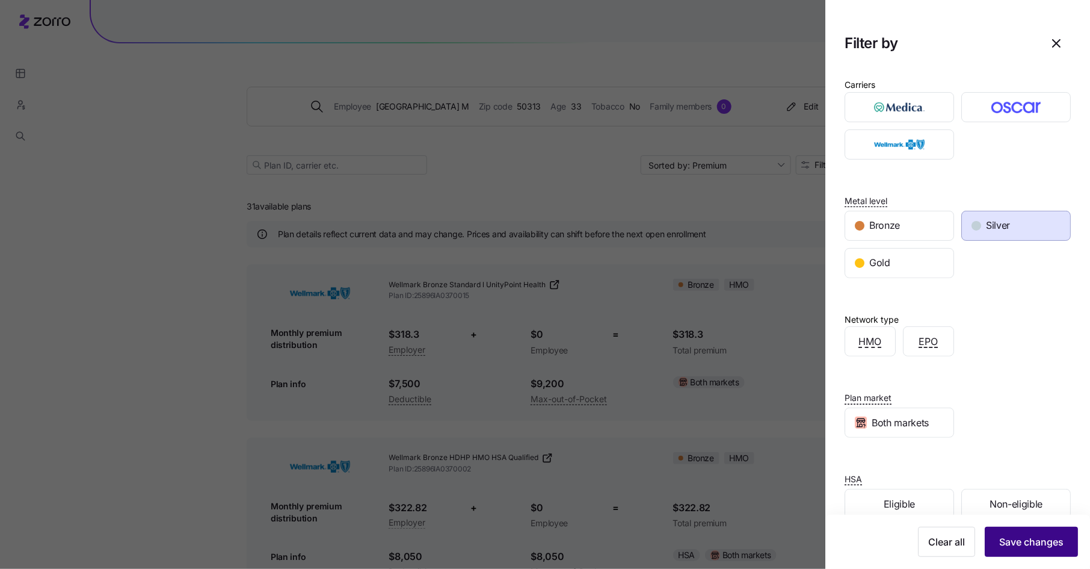
click at [1050, 540] on span "Save changes" at bounding box center [1031, 541] width 64 height 14
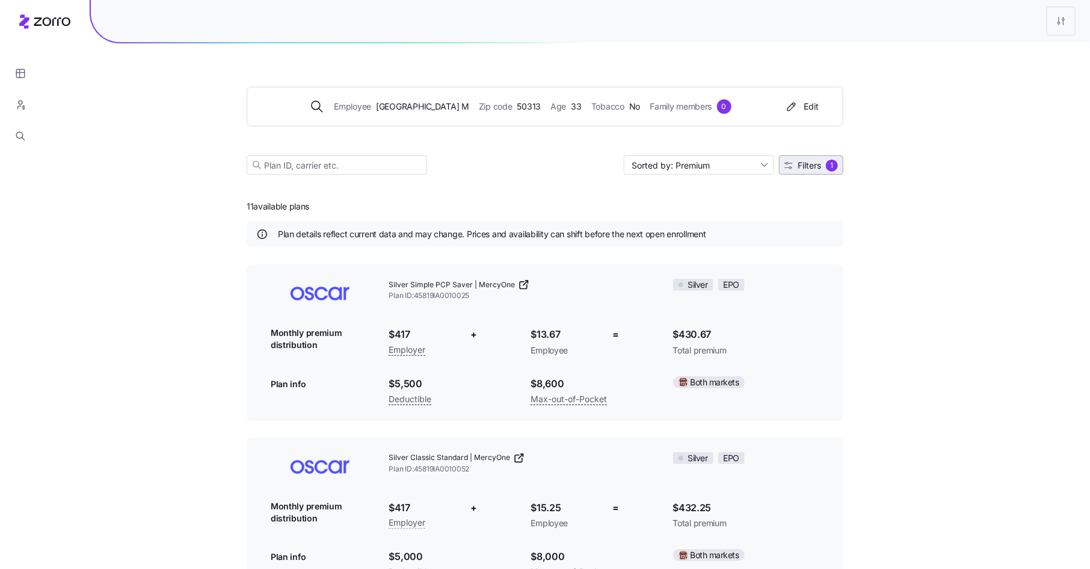
click at [818, 167] on span "Filters" at bounding box center [809, 165] width 23 height 8
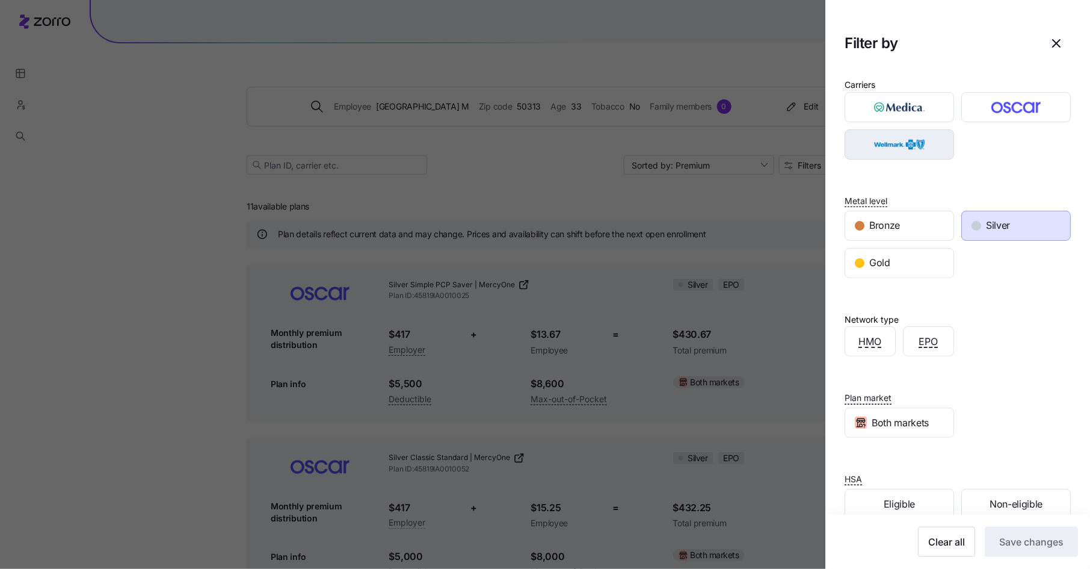
click at [923, 141] on img "button" at bounding box center [899, 144] width 88 height 24
click at [1052, 538] on span "Save changes" at bounding box center [1031, 541] width 64 height 14
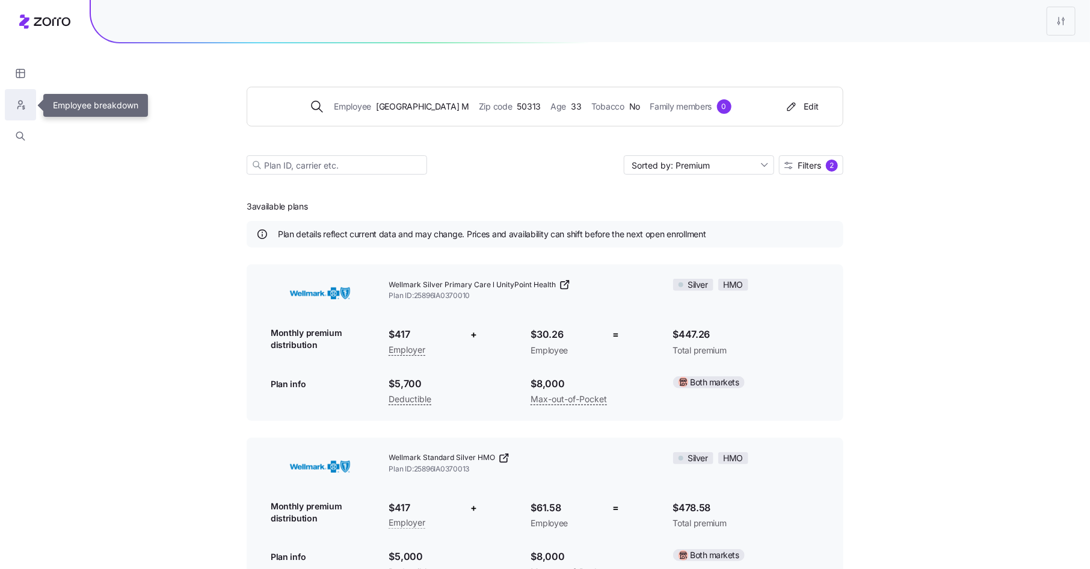
click at [16, 99] on icon "button" at bounding box center [20, 105] width 11 height 12
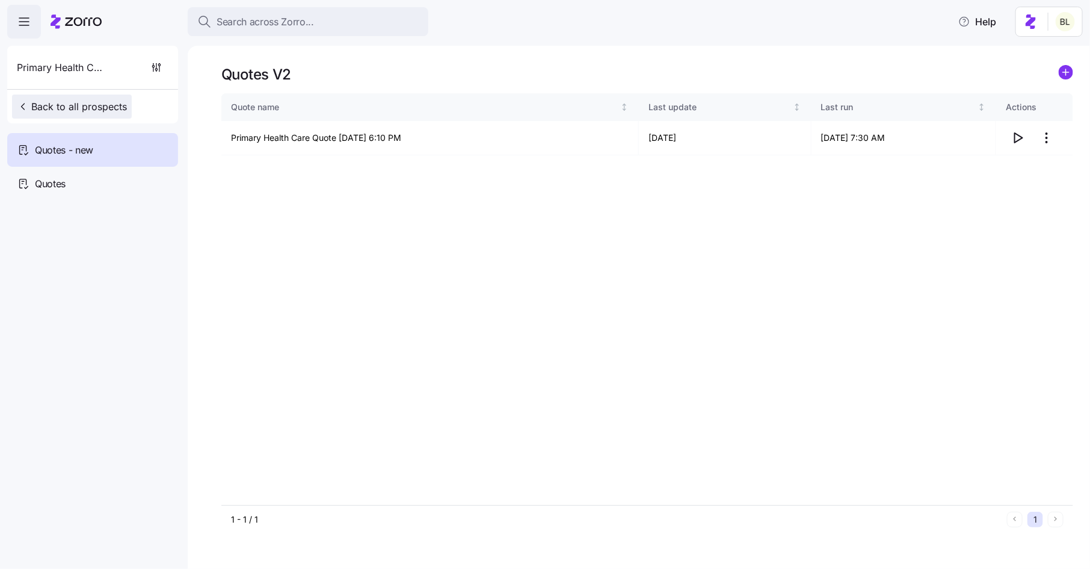
click at [60, 101] on span "Back to all prospects" at bounding box center [72, 106] width 110 height 14
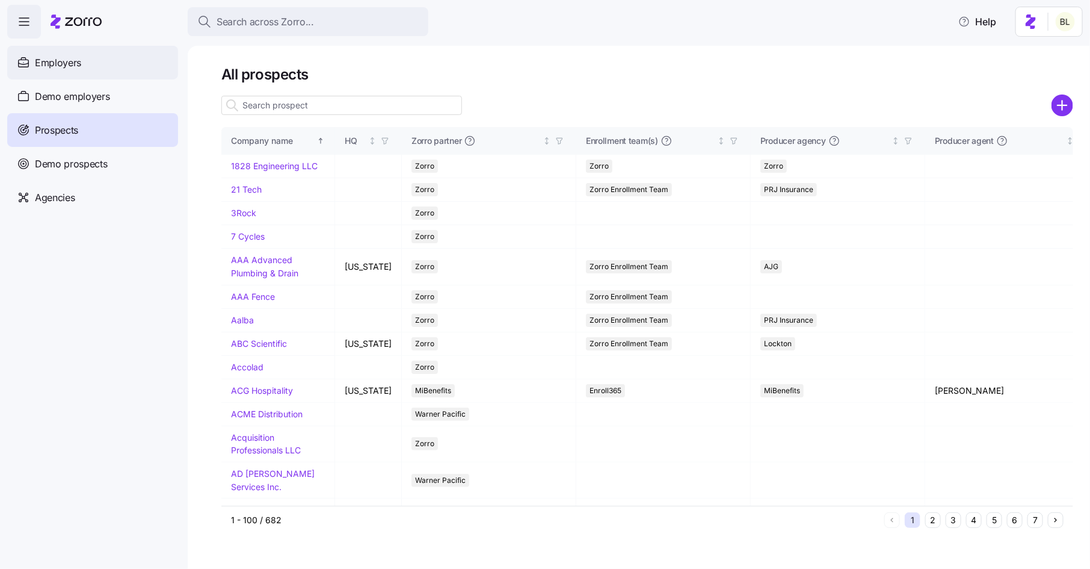
click at [92, 69] on div "Employers" at bounding box center [92, 63] width 171 height 34
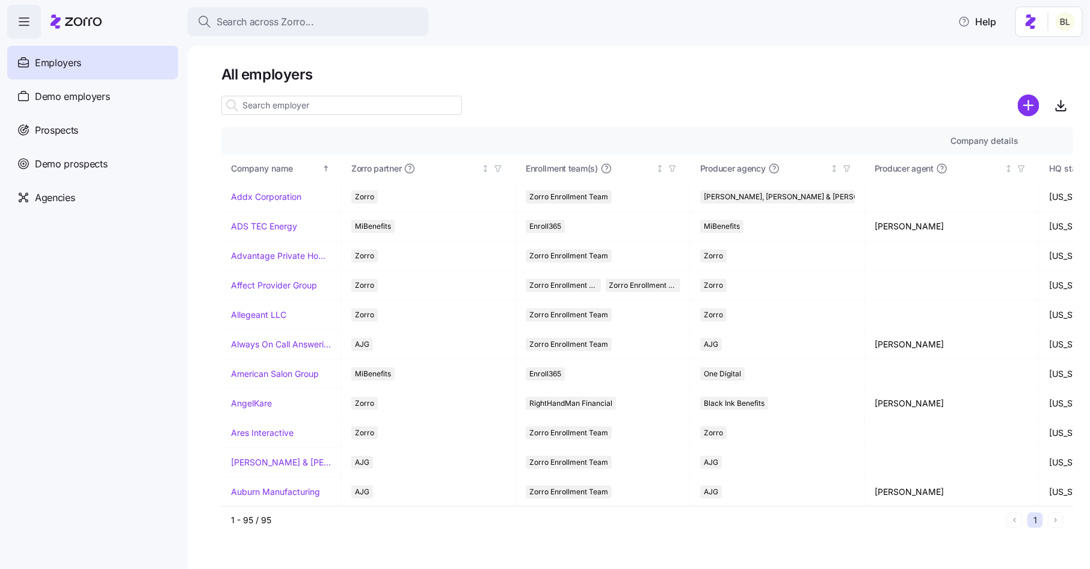
click at [287, 108] on input at bounding box center [341, 105] width 241 height 19
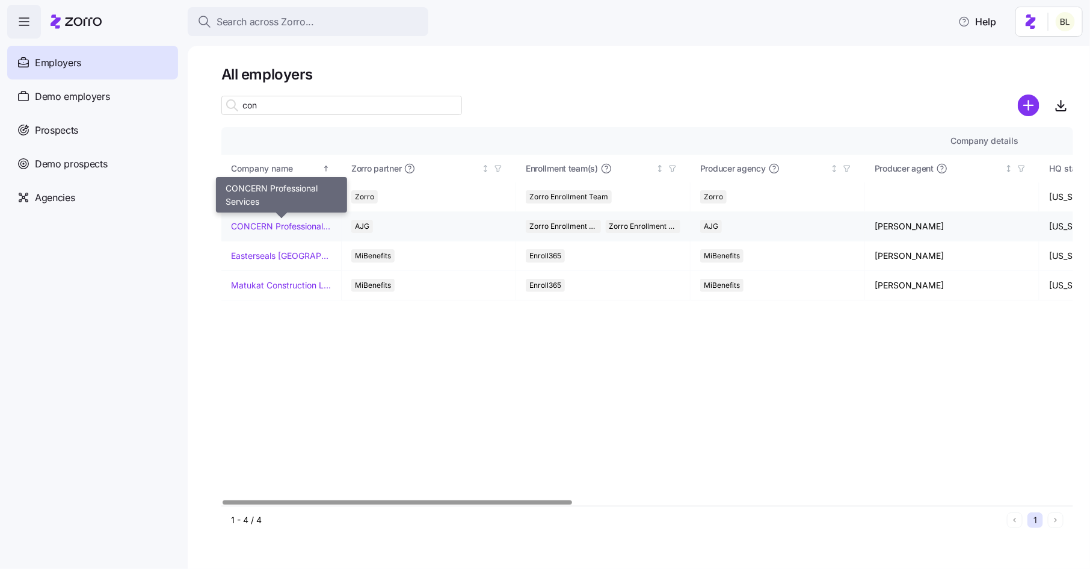
type input "con"
click at [286, 225] on link "CONCERN Professional Services" at bounding box center [281, 226] width 100 height 12
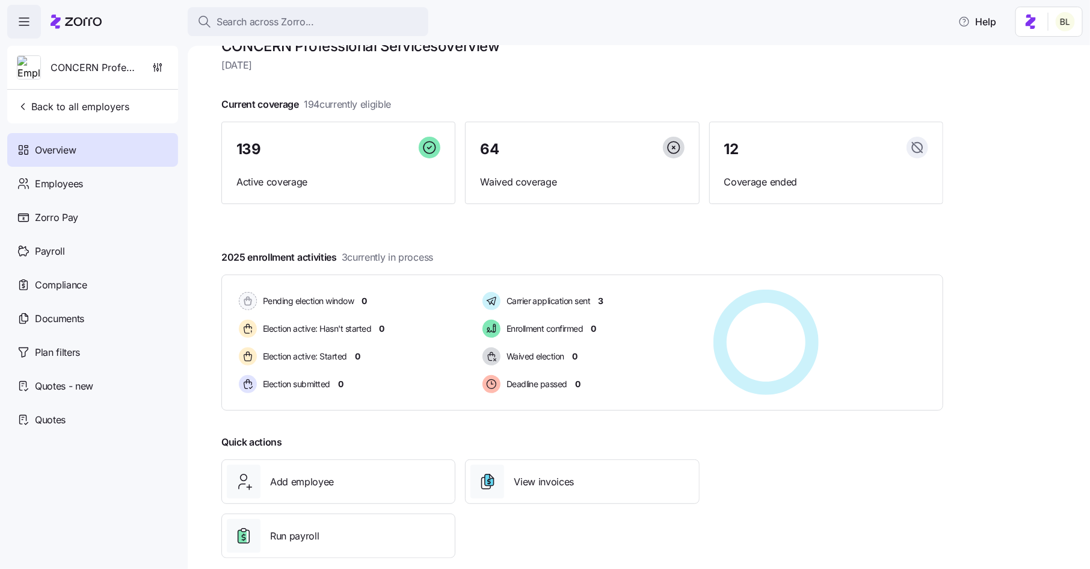
scroll to position [44, 0]
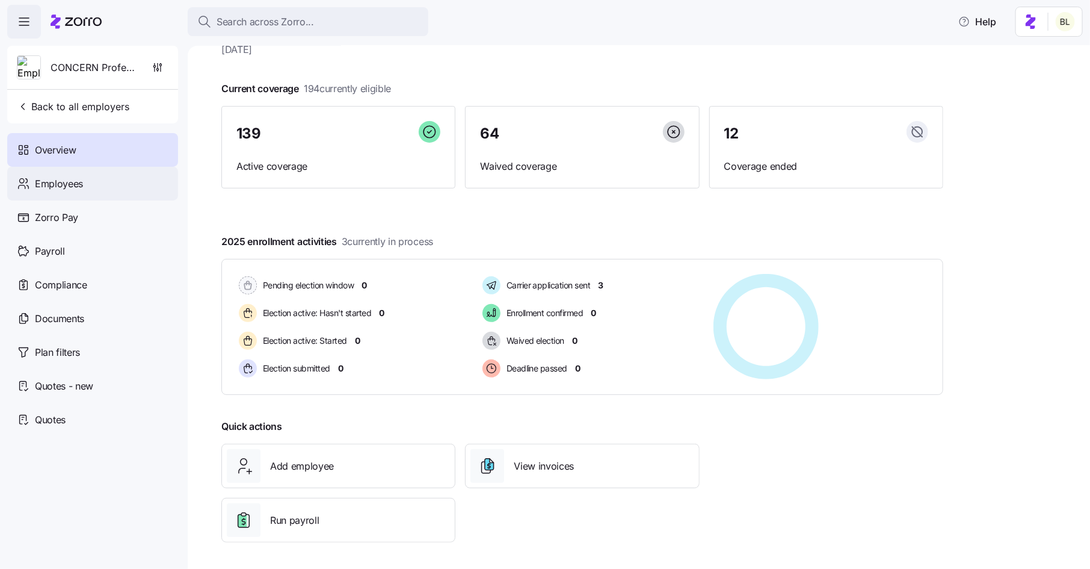
click at [75, 194] on div "Employees" at bounding box center [92, 184] width 171 height 34
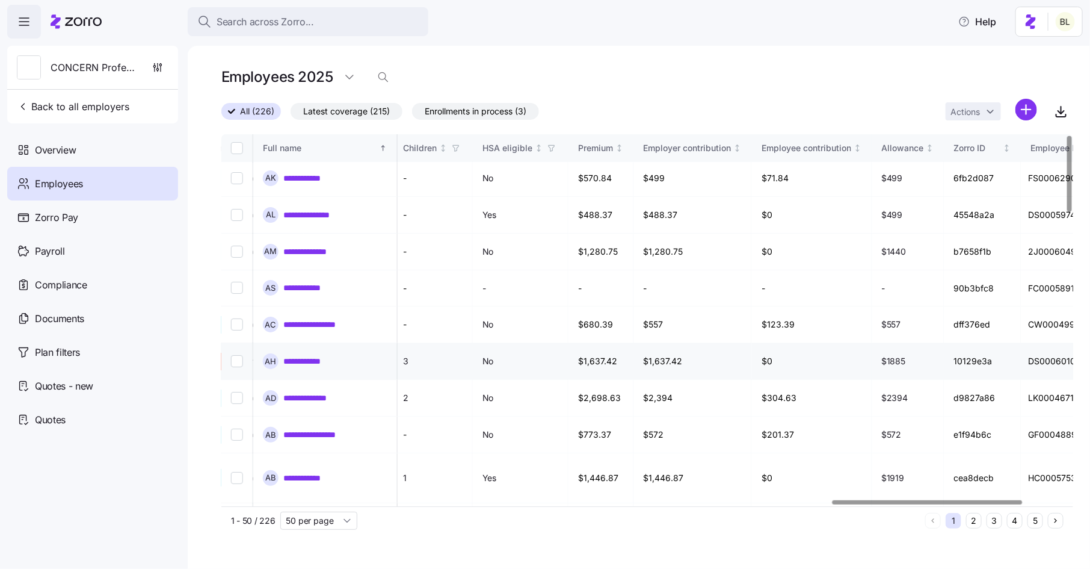
scroll to position [2, 2741]
click at [315, 392] on link "**********" at bounding box center [313, 398] width 60 height 12
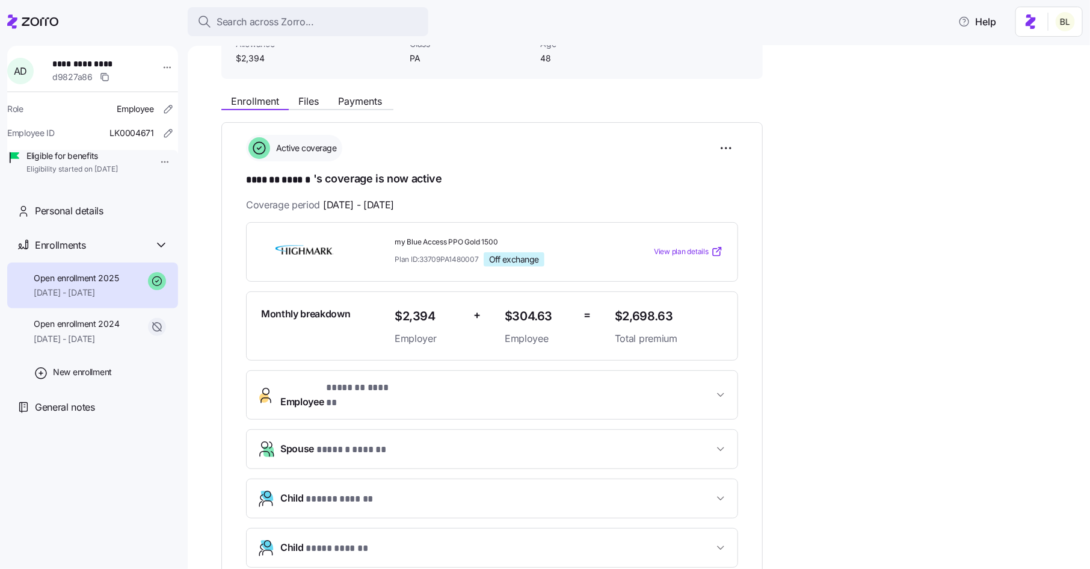
scroll to position [102, 0]
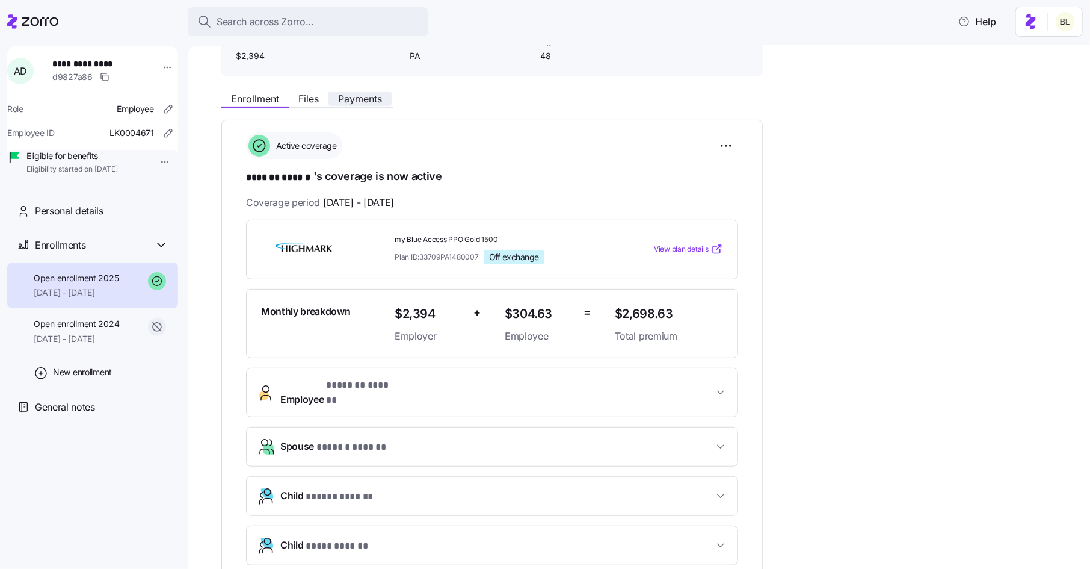
click at [378, 105] on button "Payments" at bounding box center [359, 98] width 63 height 14
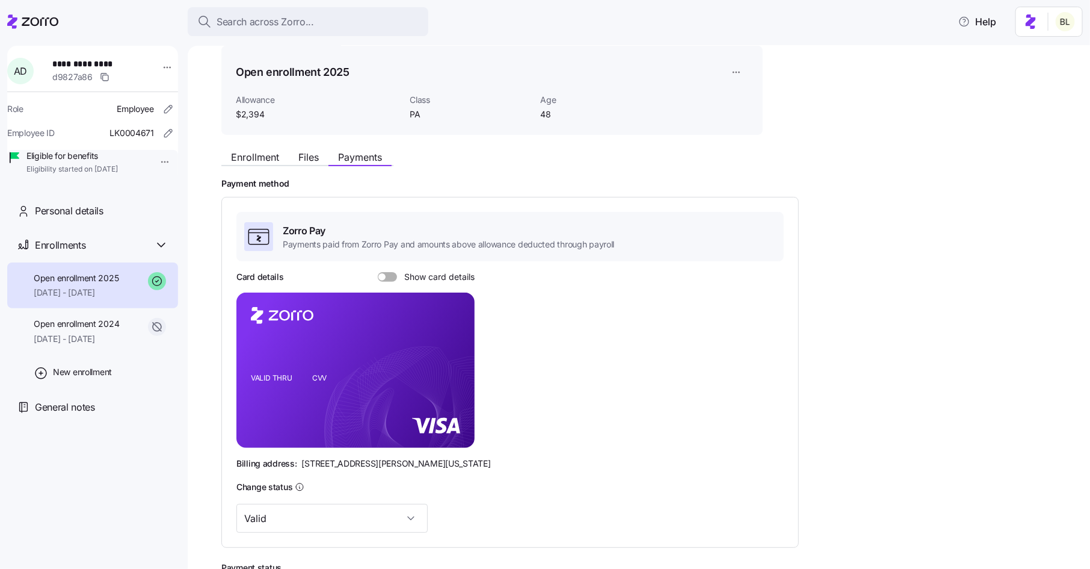
scroll to position [50, 0]
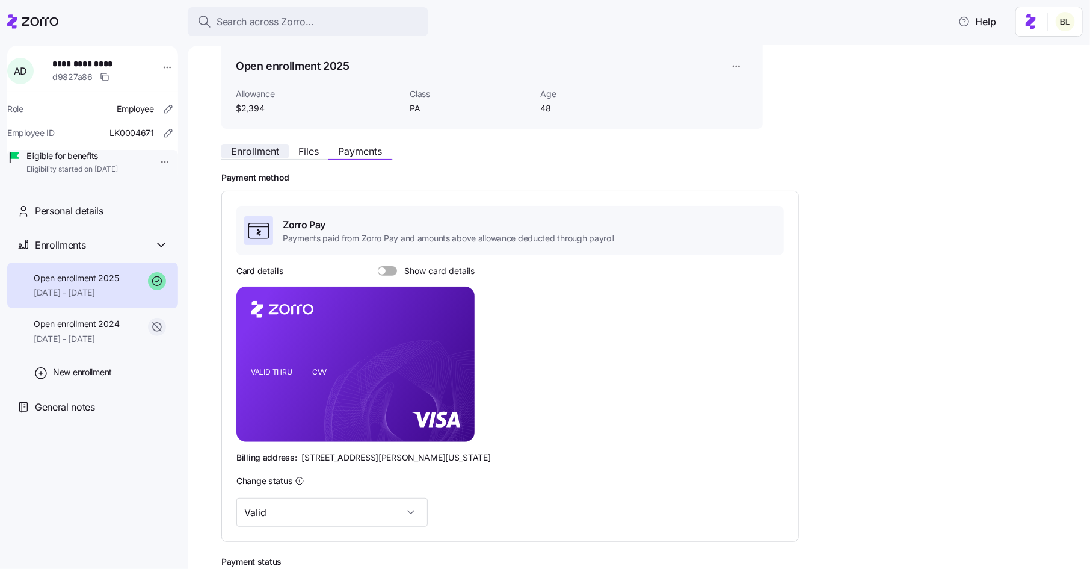
click at [259, 150] on span "Enrollment" at bounding box center [255, 151] width 48 height 10
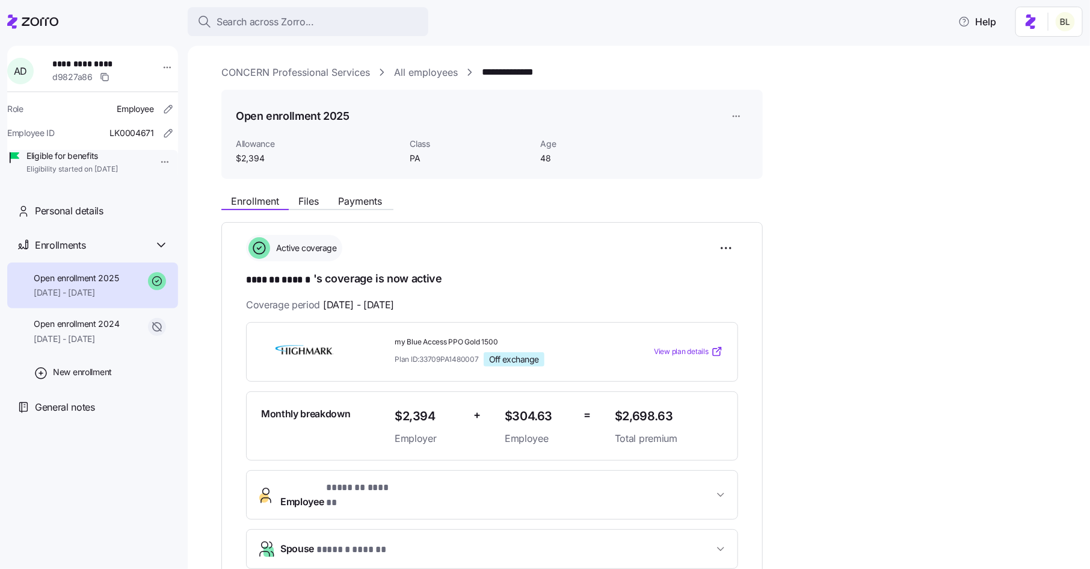
click at [362, 75] on link "CONCERN Professional Services" at bounding box center [295, 72] width 149 height 15
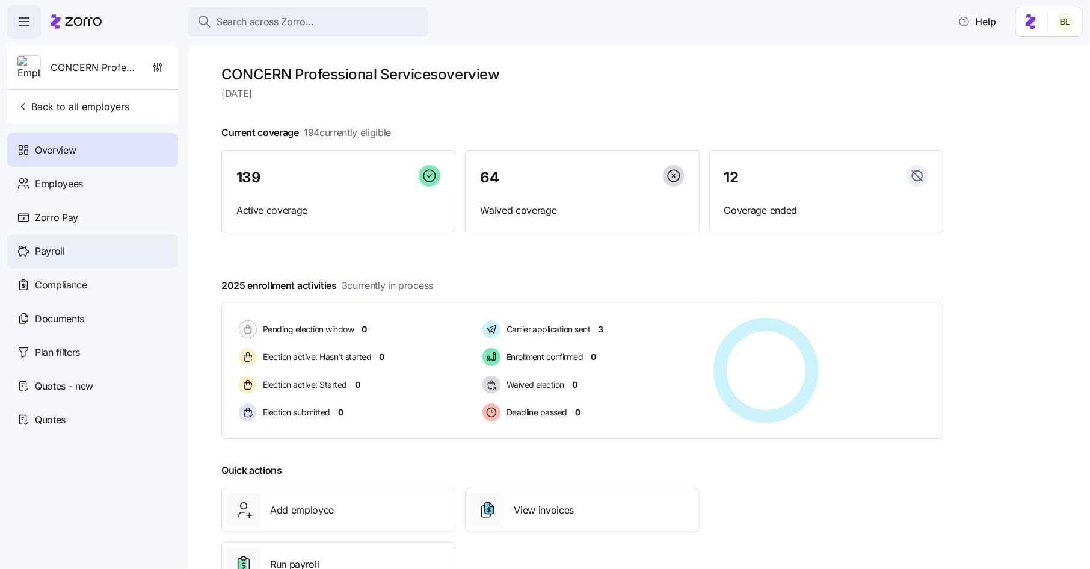
click at [78, 247] on div "Payroll" at bounding box center [92, 251] width 171 height 34
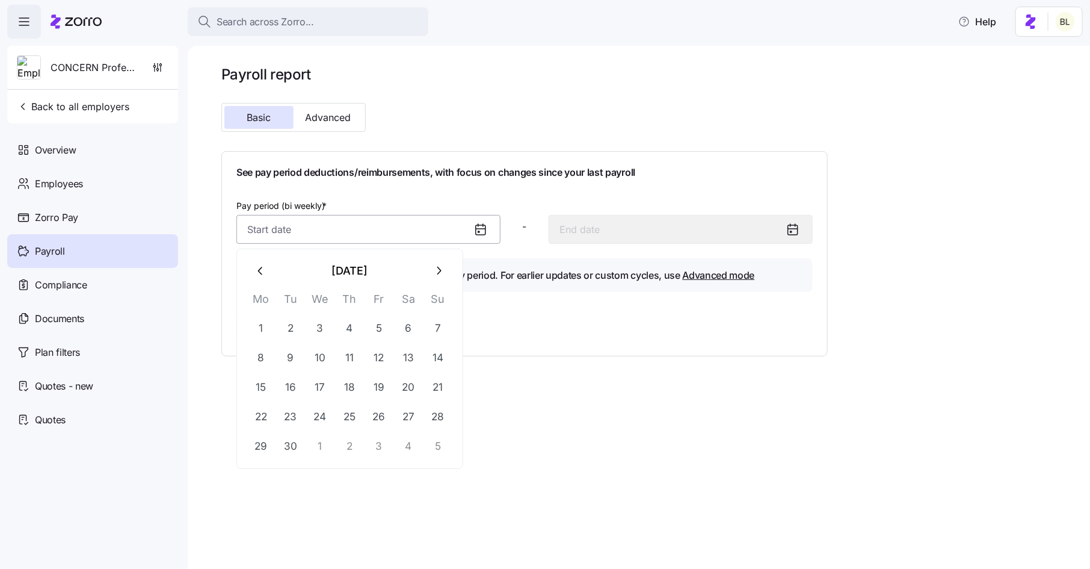
click at [352, 233] on input "Pay period (bi weekly) *" at bounding box center [368, 229] width 264 height 29
click at [292, 391] on button "16" at bounding box center [290, 386] width 29 height 29
type input "[DATE]"
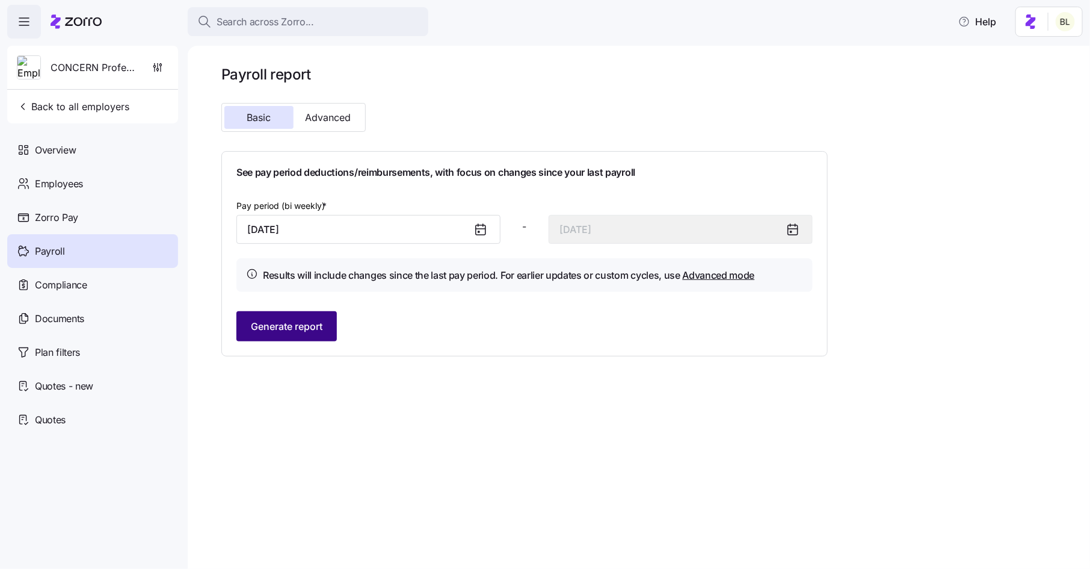
click at [326, 325] on button "Generate report" at bounding box center [286, 326] width 100 height 30
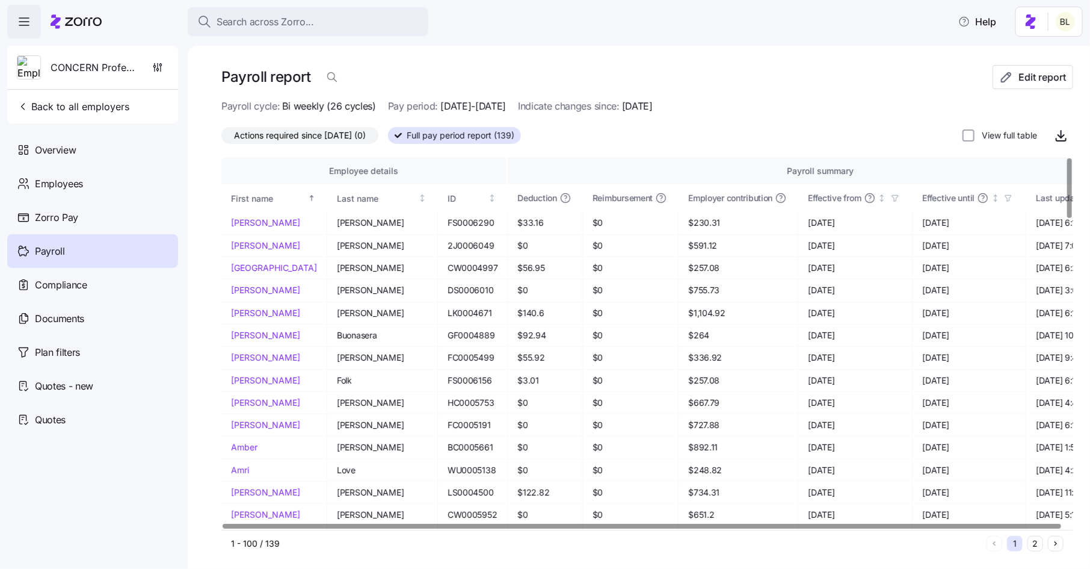
click at [351, 139] on span "Actions required since [DATE] (0)" at bounding box center [300, 136] width 132 height 16
click at [221, 138] on input "Actions required since [DATE] (0)" at bounding box center [221, 138] width 0 height 0
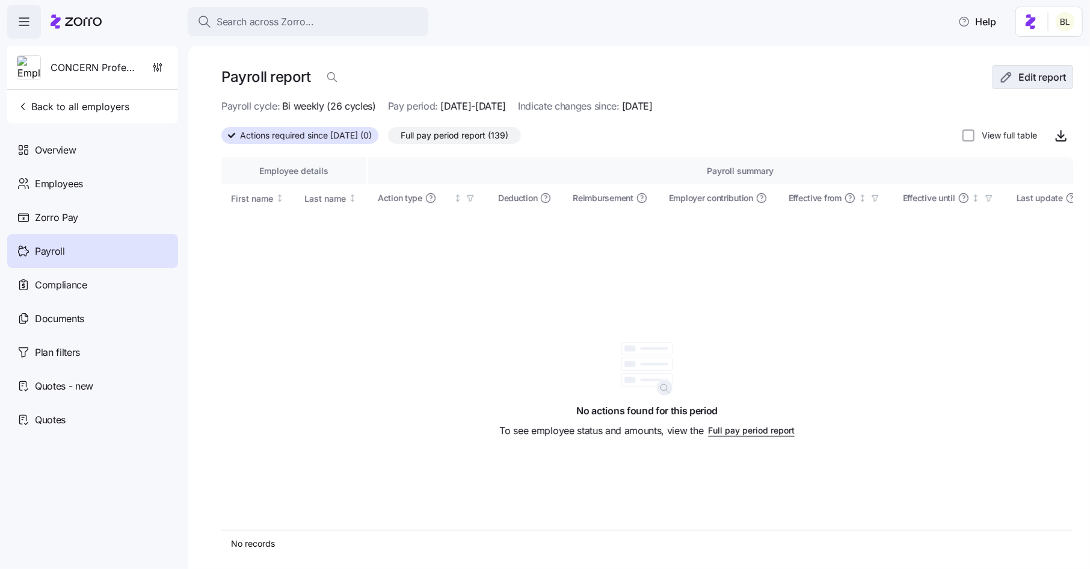
click at [1006, 72] on icon "button" at bounding box center [1006, 77] width 14 height 14
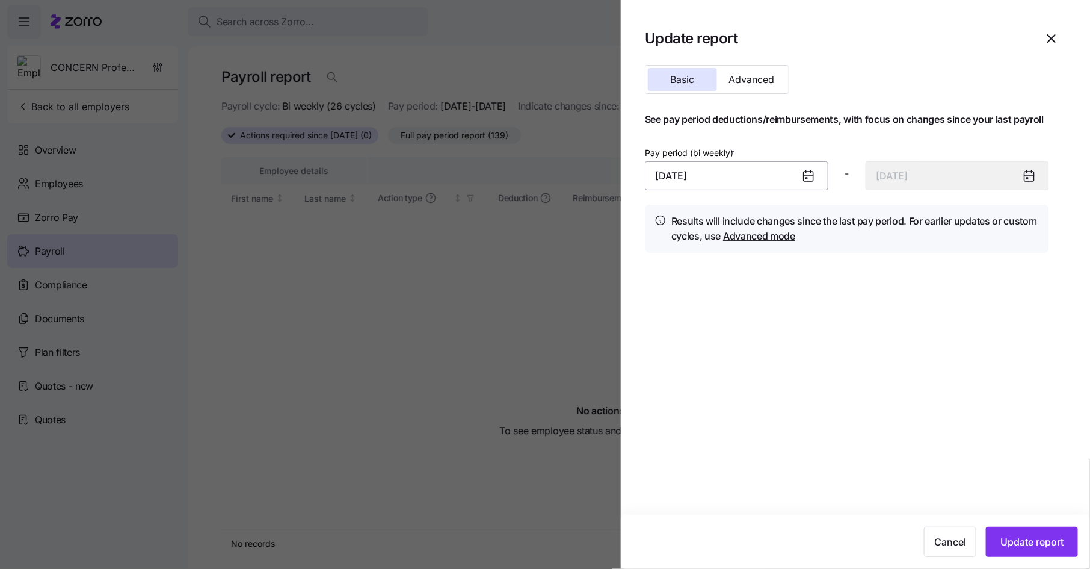
click at [757, 183] on input "[DATE]" at bounding box center [736, 175] width 183 height 29
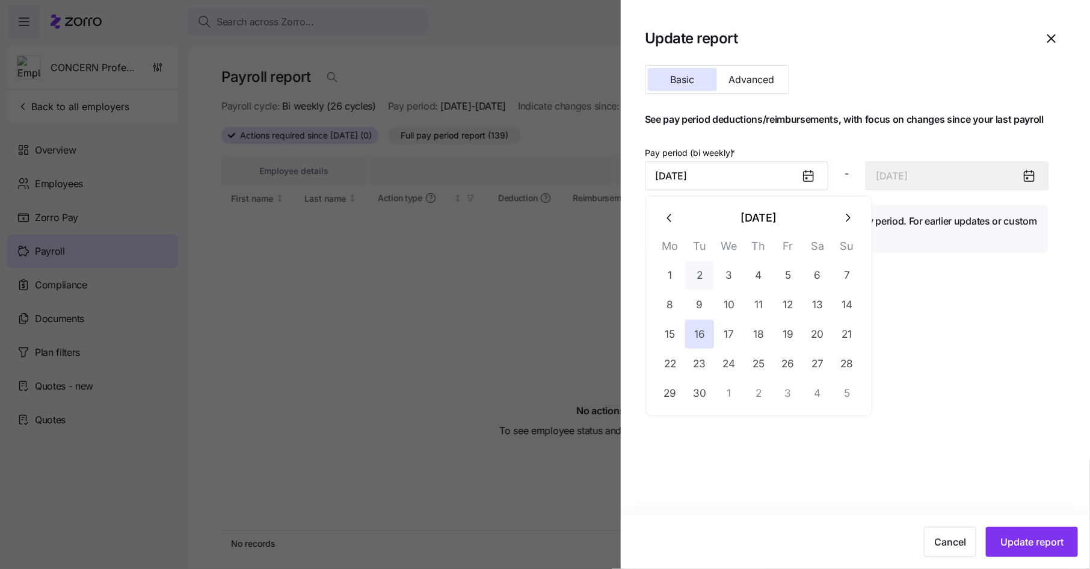
click at [698, 274] on button "2" at bounding box center [699, 274] width 29 height 29
type input "[DATE]"
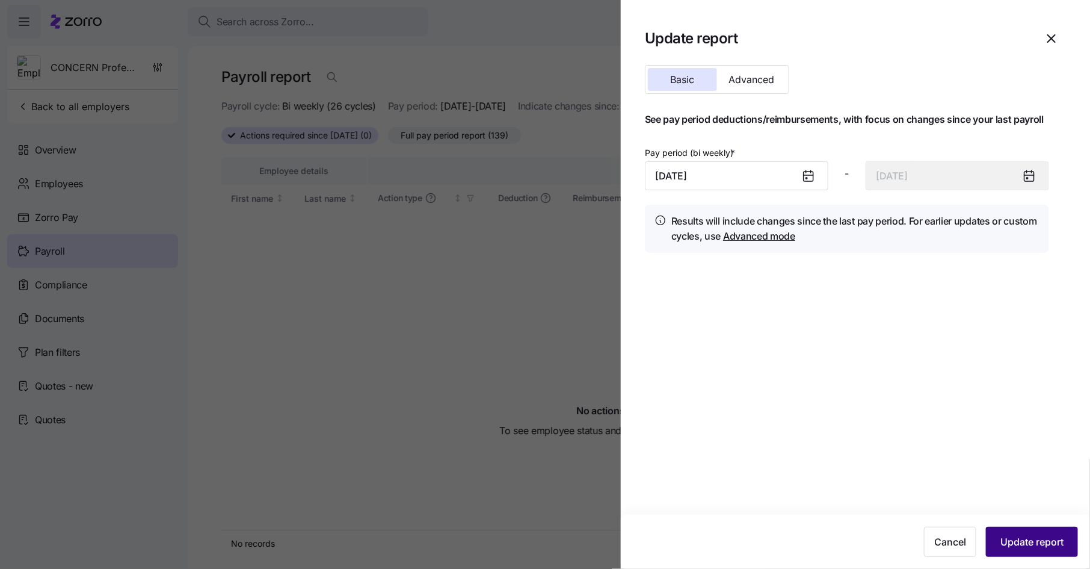
click at [1029, 543] on span "Update report" at bounding box center [1031, 541] width 63 height 14
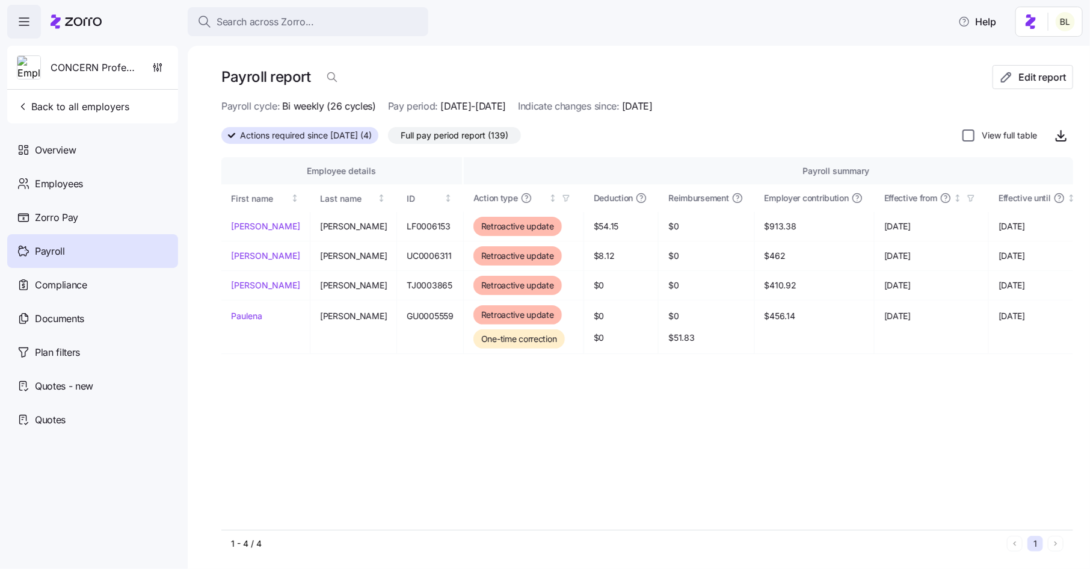
click at [968, 136] on input "View full table" at bounding box center [969, 135] width 12 height 12
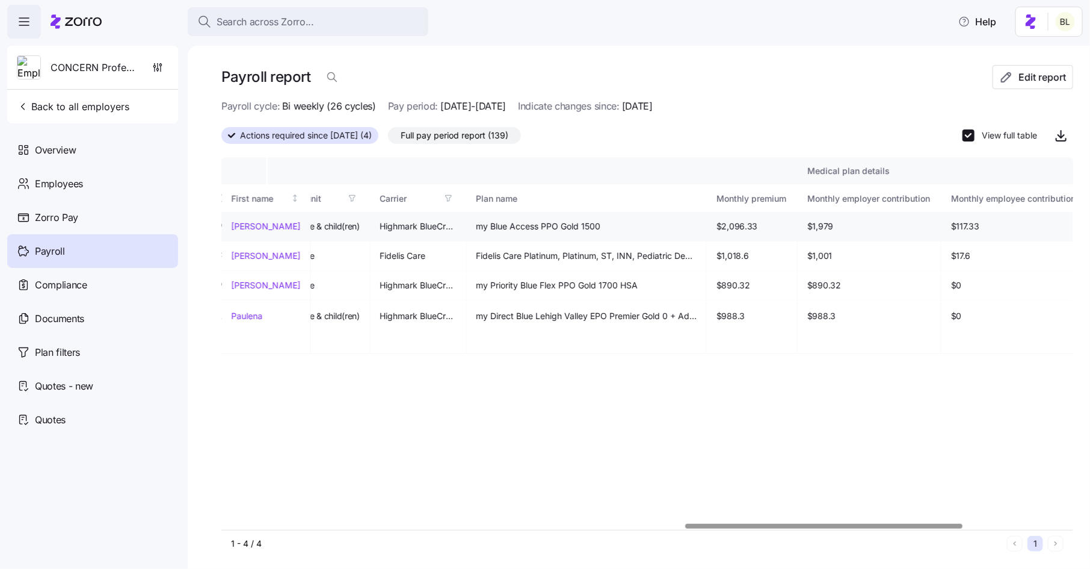
scroll to position [0, 1447]
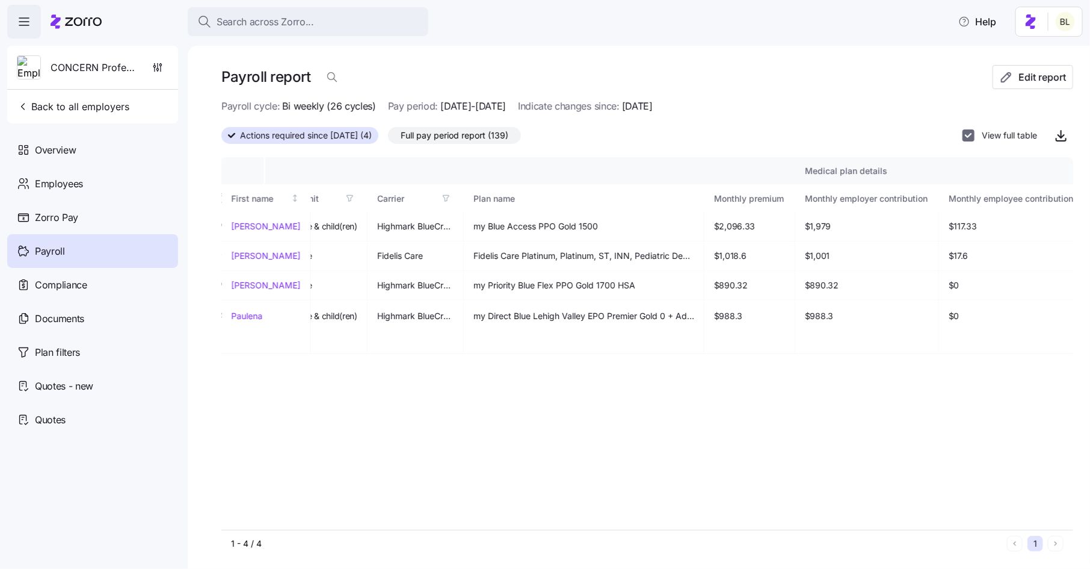
click at [968, 137] on input "View full table" at bounding box center [969, 135] width 12 height 12
checkbox input "false"
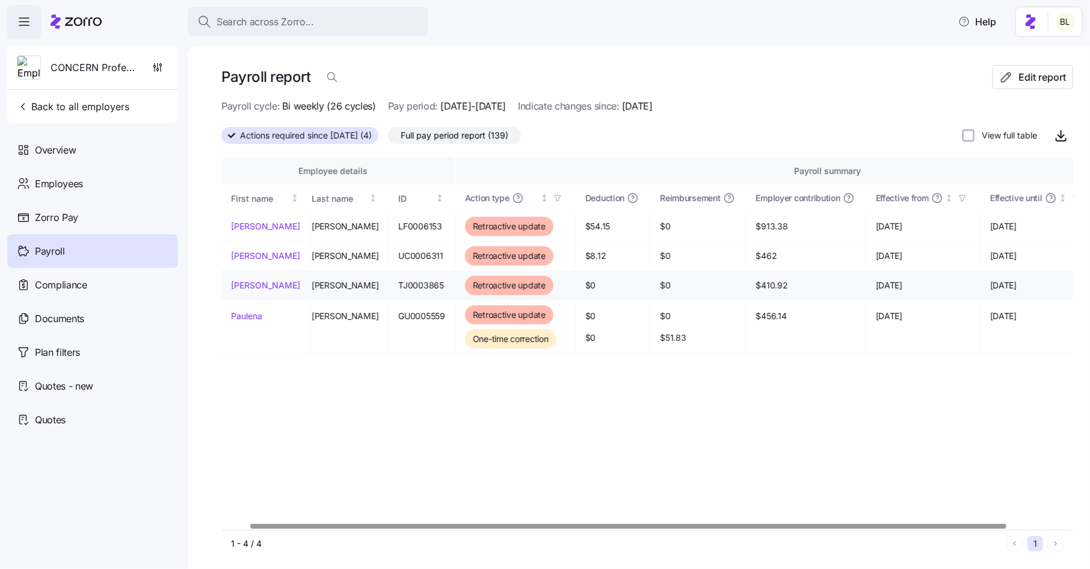
scroll to position [0, 0]
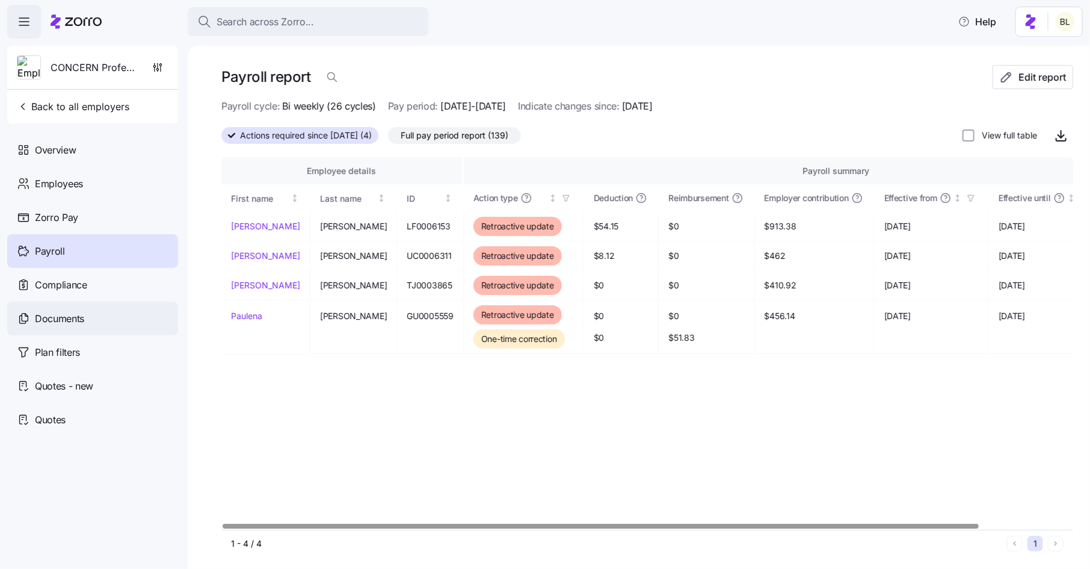
click at [83, 308] on div "Documents" at bounding box center [92, 318] width 171 height 34
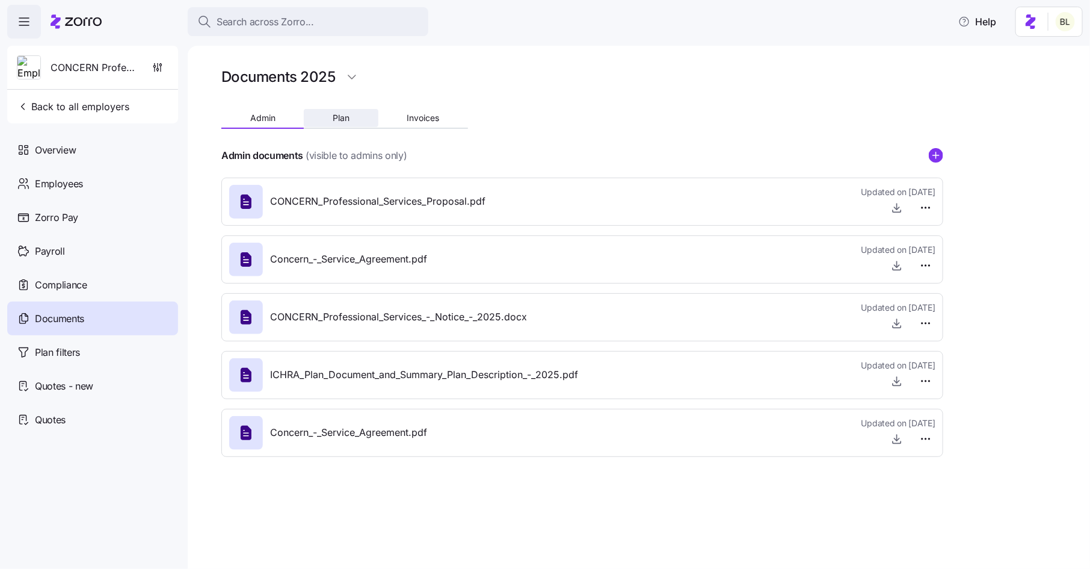
click at [347, 120] on span "Plan" at bounding box center [341, 118] width 17 height 8
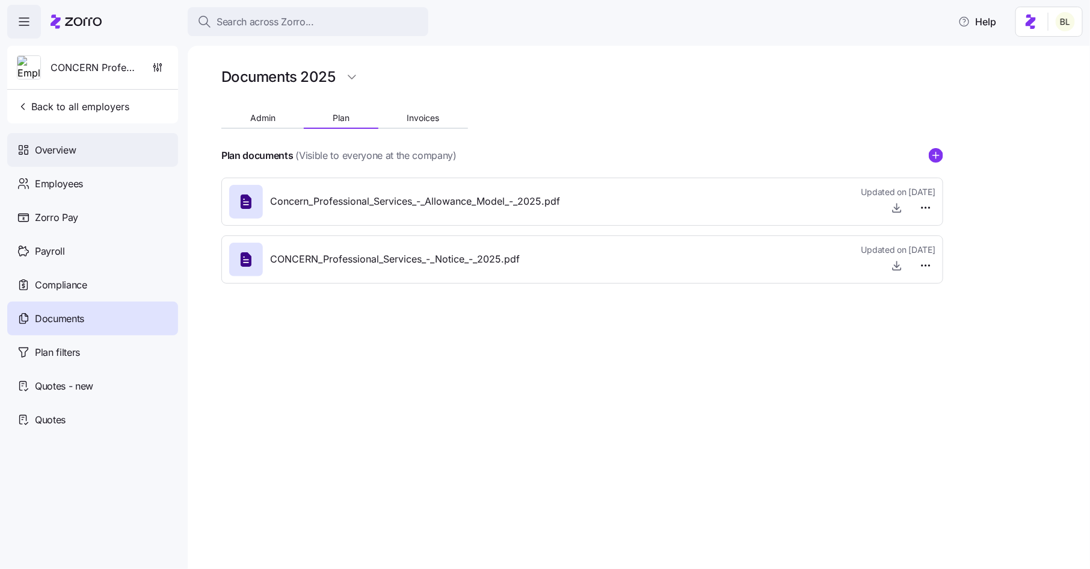
click at [65, 146] on span "Overview" at bounding box center [55, 150] width 41 height 15
